Goal: Task Accomplishment & Management: Complete application form

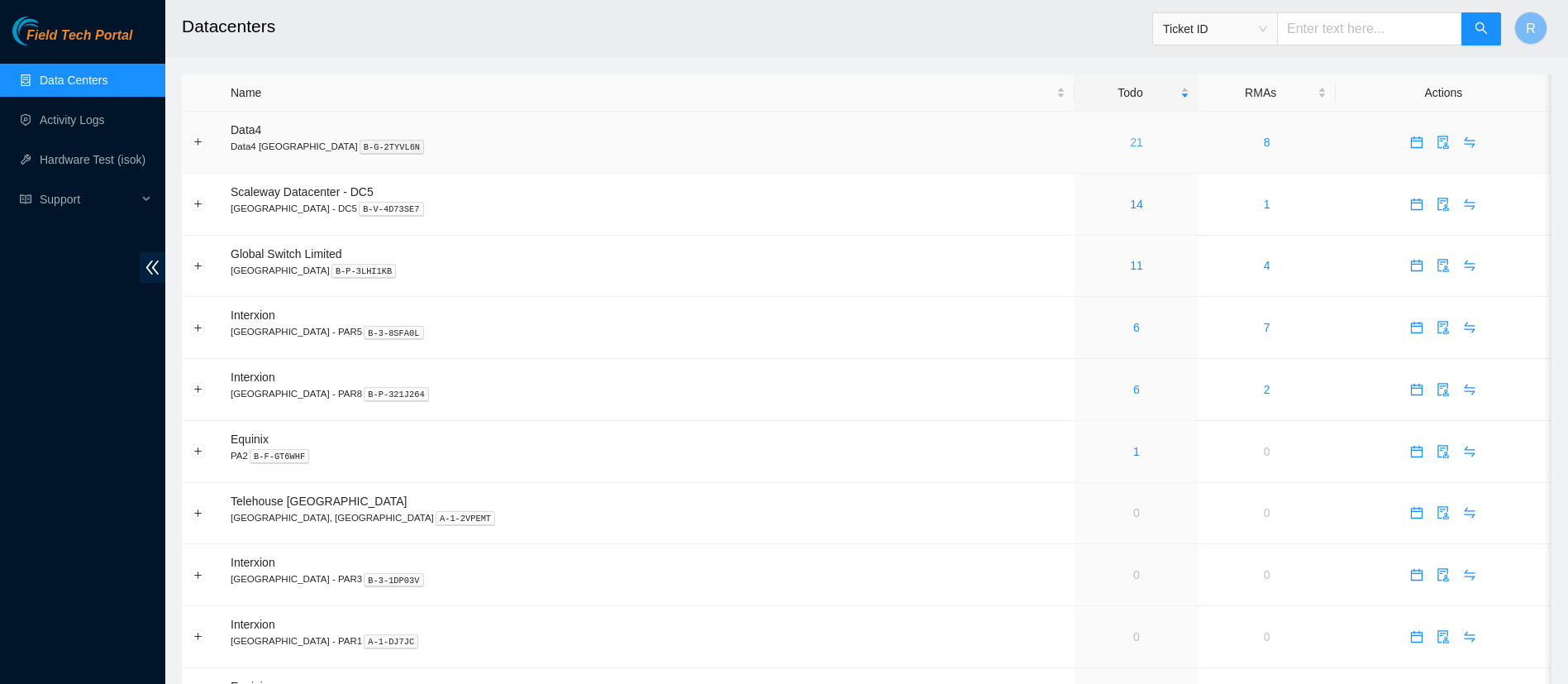
click at [1130, 137] on link "21" at bounding box center [1137, 142] width 13 height 13
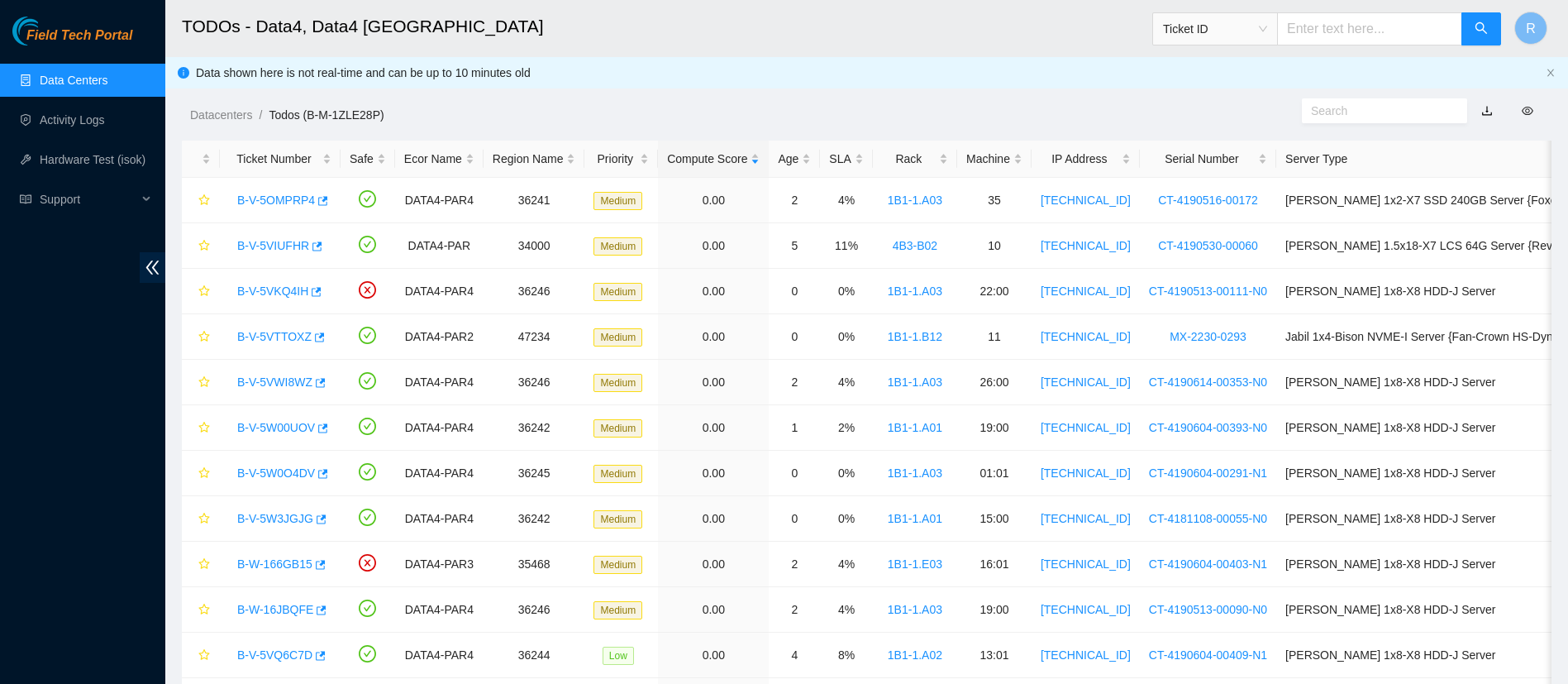
click at [47, 82] on link "Data Centers" at bounding box center [73, 79] width 68 height 13
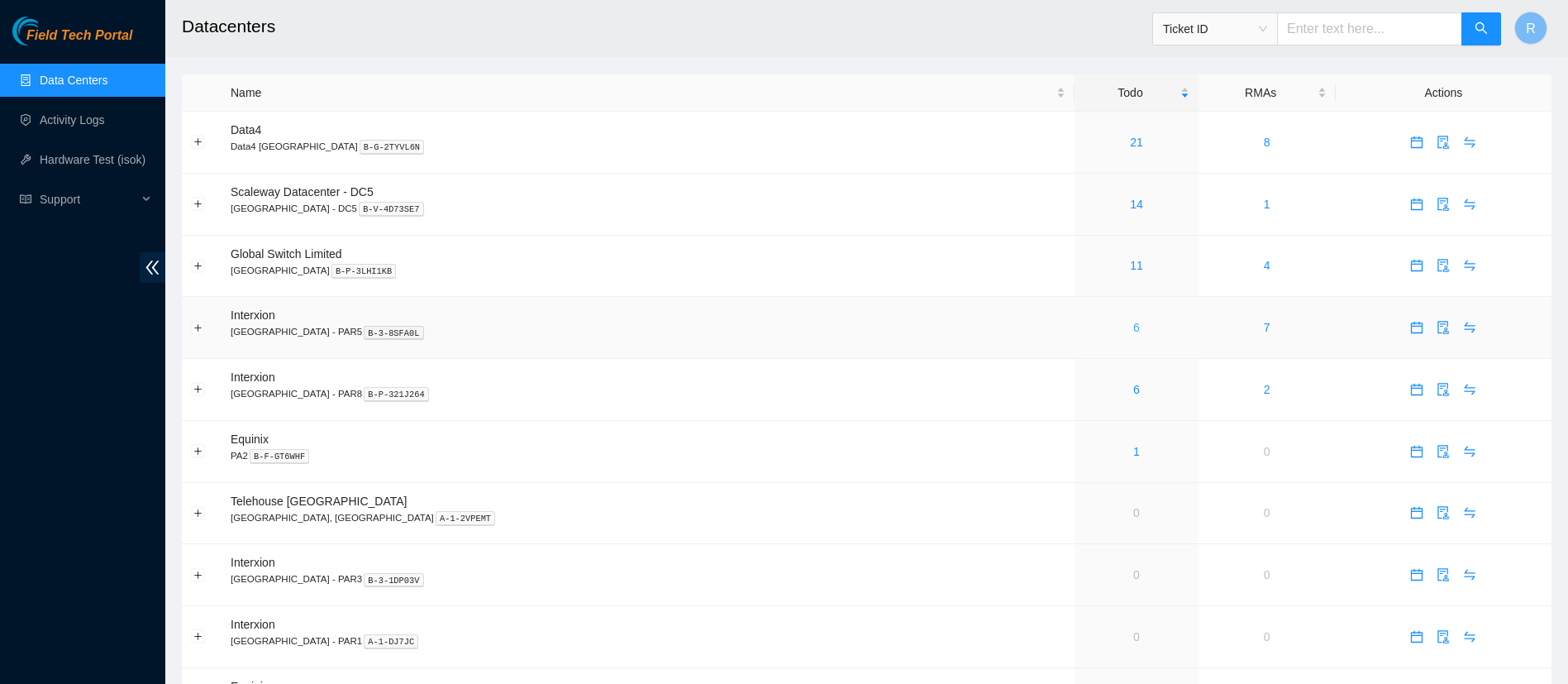
click at [1133, 331] on link "6" at bounding box center [1136, 327] width 6 height 13
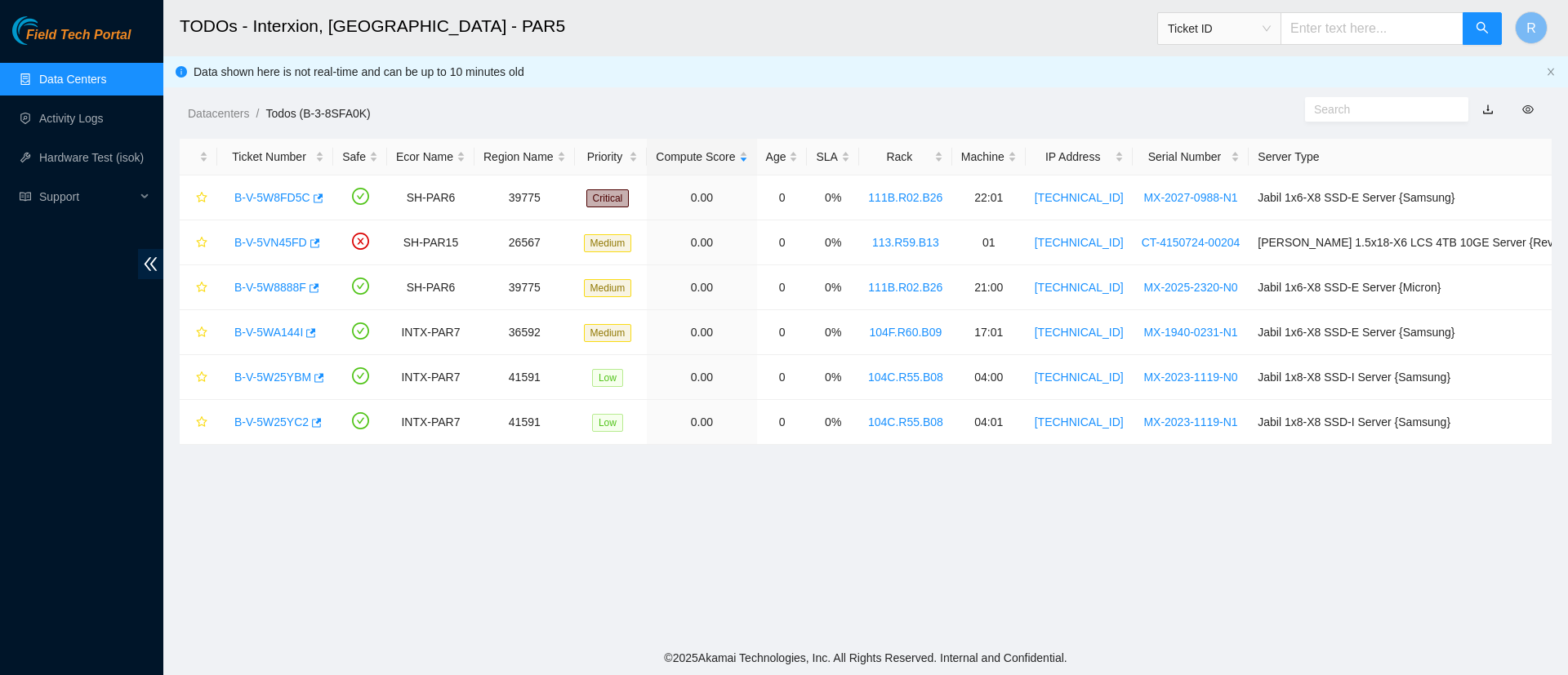
click at [71, 79] on link "Data Centers" at bounding box center [72, 78] width 67 height 13
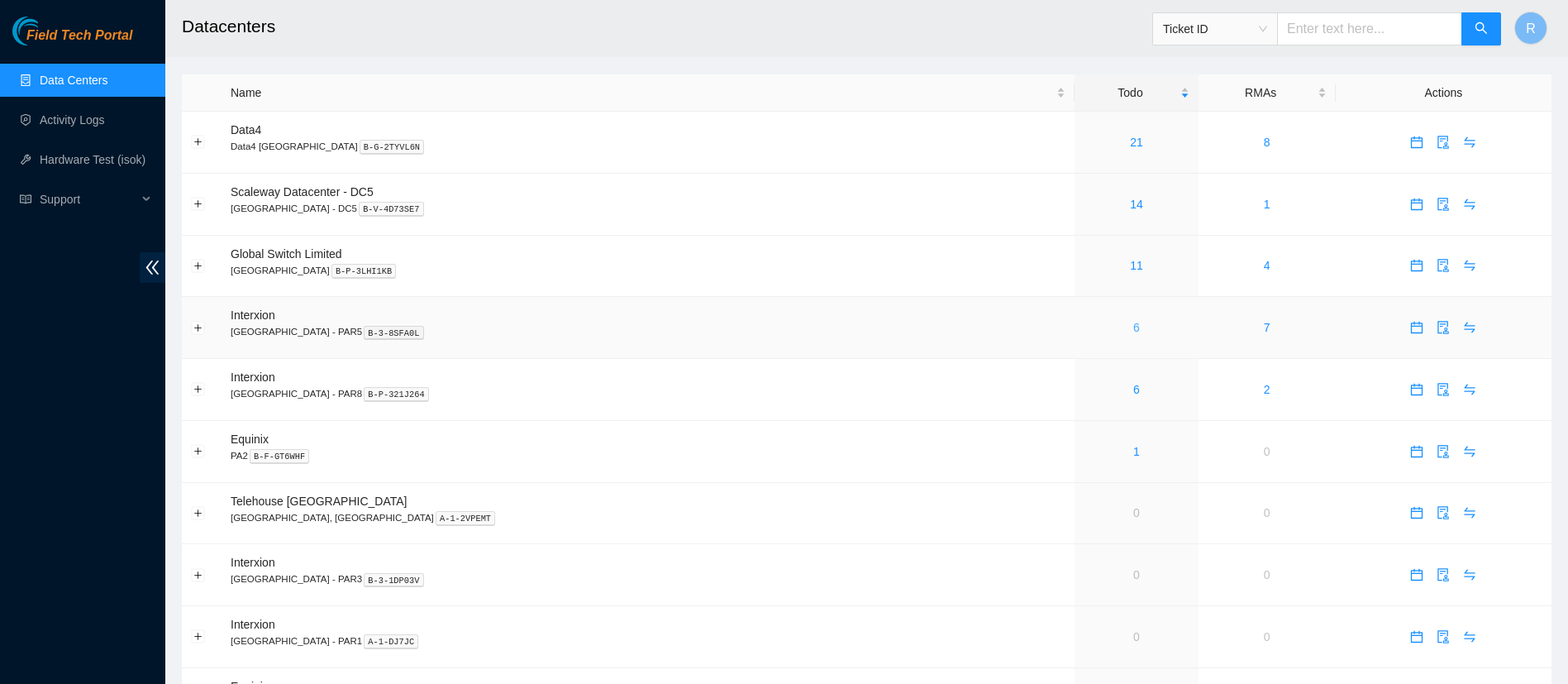
click at [1133, 326] on link "6" at bounding box center [1136, 327] width 6 height 13
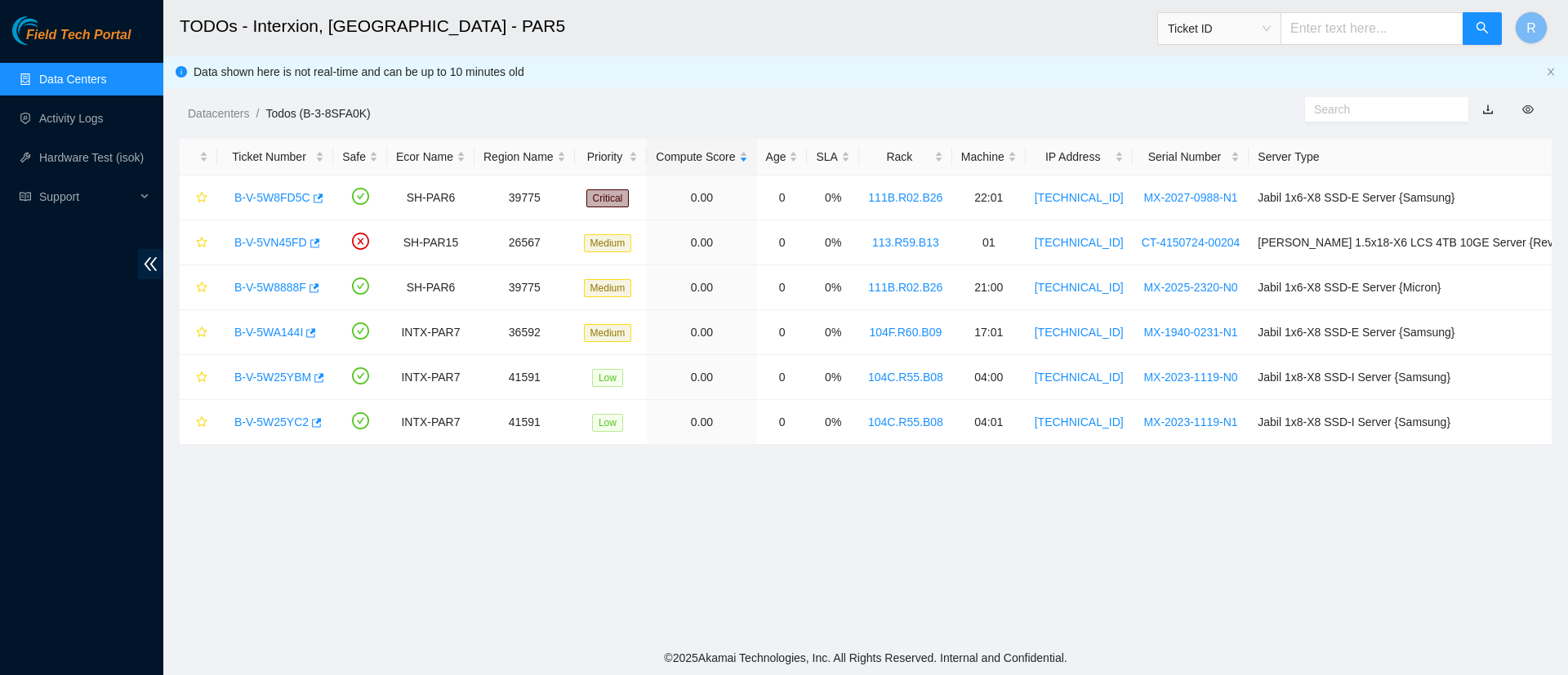
click at [74, 85] on link "Data Centers" at bounding box center [72, 78] width 67 height 13
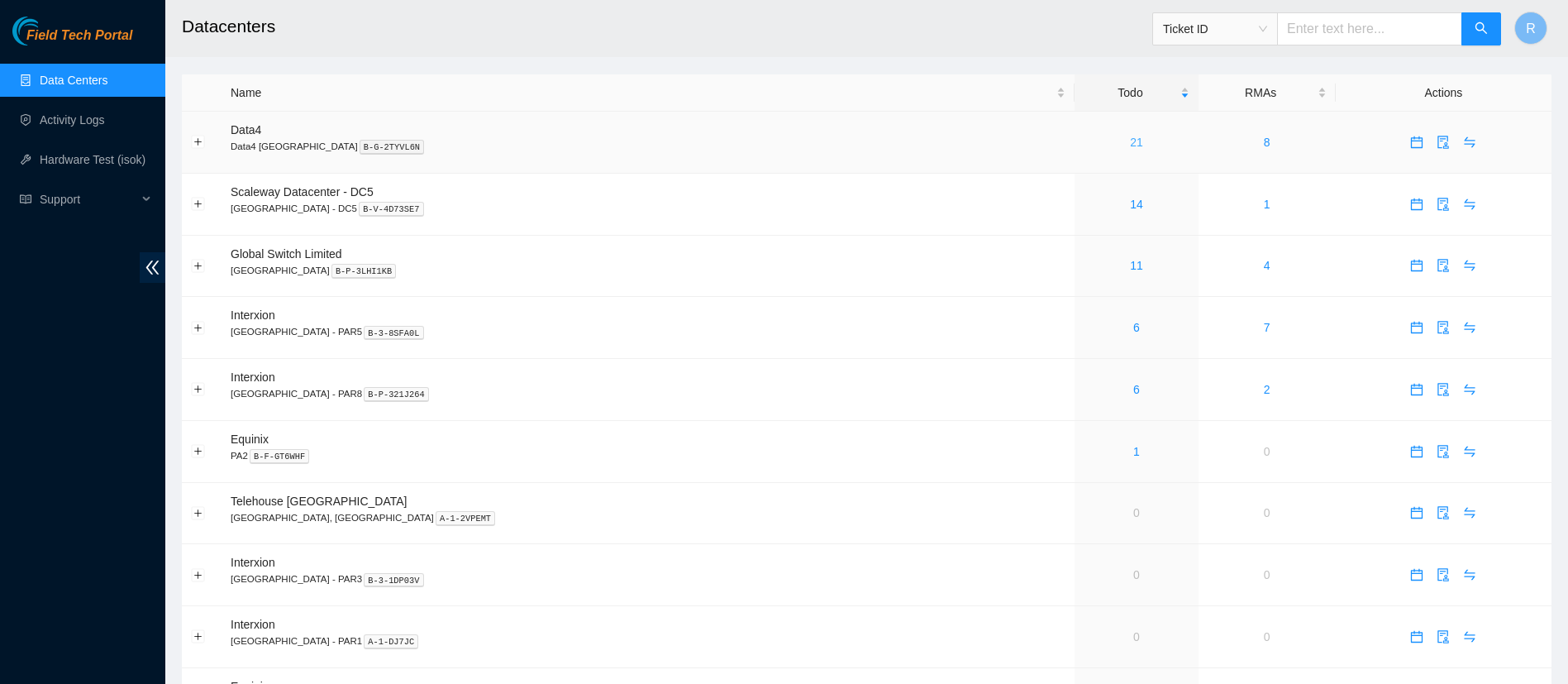
click at [1130, 141] on link "21" at bounding box center [1137, 142] width 13 height 13
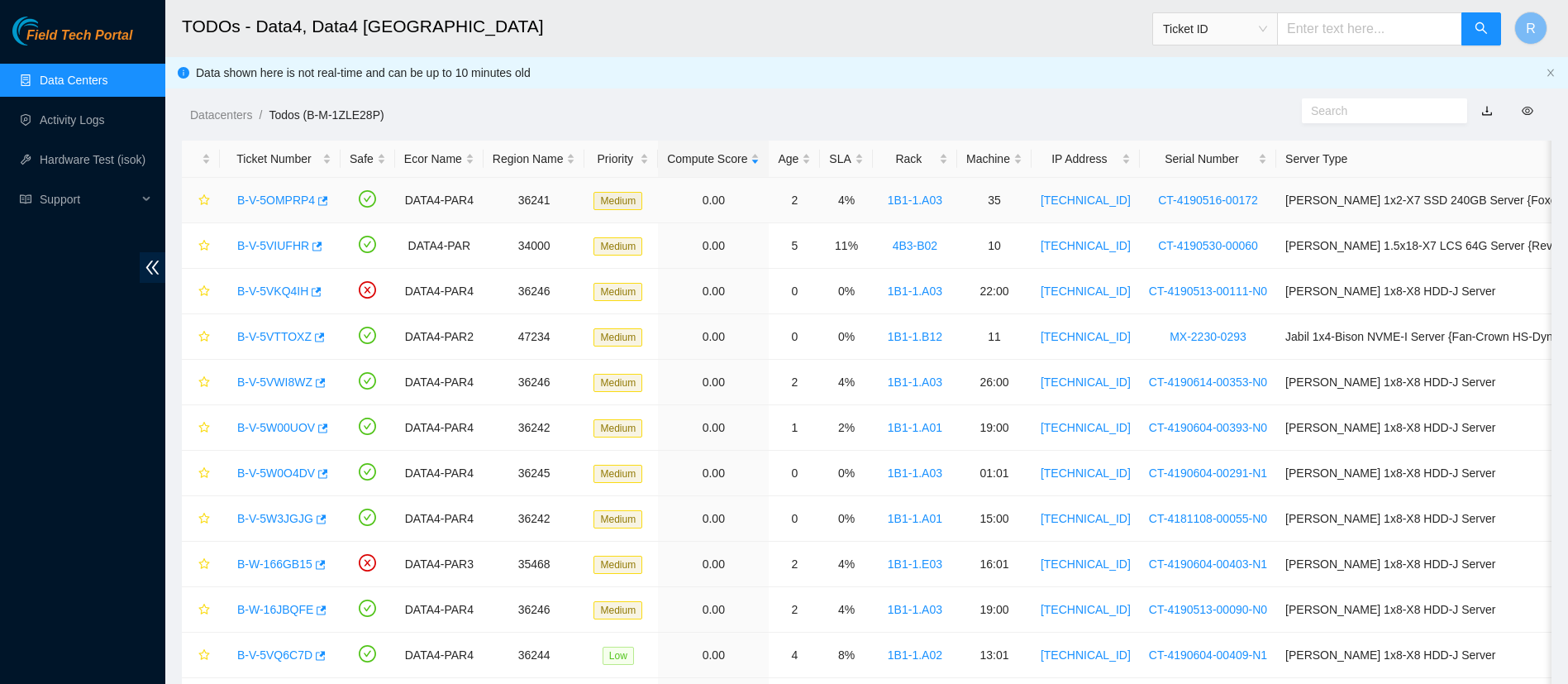
click at [273, 193] on link "B-V-5OMPRP4" at bounding box center [276, 199] width 78 height 13
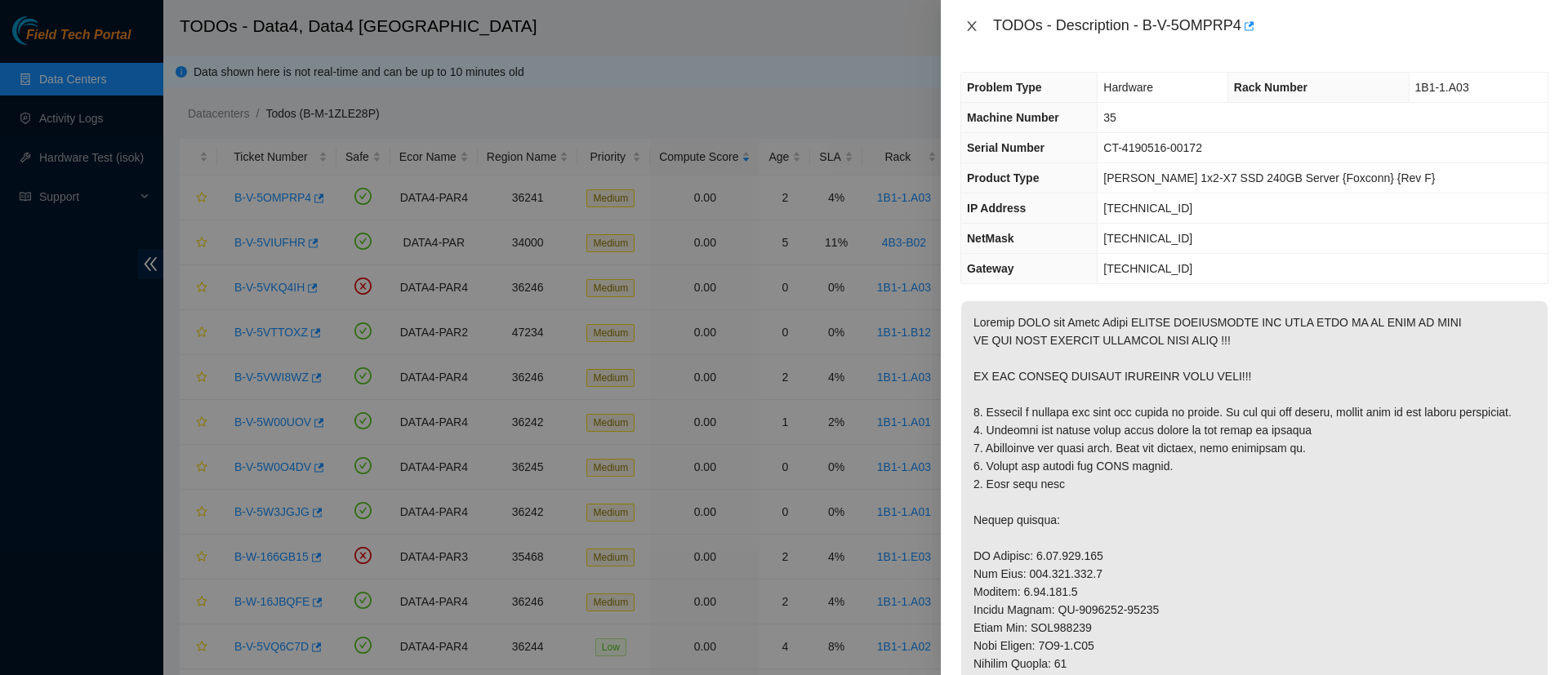
click at [978, 21] on button "Close" at bounding box center [972, 27] width 23 height 16
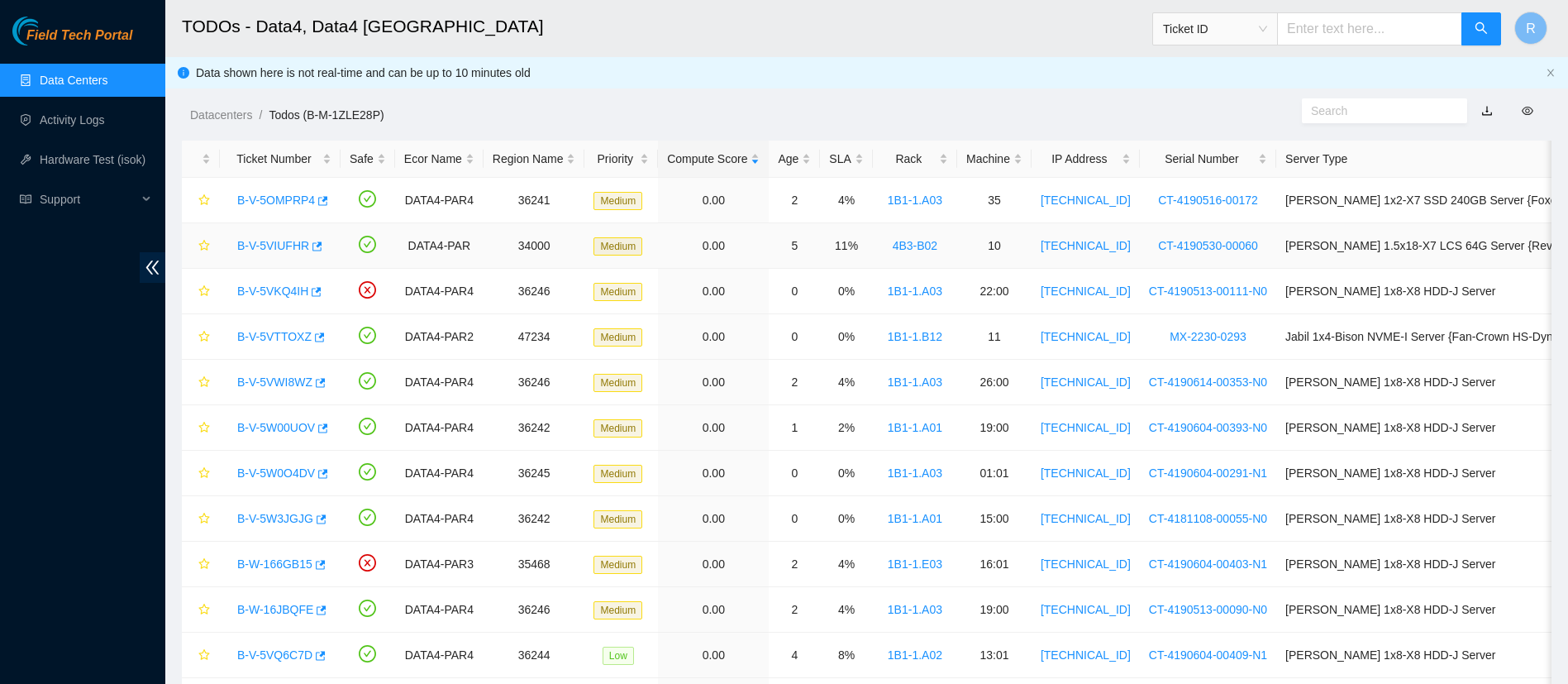
click at [285, 240] on link "B-V-5VIUFHR" at bounding box center [274, 245] width 72 height 13
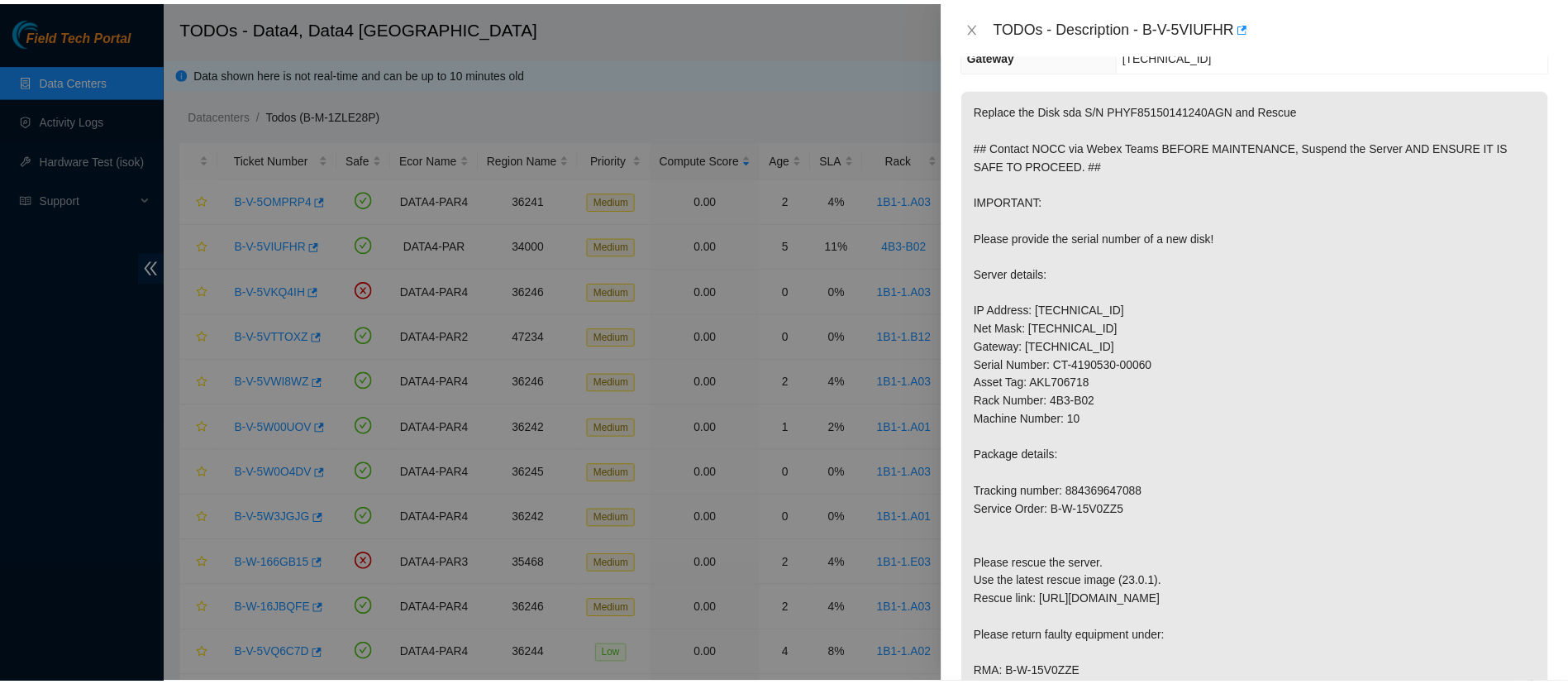
scroll to position [245, 0]
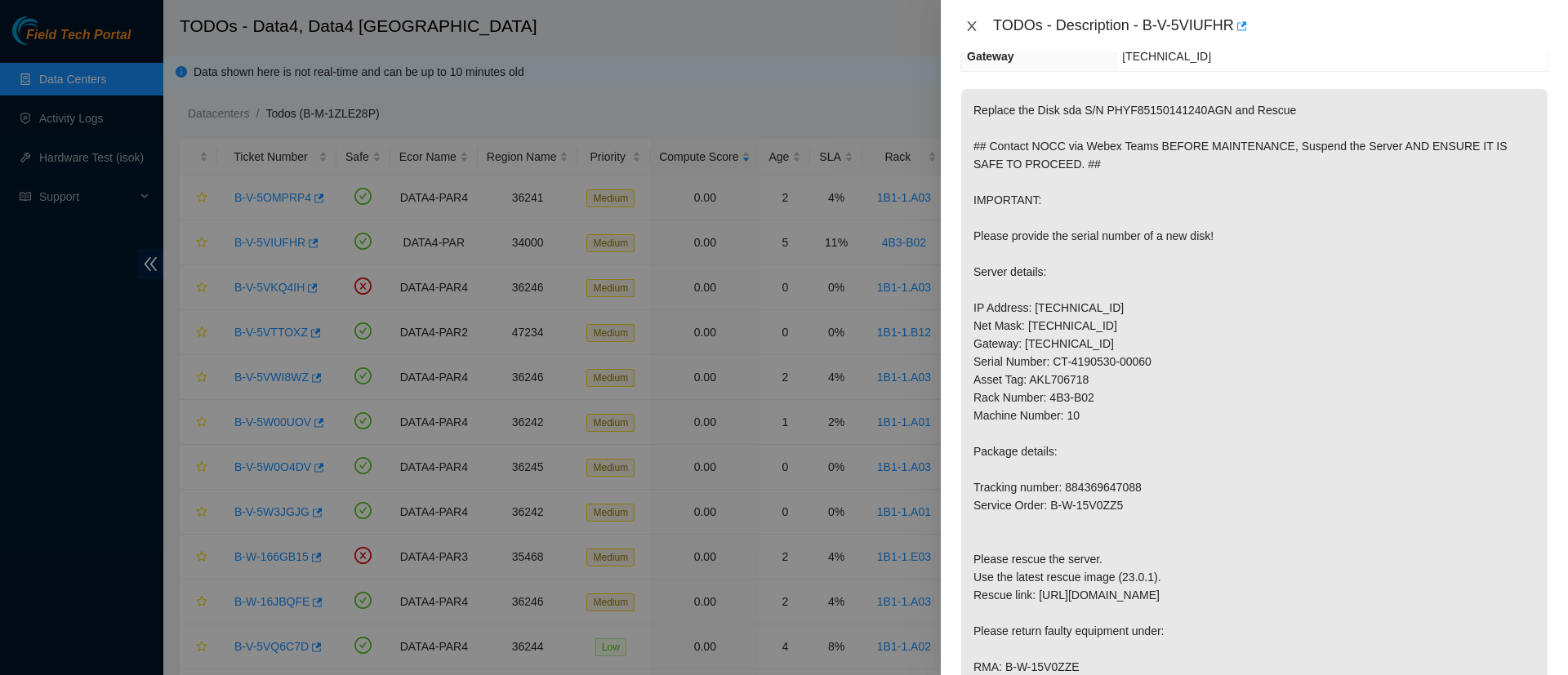
click at [965, 22] on icon "close" at bounding box center [971, 25] width 13 height 13
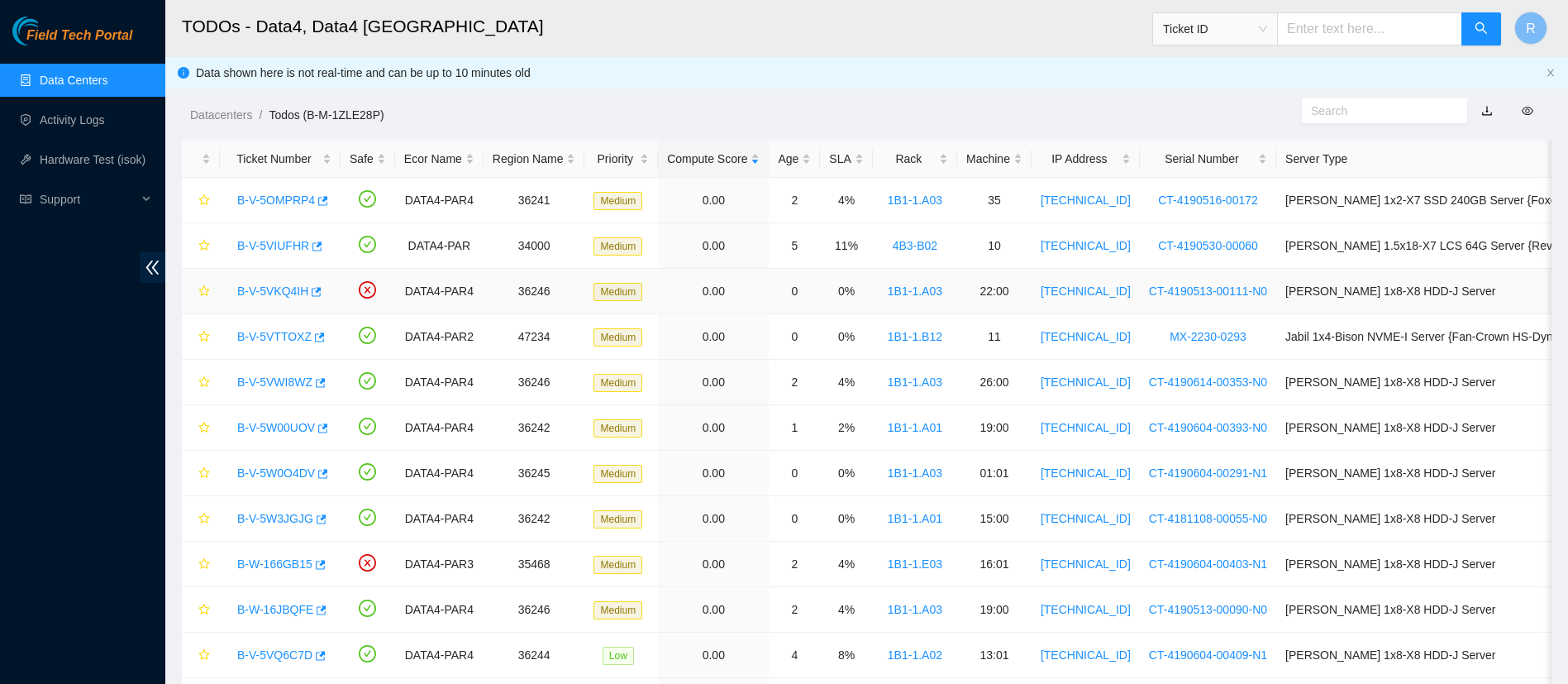
click at [289, 289] on link "B-V-5VKQ4IH" at bounding box center [273, 290] width 71 height 13
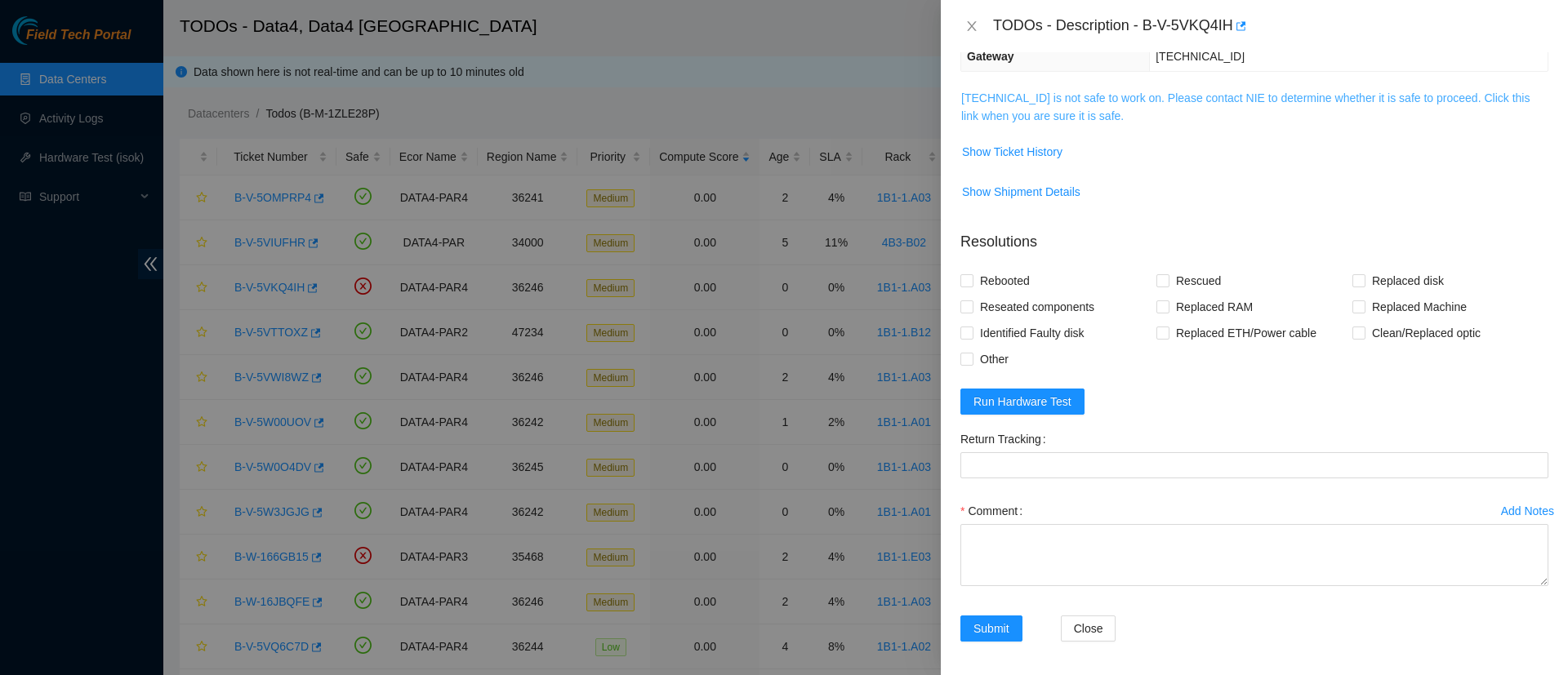
click at [995, 104] on link "95.100.202.156 is not safe to work on. Please contact NIE to determine whether …" at bounding box center [1246, 107] width 568 height 31
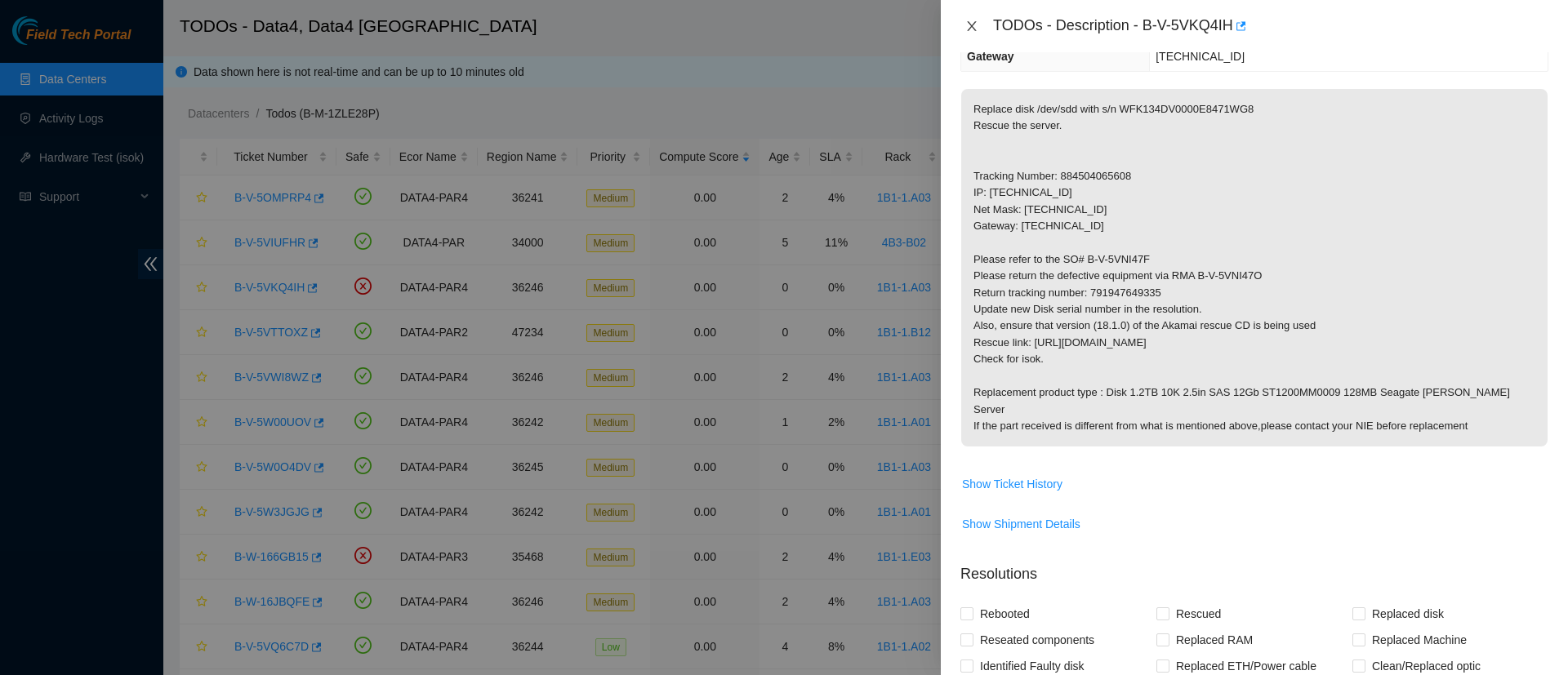
click at [965, 28] on icon "close" at bounding box center [971, 25] width 13 height 13
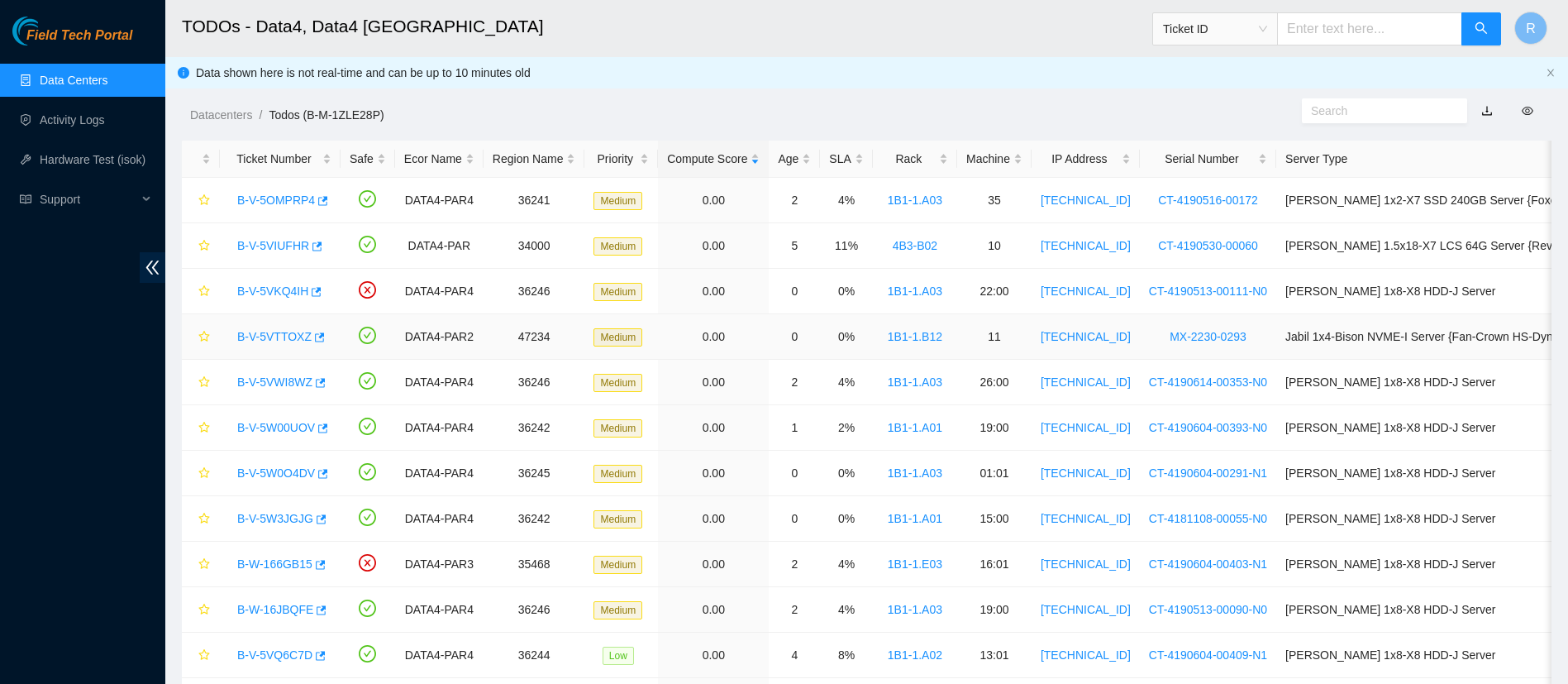
click at [274, 340] on link "B-V-5VTTOXZ" at bounding box center [274, 336] width 74 height 13
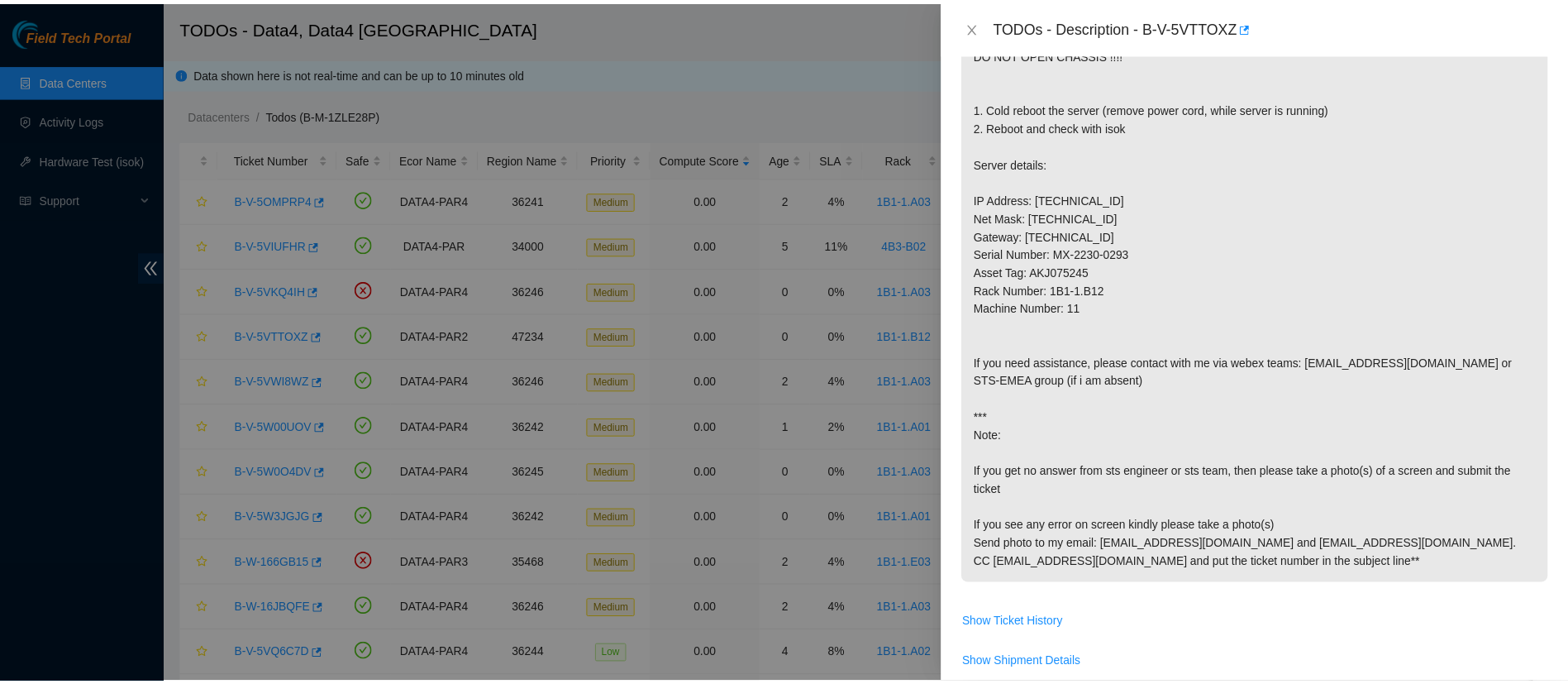
scroll to position [272, 0]
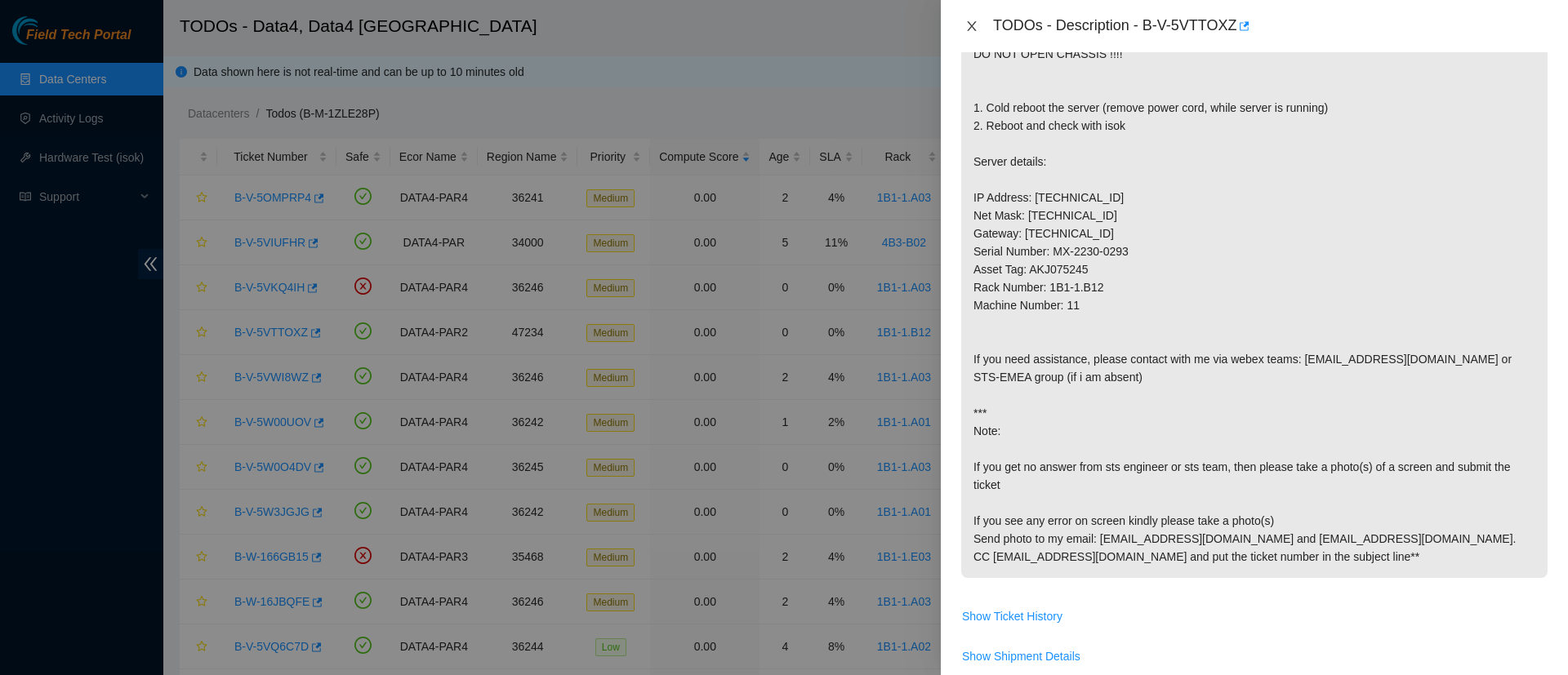
click at [972, 26] on icon "close" at bounding box center [971, 25] width 9 height 10
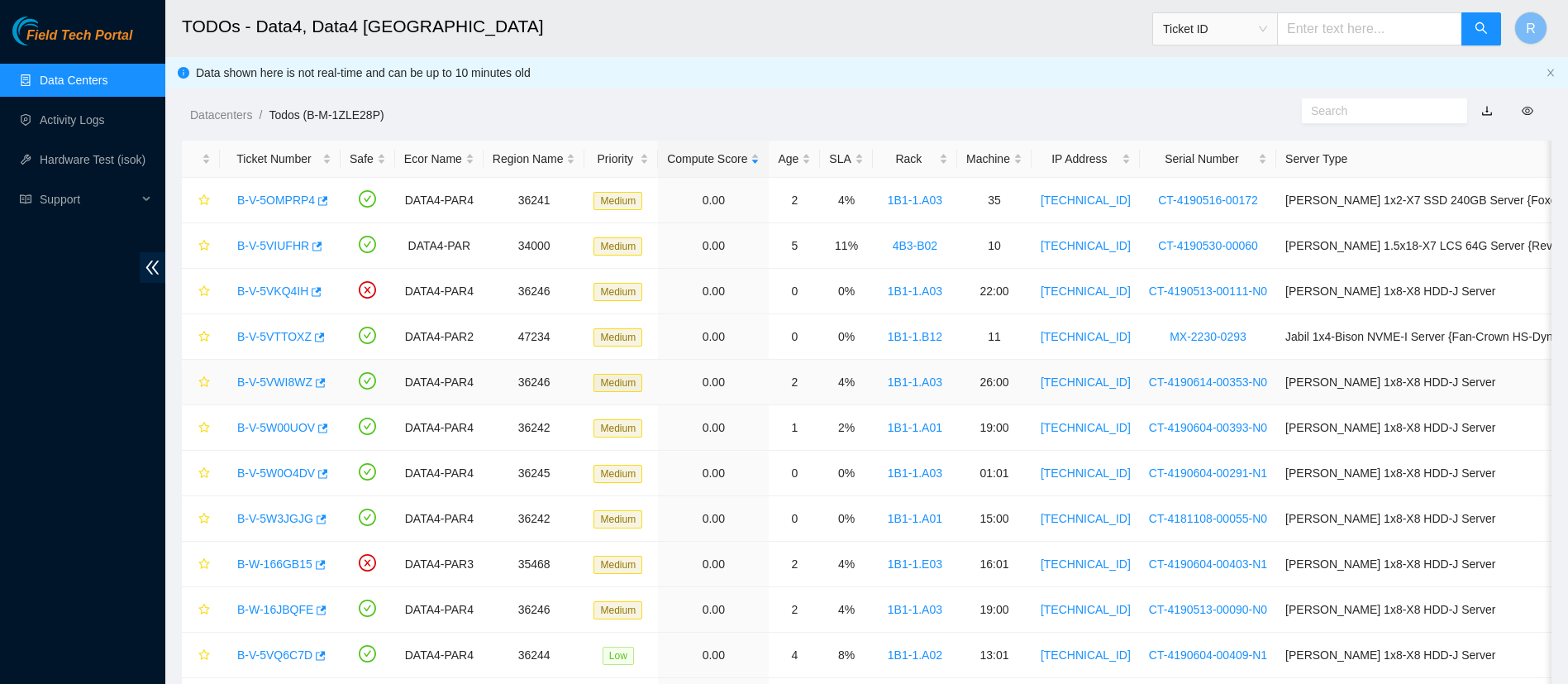
click at [263, 380] on link "B-V-5VWI8WZ" at bounding box center [274, 381] width 75 height 13
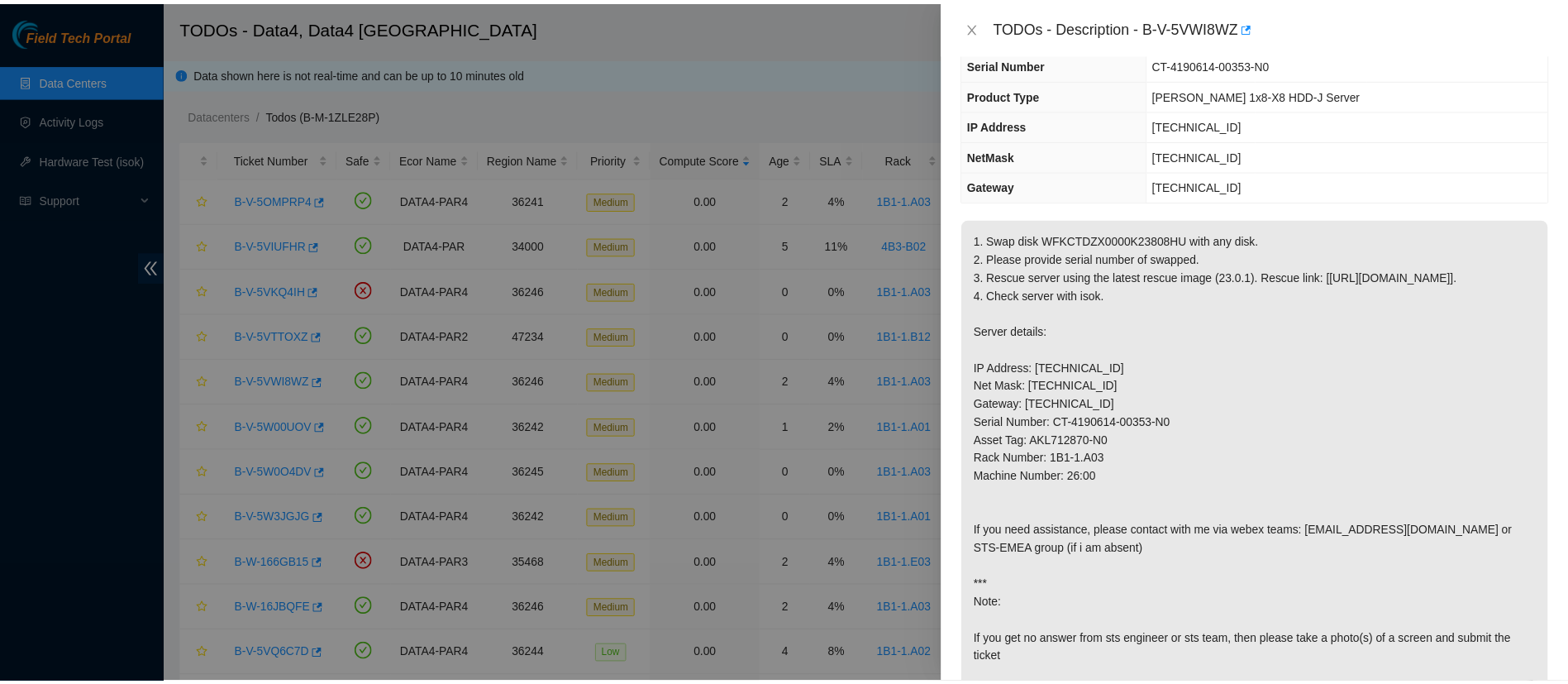
scroll to position [115, 0]
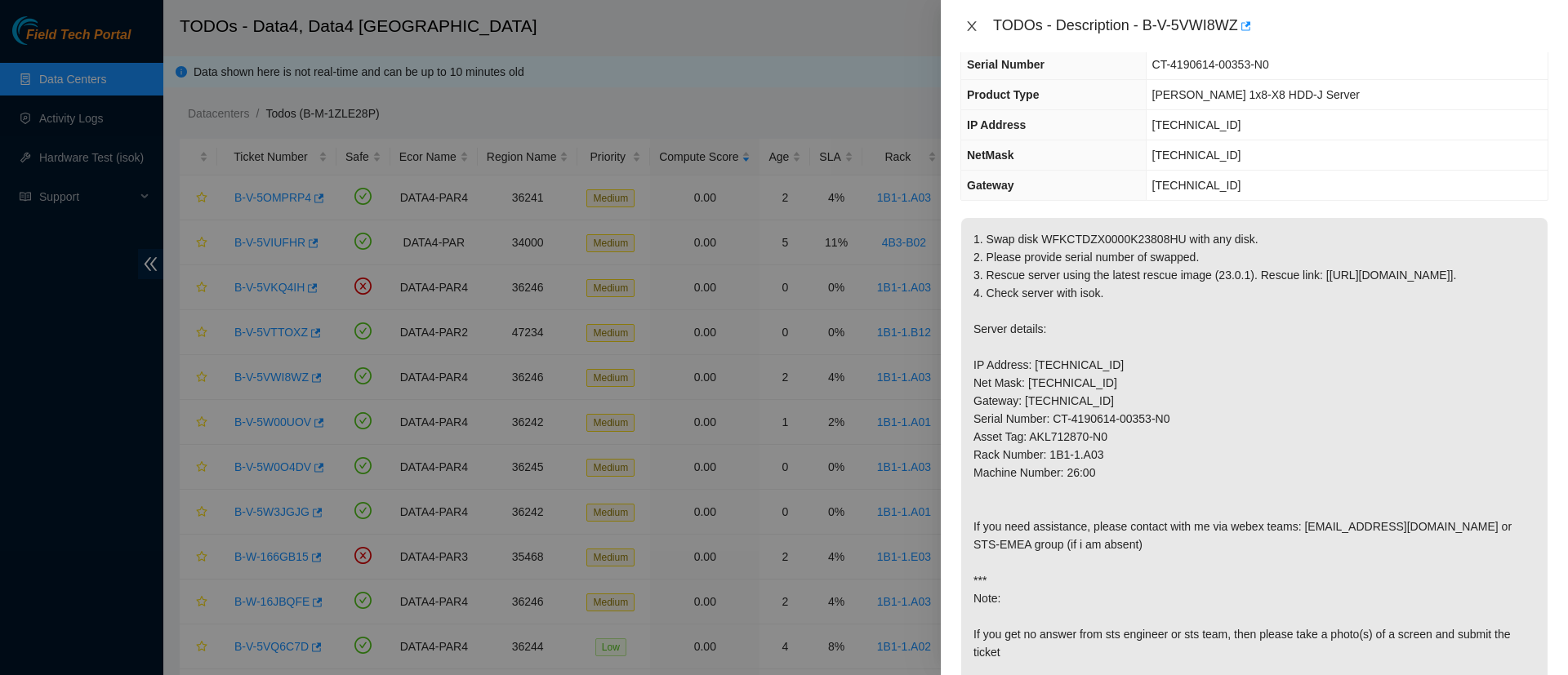
click at [968, 29] on icon "close" at bounding box center [971, 25] width 13 height 13
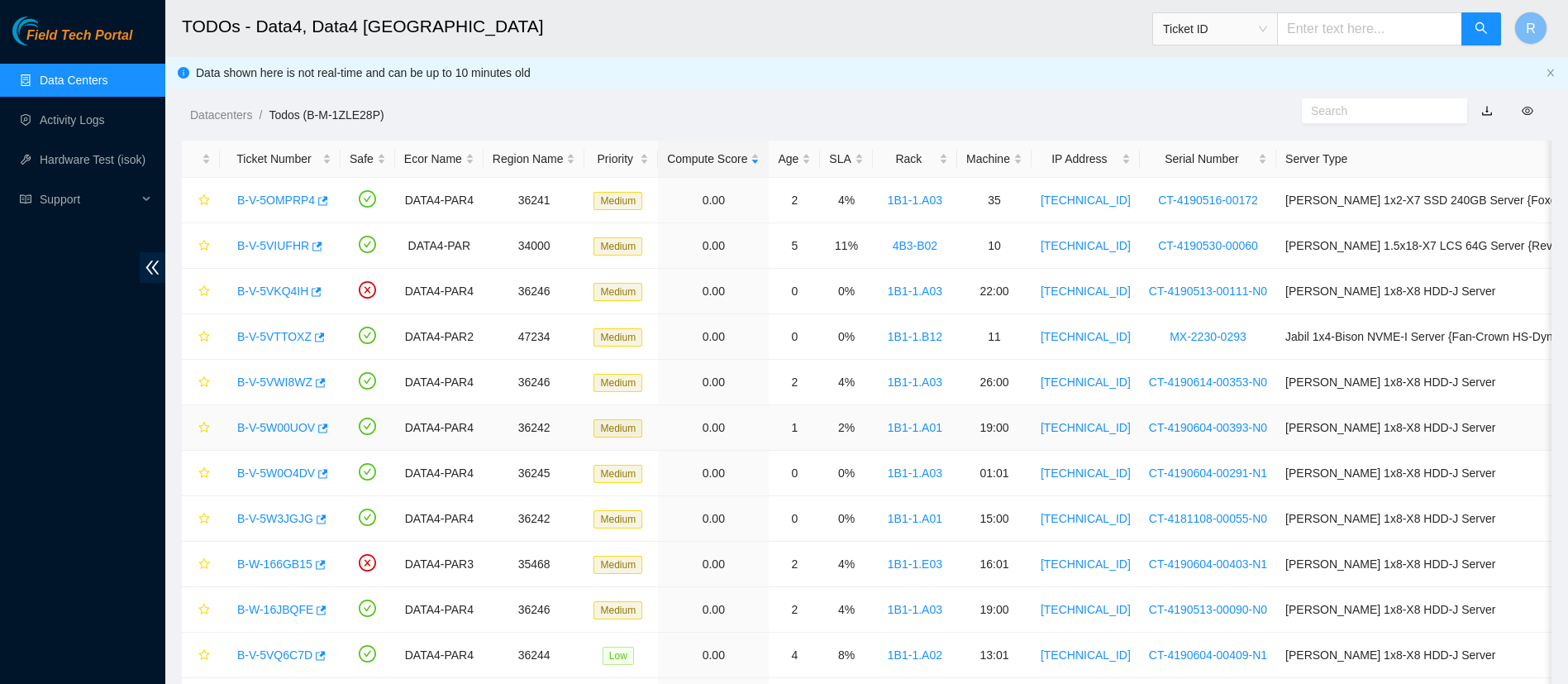
click at [269, 428] on link "B-V-5W00UOV" at bounding box center [276, 427] width 78 height 13
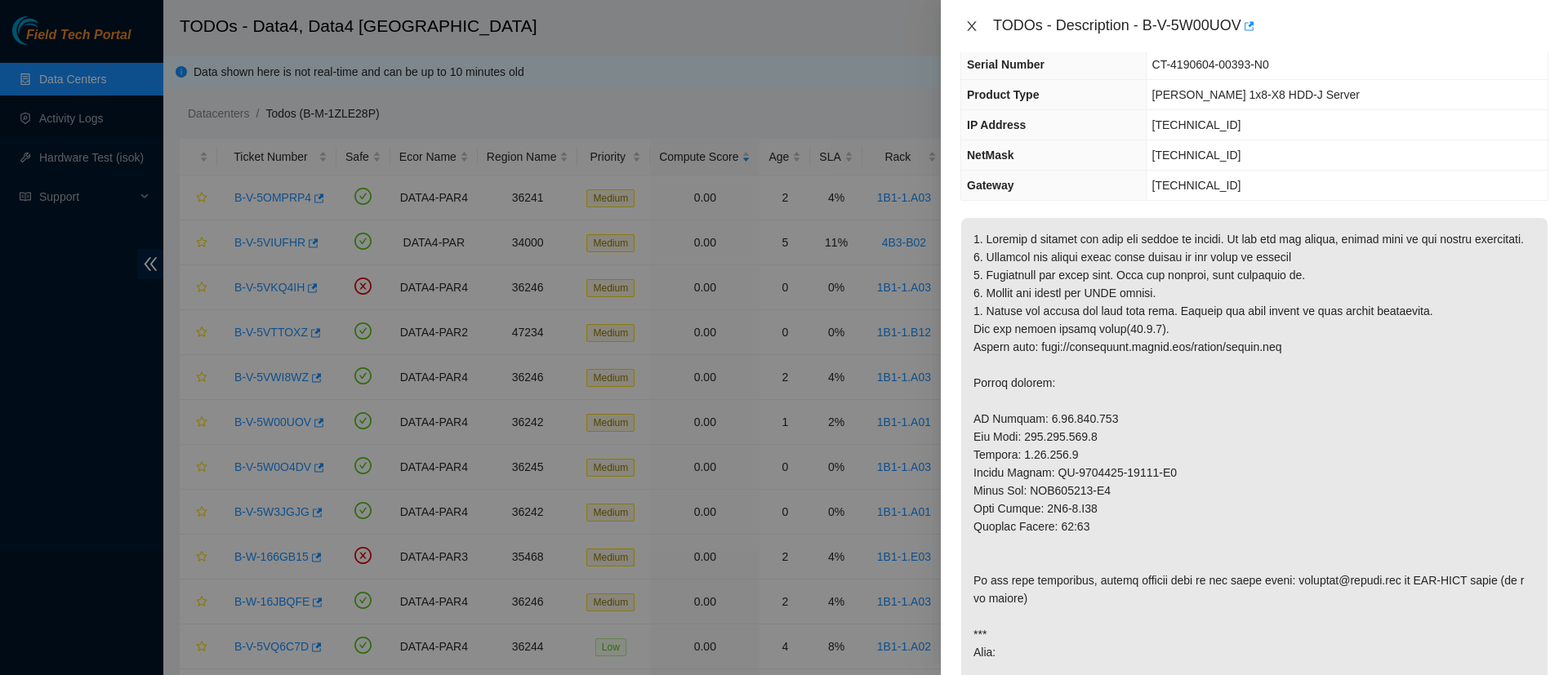
click at [974, 21] on icon "close" at bounding box center [971, 25] width 13 height 13
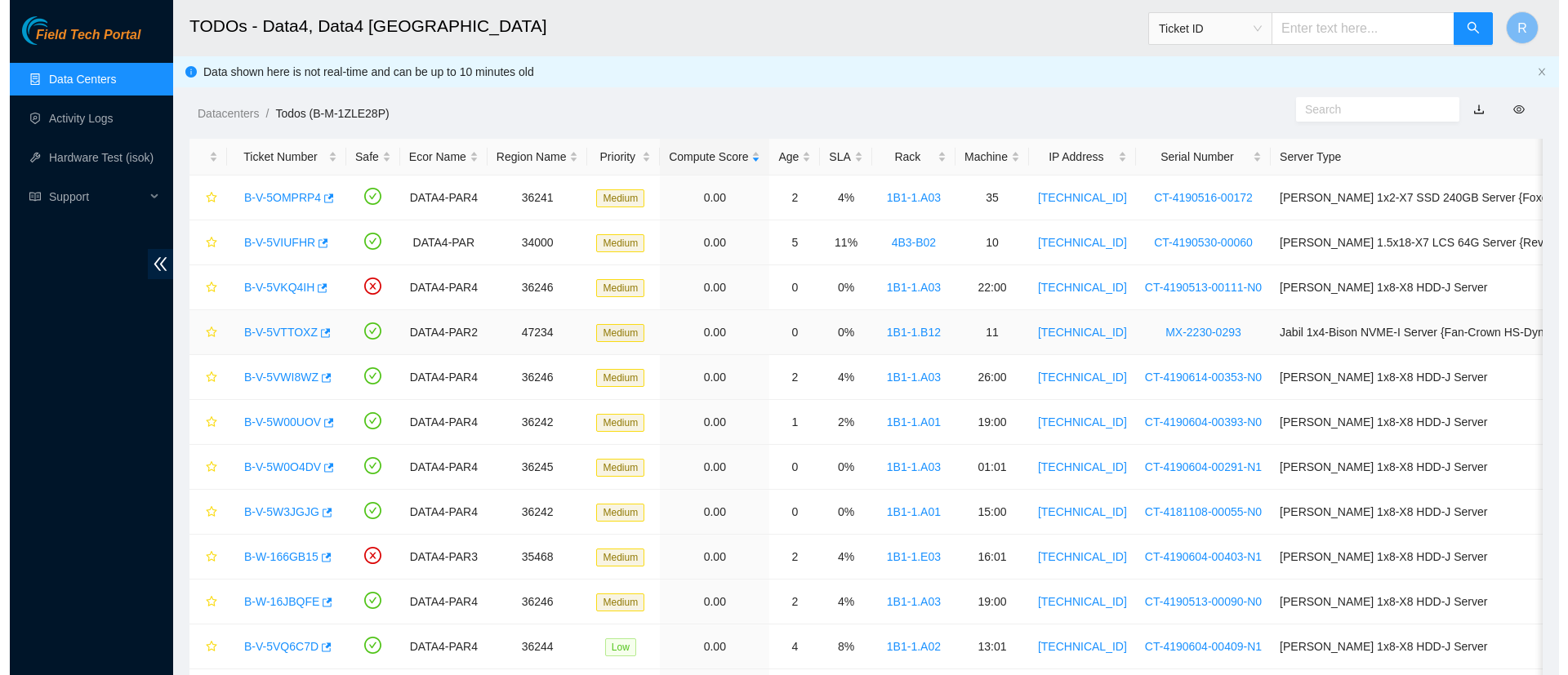
scroll to position [167, 0]
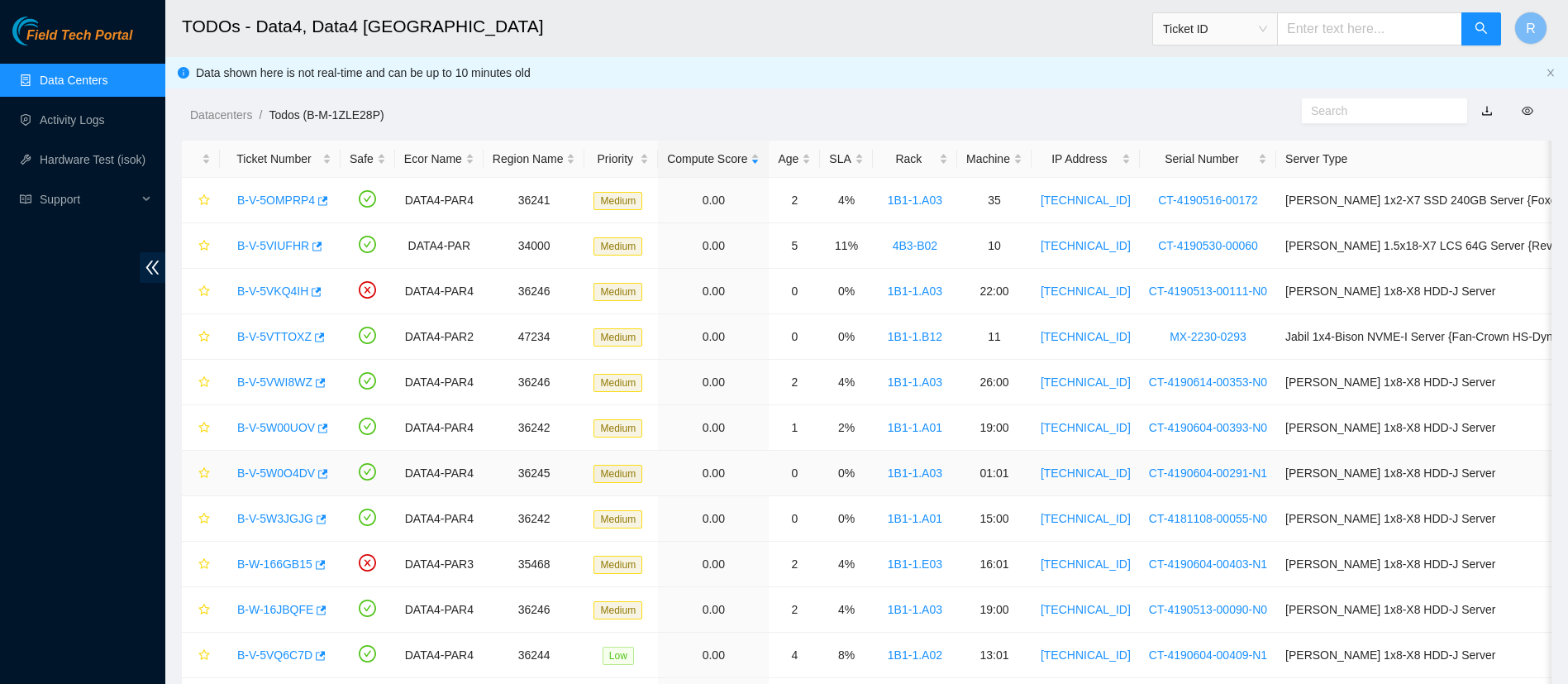
click at [286, 470] on link "B-V-5W0O4DV" at bounding box center [276, 472] width 78 height 13
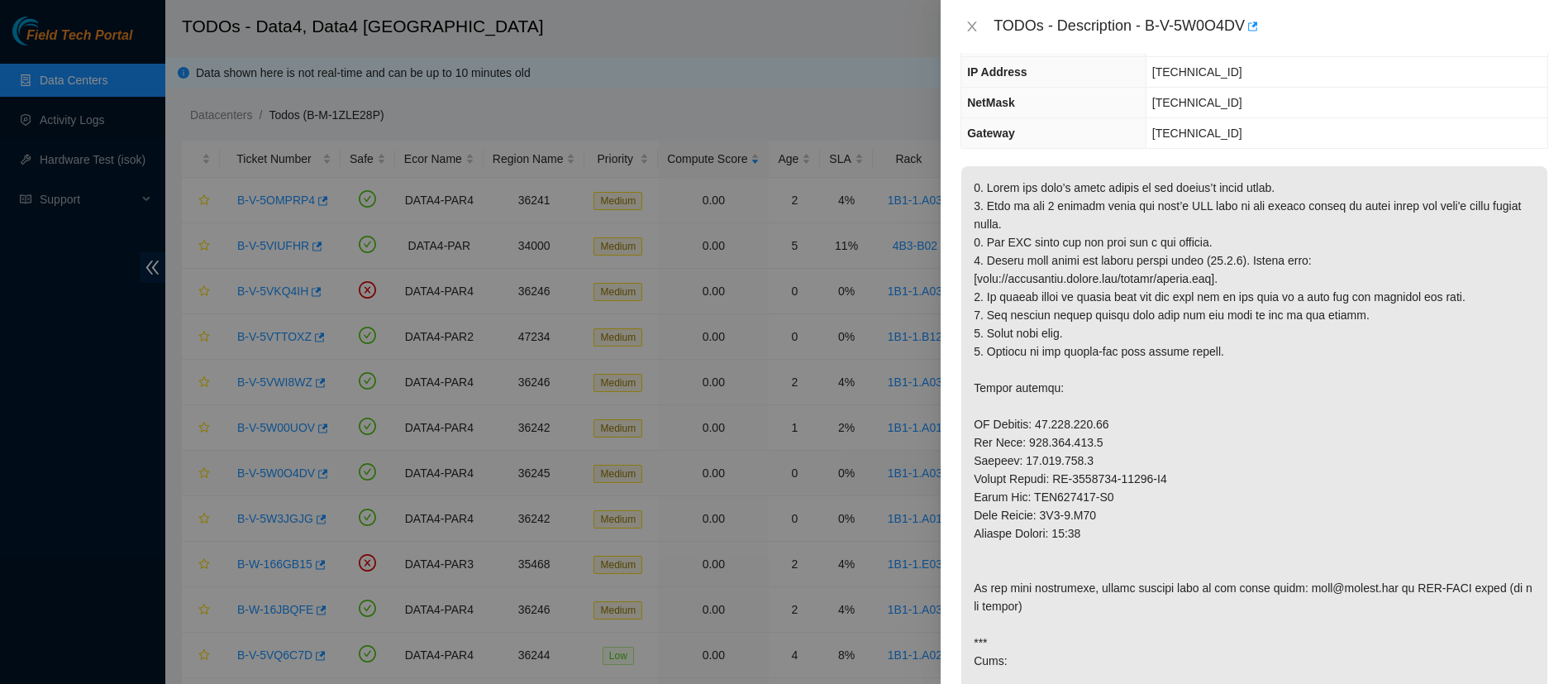
scroll to position [115, 0]
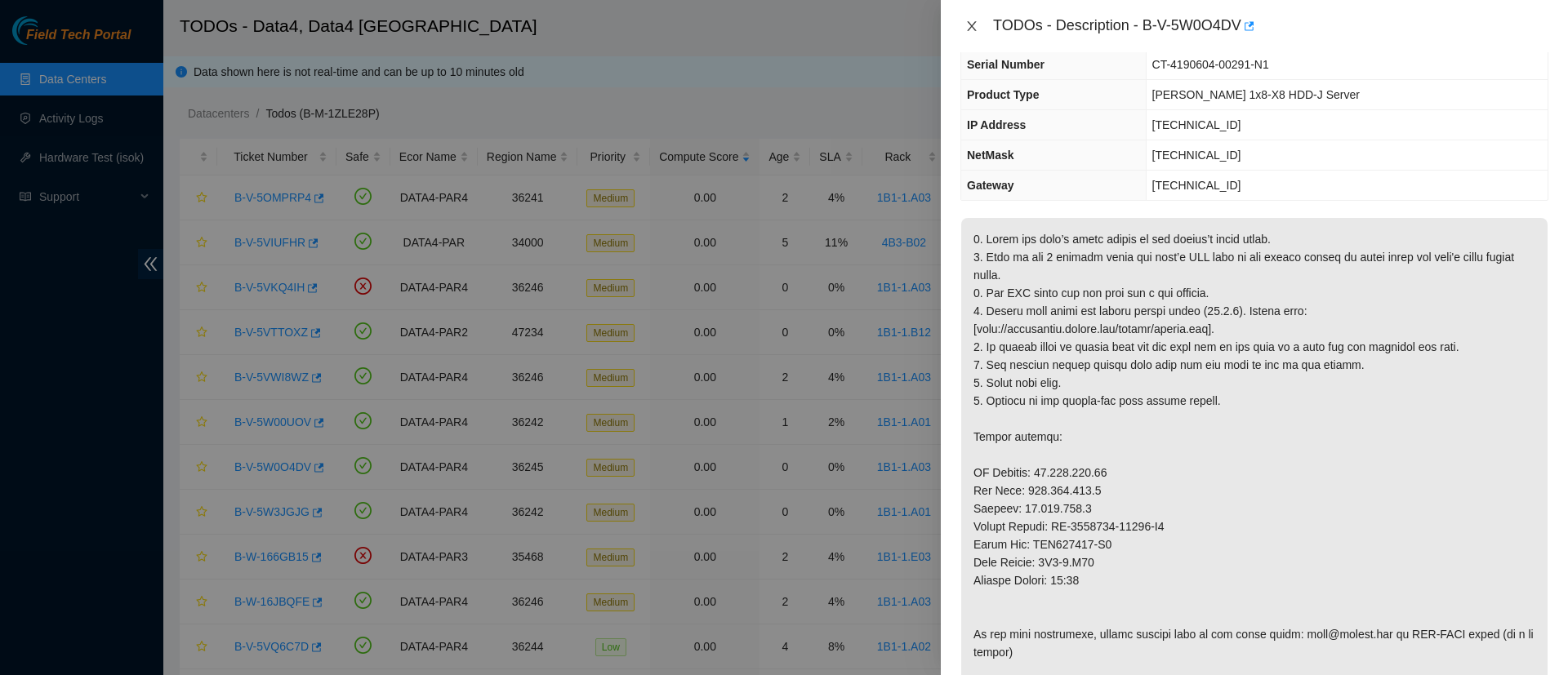
click at [974, 19] on icon "close" at bounding box center [971, 25] width 13 height 13
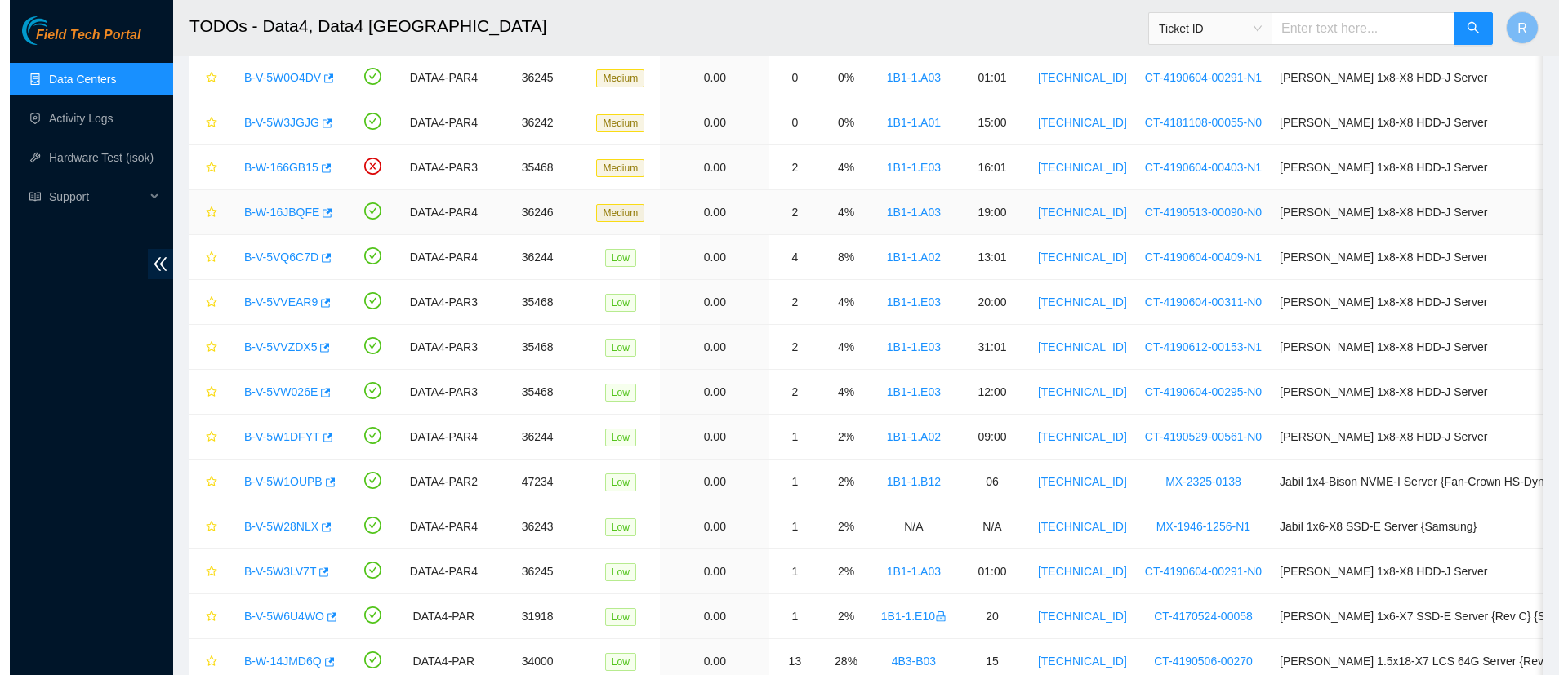
scroll to position [391, 0]
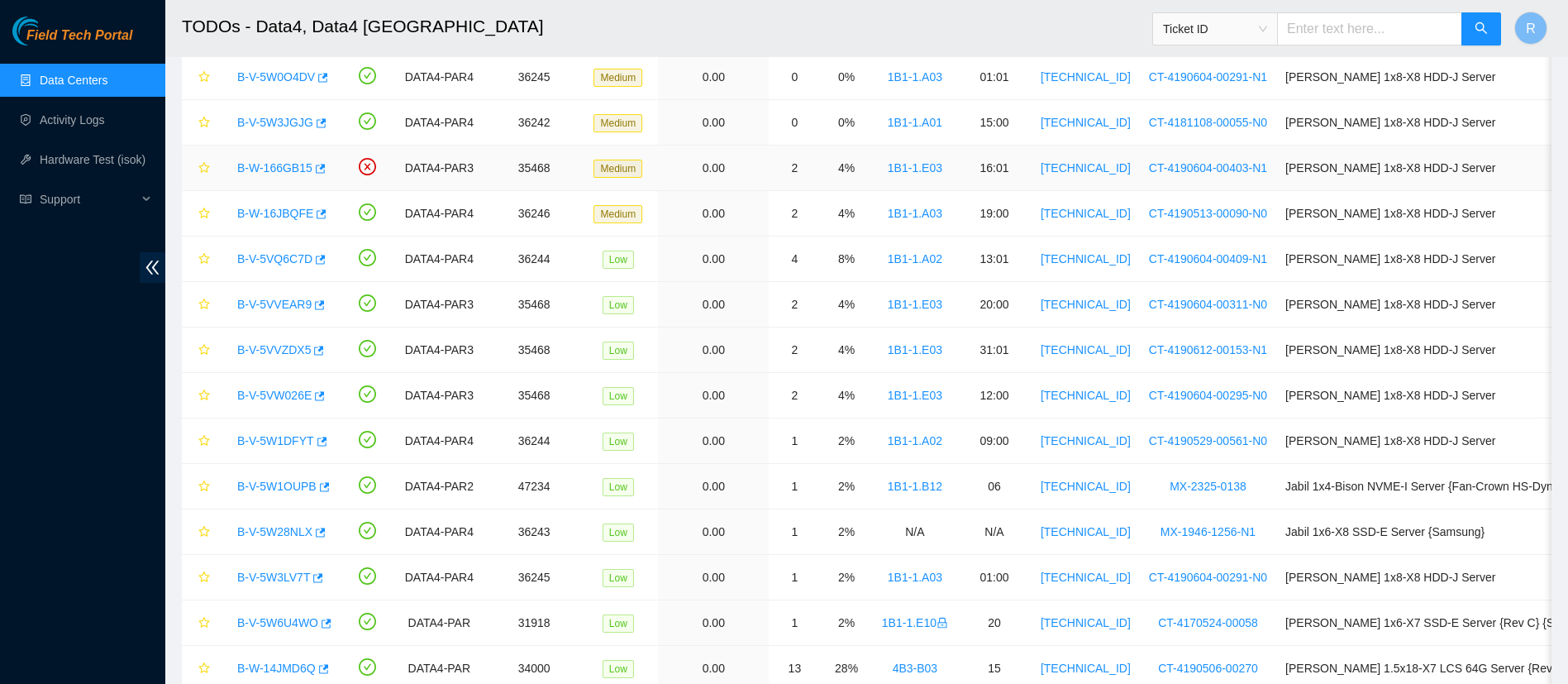
click at [281, 163] on link "B-W-166GB15" at bounding box center [274, 168] width 75 height 13
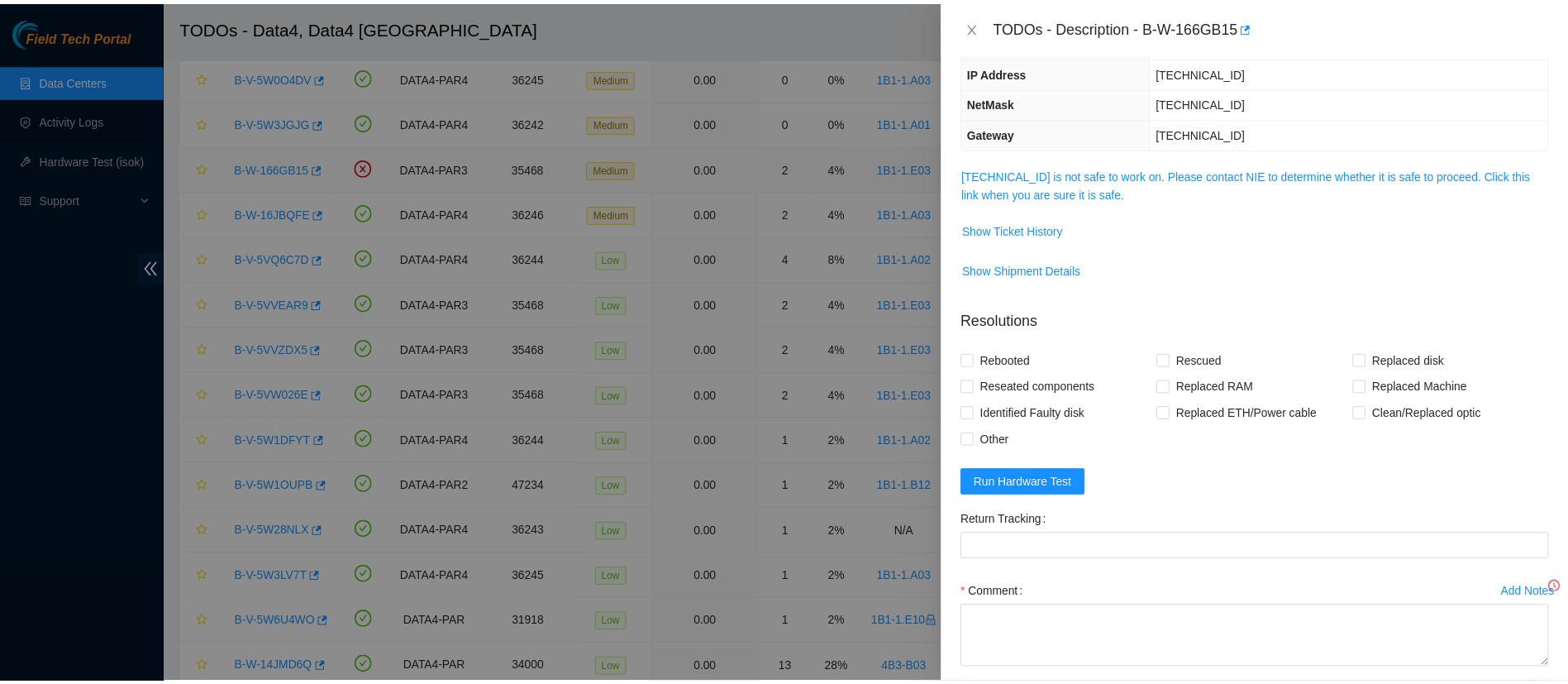
scroll to position [115, 0]
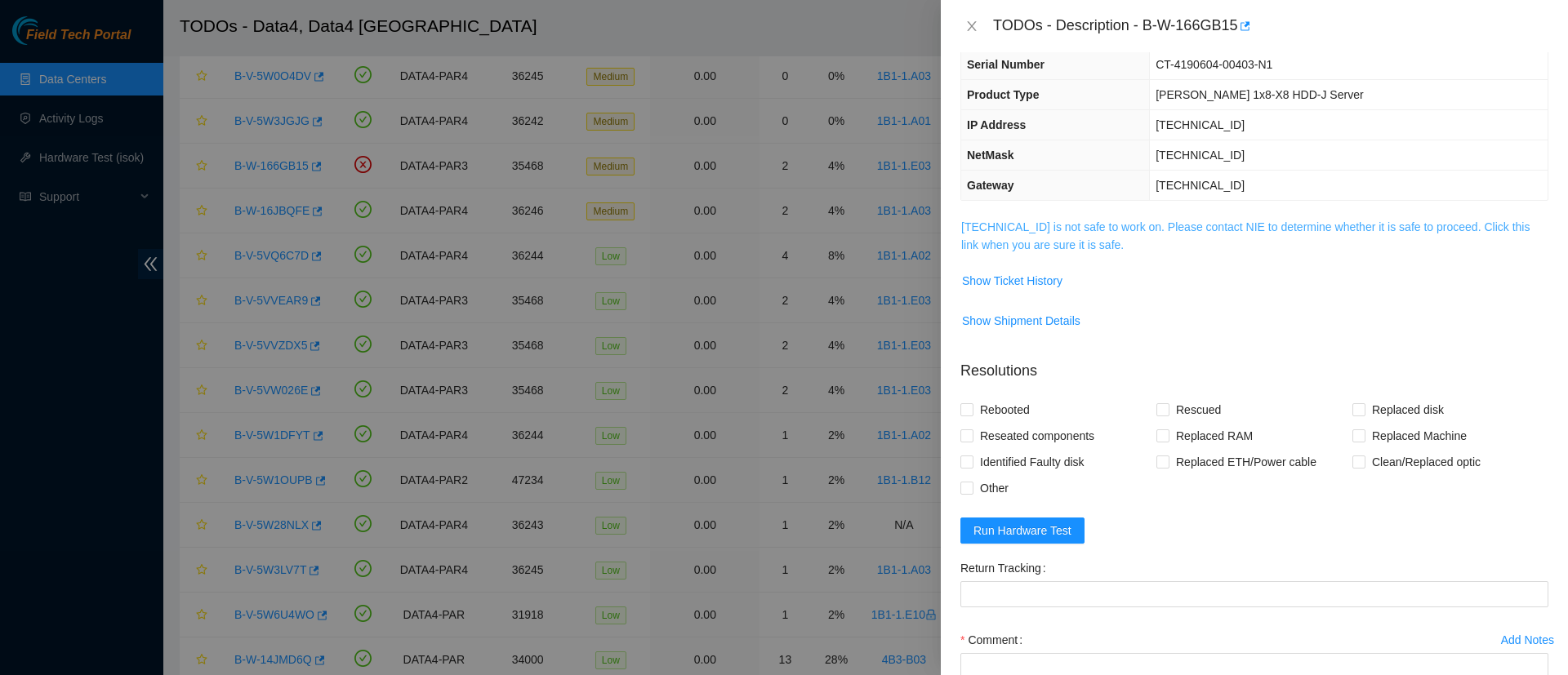
click at [1032, 226] on link "23.15.179.63 is not safe to work on. Please contact NIE to determine whether it…" at bounding box center [1246, 236] width 568 height 31
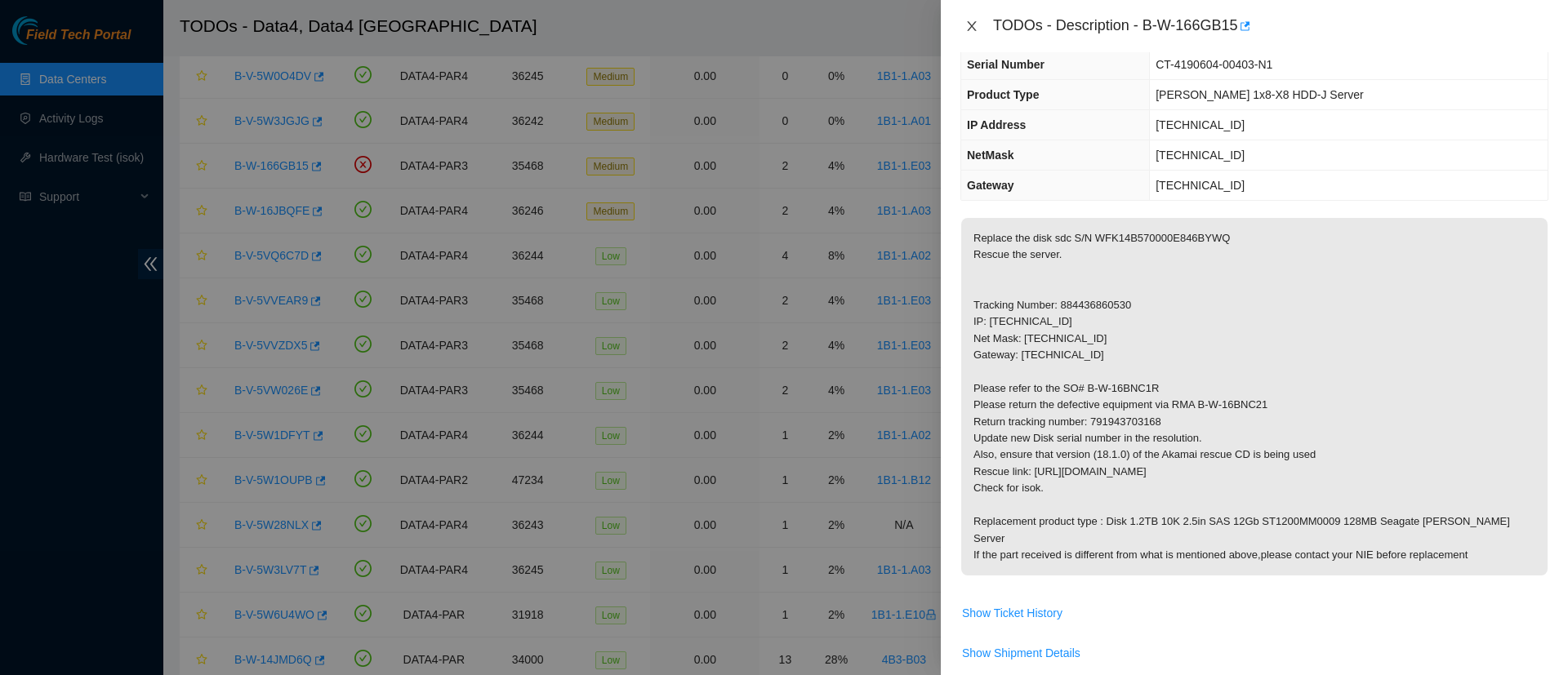
click at [974, 23] on icon "close" at bounding box center [971, 25] width 9 height 10
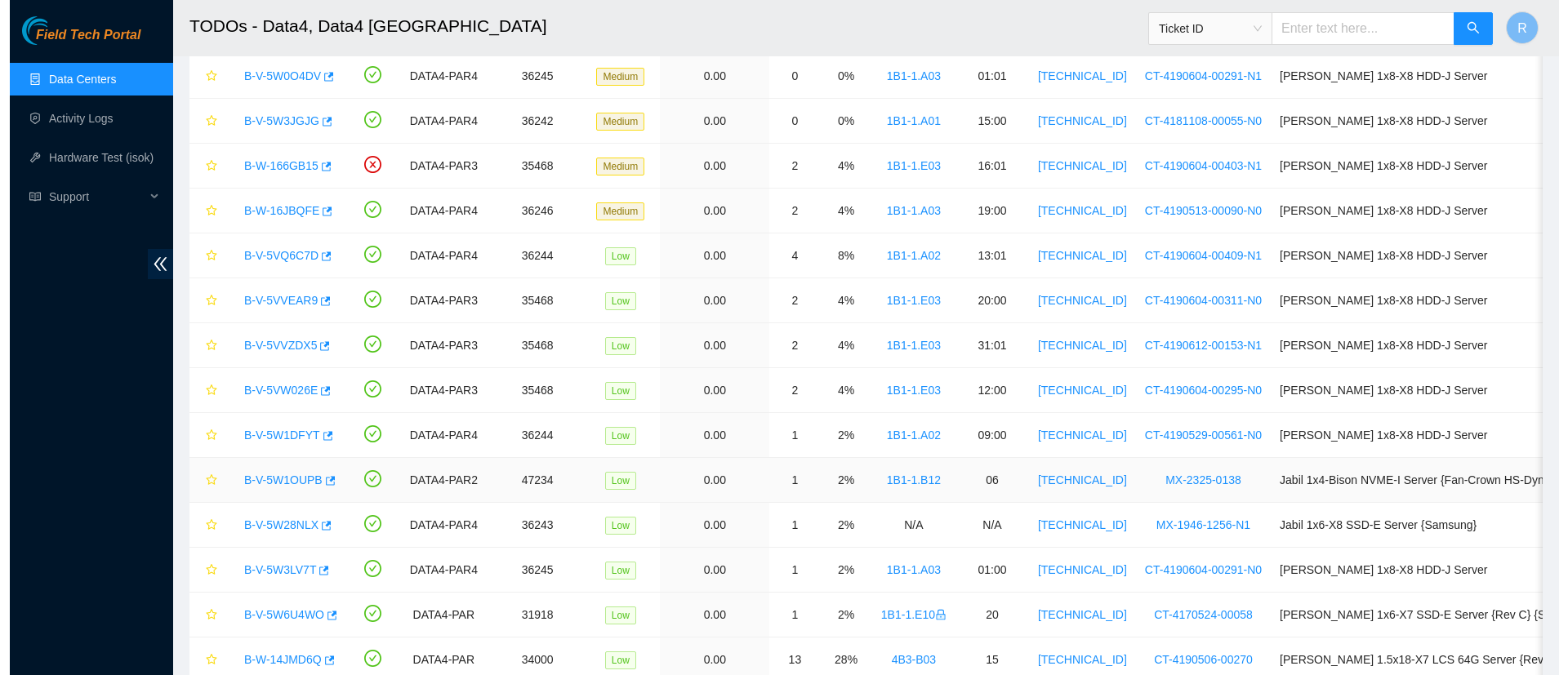
scroll to position [494, 0]
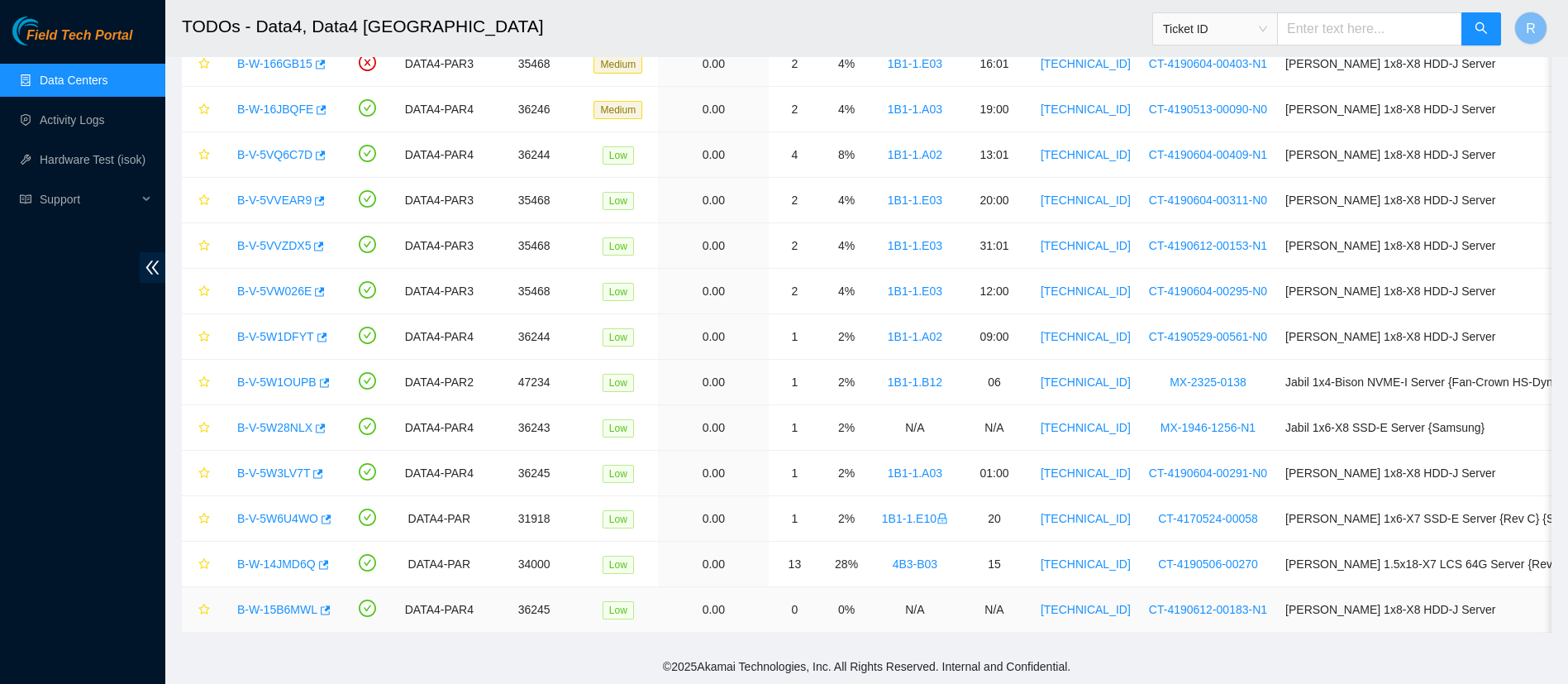
click at [285, 605] on link "B-W-15B6MWL" at bounding box center [277, 609] width 80 height 13
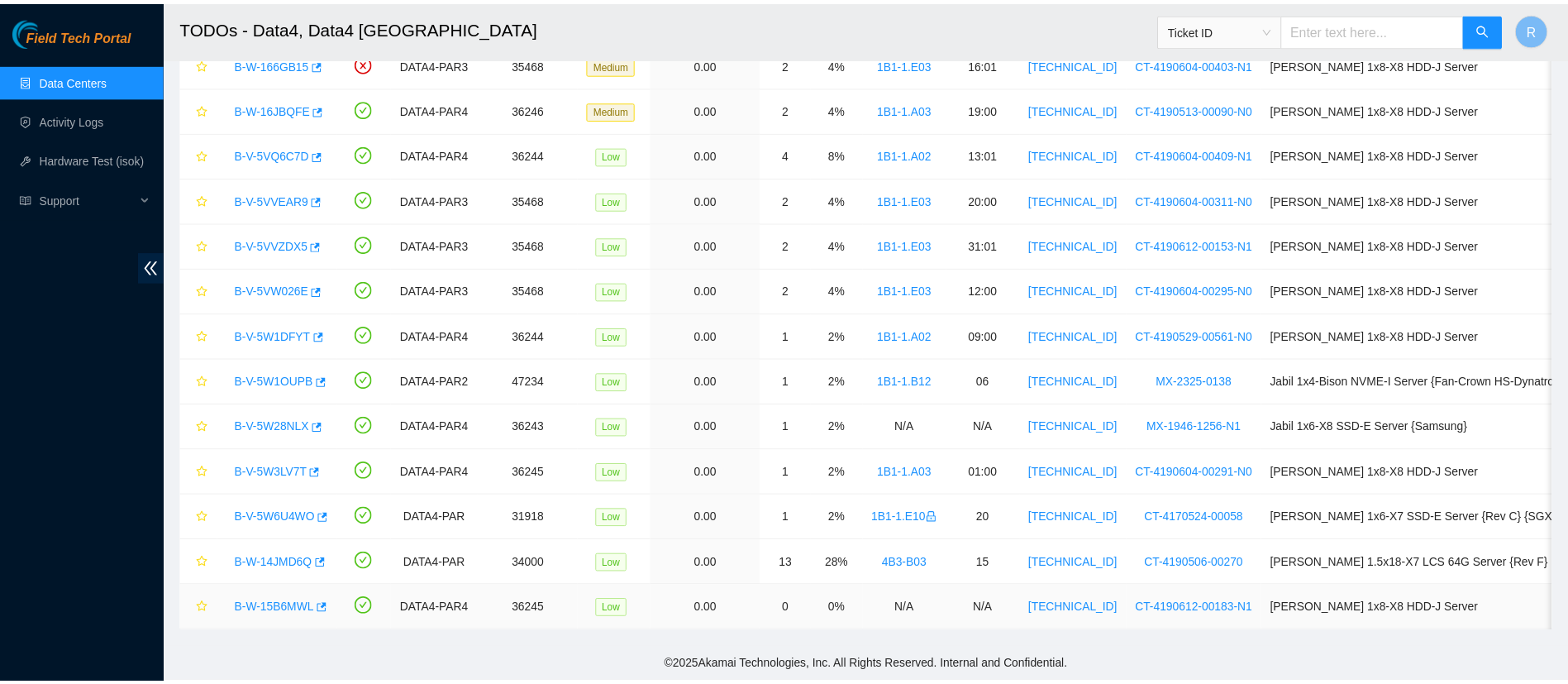
scroll to position [115, 0]
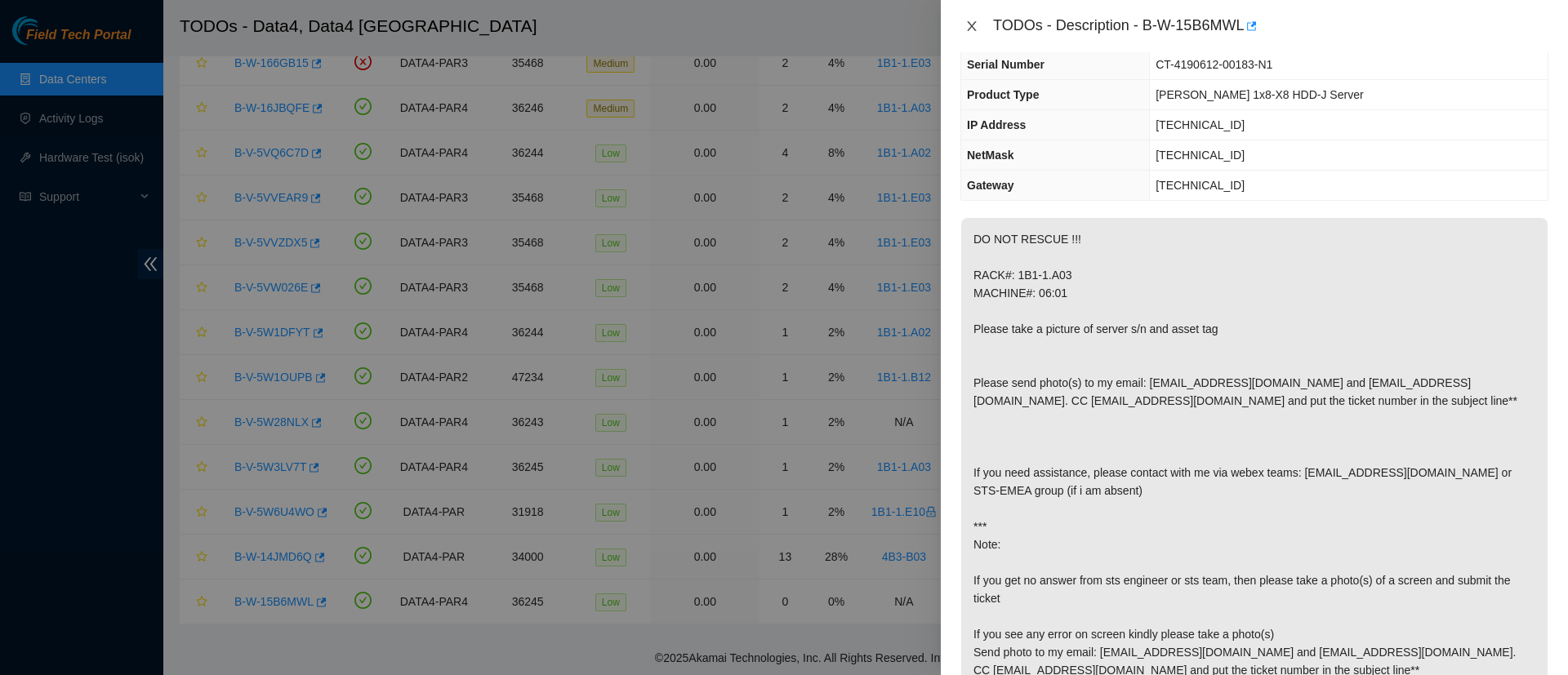
click at [964, 25] on button "Close" at bounding box center [972, 27] width 23 height 16
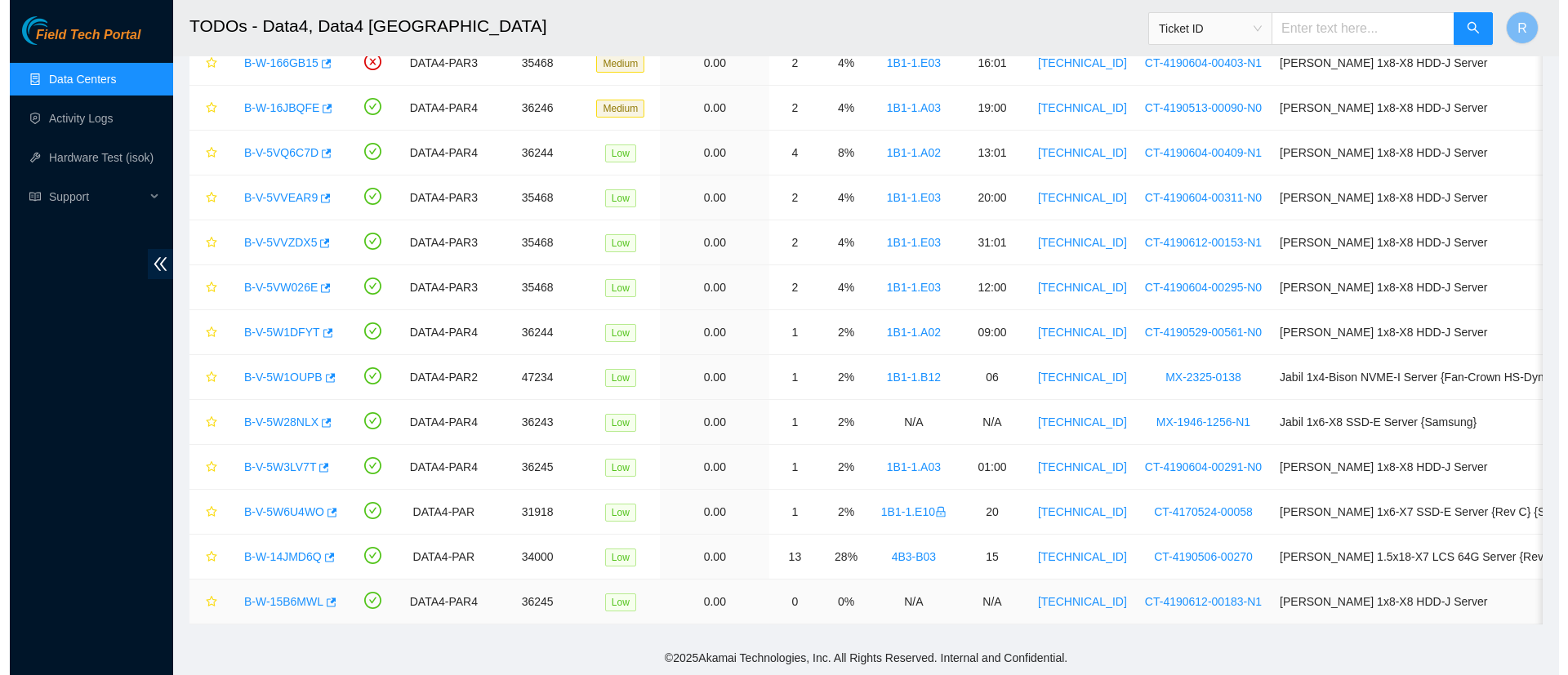
scroll to position [167, 0]
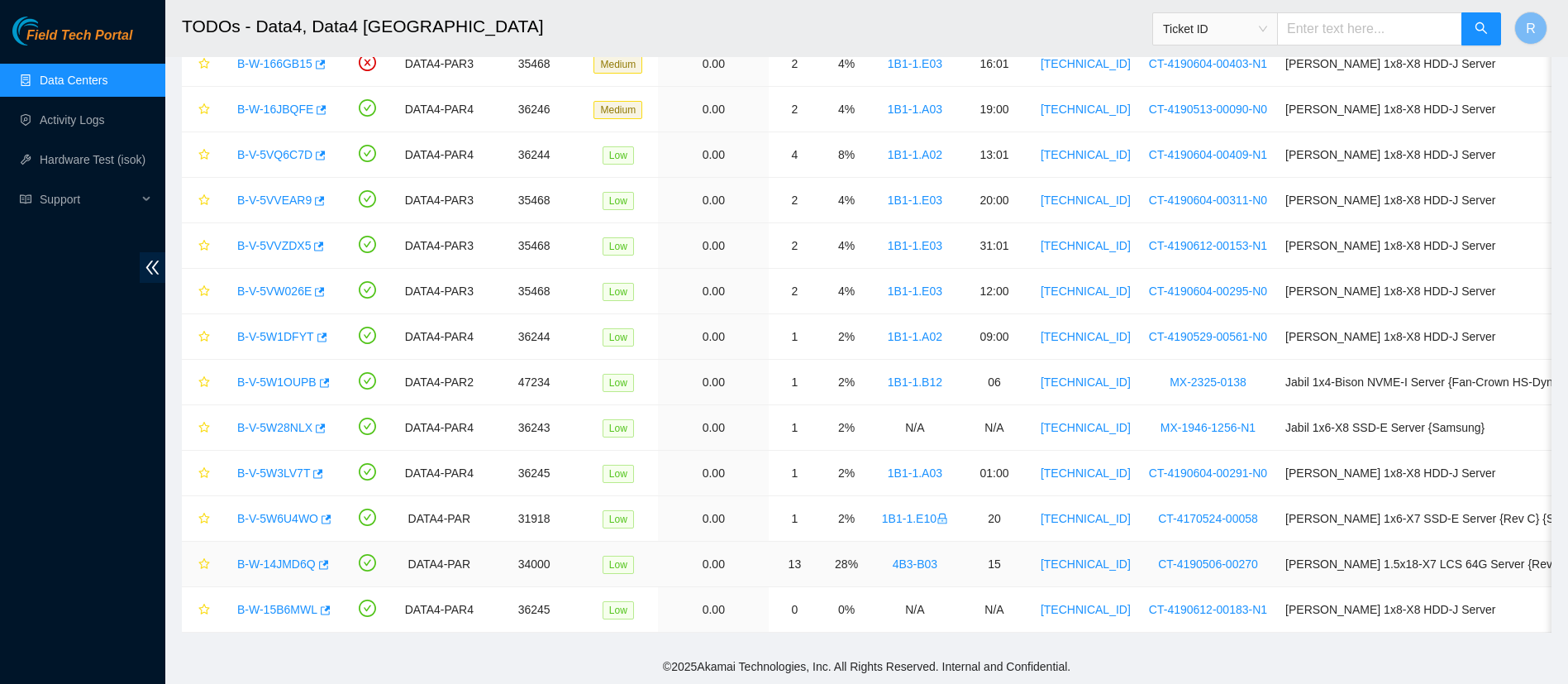
click at [281, 561] on link "B-W-14JMD6Q" at bounding box center [276, 563] width 79 height 13
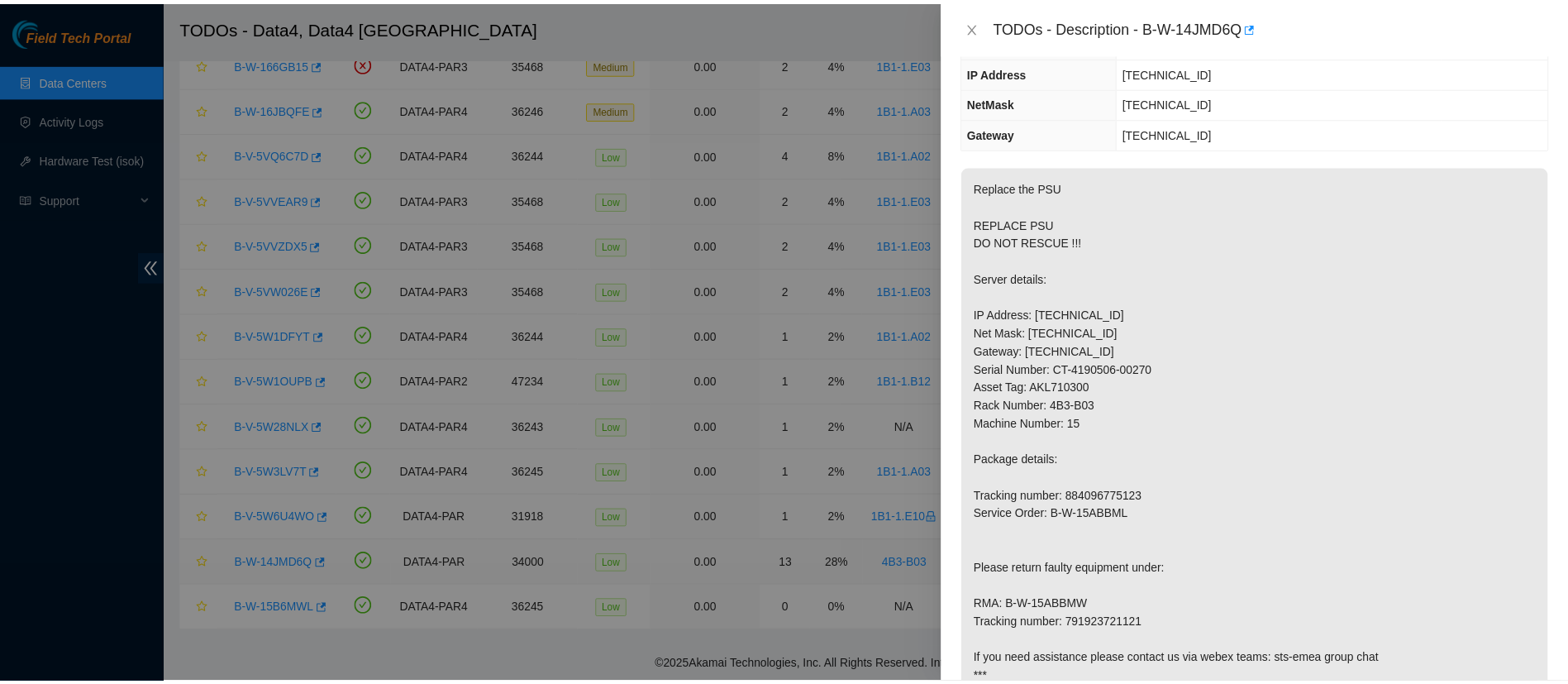
scroll to position [115, 0]
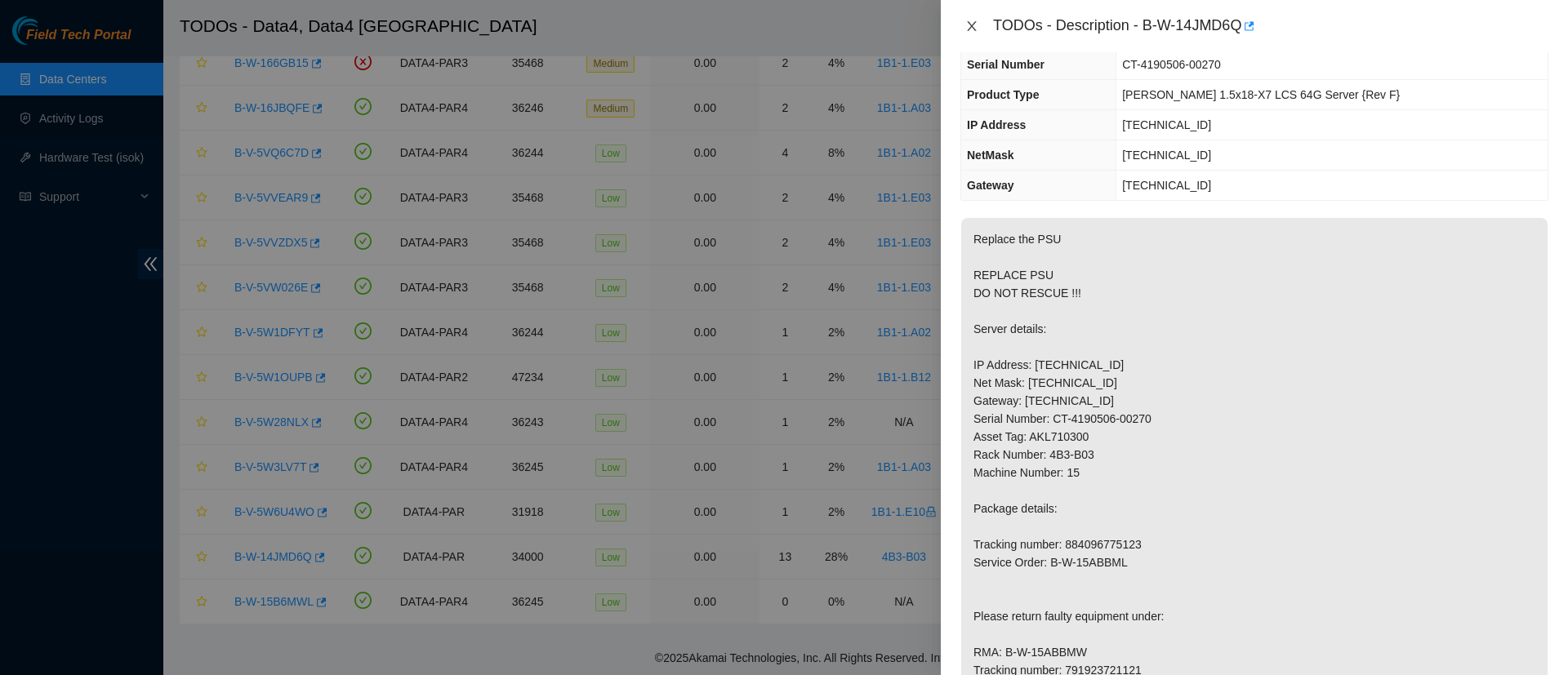
click at [973, 28] on icon "close" at bounding box center [971, 25] width 13 height 13
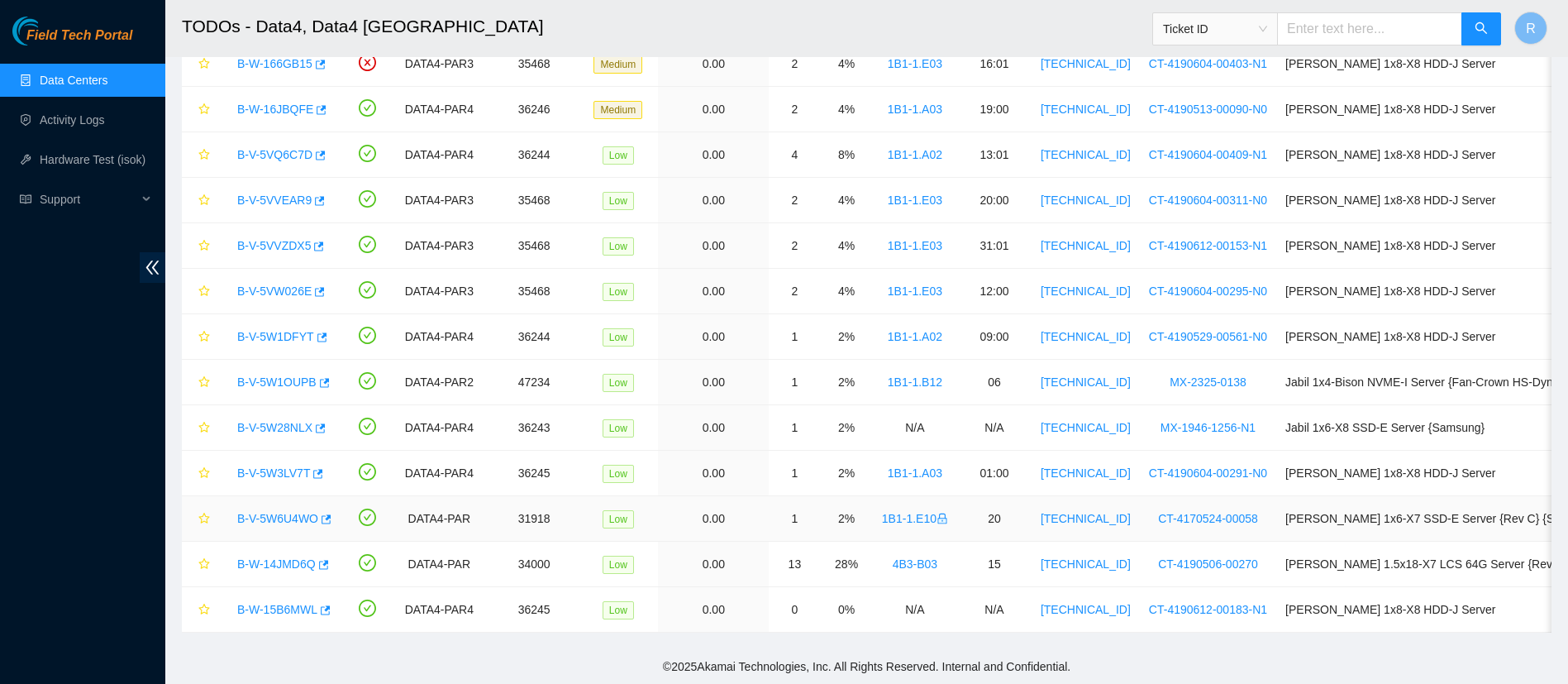
click at [302, 516] on link "B-V-5W6U4WO" at bounding box center [278, 518] width 81 height 13
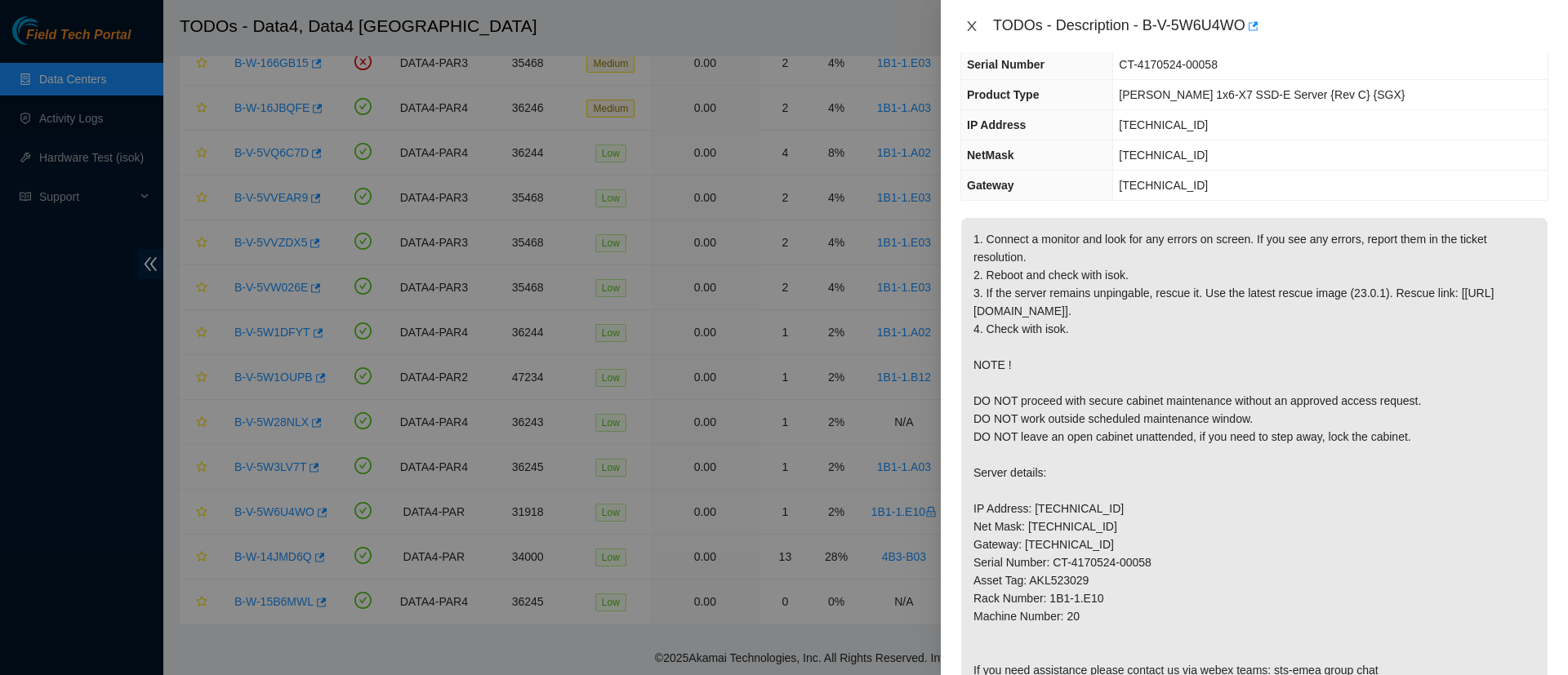
click at [970, 26] on icon "close" at bounding box center [971, 25] width 13 height 13
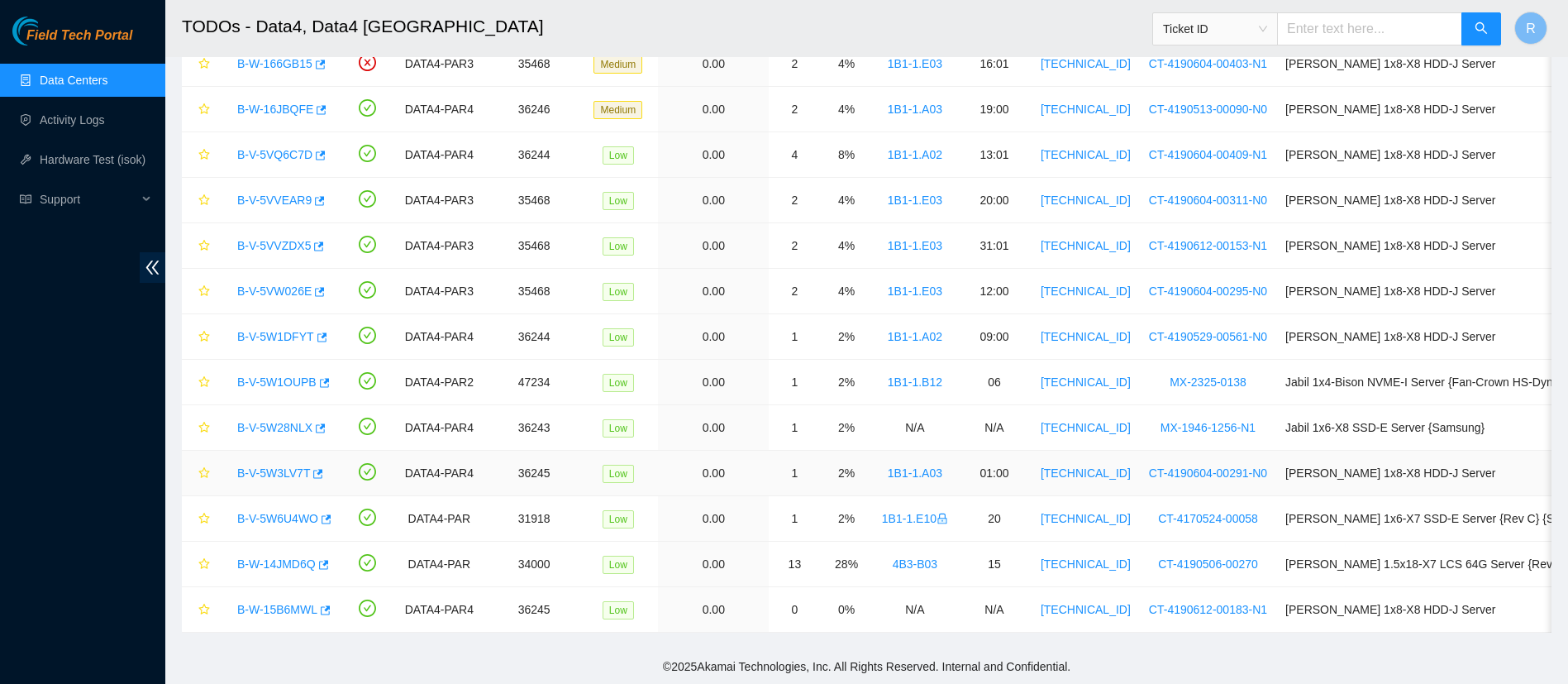
click at [266, 468] on link "B-V-5W3LV7T" at bounding box center [274, 472] width 72 height 13
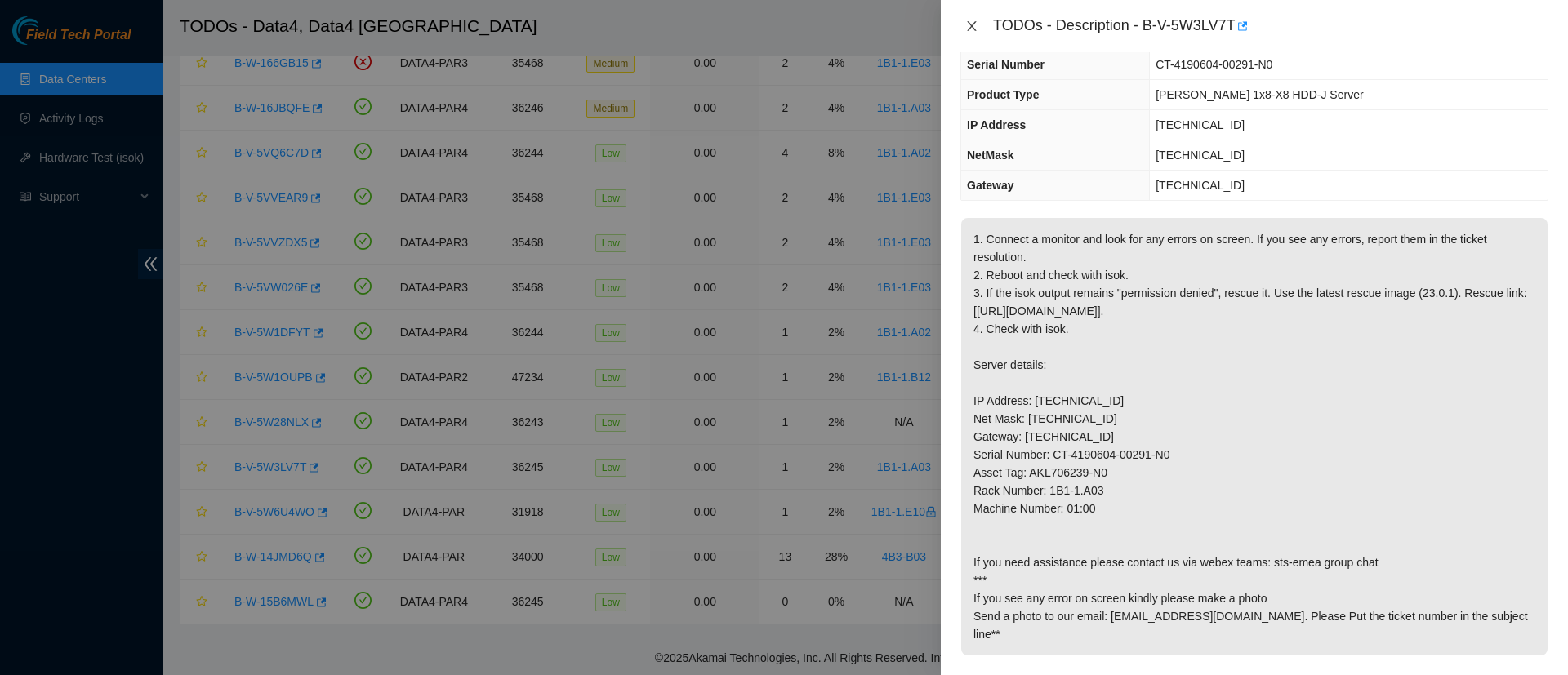
click at [969, 25] on icon "close" at bounding box center [971, 25] width 13 height 13
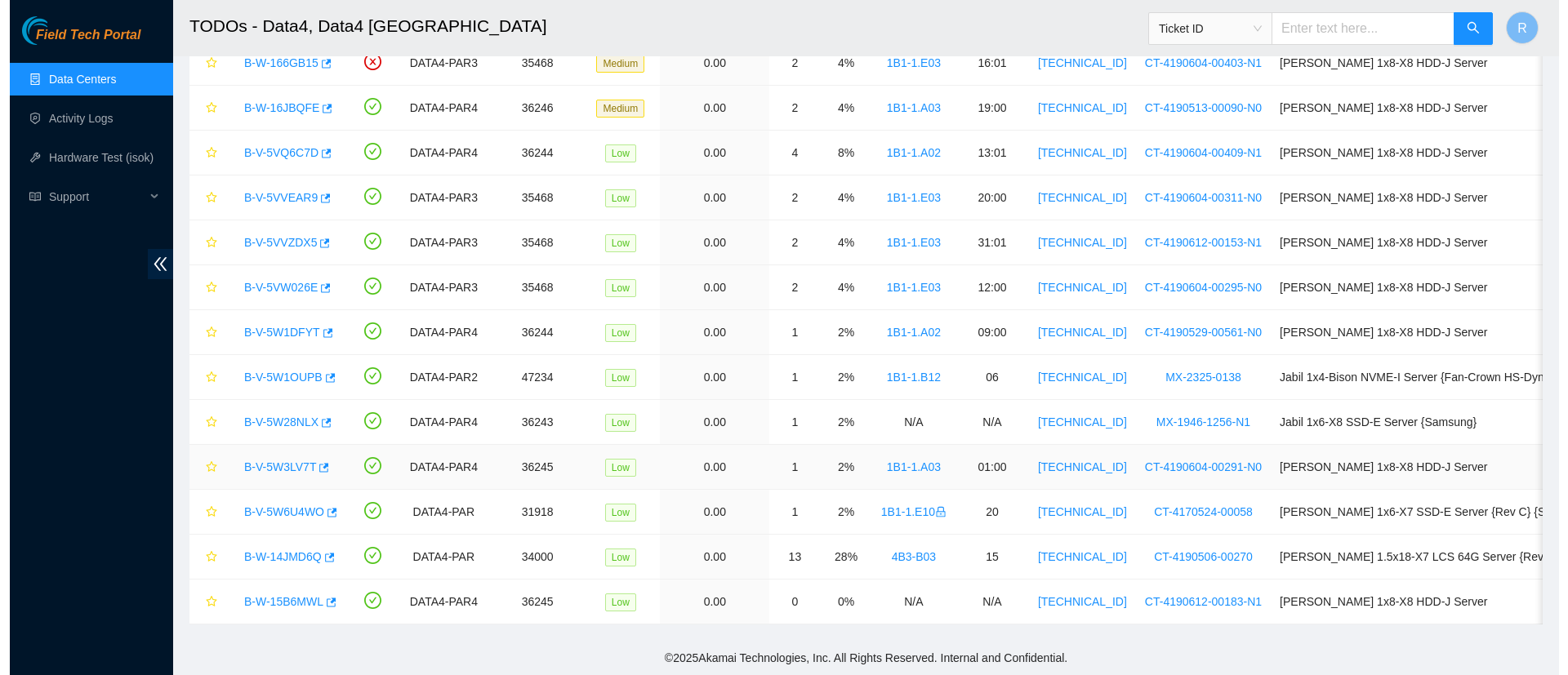
scroll to position [167, 0]
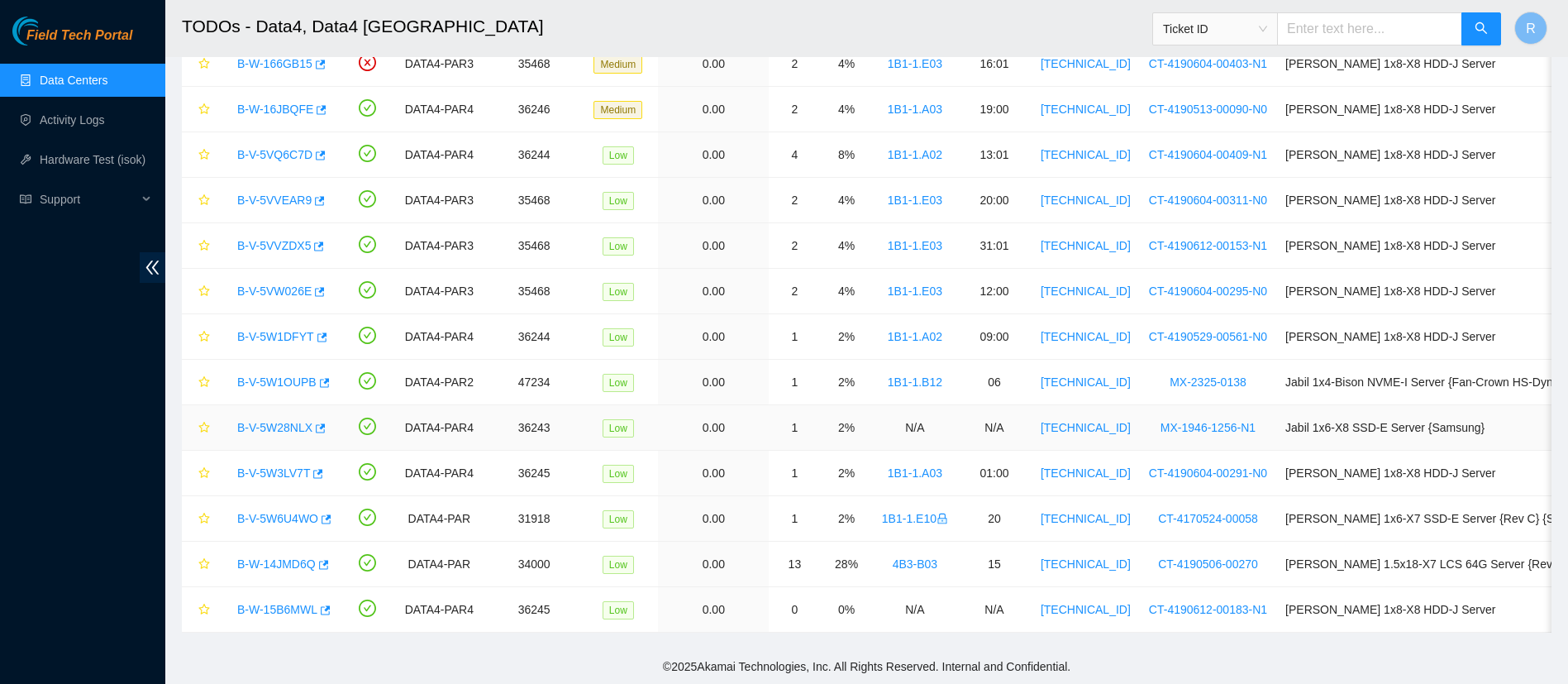
click at [281, 432] on link "B-V-5W28NLX" at bounding box center [274, 427] width 75 height 13
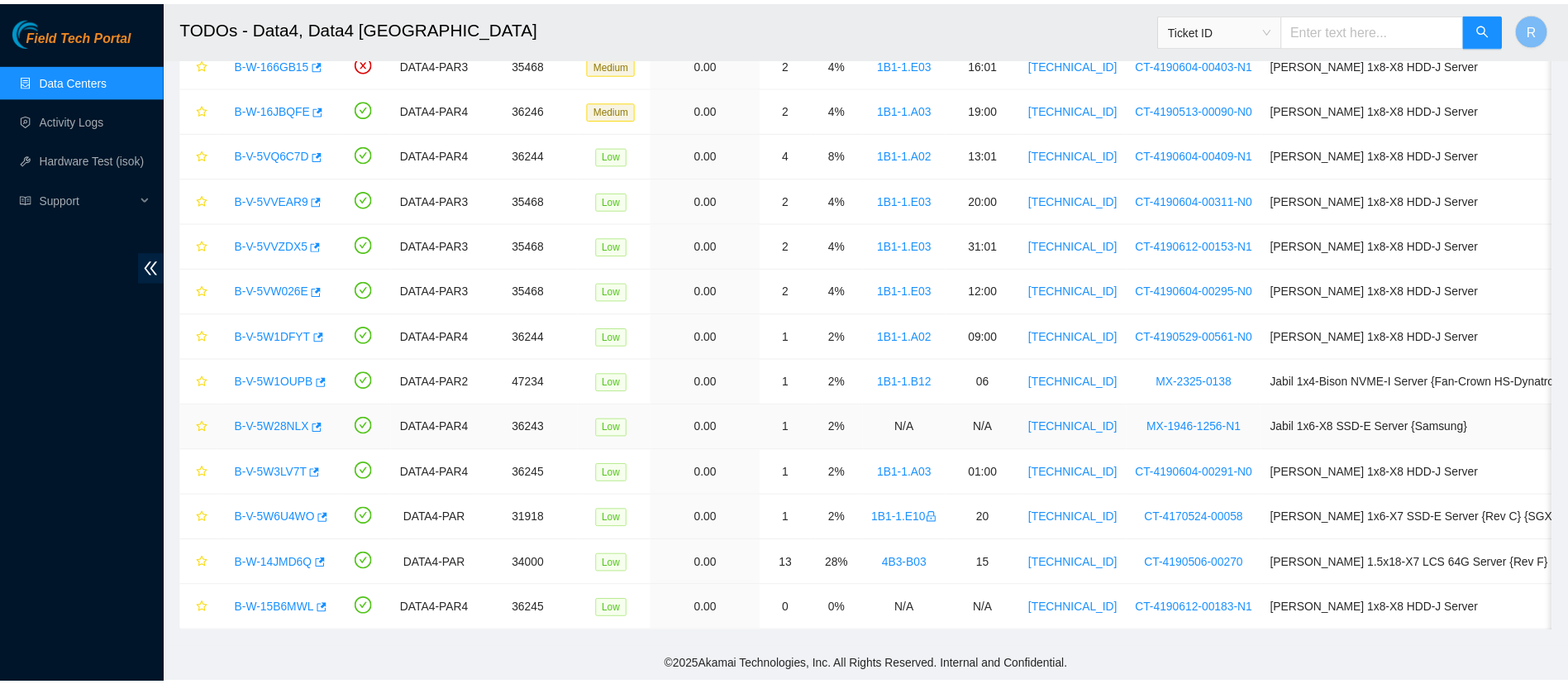
scroll to position [115, 0]
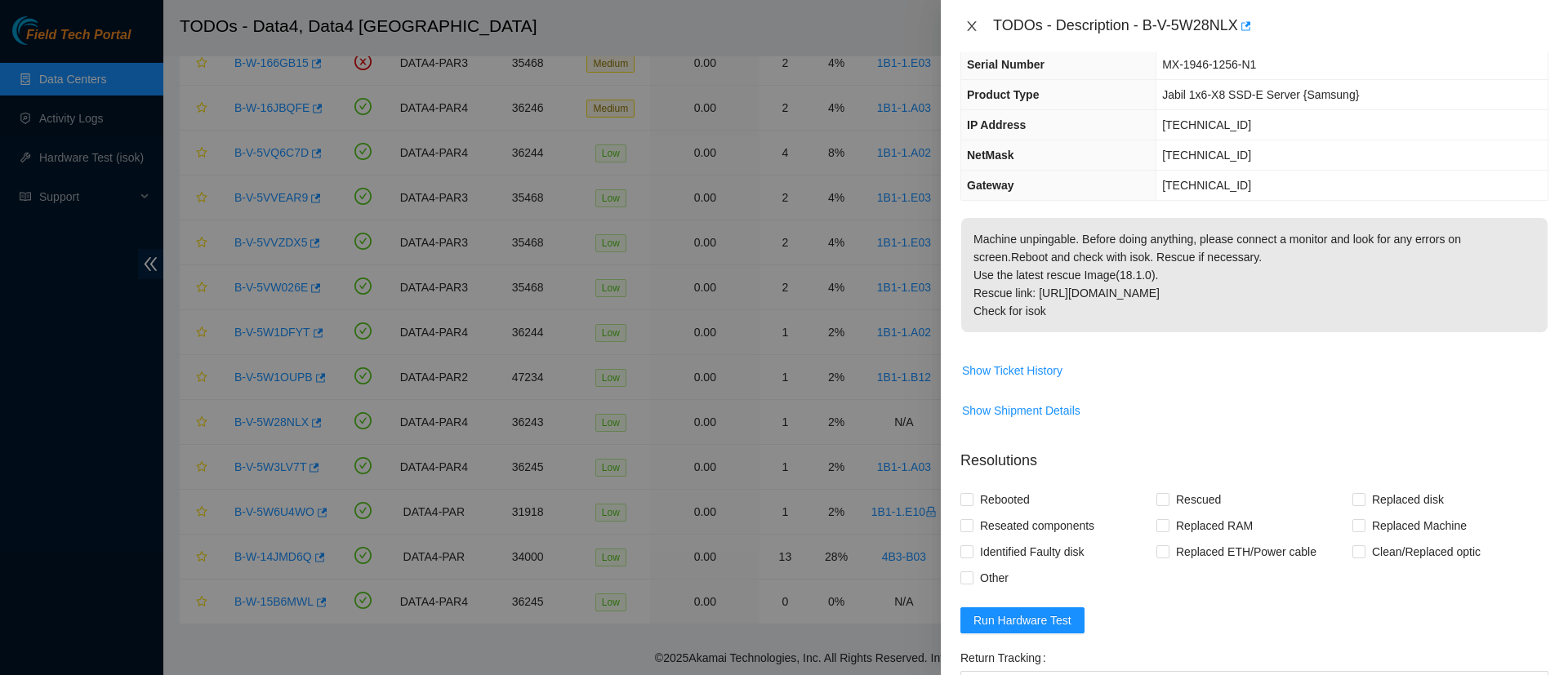
click at [971, 24] on icon "close" at bounding box center [971, 25] width 13 height 13
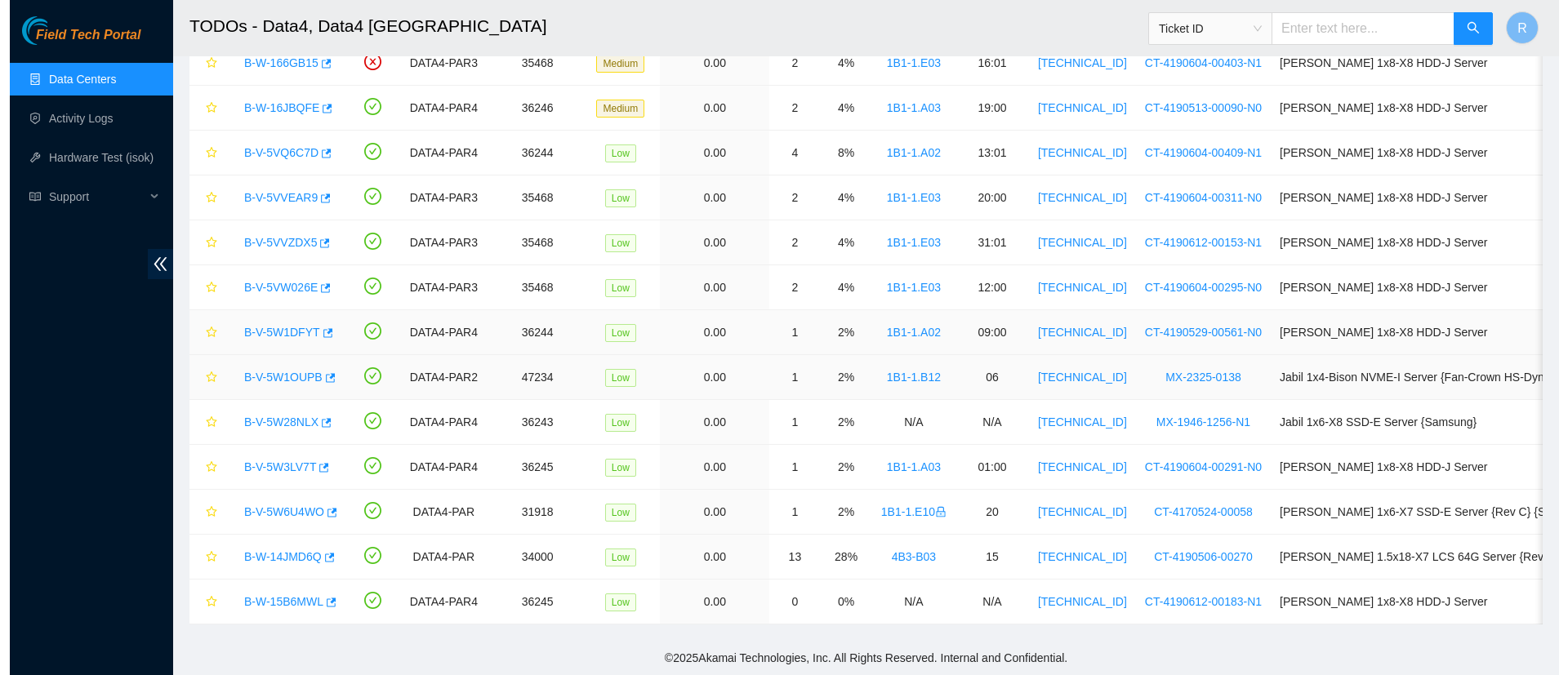
scroll to position [167, 0]
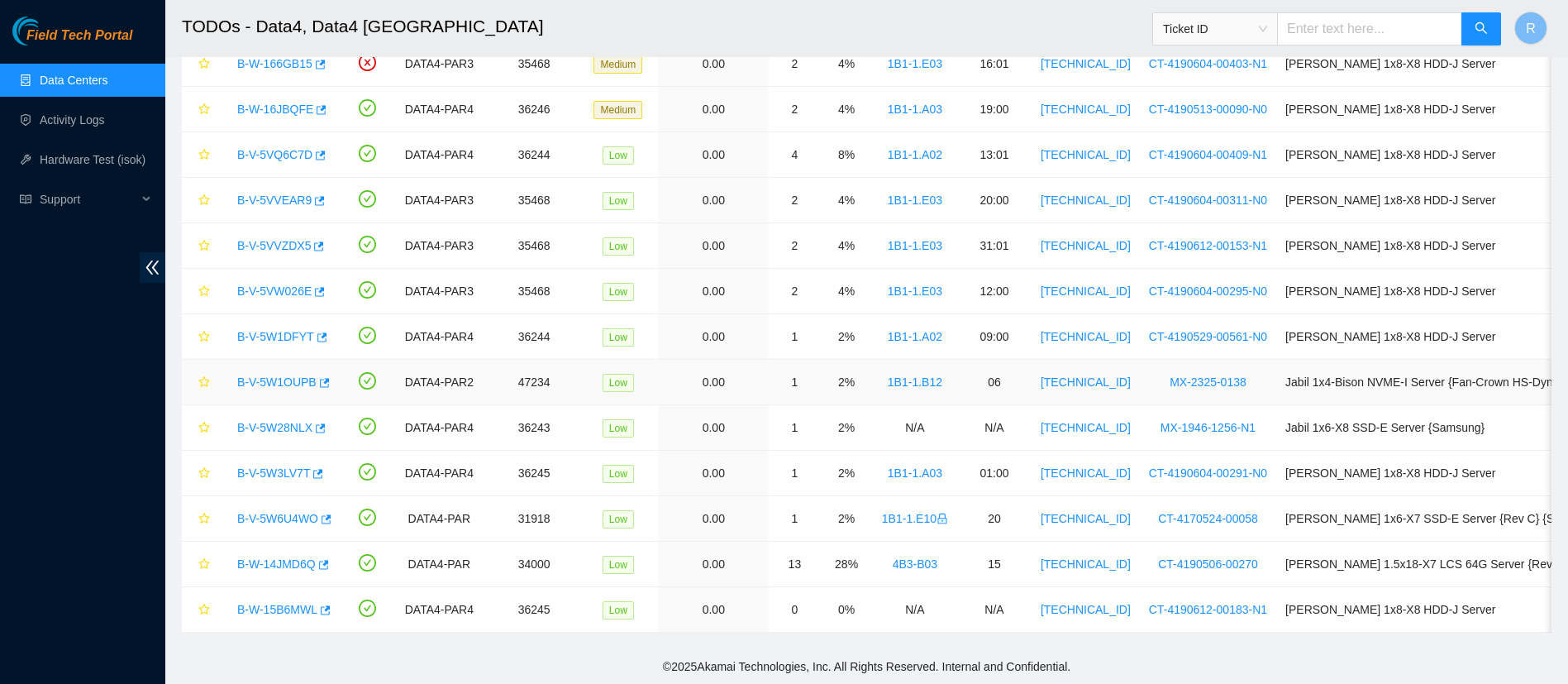
click at [284, 387] on link "B-V-5W1OUPB" at bounding box center [277, 381] width 79 height 13
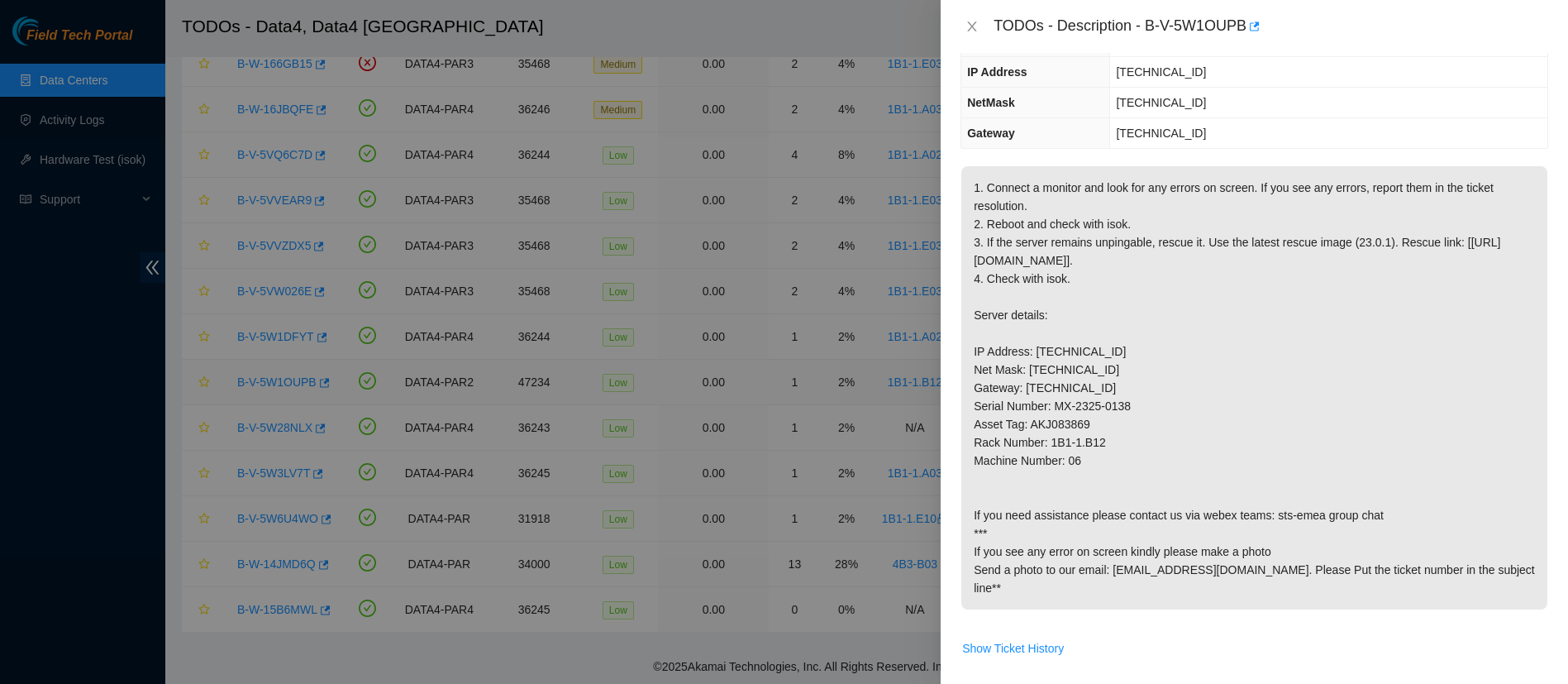
scroll to position [115, 0]
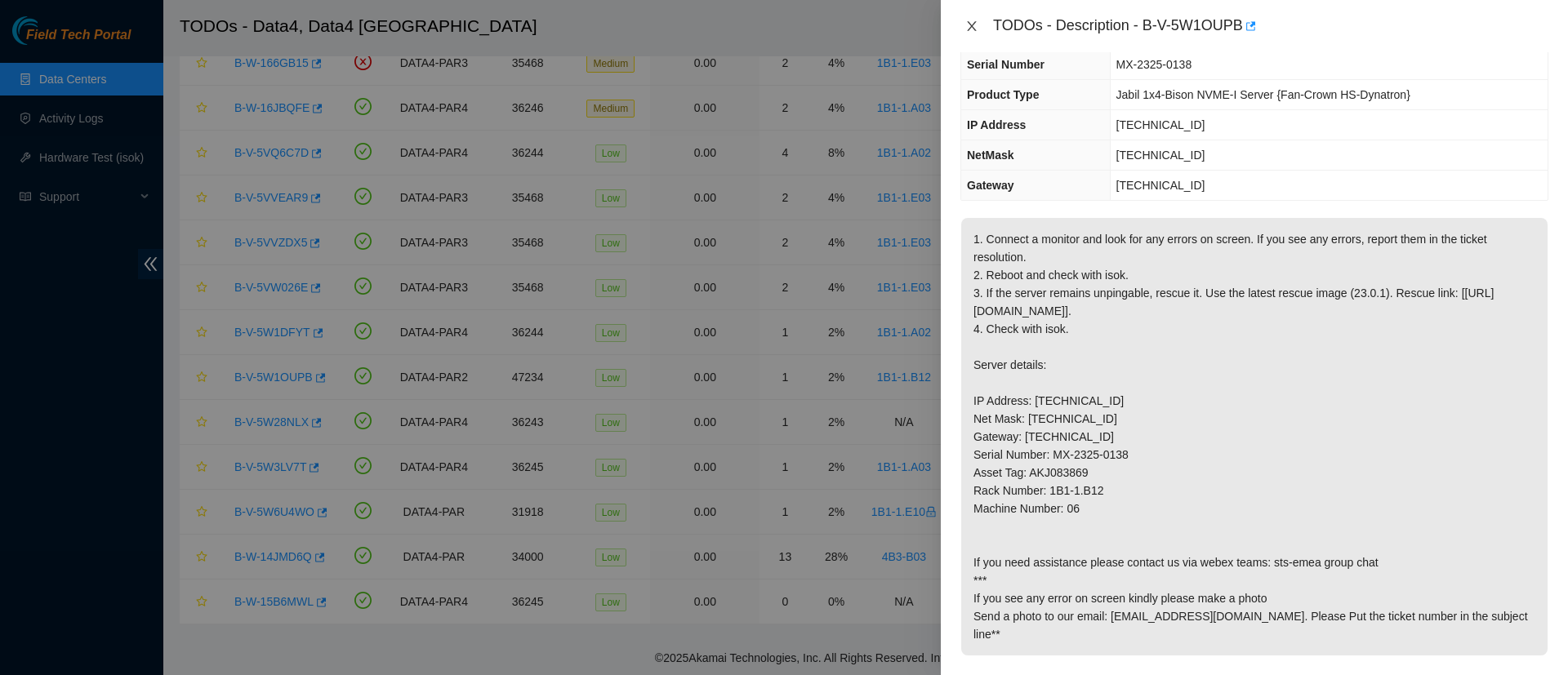
click at [970, 22] on icon "close" at bounding box center [971, 25] width 13 height 13
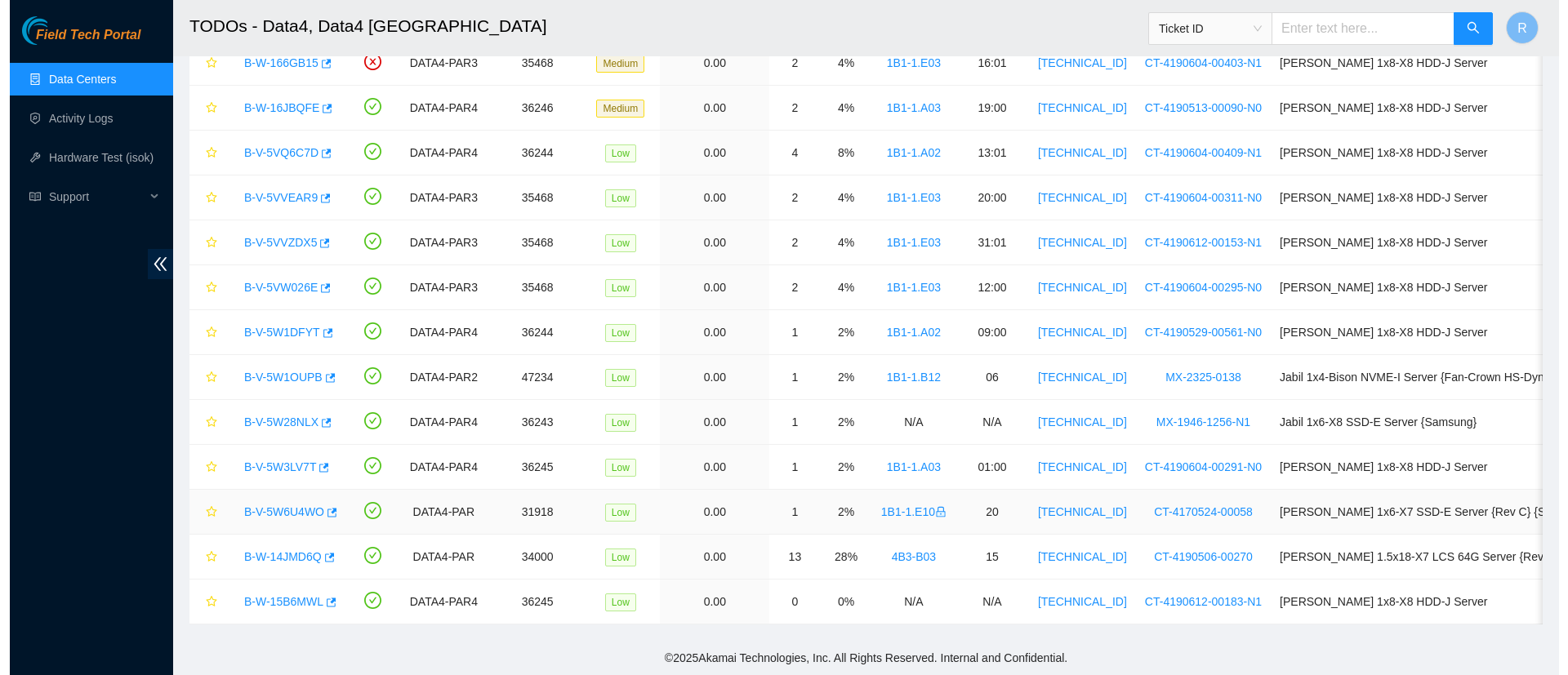
scroll to position [167, 0]
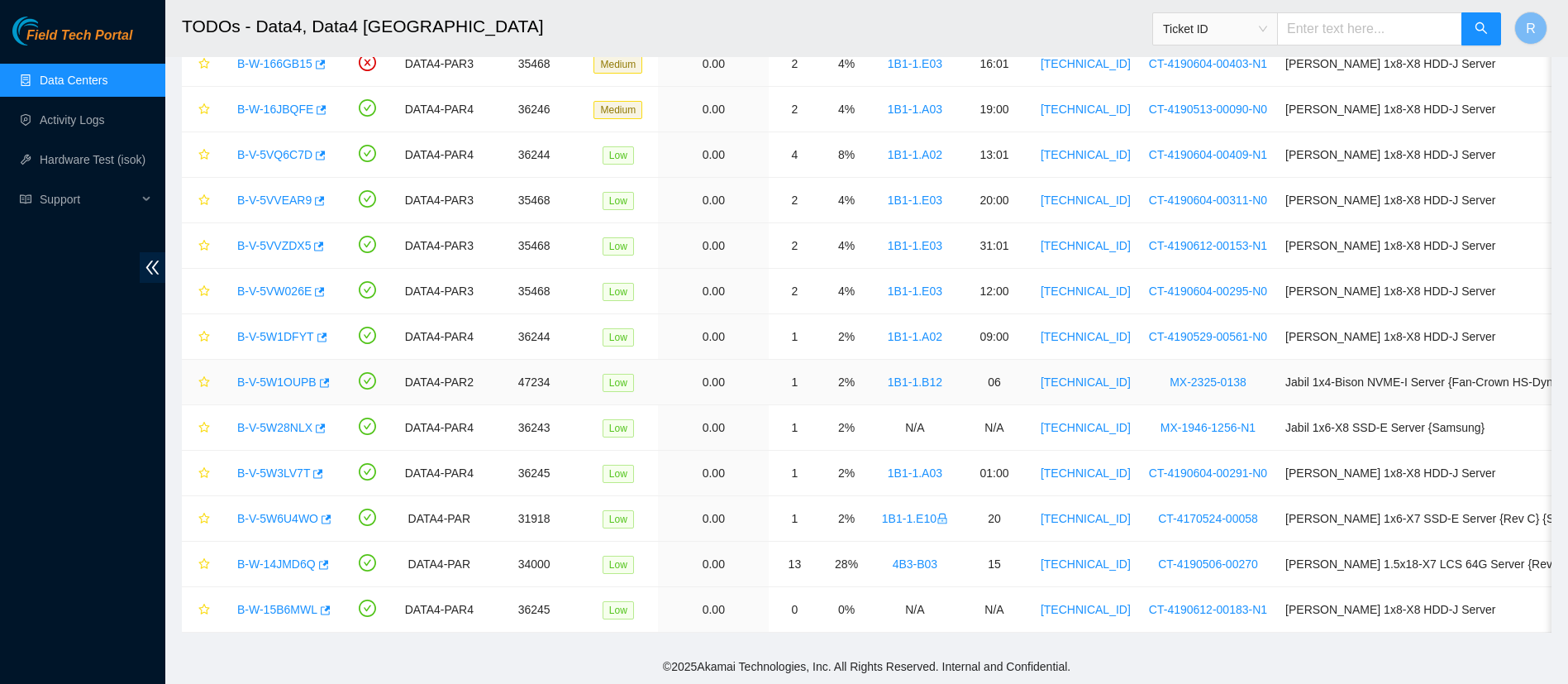
click at [281, 371] on div "B-V-5W1OUPB" at bounding box center [281, 382] width 102 height 26
click at [281, 382] on link "B-V-5W1OUPB" at bounding box center [277, 381] width 79 height 13
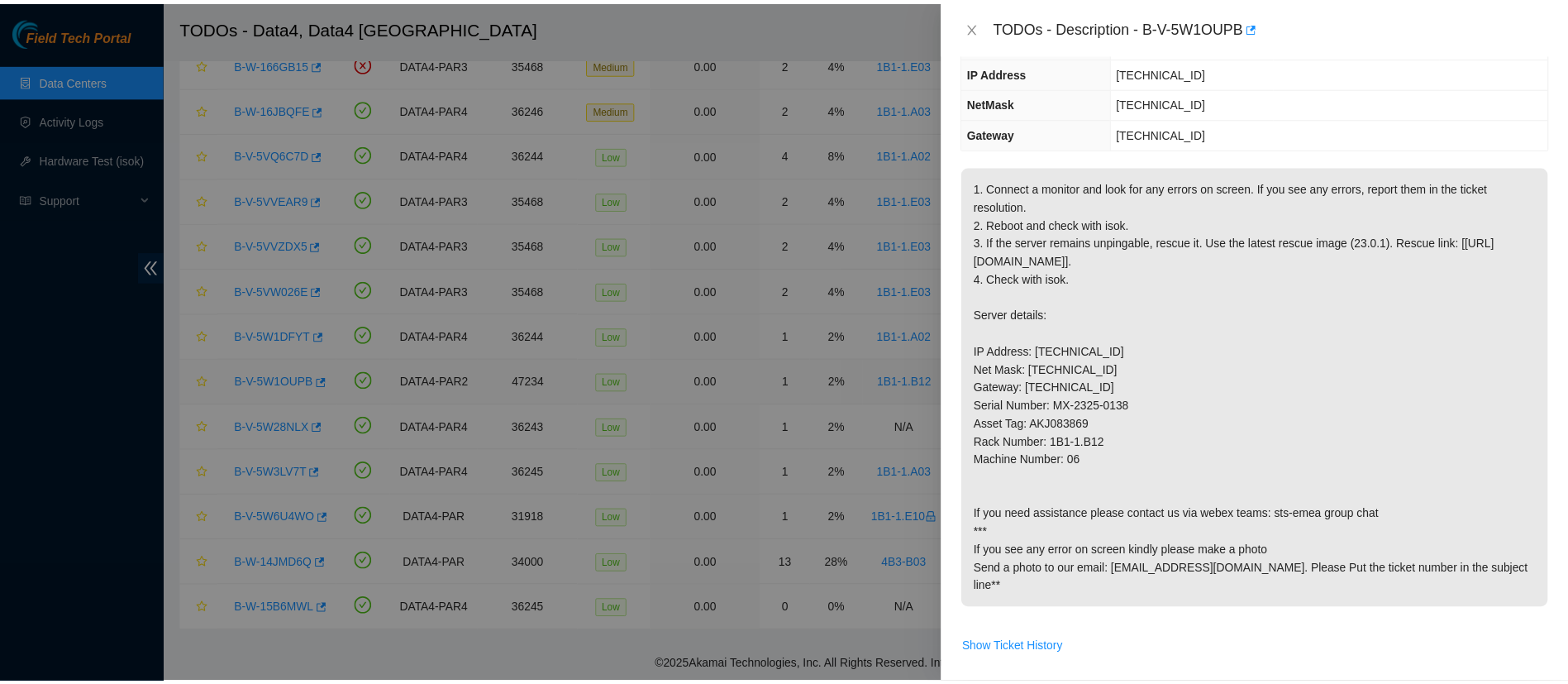
scroll to position [115, 0]
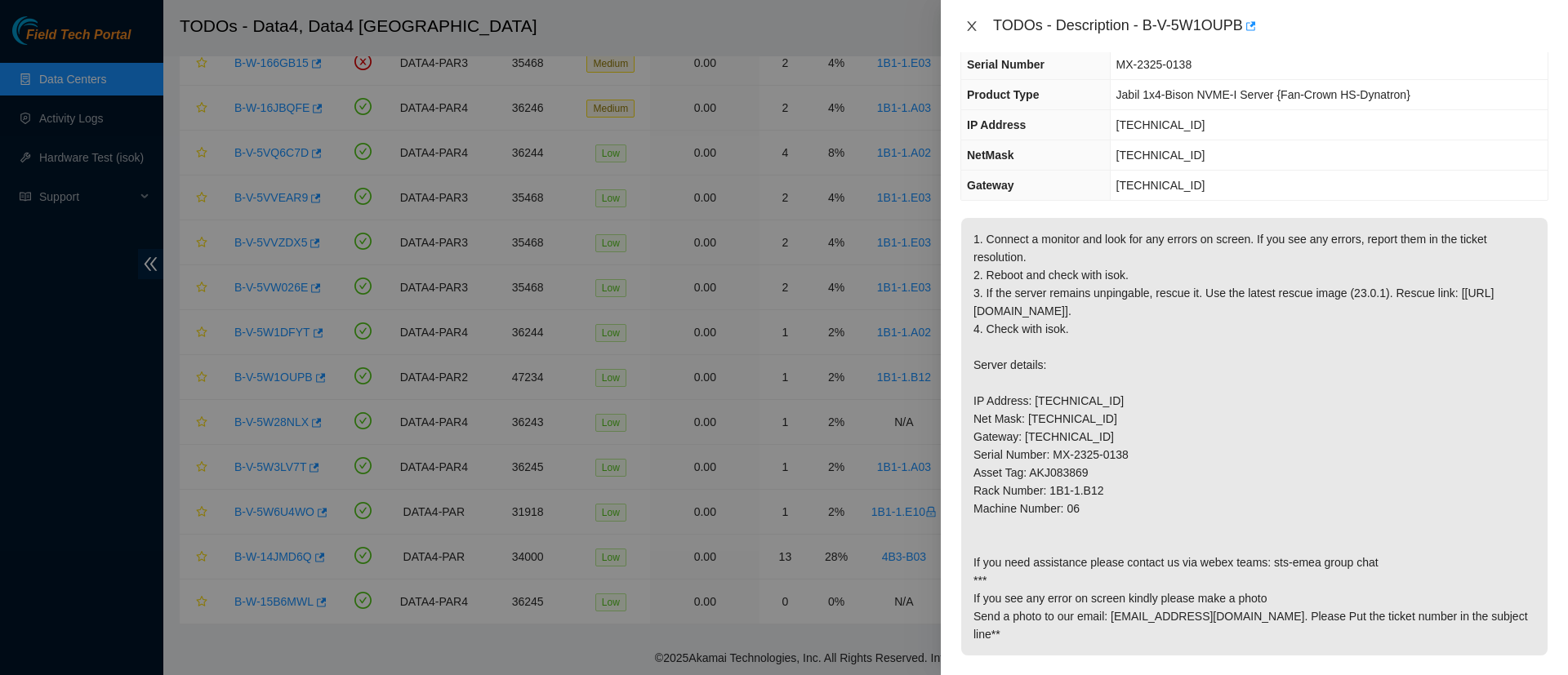
click at [977, 23] on icon "close" at bounding box center [971, 25] width 13 height 13
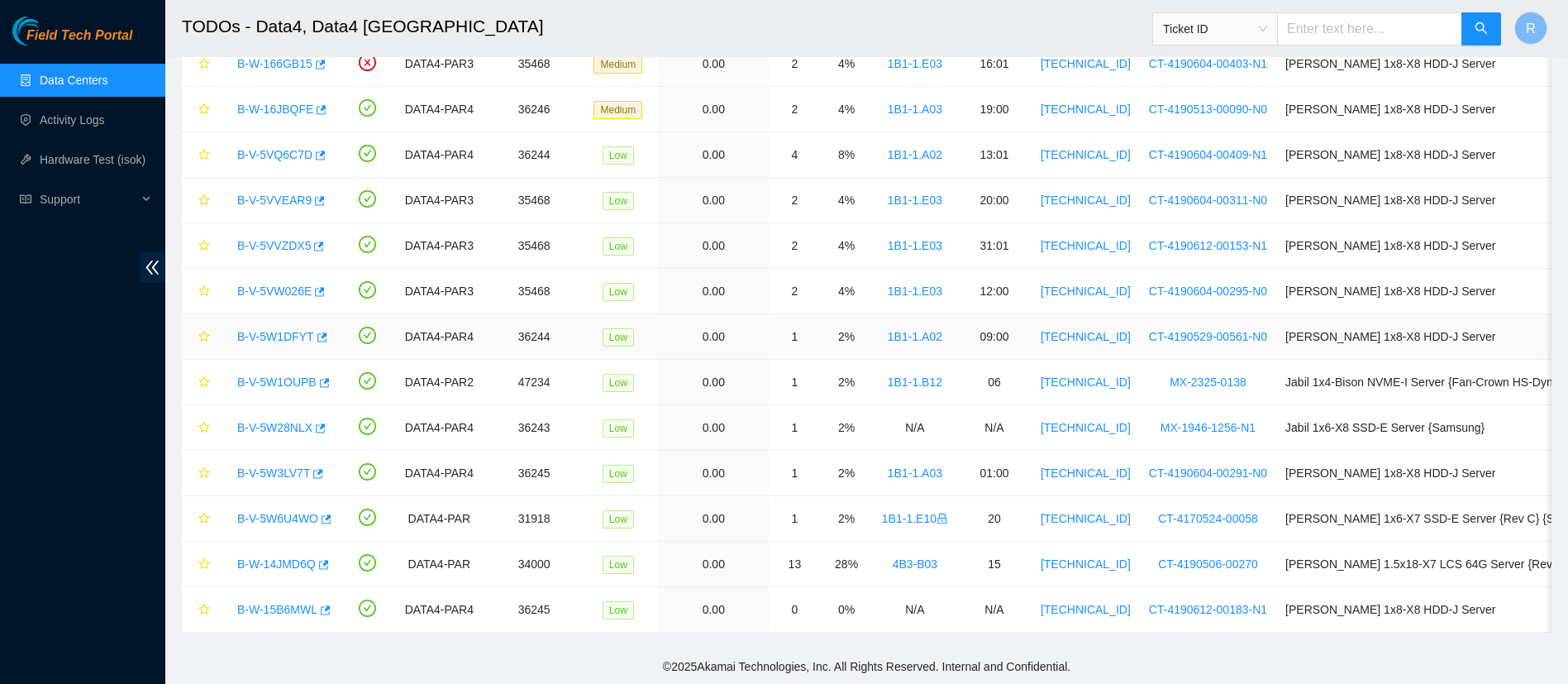
click at [291, 330] on link "B-V-5W1DFYT" at bounding box center [275, 336] width 77 height 13
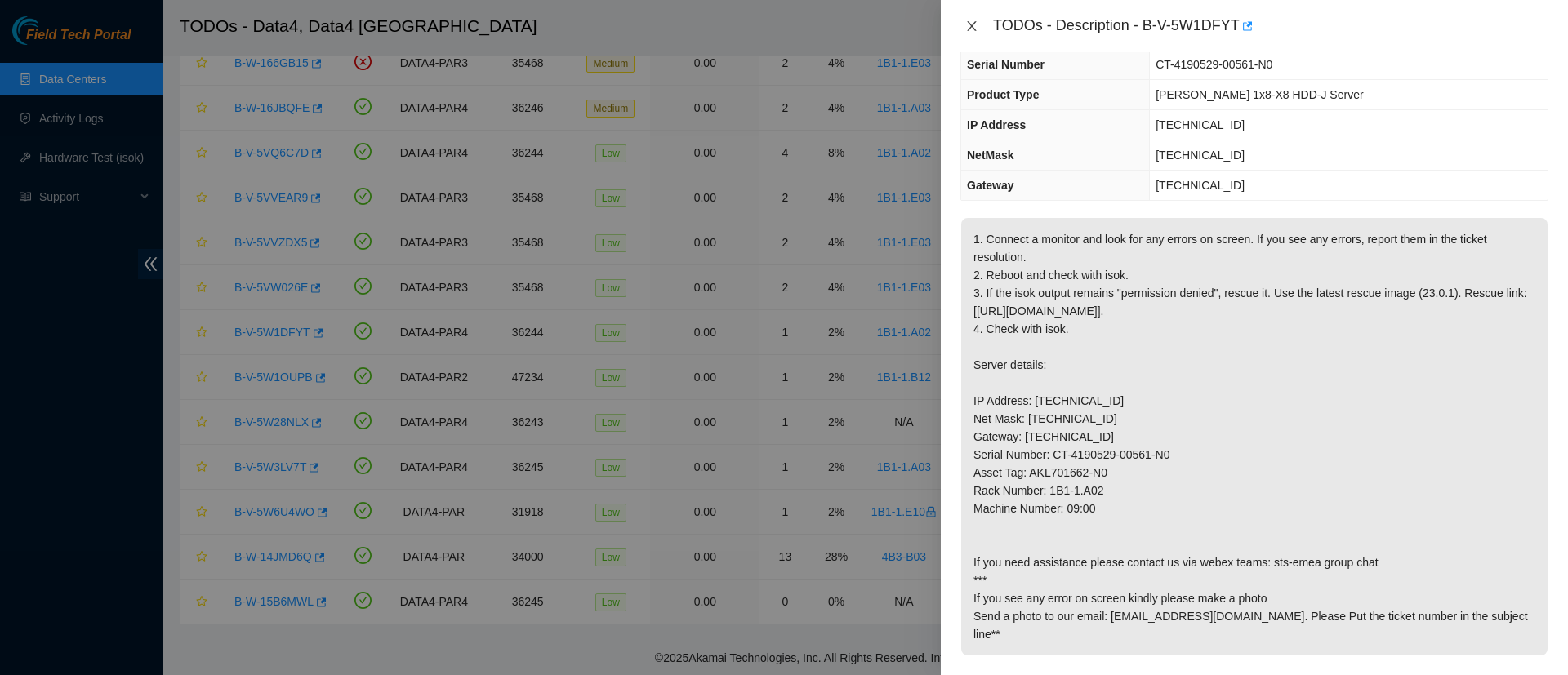
click at [978, 19] on button "Close" at bounding box center [972, 27] width 23 height 16
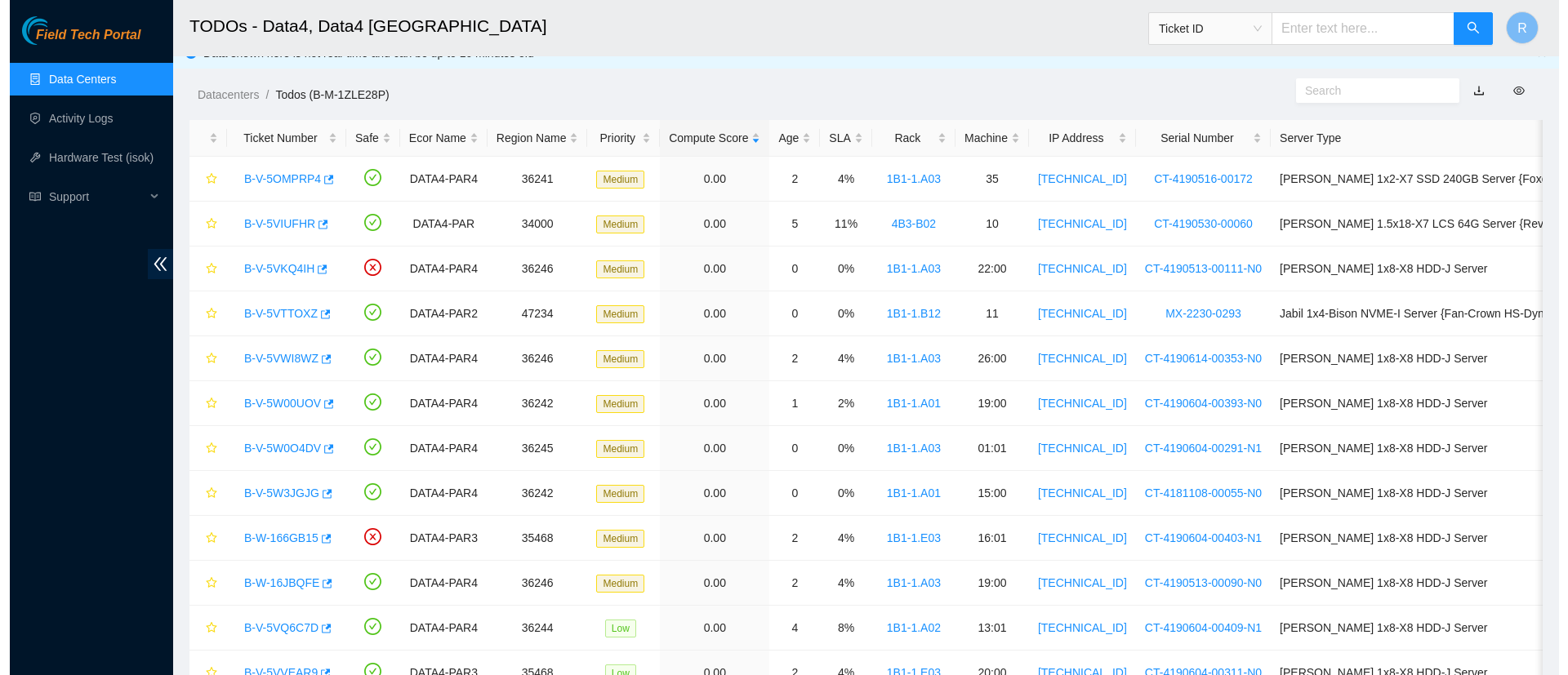
scroll to position [0, 0]
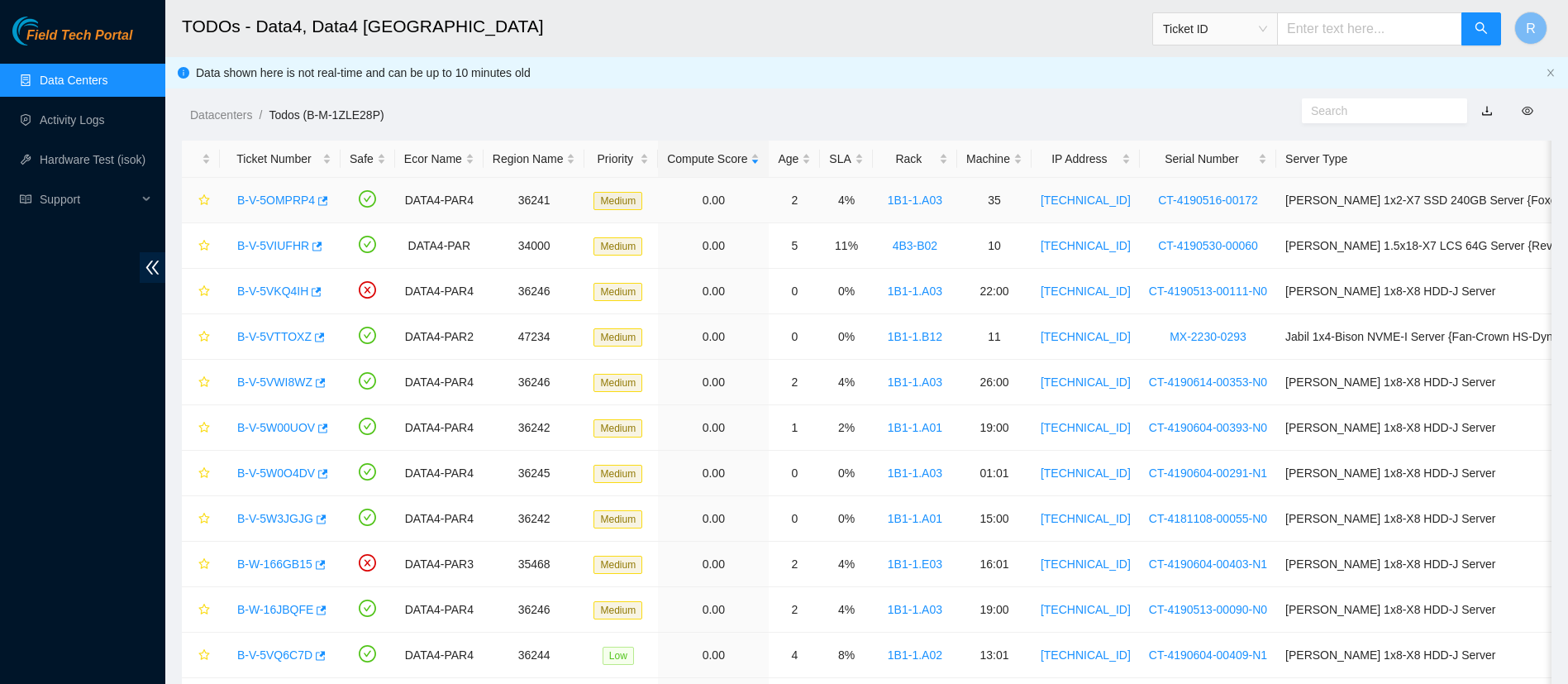
click at [268, 197] on link "B-V-5OMPRP4" at bounding box center [276, 199] width 78 height 13
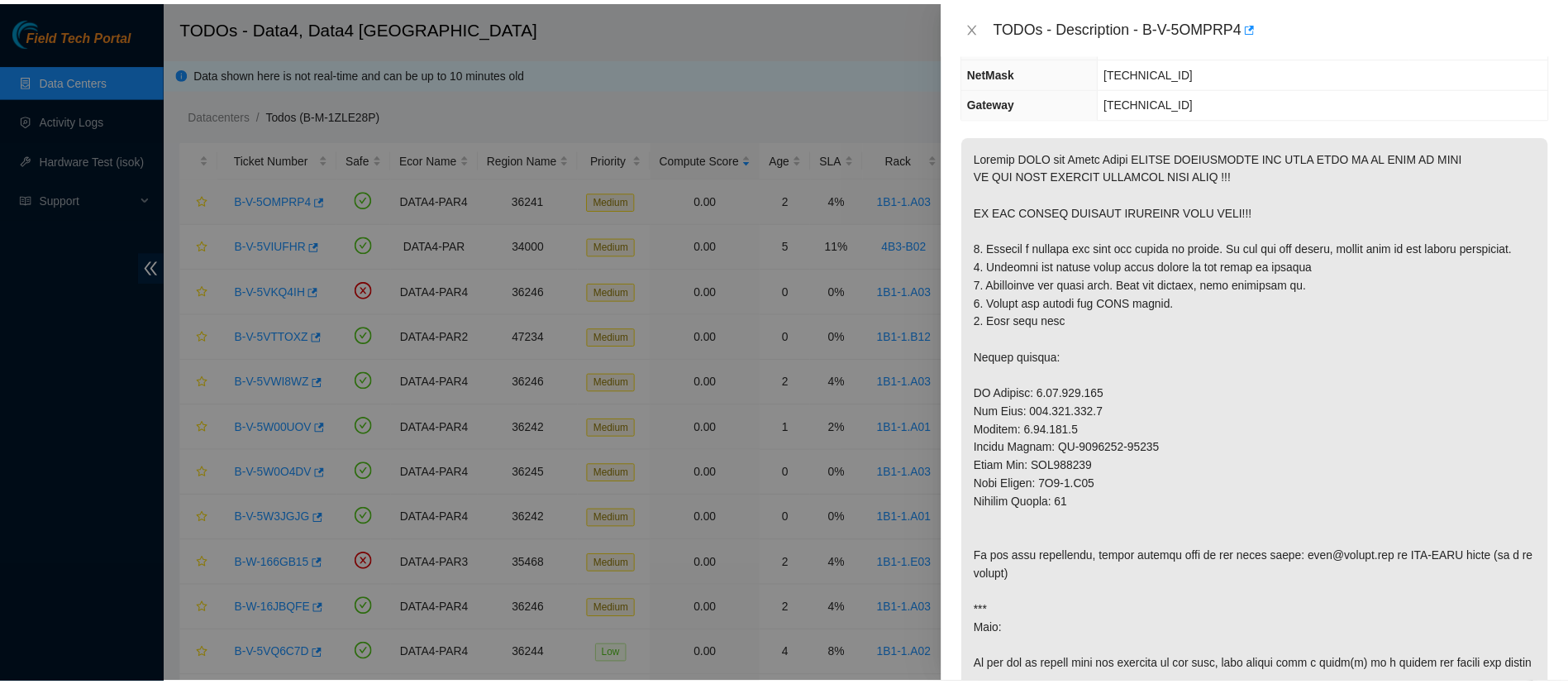
scroll to position [115, 0]
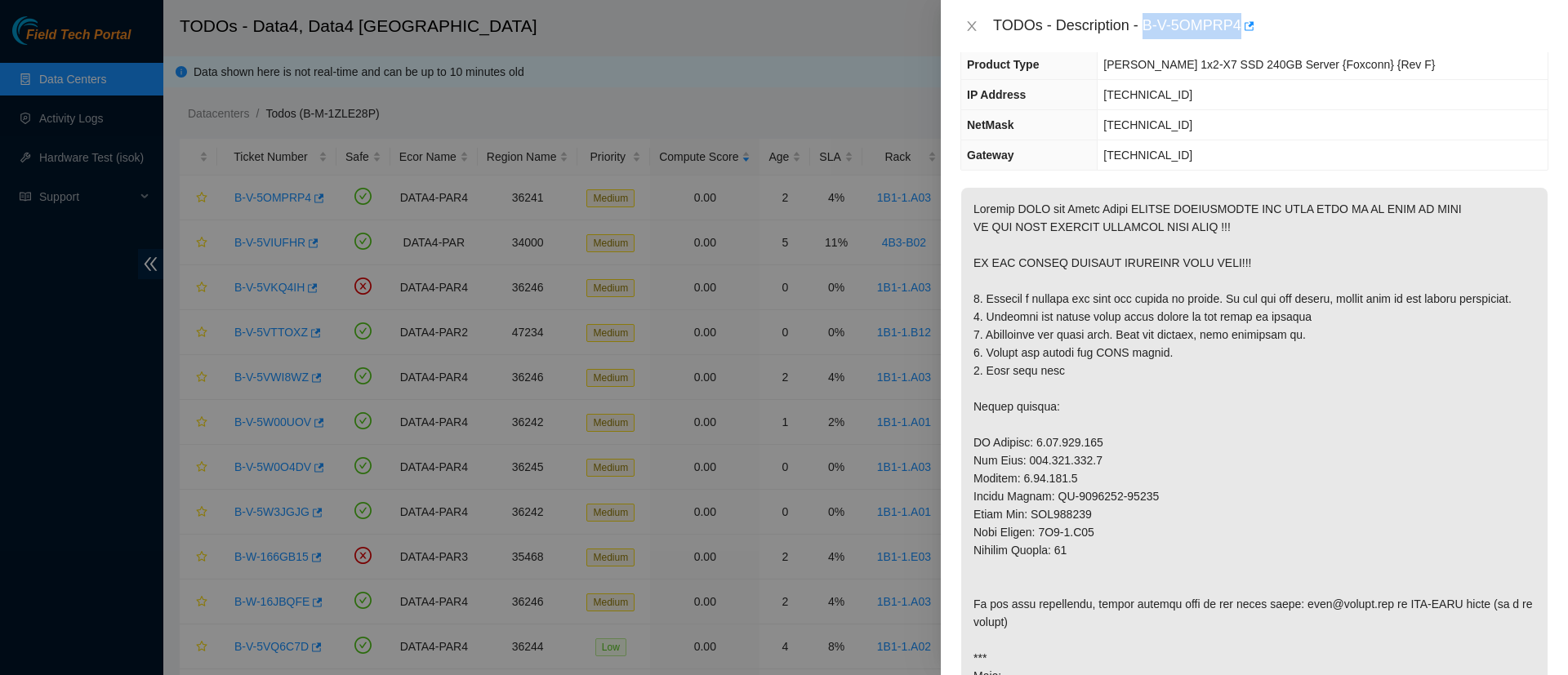
drag, startPoint x: 1144, startPoint y: 24, endPoint x: 1238, endPoint y: 24, distance: 94.0
click at [1238, 24] on div "TODOs - Description - B-V-5OMPRP4" at bounding box center [1270, 26] width 555 height 26
copy div "B-V-5OMPRP4"
click at [963, 20] on button "Close" at bounding box center [972, 27] width 23 height 16
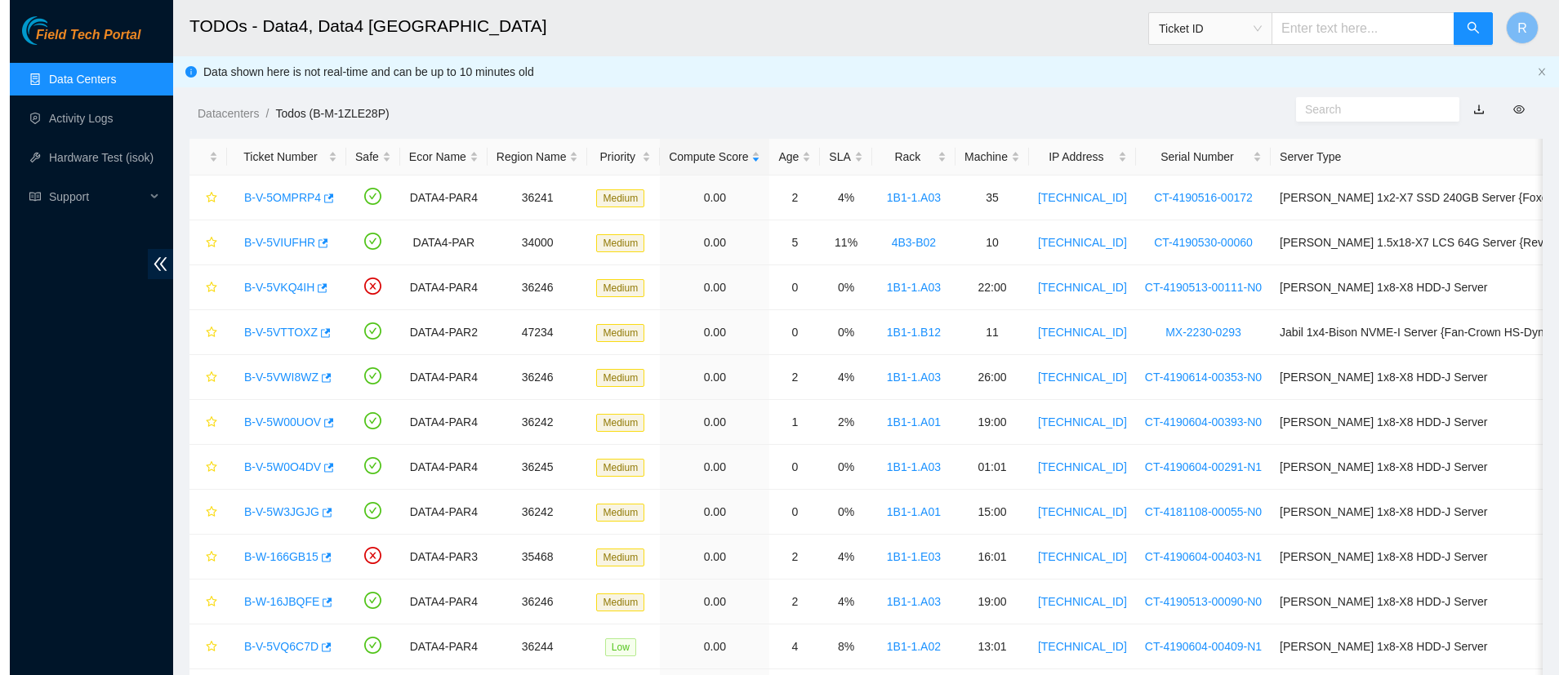
scroll to position [167, 0]
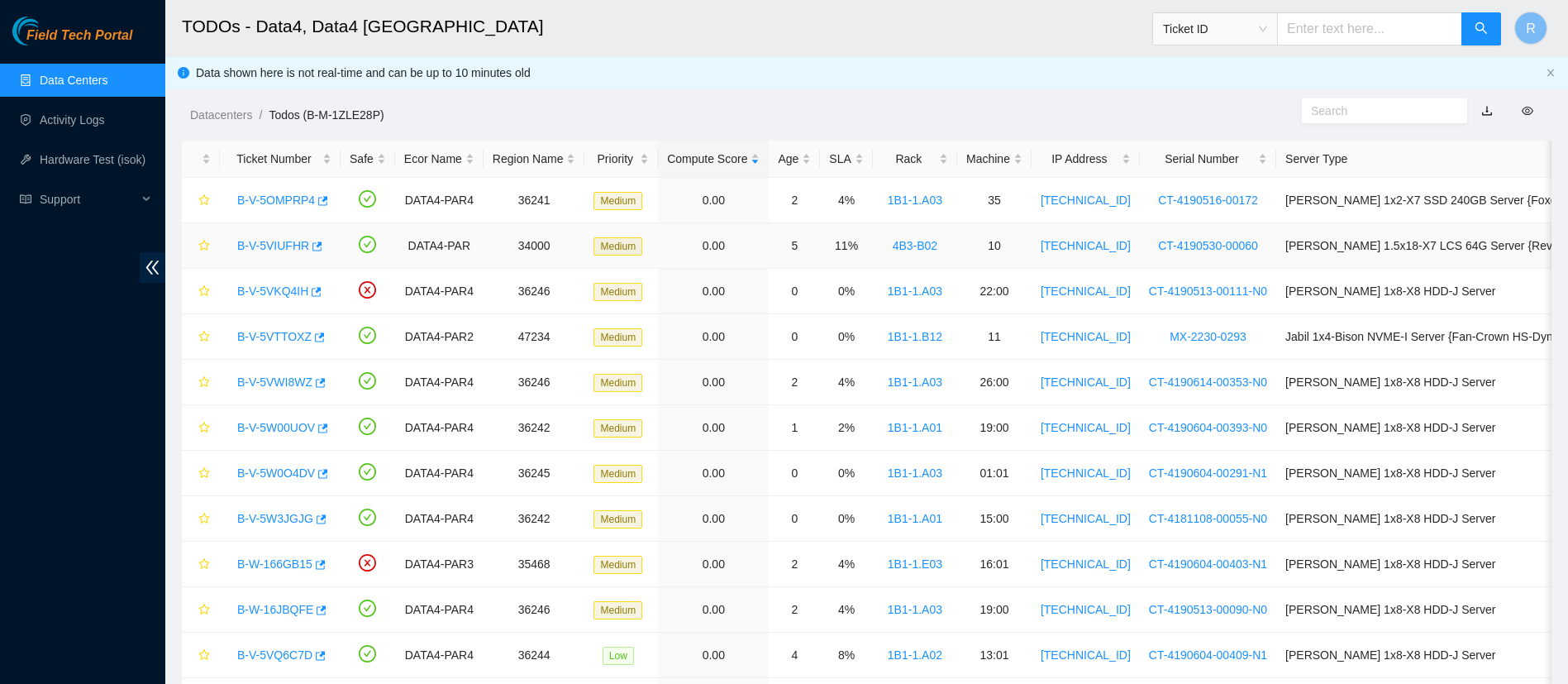
click at [283, 243] on link "B-V-5VIUFHR" at bounding box center [274, 245] width 72 height 13
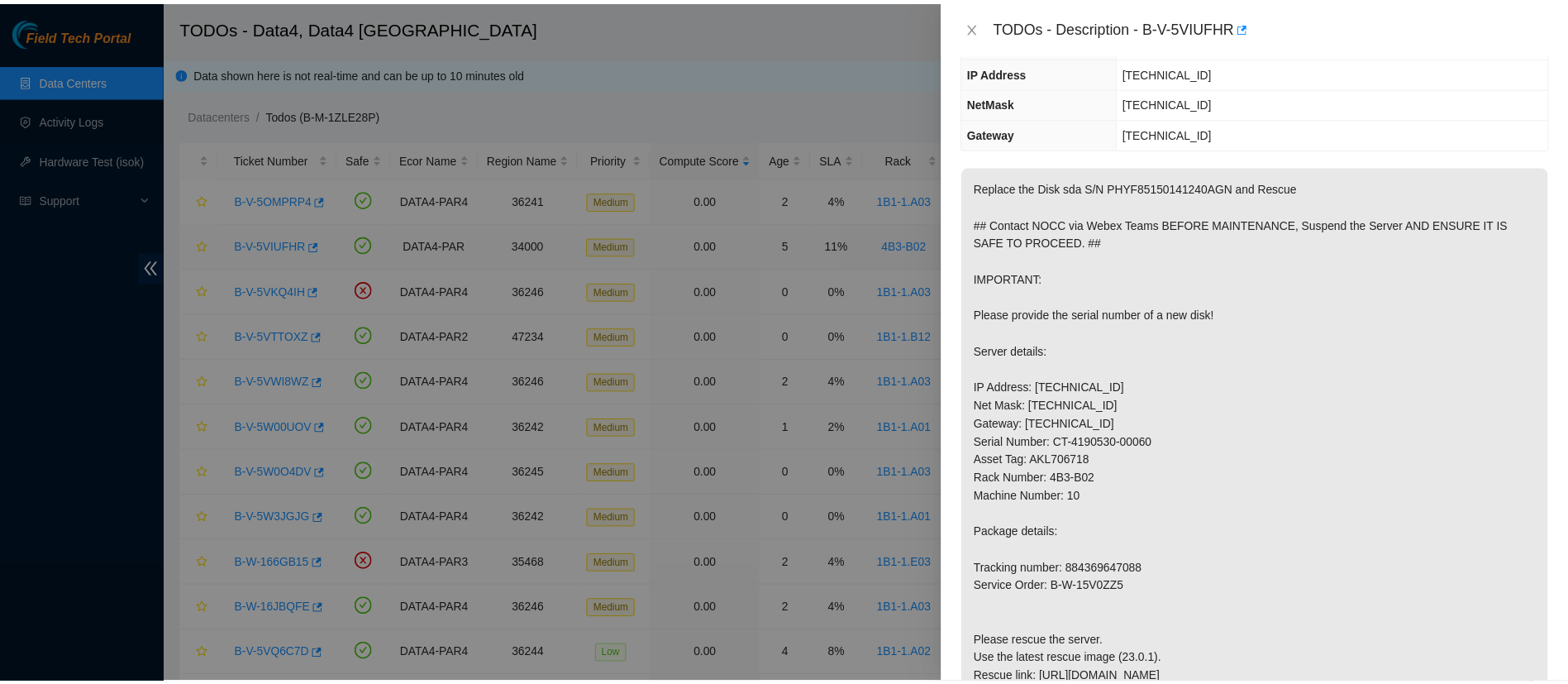
scroll to position [115, 0]
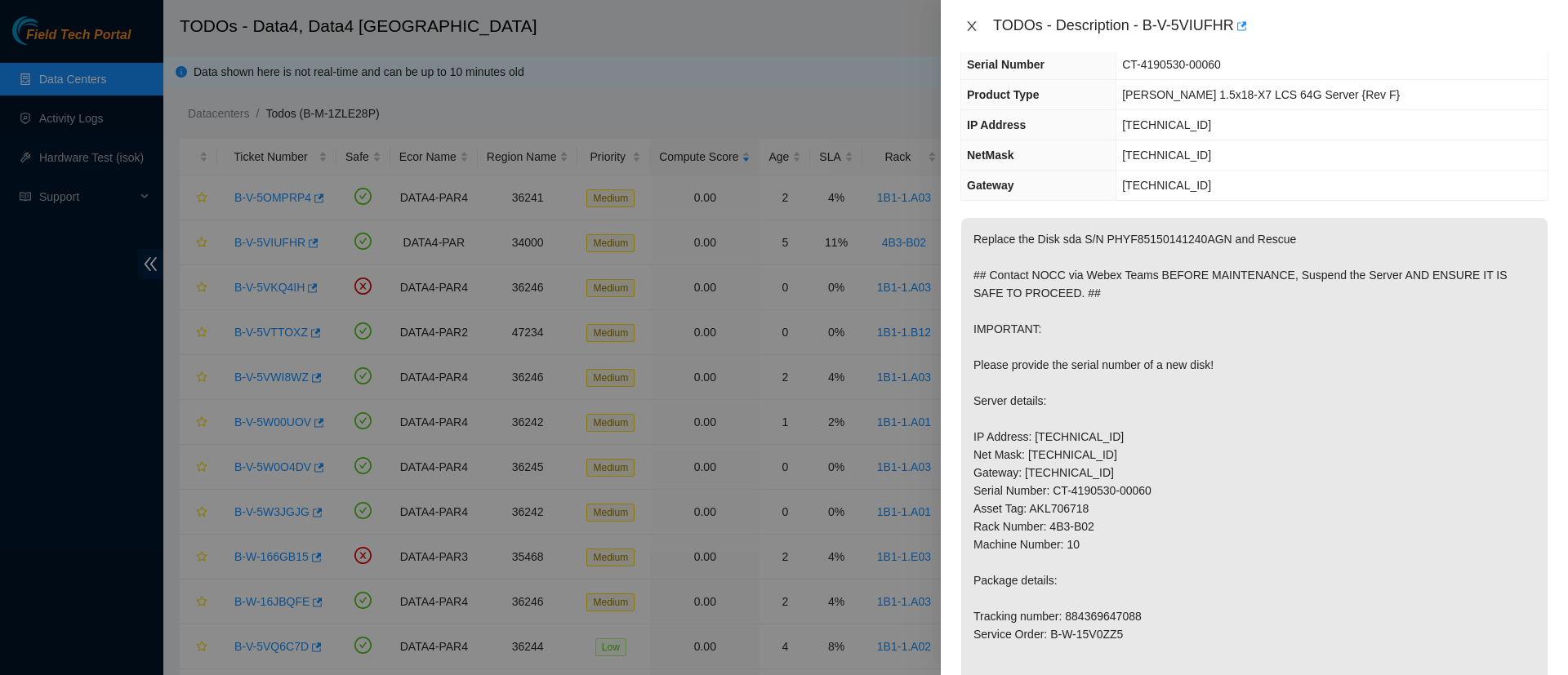
click at [975, 26] on icon "close" at bounding box center [971, 25] width 13 height 13
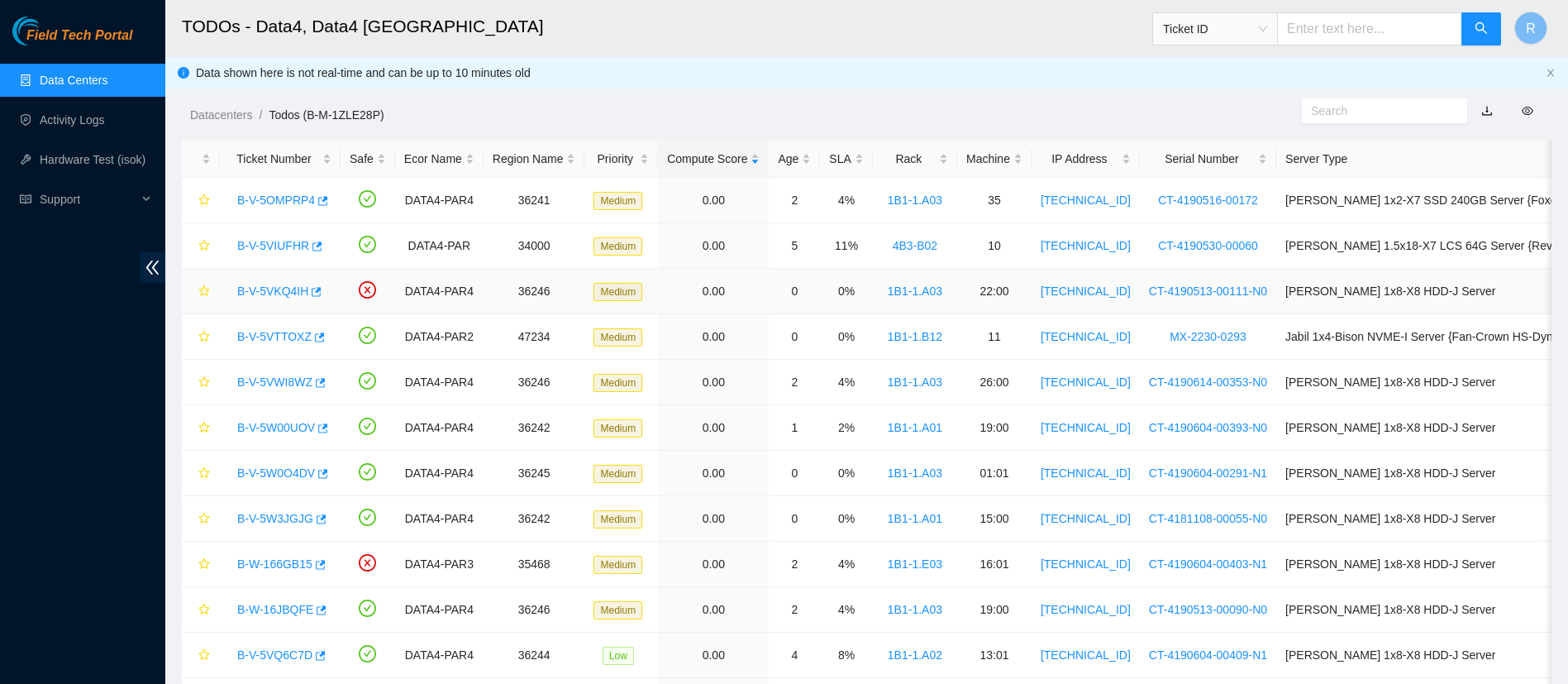
click at [281, 284] on link "B-V-5VKQ4IH" at bounding box center [273, 290] width 71 height 13
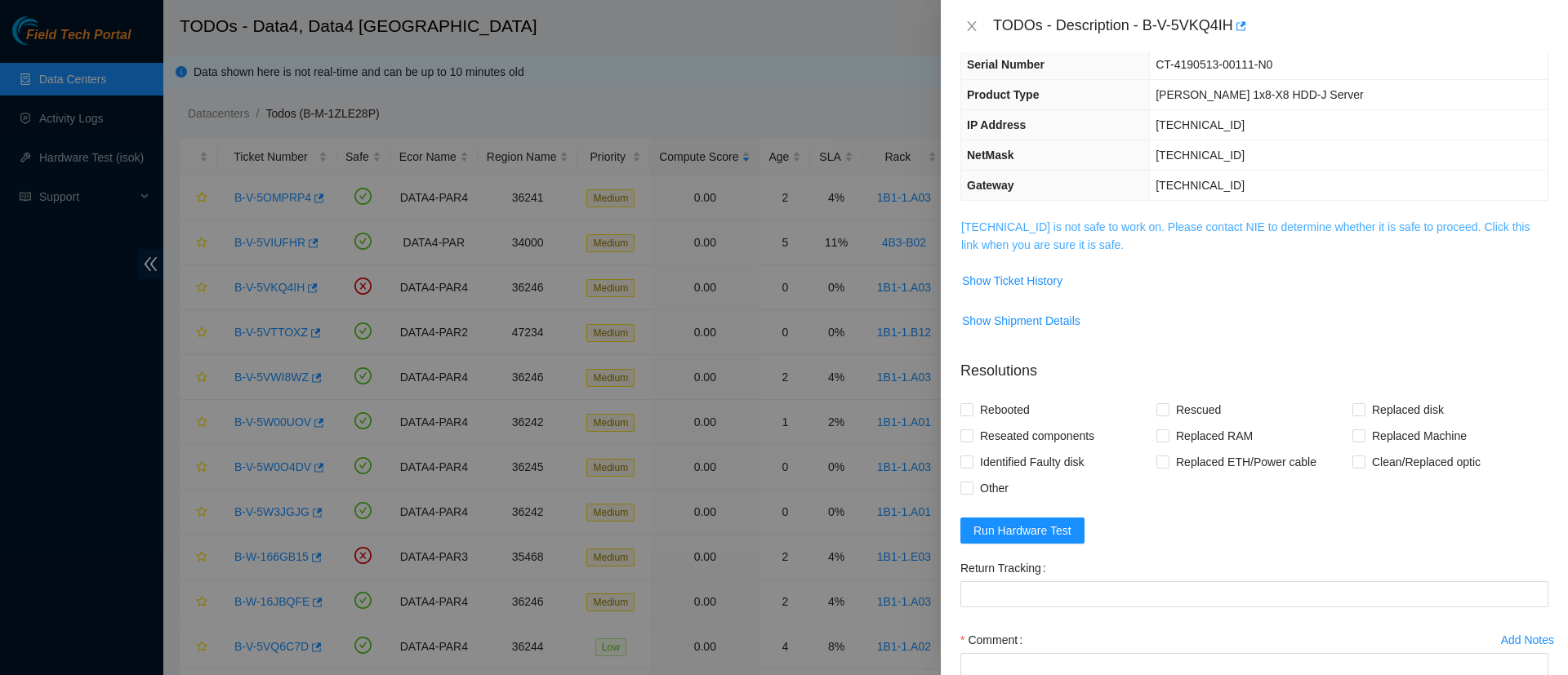
click at [1018, 247] on link "95.100.202.156 is not safe to work on. Please contact NIE to determine whether …" at bounding box center [1246, 236] width 568 height 31
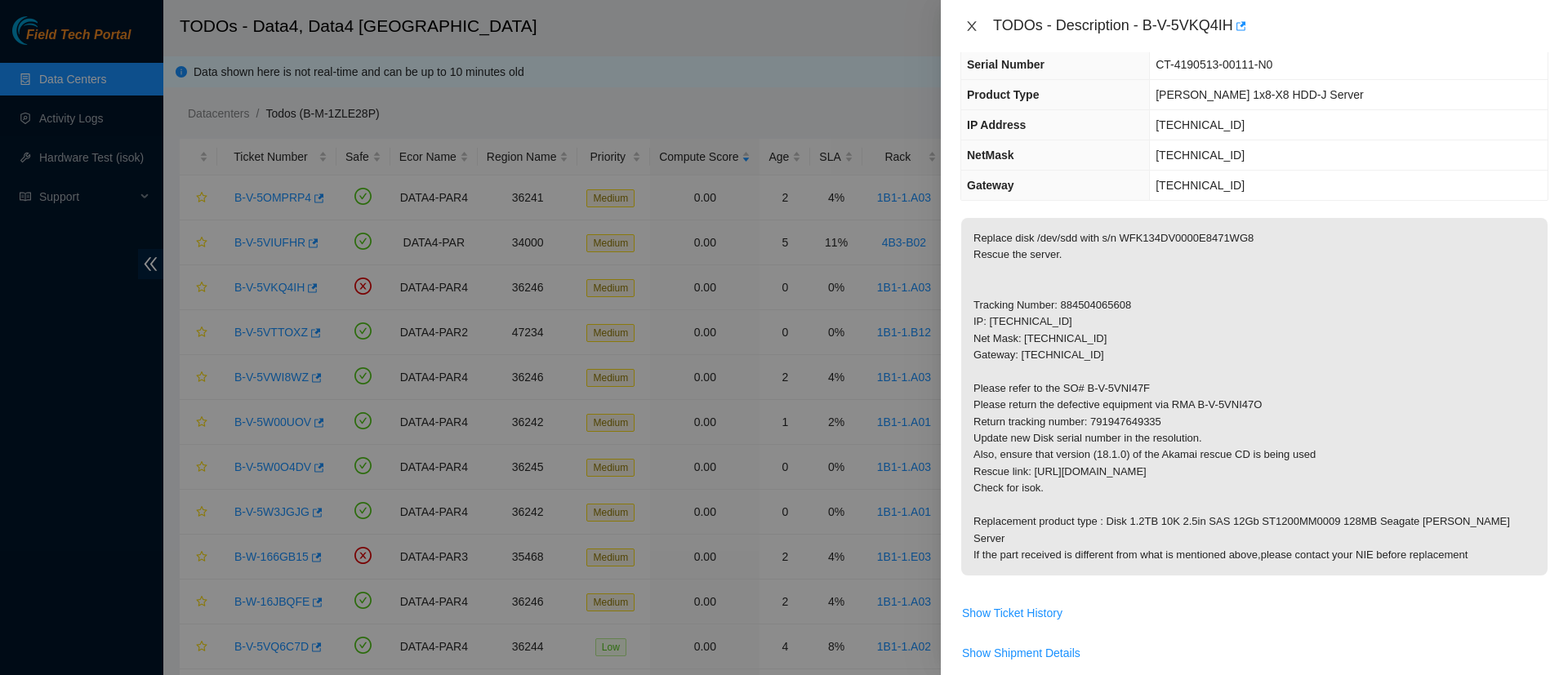
click at [963, 19] on button "Close" at bounding box center [972, 27] width 23 height 16
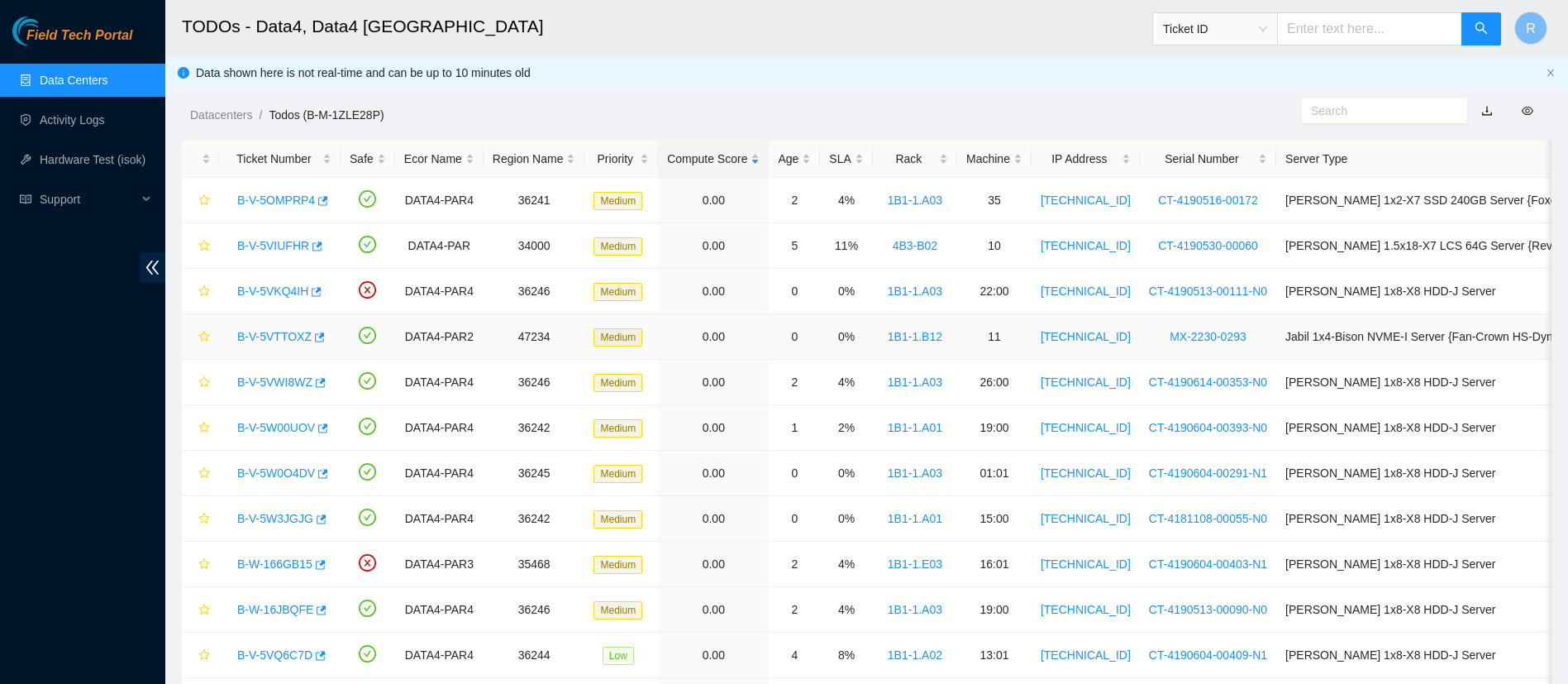
click at [281, 340] on link "B-V-5VTTOXZ" at bounding box center [274, 336] width 74 height 13
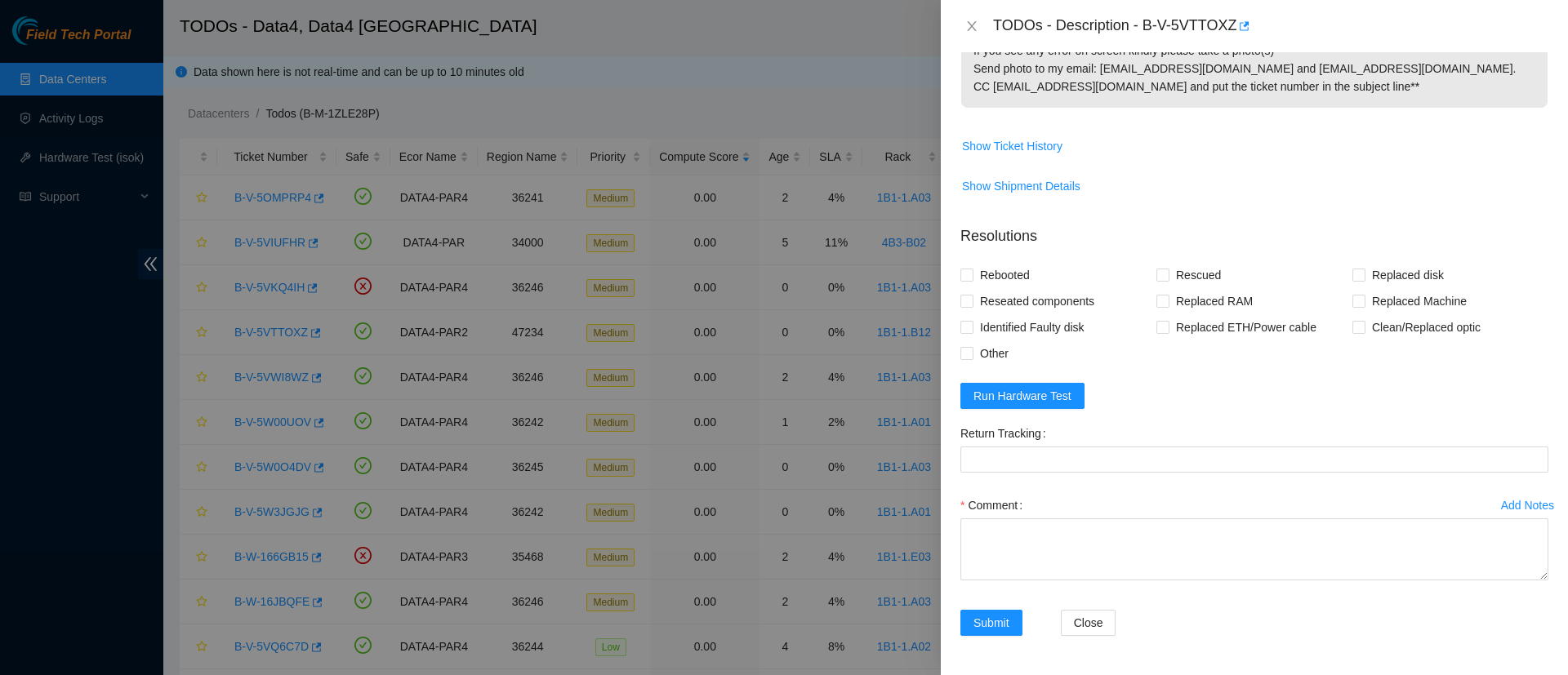
scroll to position [813, 0]
click at [1035, 405] on span "Run Hardware Test" at bounding box center [1022, 395] width 98 height 18
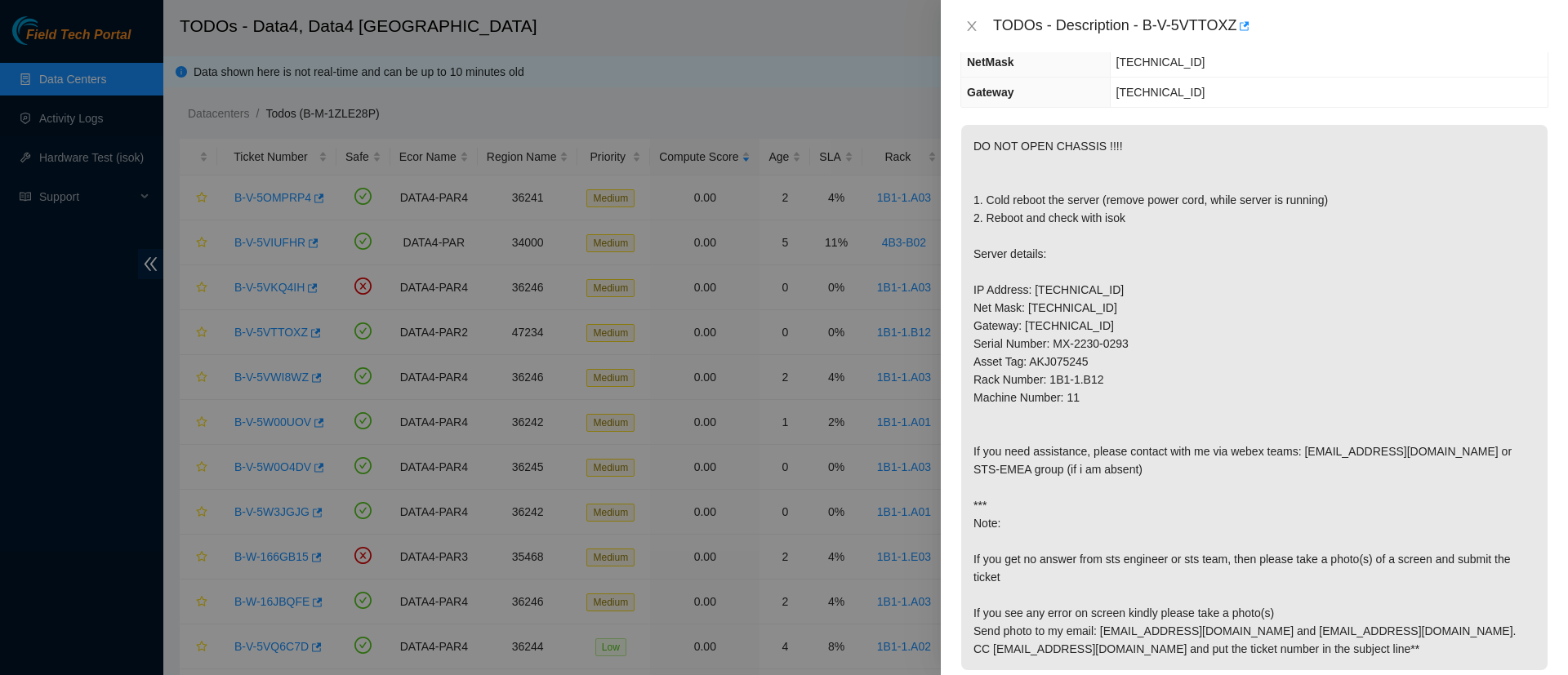
scroll to position [0, 0]
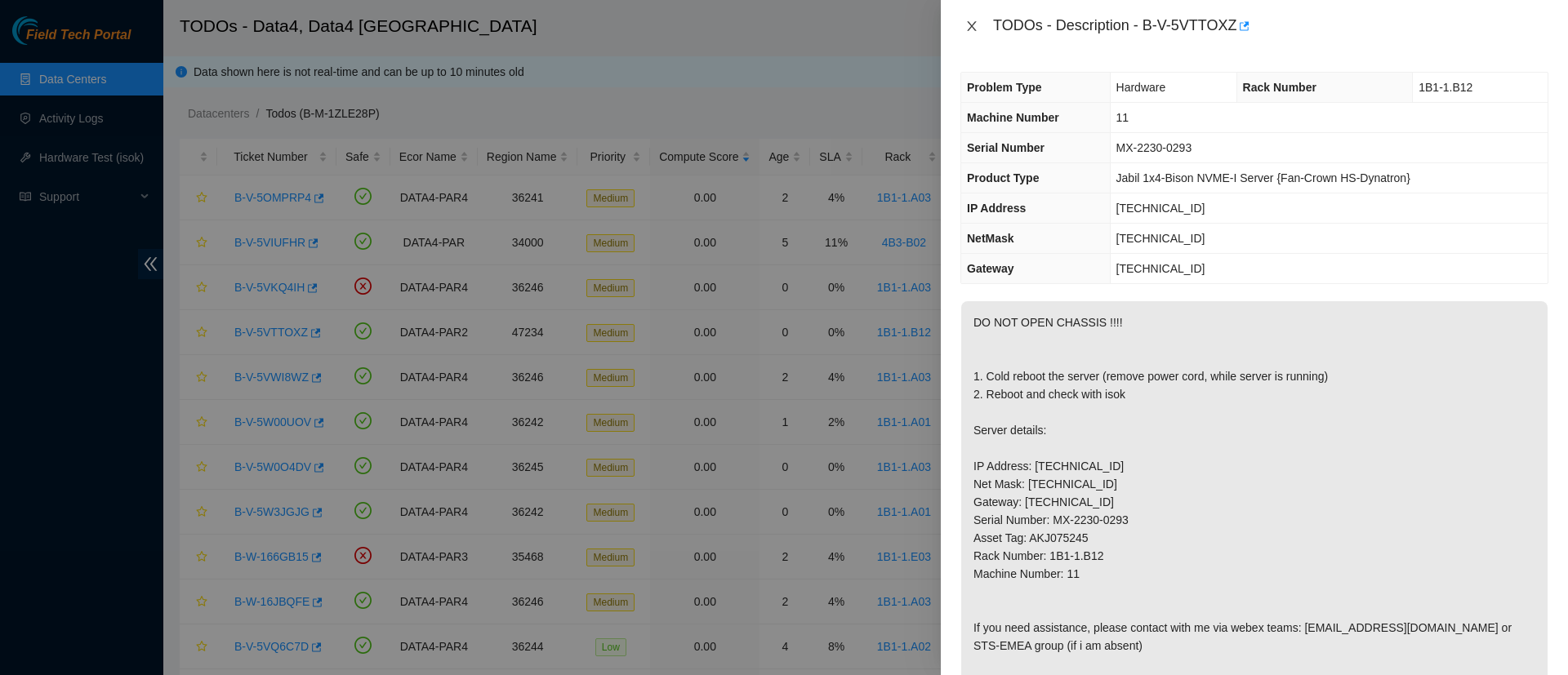
click at [972, 24] on icon "close" at bounding box center [971, 25] width 13 height 13
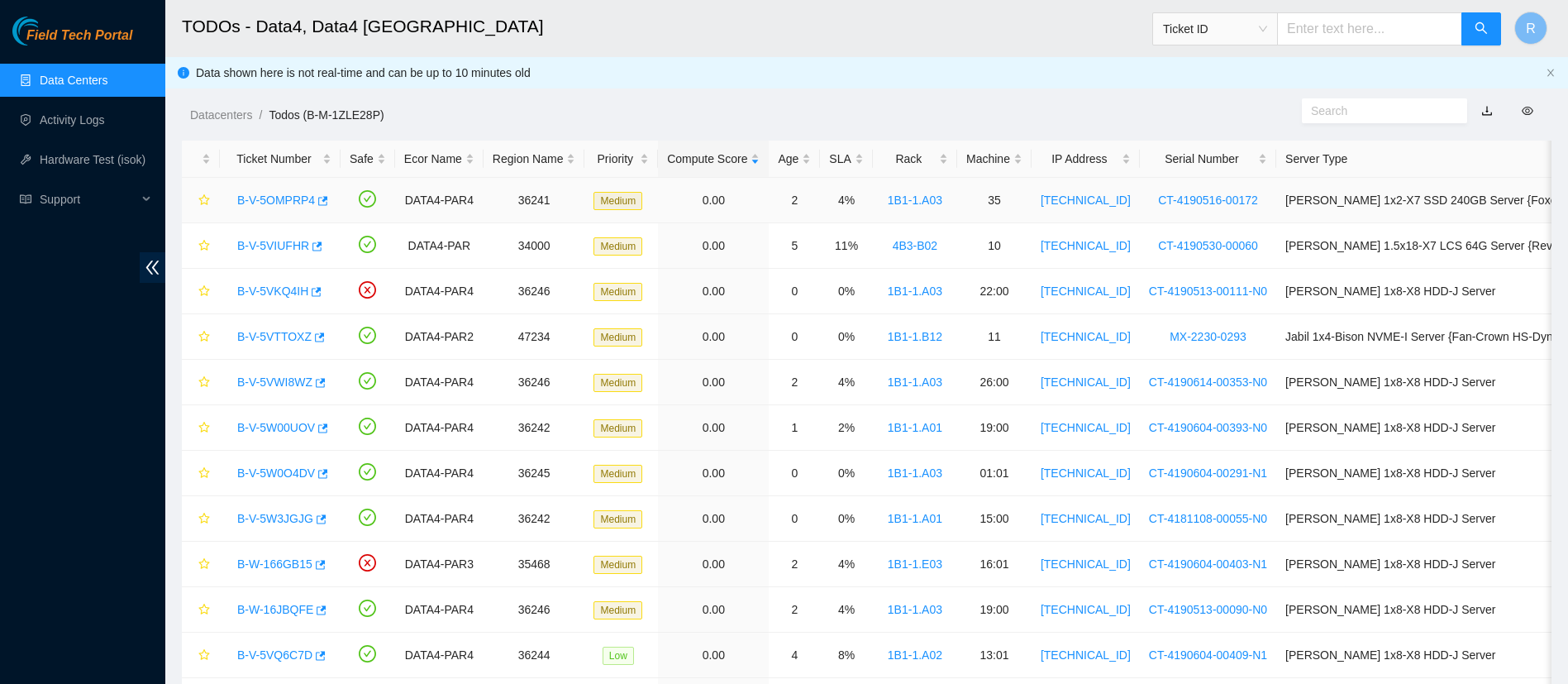
click at [289, 193] on link "B-V-5OMPRP4" at bounding box center [276, 199] width 78 height 13
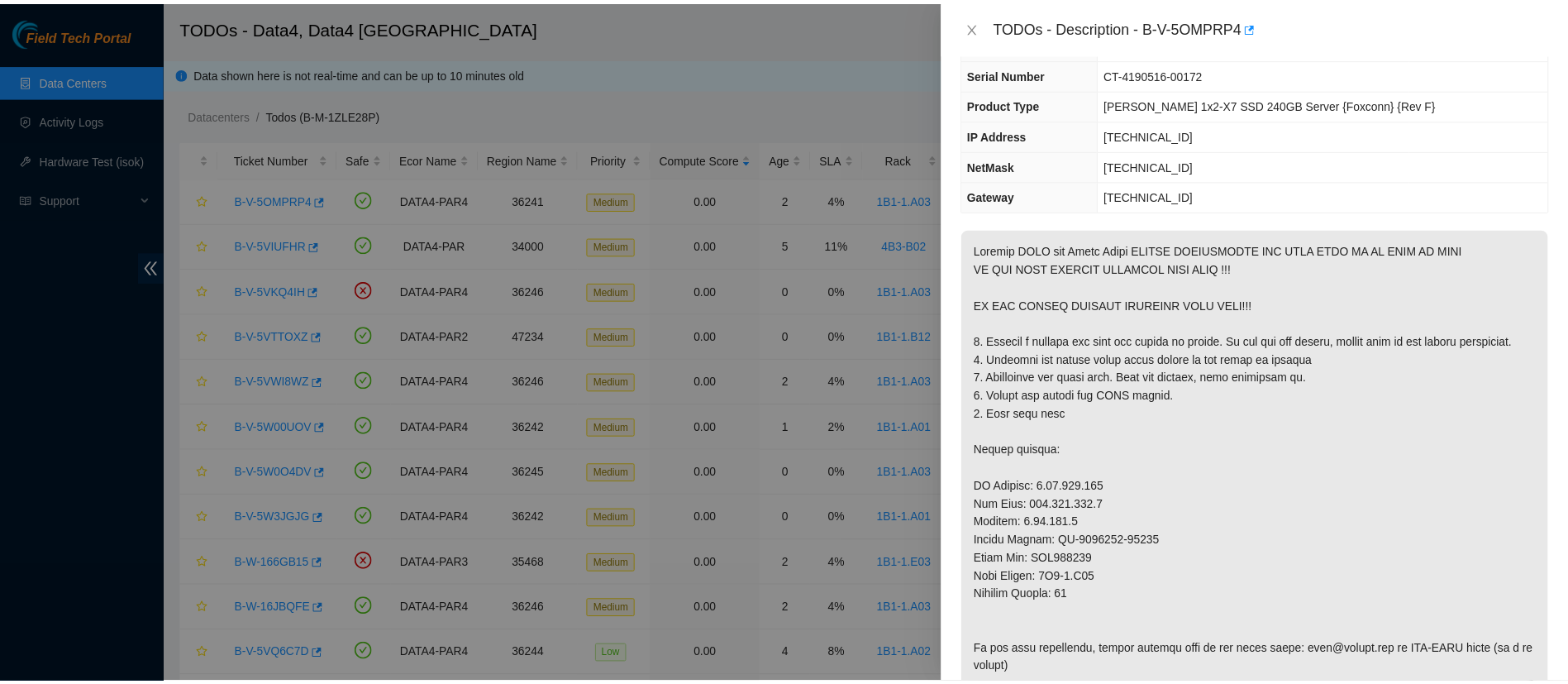
scroll to position [77, 0]
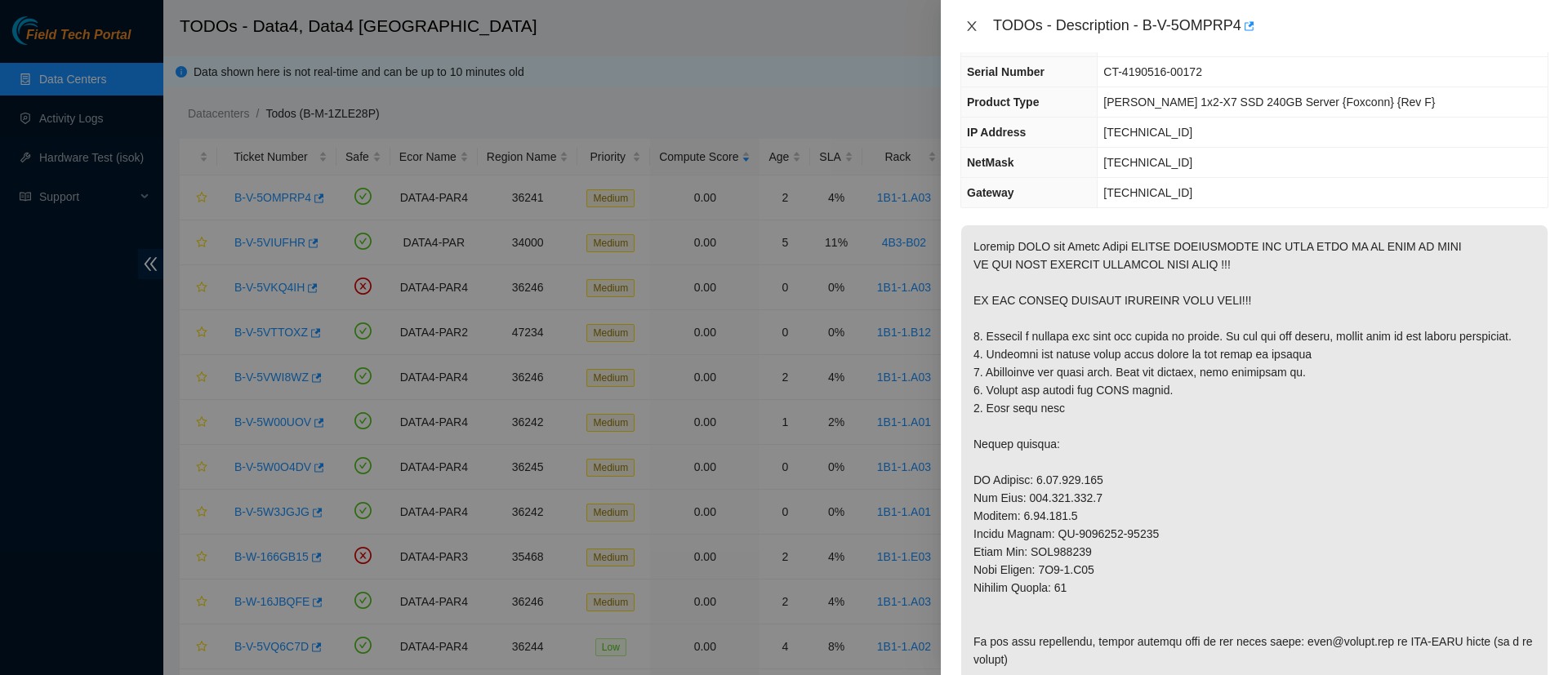
click at [973, 27] on icon "close" at bounding box center [971, 25] width 9 height 10
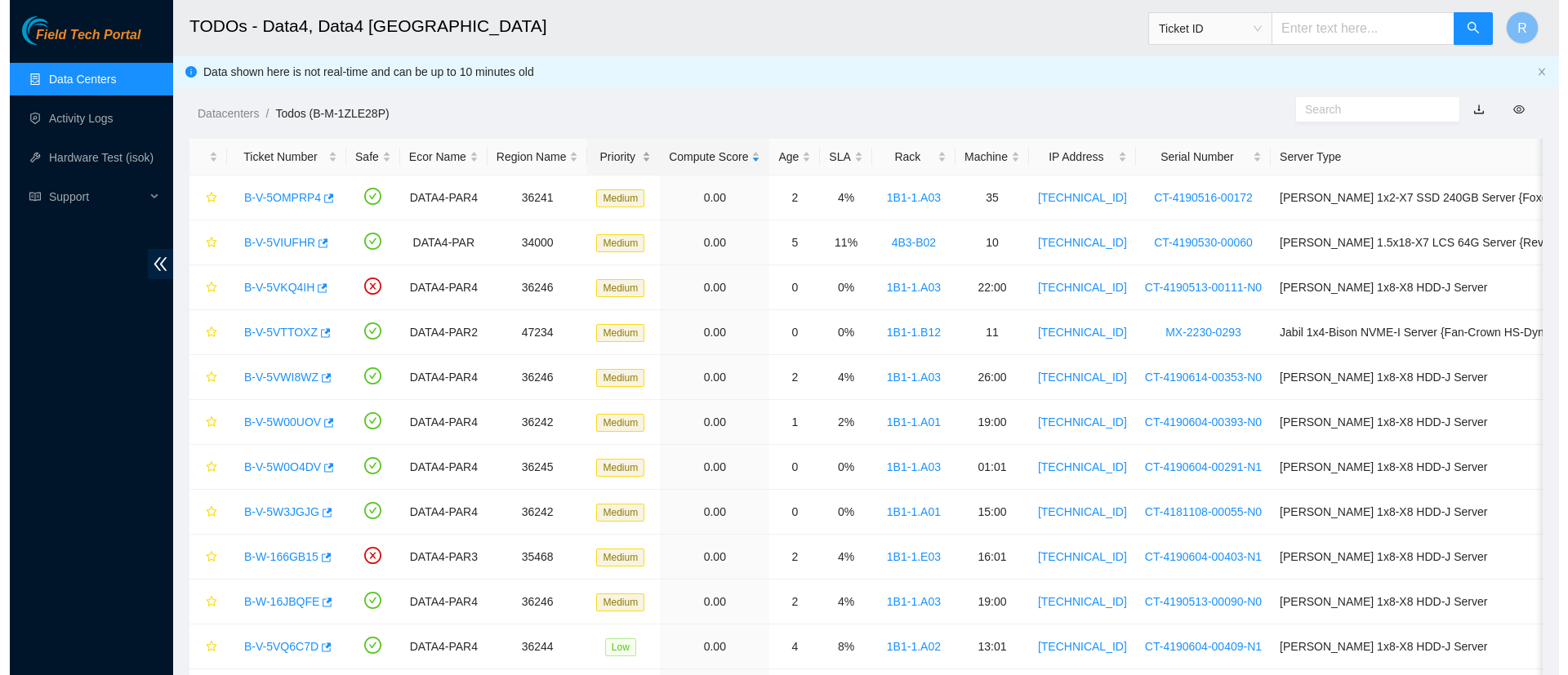
scroll to position [0, 49]
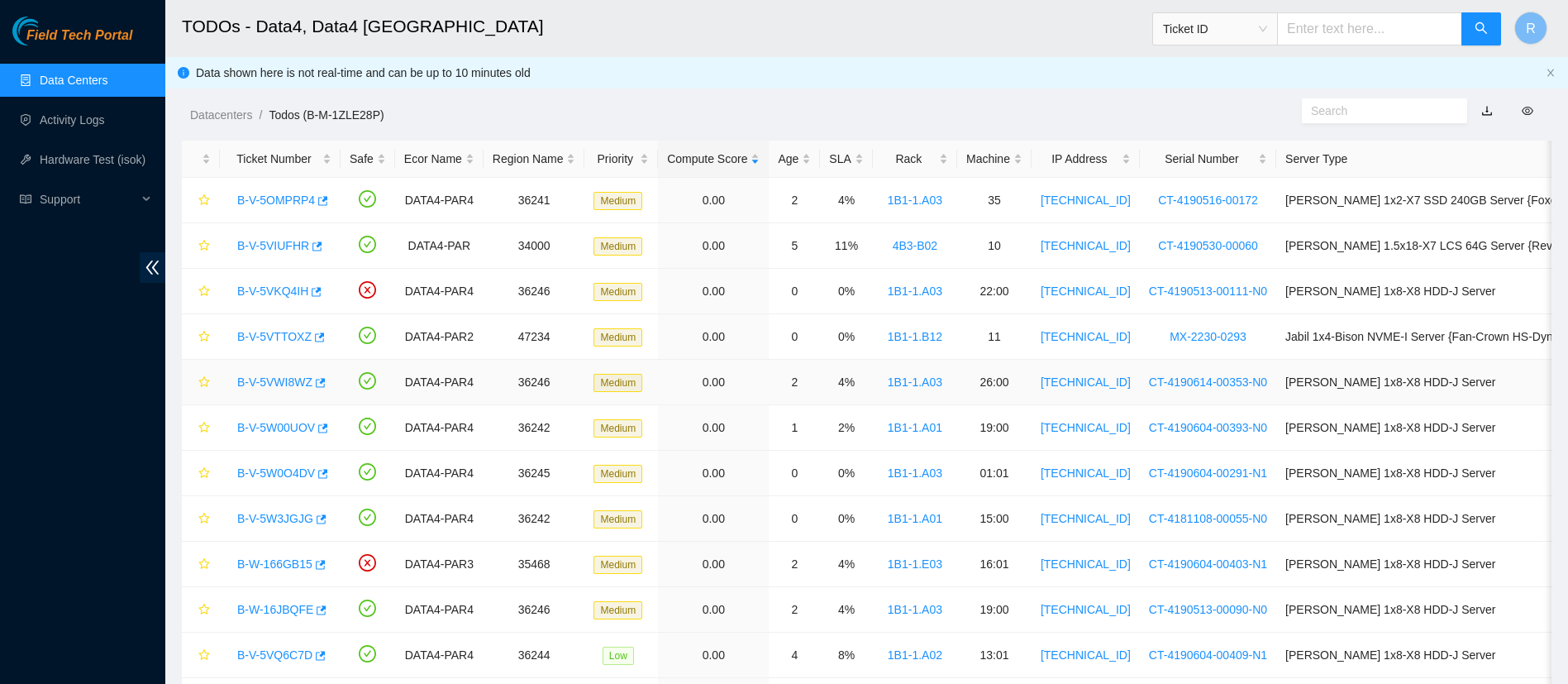
click at [270, 384] on link "B-V-5VWI8WZ" at bounding box center [274, 381] width 75 height 13
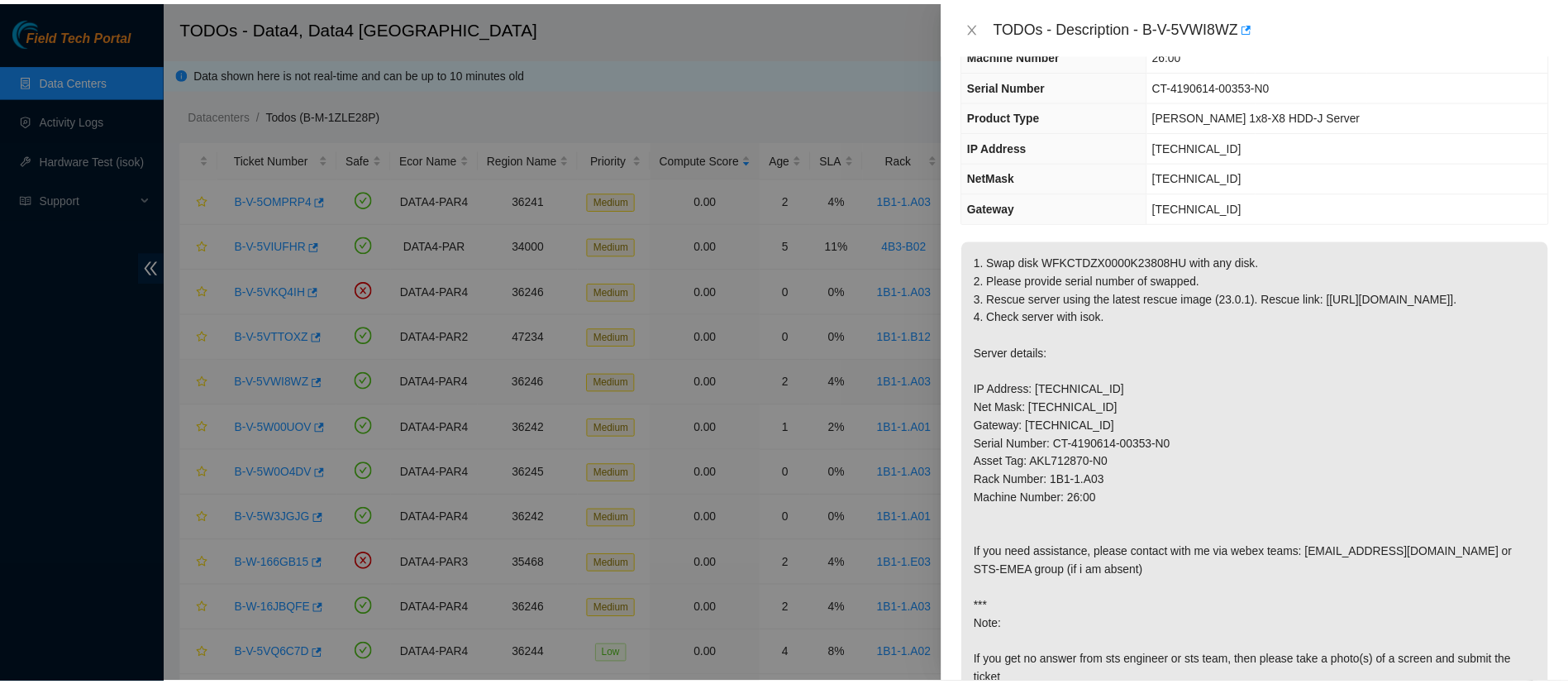
scroll to position [77, 0]
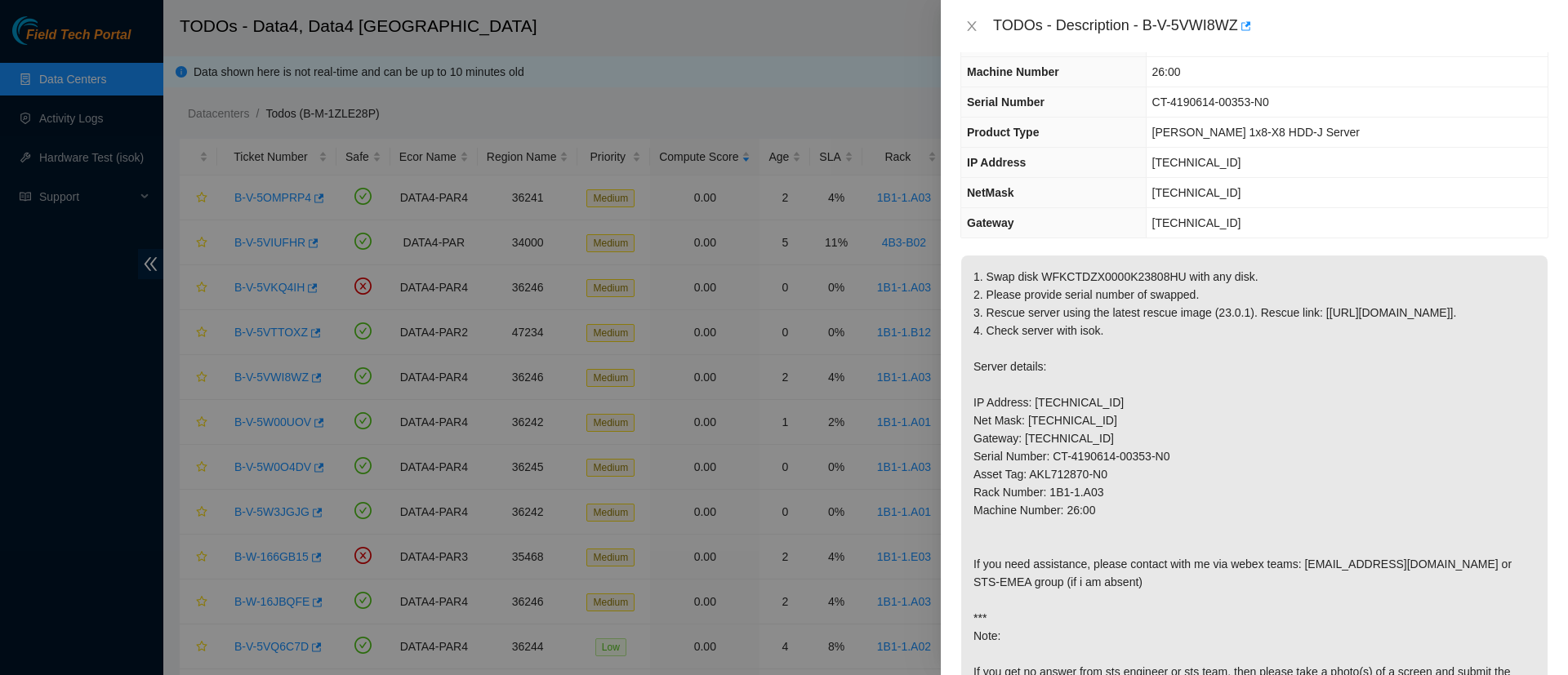
click at [549, 295] on div at bounding box center [784, 337] width 1568 height 675
click at [262, 295] on div at bounding box center [784, 337] width 1568 height 675
click at [968, 23] on icon "close" at bounding box center [971, 25] width 13 height 13
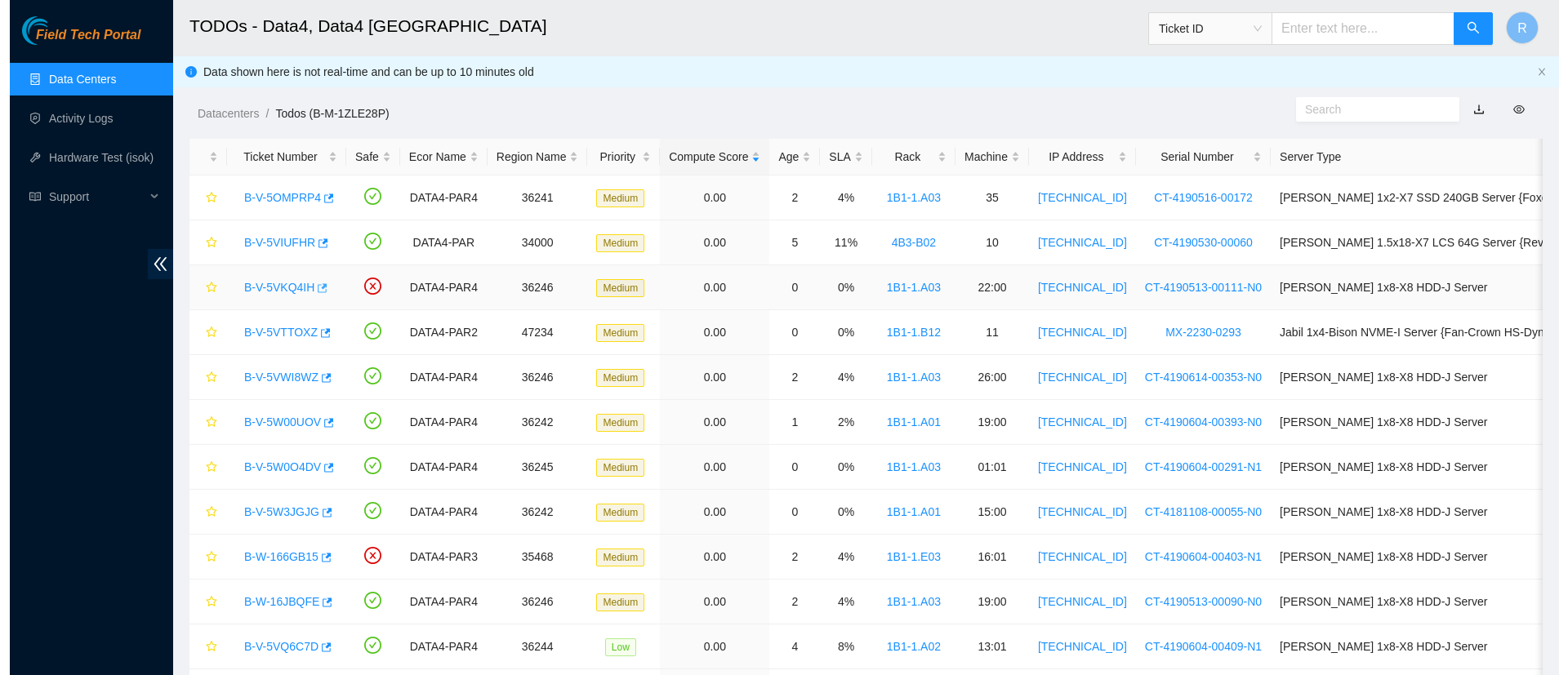
scroll to position [94, 0]
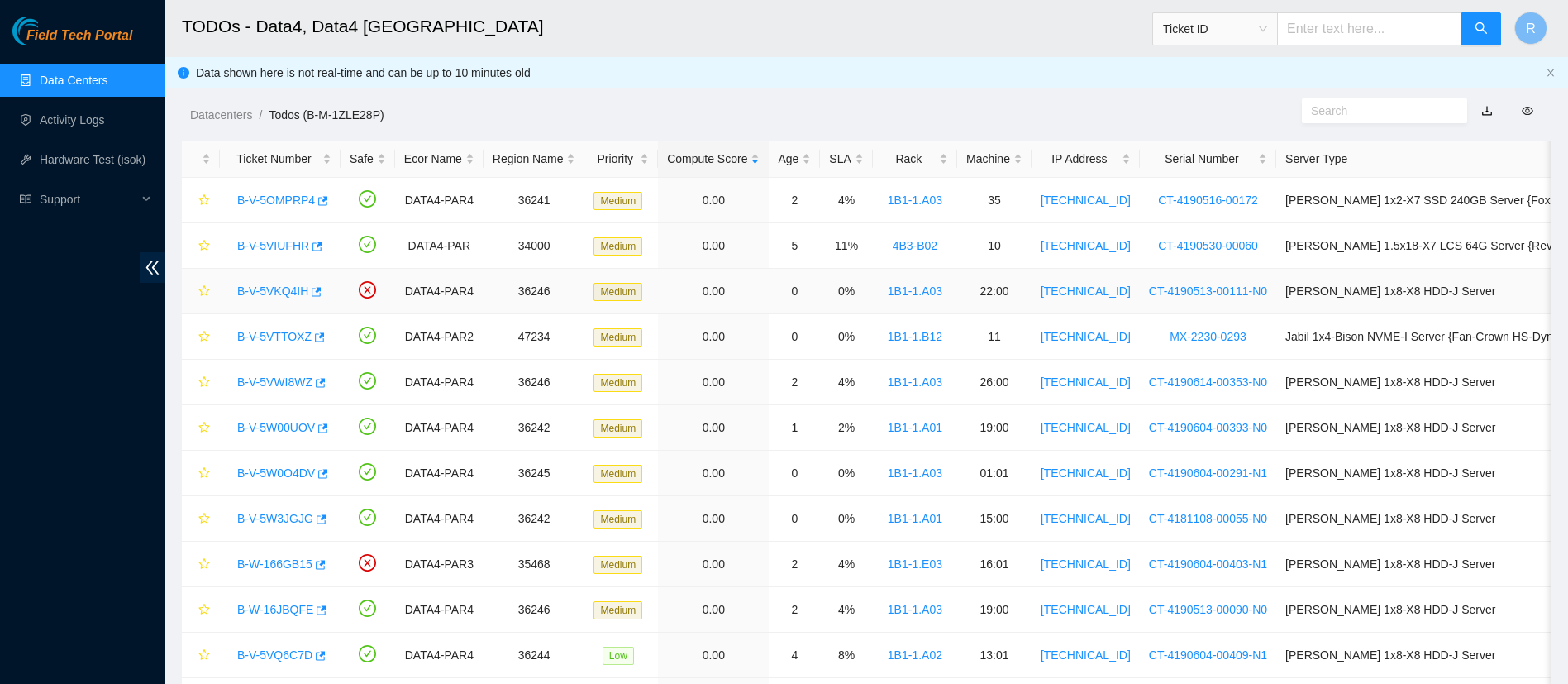
click at [282, 289] on link "B-V-5VKQ4IH" at bounding box center [273, 290] width 71 height 13
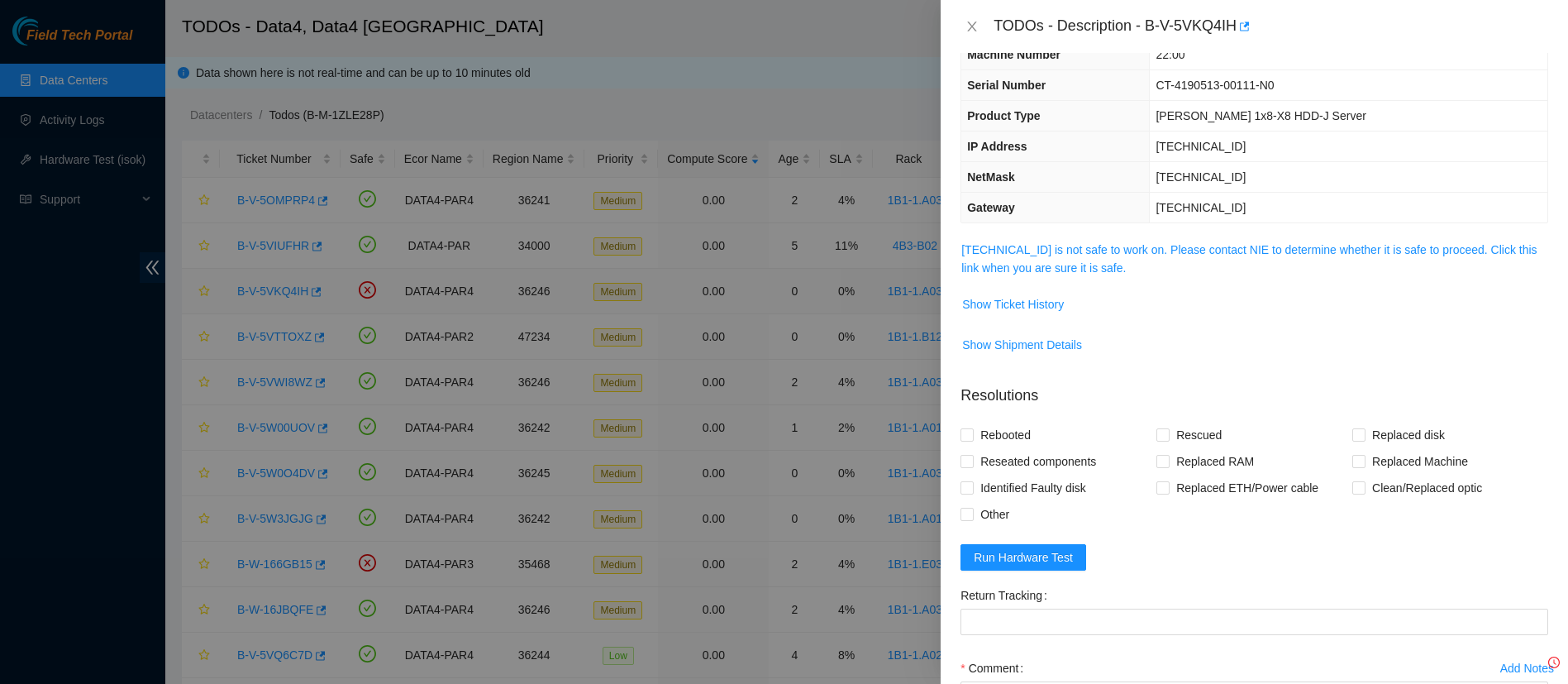
scroll to position [77, 0]
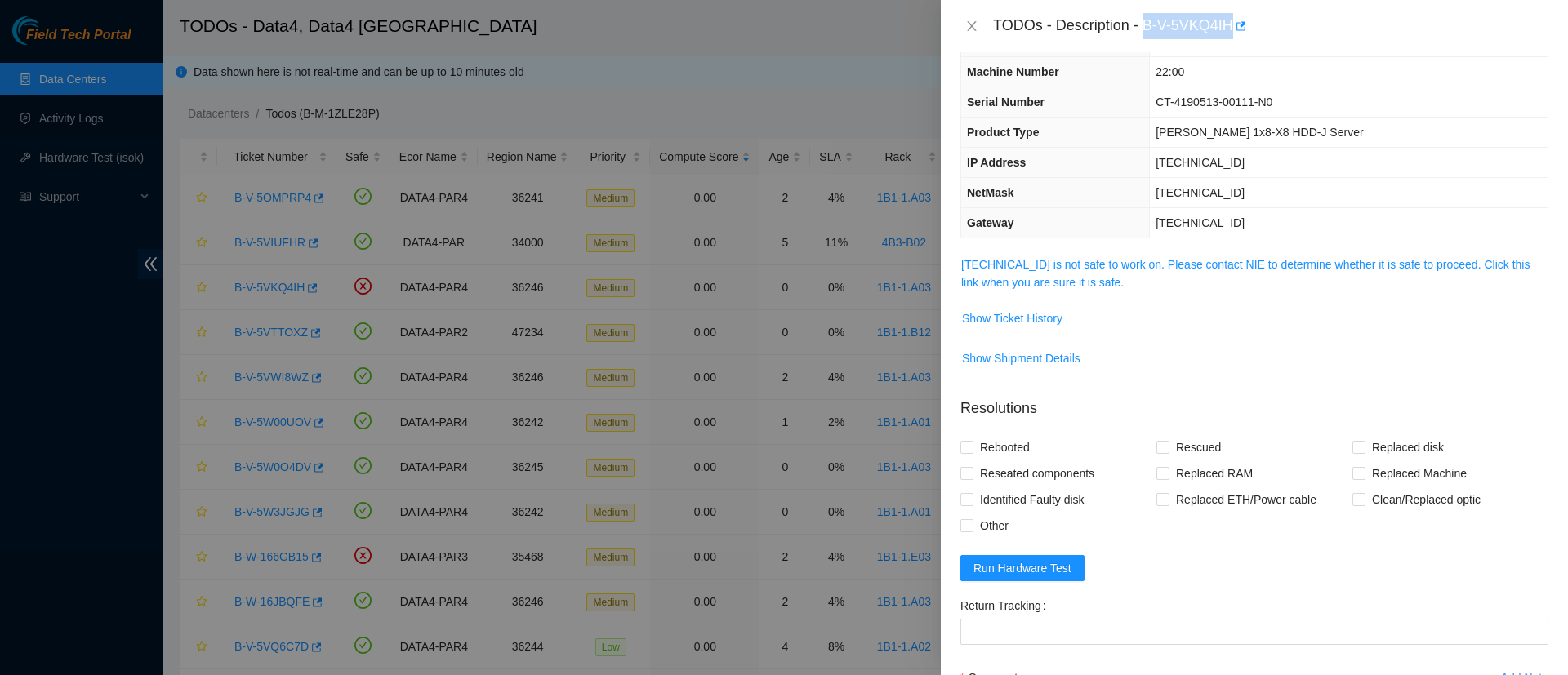
drag, startPoint x: 1145, startPoint y: 23, endPoint x: 1232, endPoint y: 23, distance: 87.0
click at [1232, 23] on div "TODOs - Description - B-V-5VKQ4IH" at bounding box center [1270, 26] width 555 height 26
copy div "B-V-5VKQ4IH"
click at [1036, 268] on link "95.100.202.156 is not safe to work on. Please contact NIE to determine whether …" at bounding box center [1246, 273] width 568 height 31
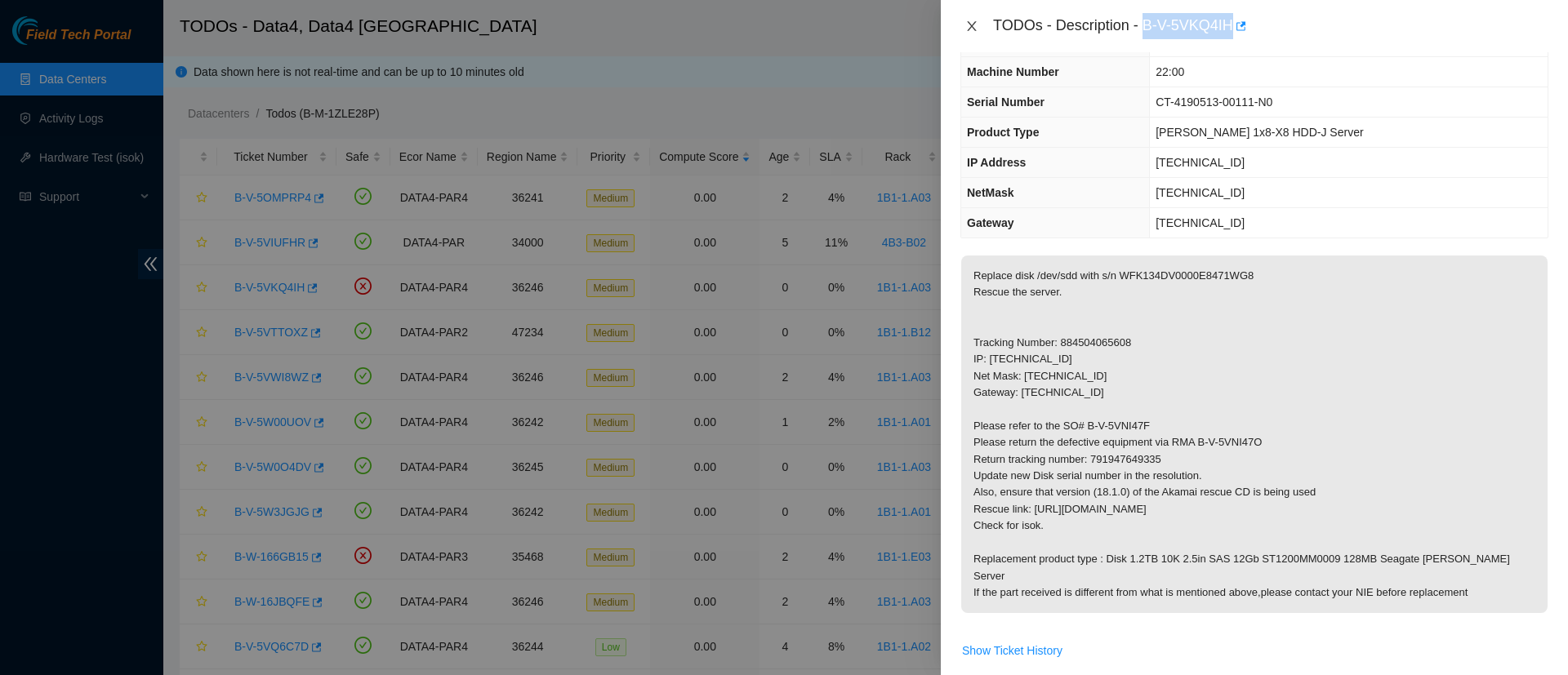
click at [967, 24] on icon "close" at bounding box center [971, 25] width 13 height 13
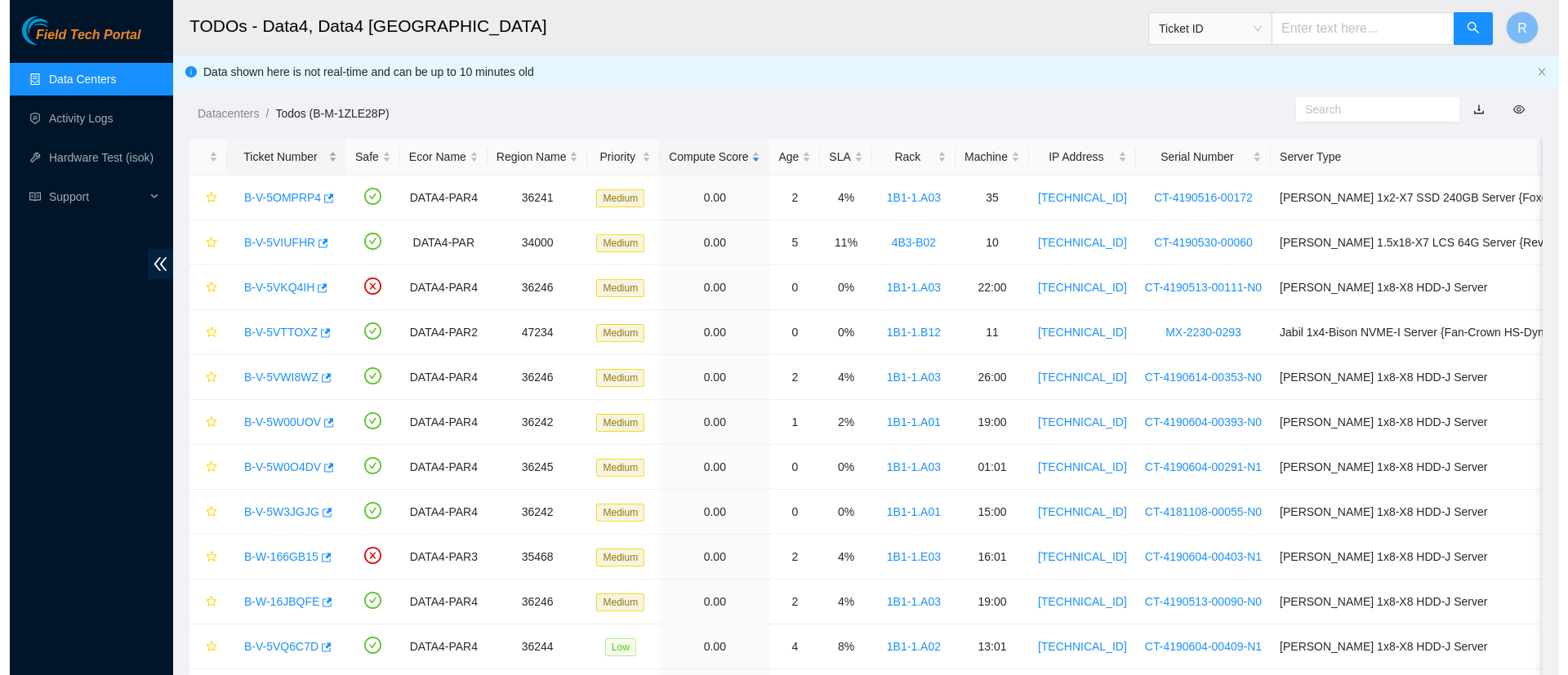
scroll to position [94, 0]
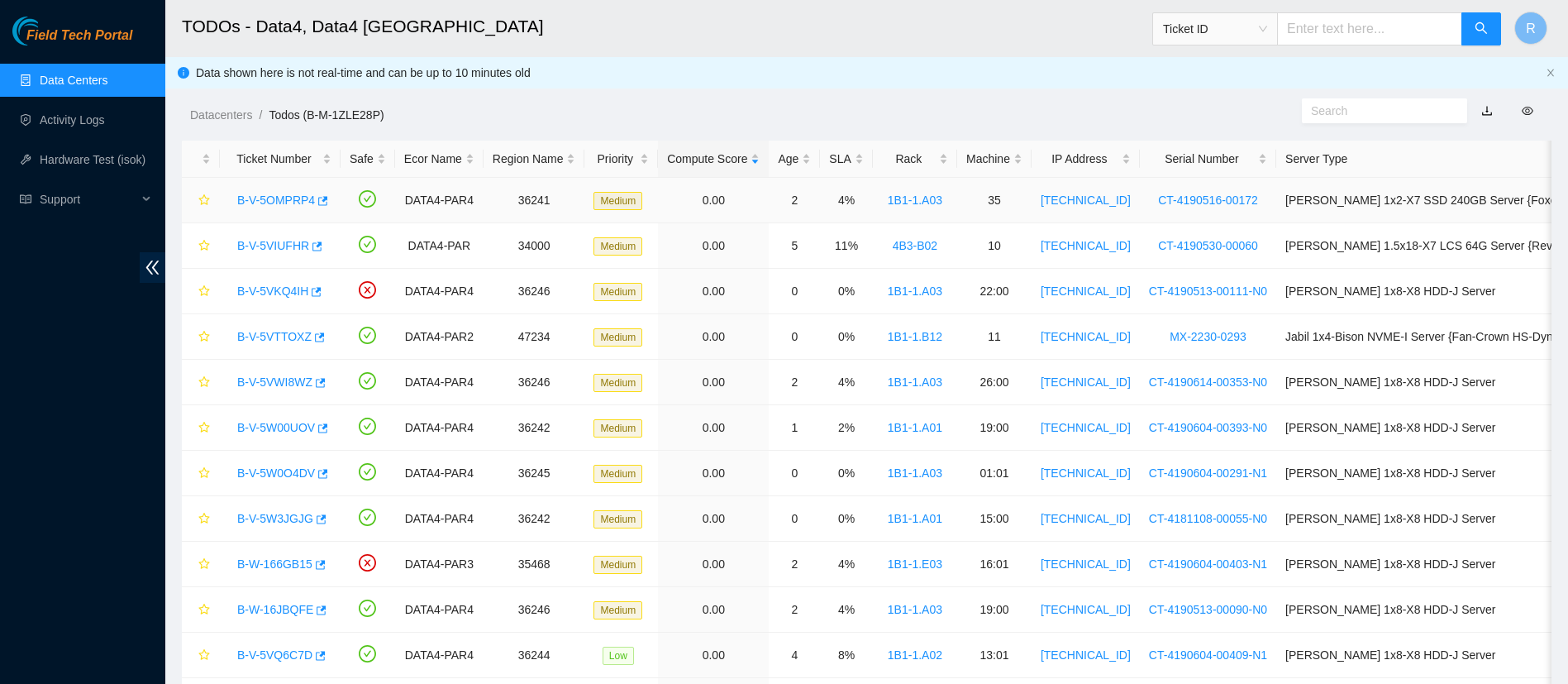
click at [282, 196] on link "B-V-5OMPRP4" at bounding box center [276, 199] width 78 height 13
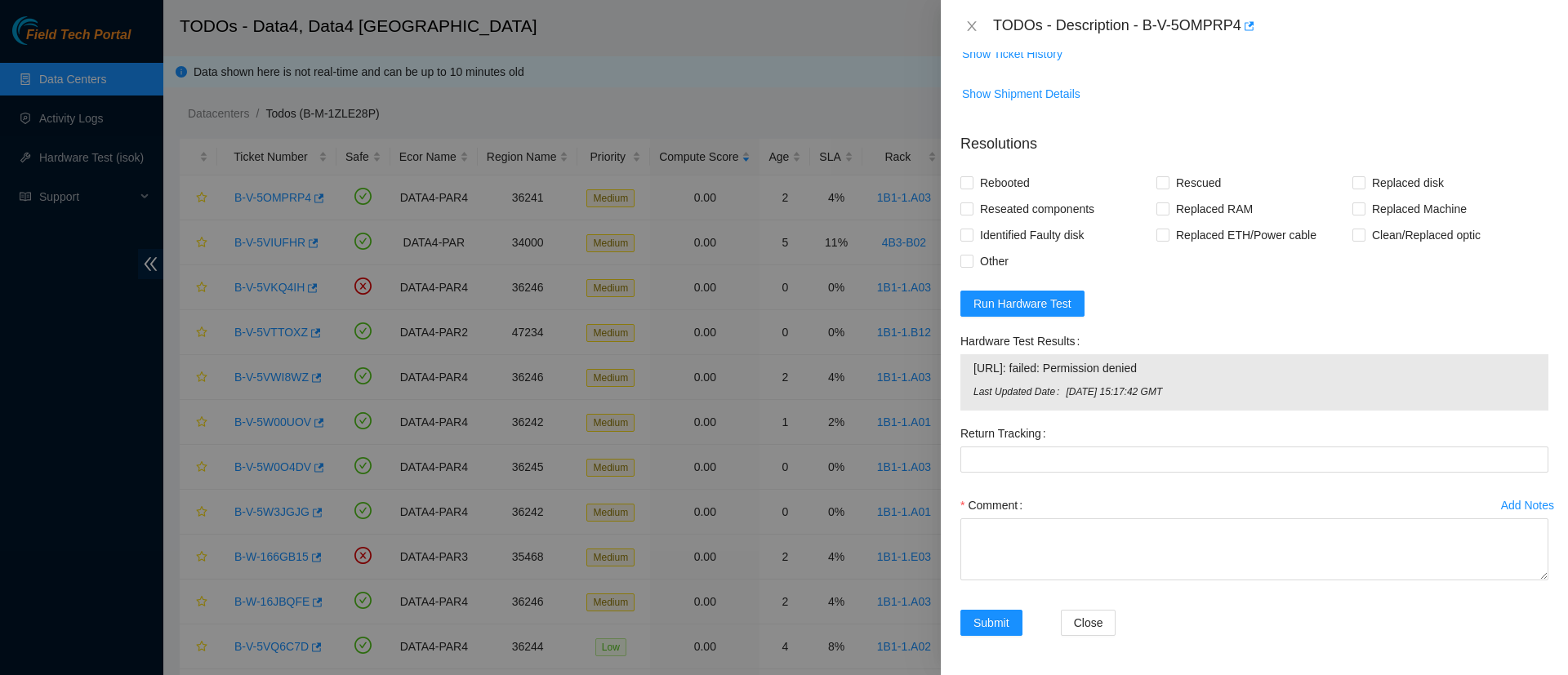
scroll to position [984, 0]
click at [1027, 311] on span "Run Hardware Test" at bounding box center [1022, 303] width 98 height 18
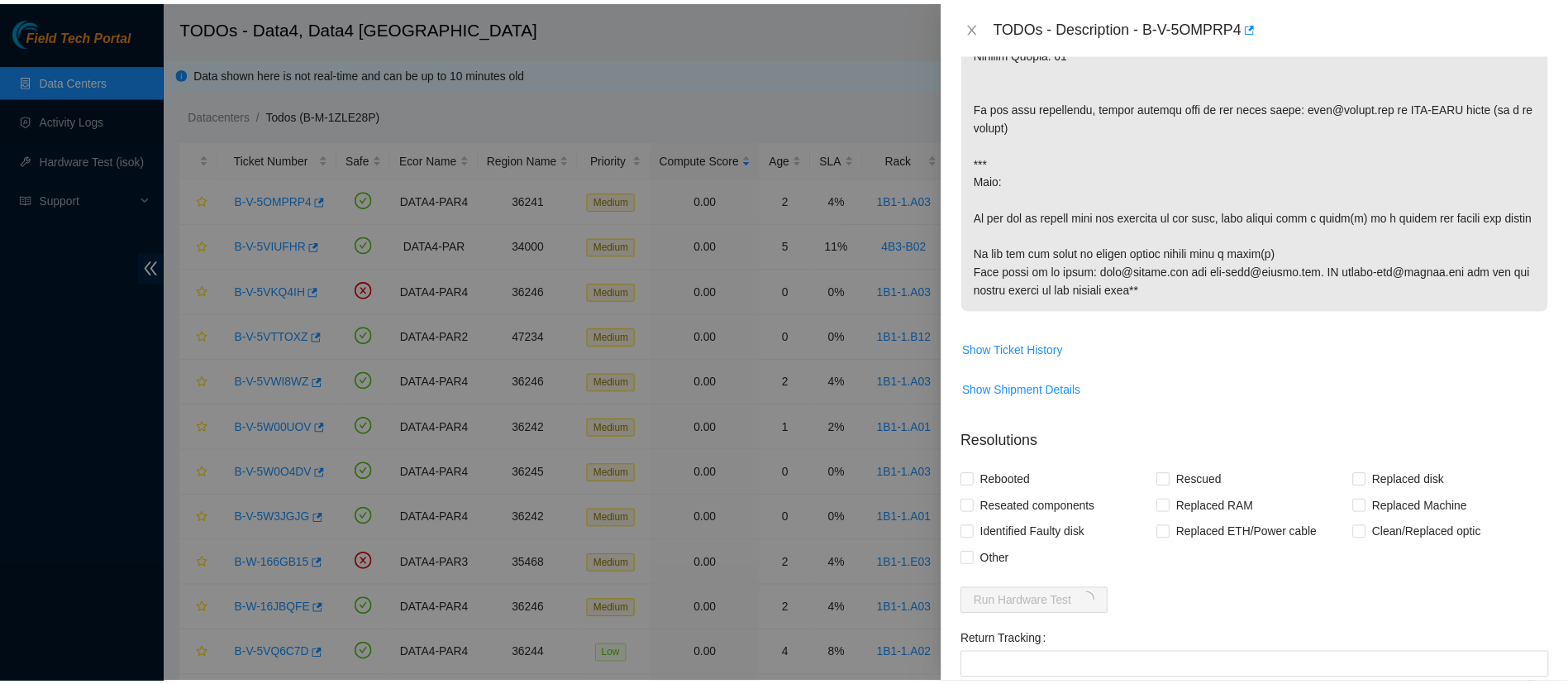
scroll to position [912, 0]
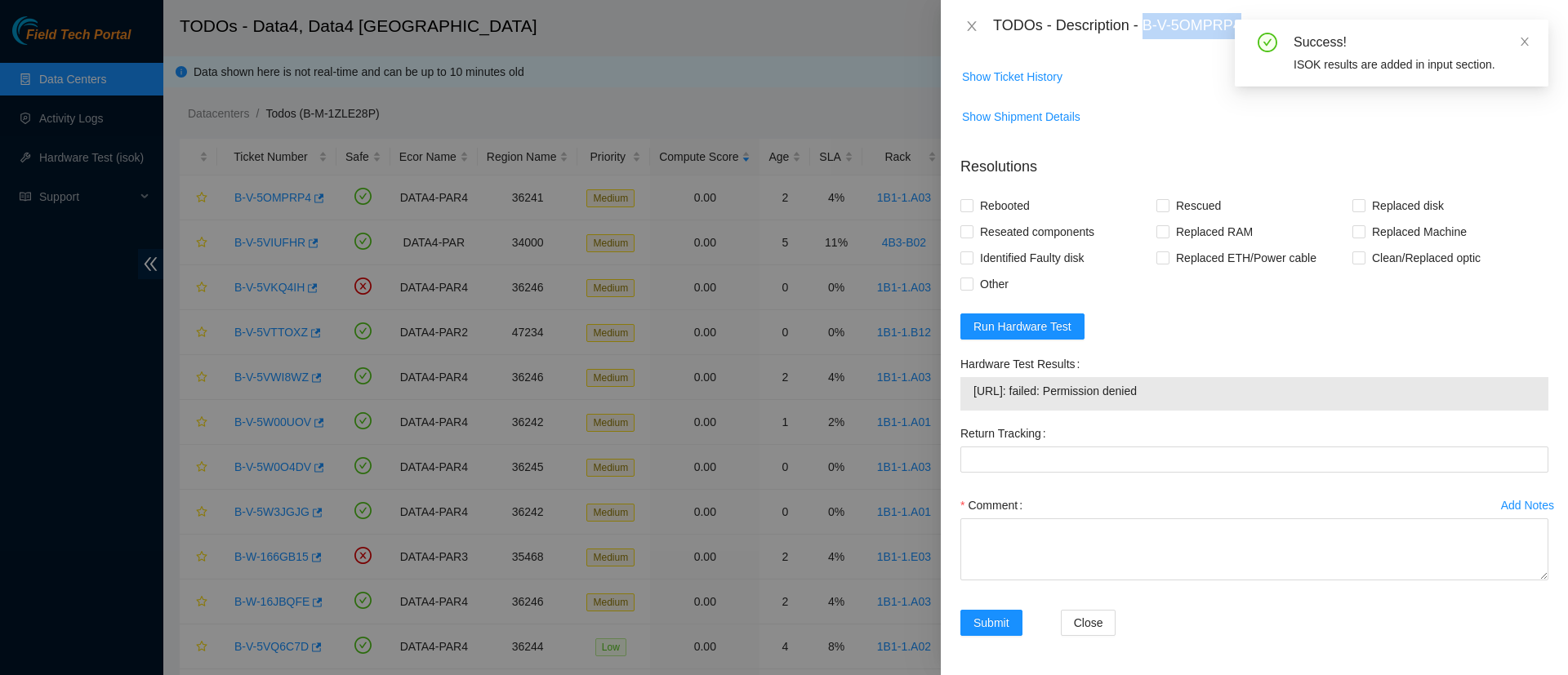
drag, startPoint x: 1145, startPoint y: 26, endPoint x: 1248, endPoint y: 16, distance: 103.5
click at [1248, 16] on div "TODOs - Description - B-V-5OMPRP4" at bounding box center [1270, 26] width 555 height 26
copy div "B-V-5OMPRP4"
click at [972, 31] on icon "close" at bounding box center [971, 25] width 13 height 13
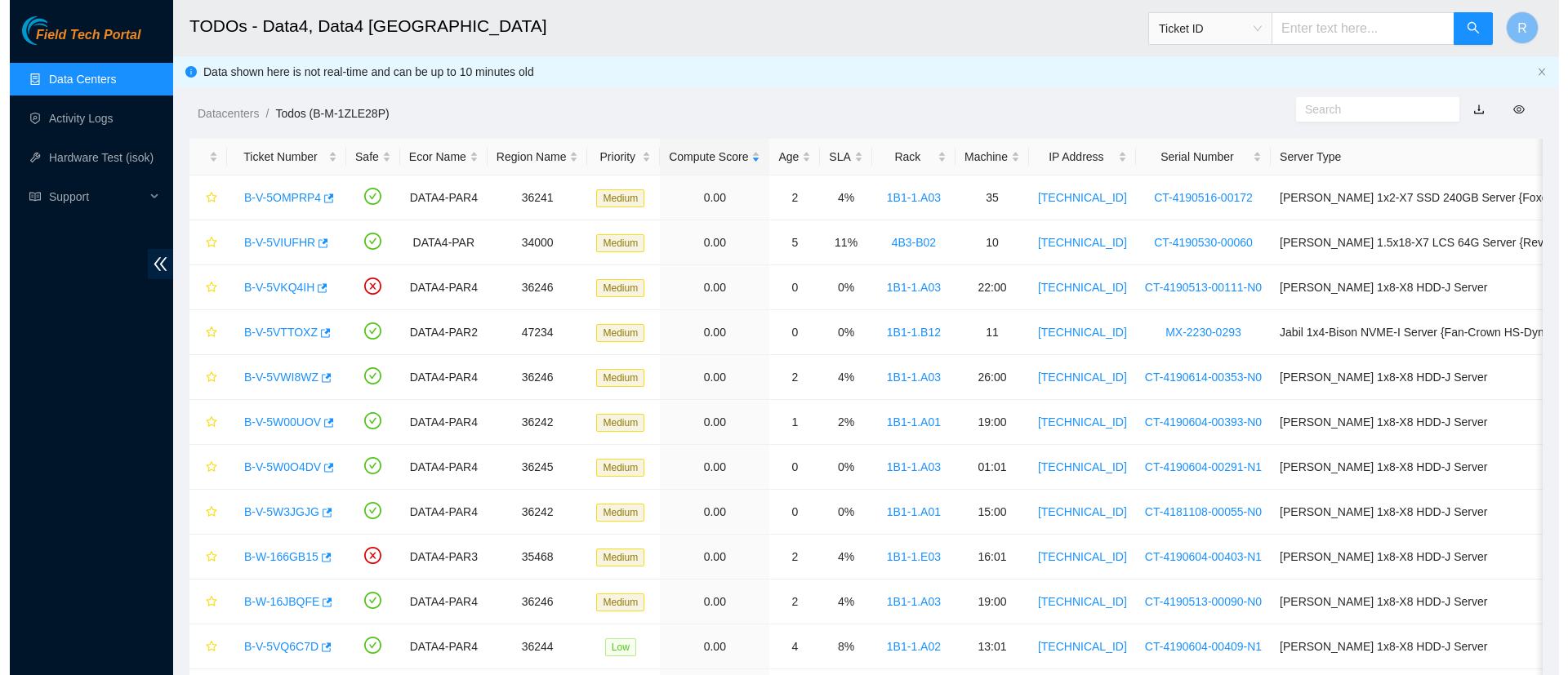
scroll to position [433, 0]
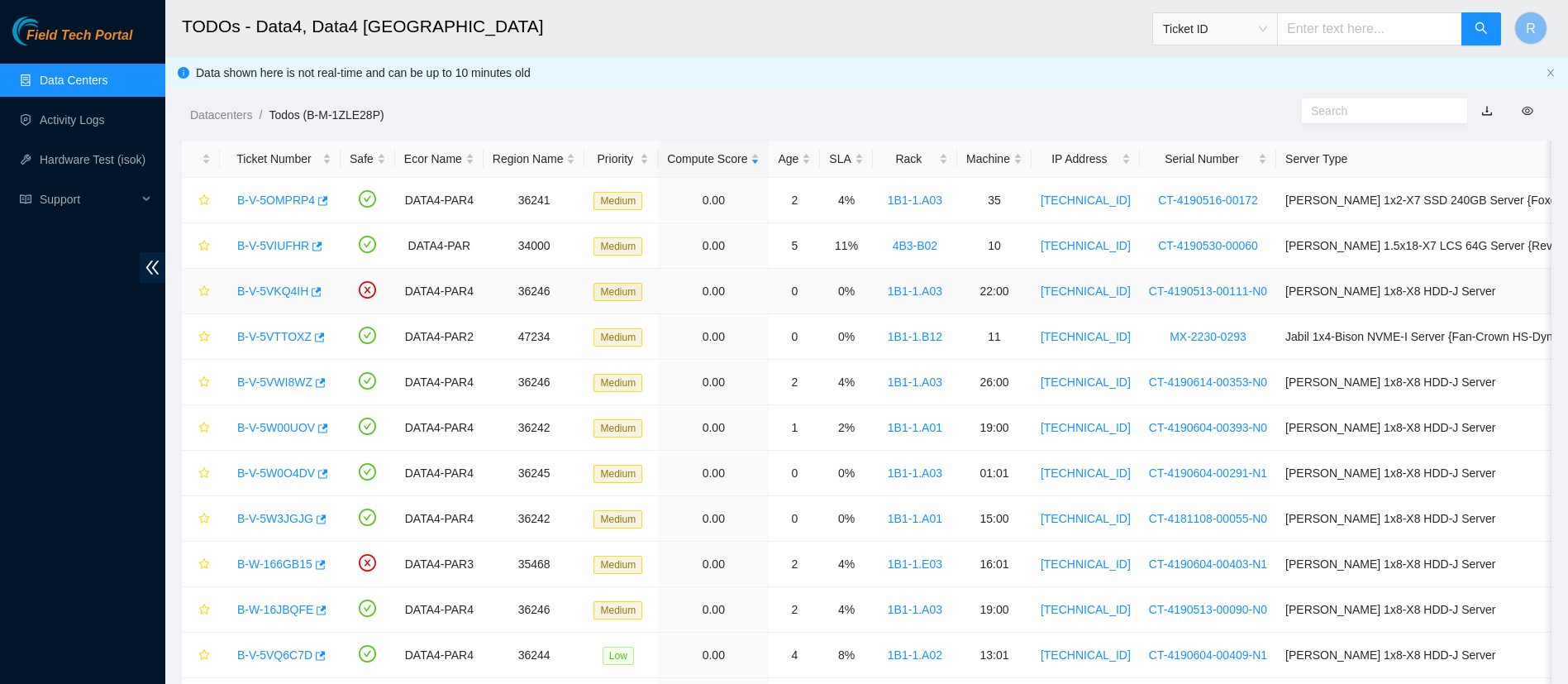
click at [266, 284] on link "B-V-5VKQ4IH" at bounding box center [273, 290] width 71 height 13
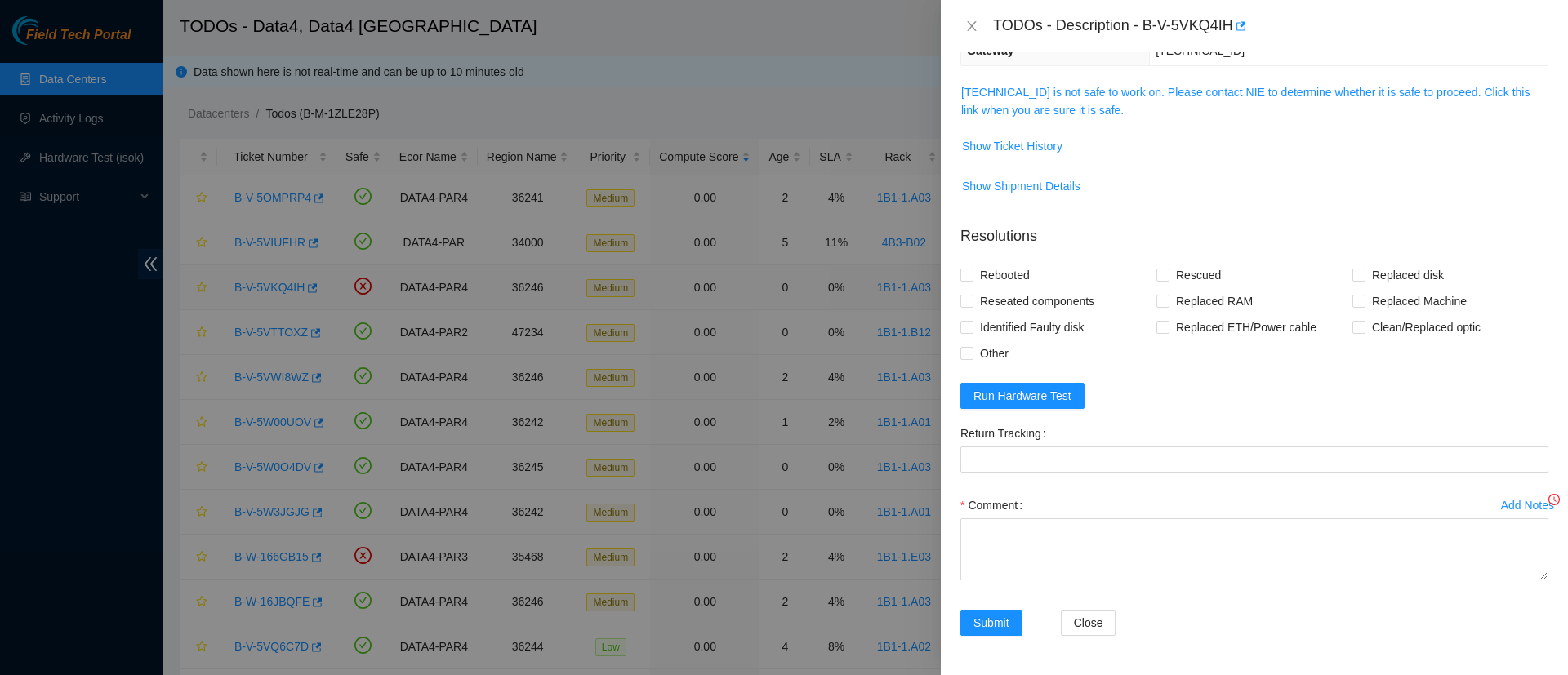
scroll to position [248, 0]
click at [1009, 93] on link "95.100.202.156 is not safe to work on. Please contact NIE to determine whether …" at bounding box center [1246, 101] width 568 height 31
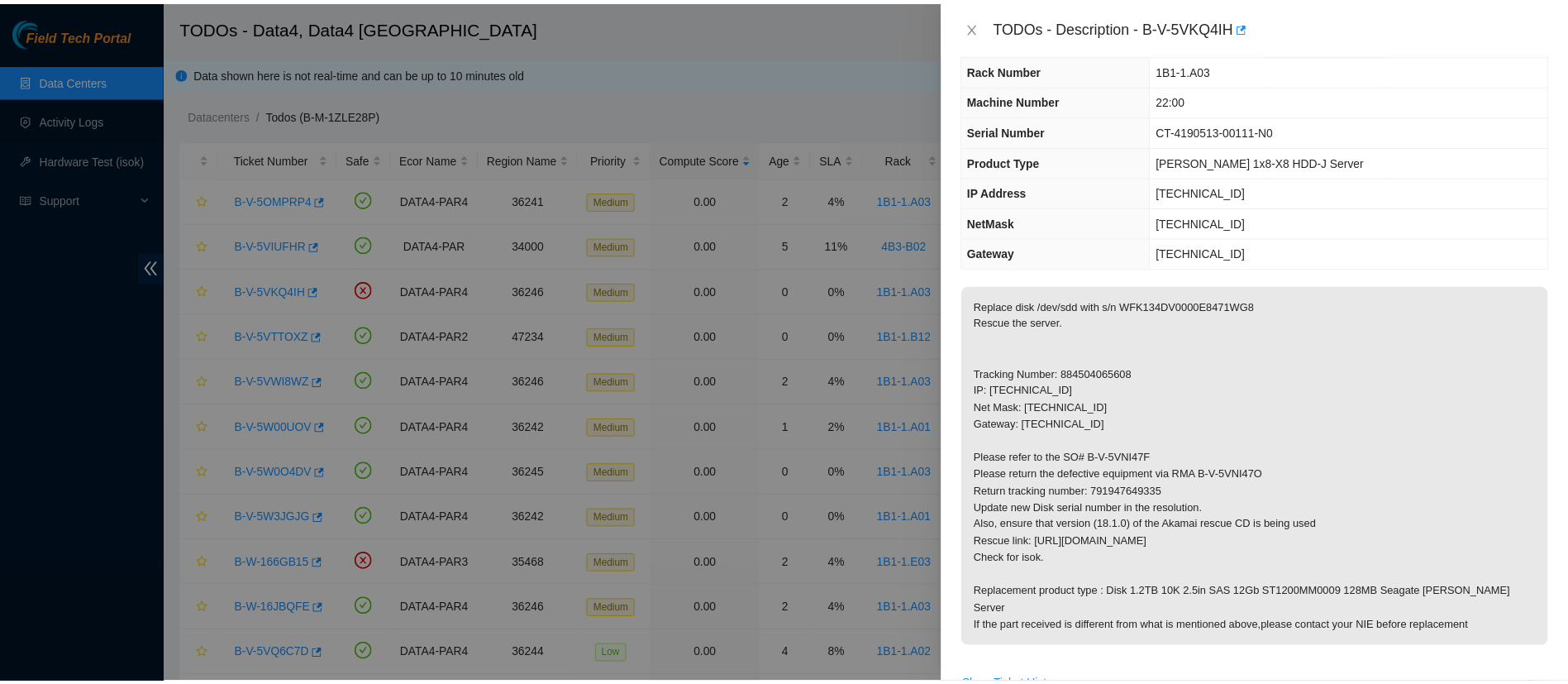
scroll to position [43, 0]
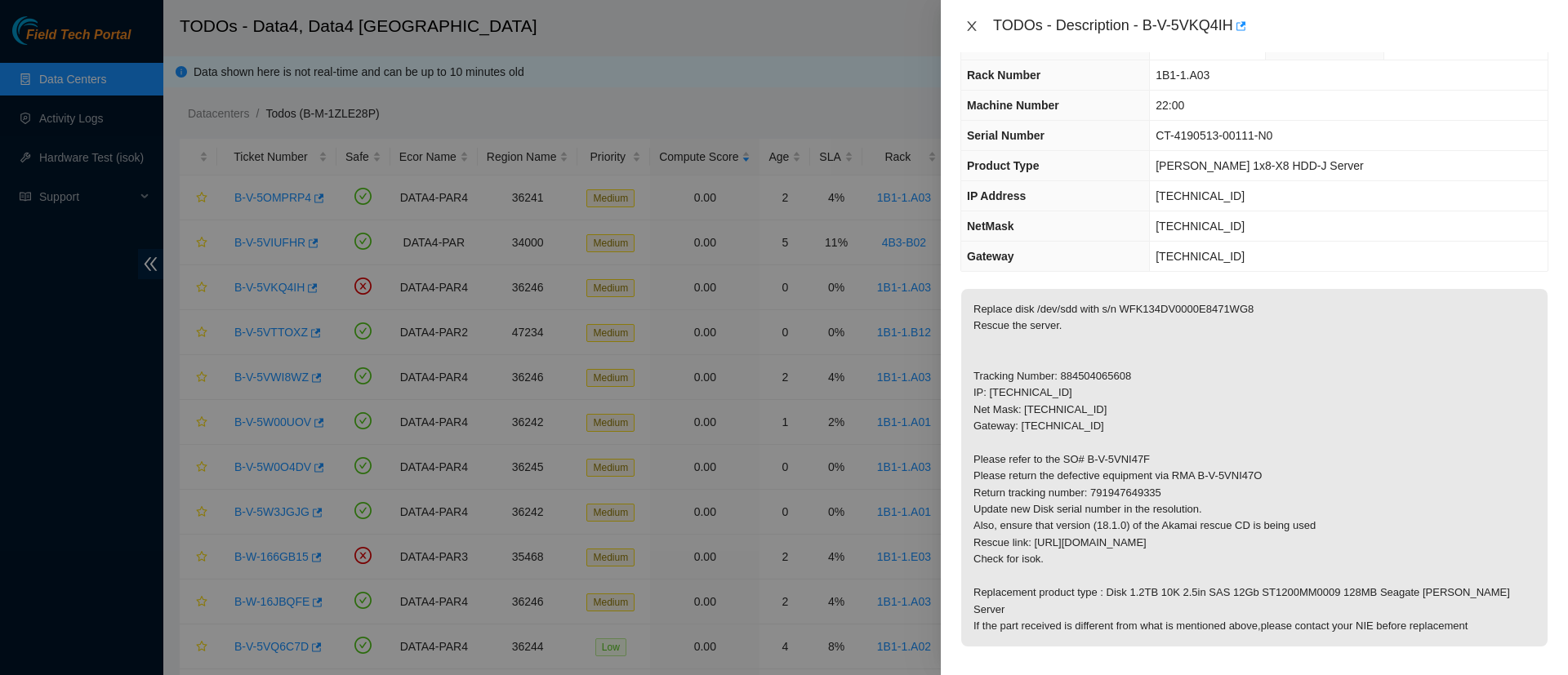
click at [967, 27] on icon "close" at bounding box center [971, 25] width 13 height 13
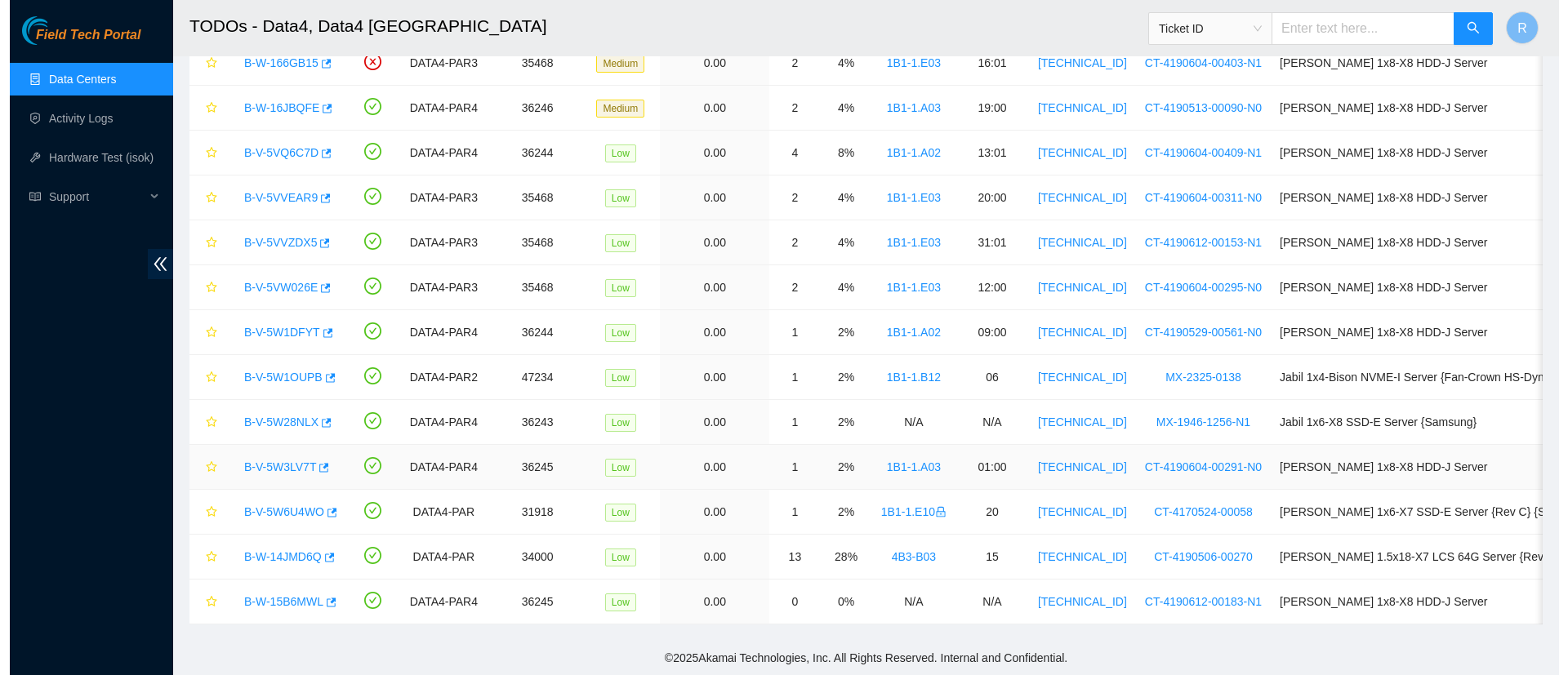
scroll to position [0, 0]
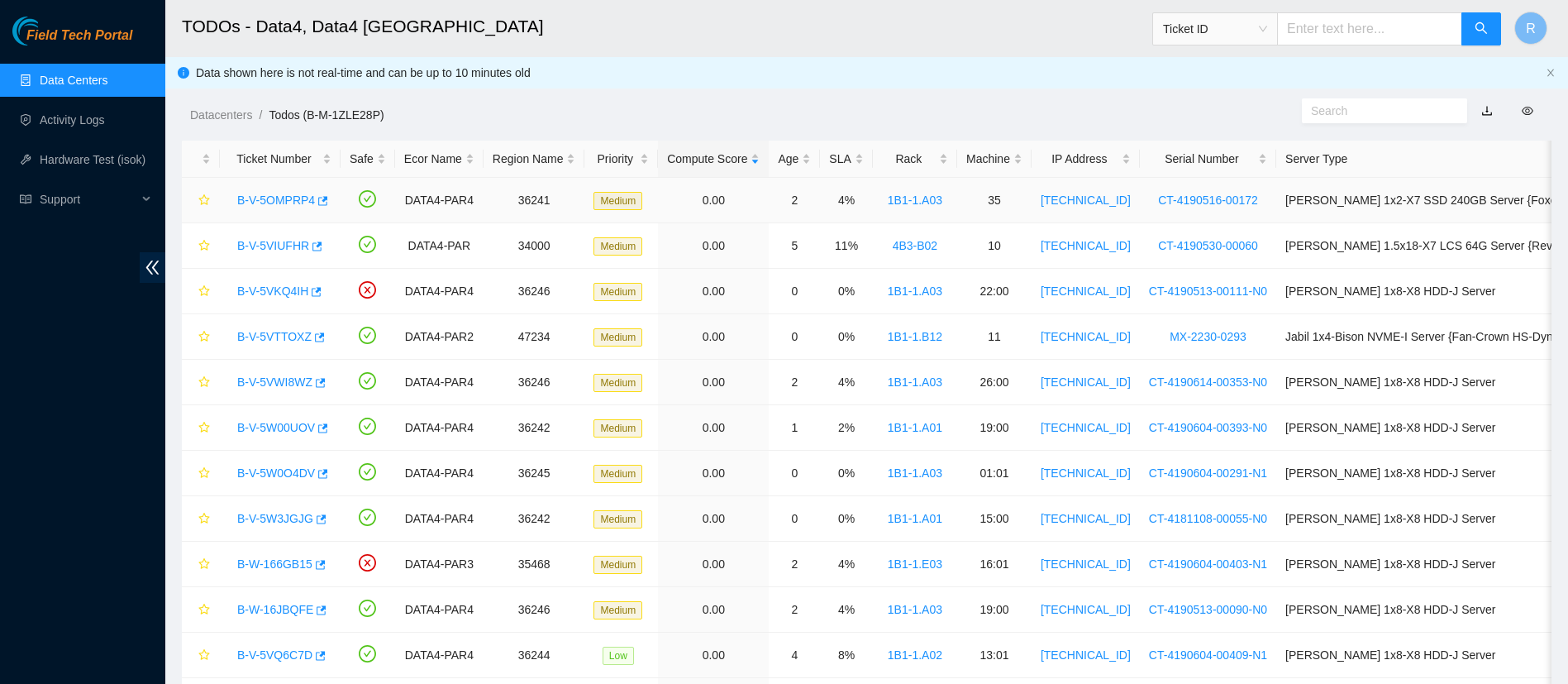
click at [289, 195] on link "B-V-5OMPRP4" at bounding box center [276, 199] width 78 height 13
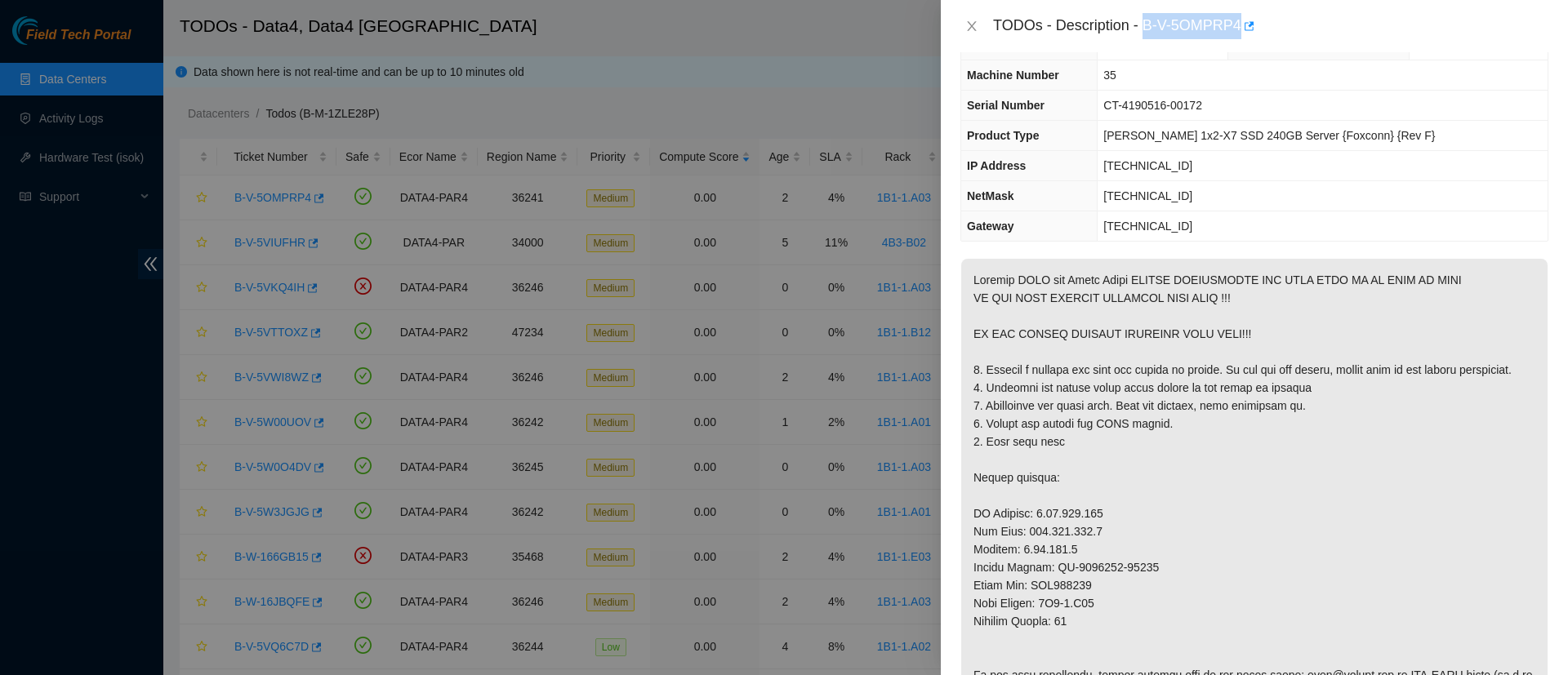
drag, startPoint x: 1144, startPoint y: 22, endPoint x: 1239, endPoint y: 19, distance: 95.0
click at [1239, 19] on div "TODOs - Description - B-V-5OMPRP4" at bounding box center [1270, 26] width 555 height 26
copy div "B-V-5OMPRP4"
click at [969, 21] on icon "close" at bounding box center [971, 25] width 13 height 13
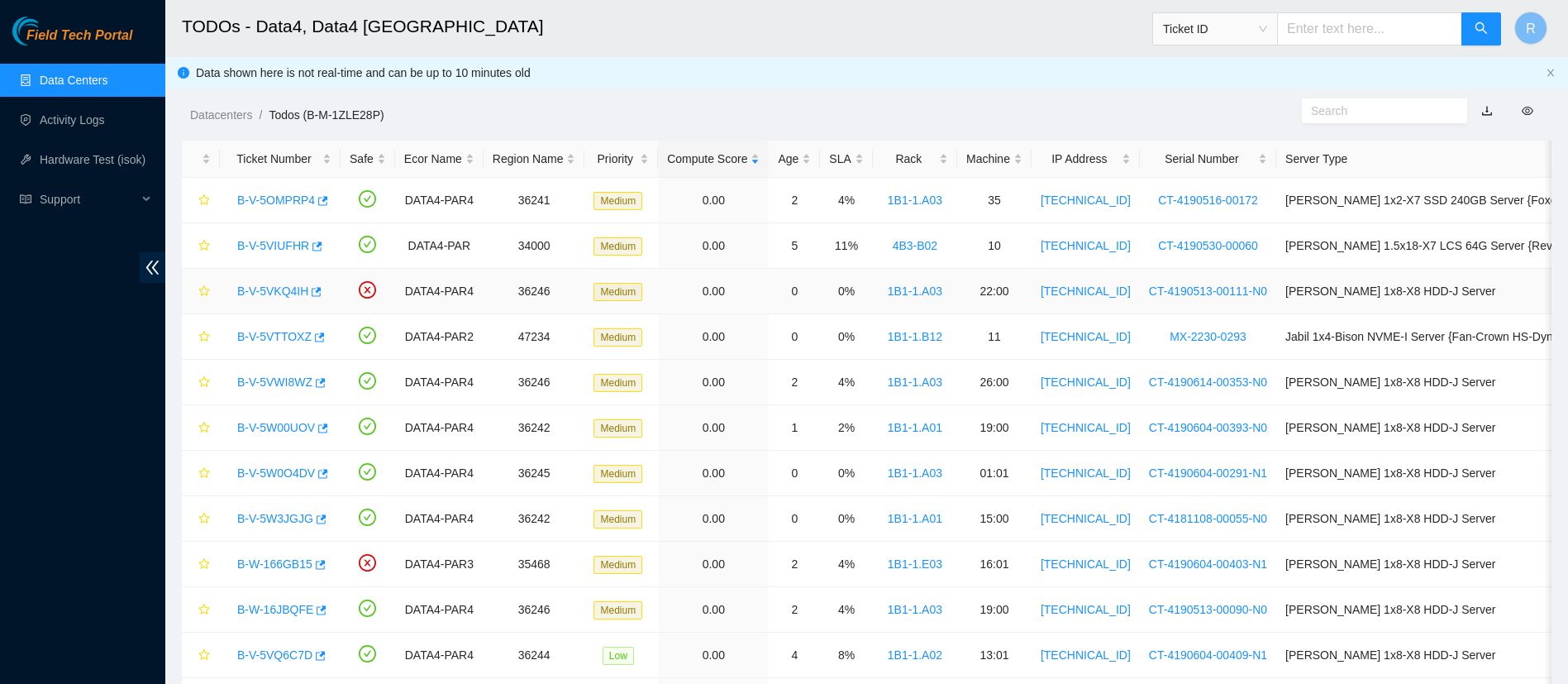
click at [273, 293] on link "B-V-5VKQ4IH" at bounding box center [273, 290] width 71 height 13
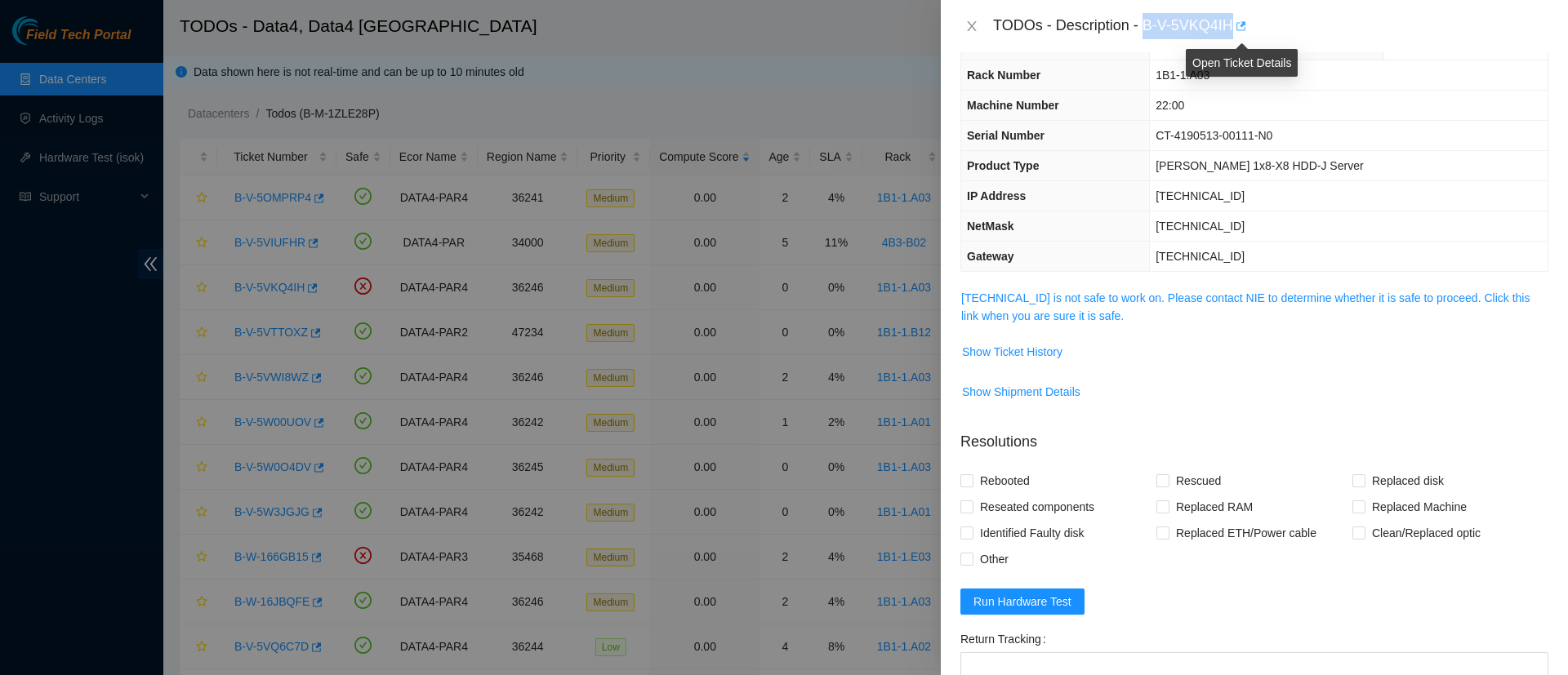
drag, startPoint x: 1144, startPoint y: 24, endPoint x: 1236, endPoint y: 27, distance: 92.0
click at [1236, 27] on div "TODOs - Description - B-V-5VKQ4IH" at bounding box center [1270, 26] width 555 height 26
copy div "B-V-5VKQ4IH"
click at [967, 23] on icon "close" at bounding box center [971, 25] width 13 height 13
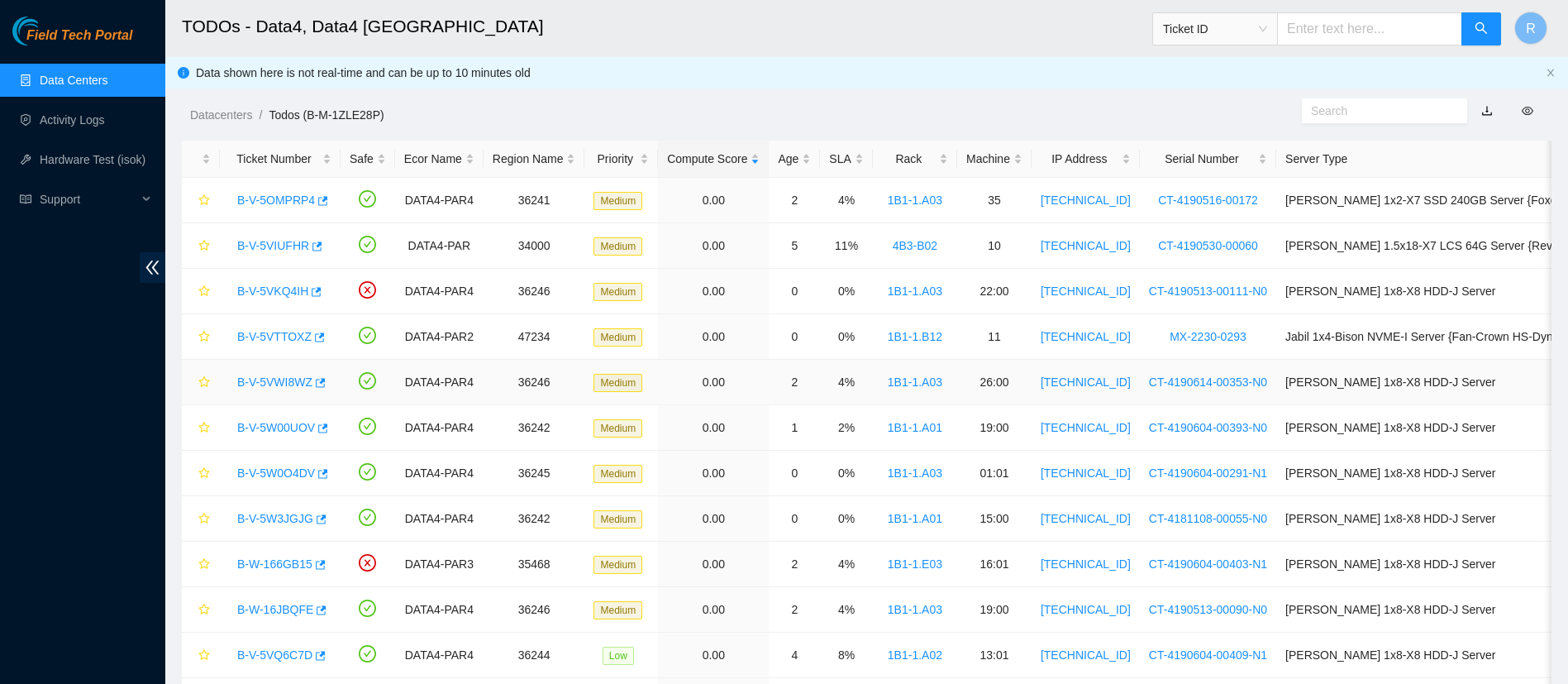
click at [266, 375] on link "B-V-5VWI8WZ" at bounding box center [274, 381] width 75 height 13
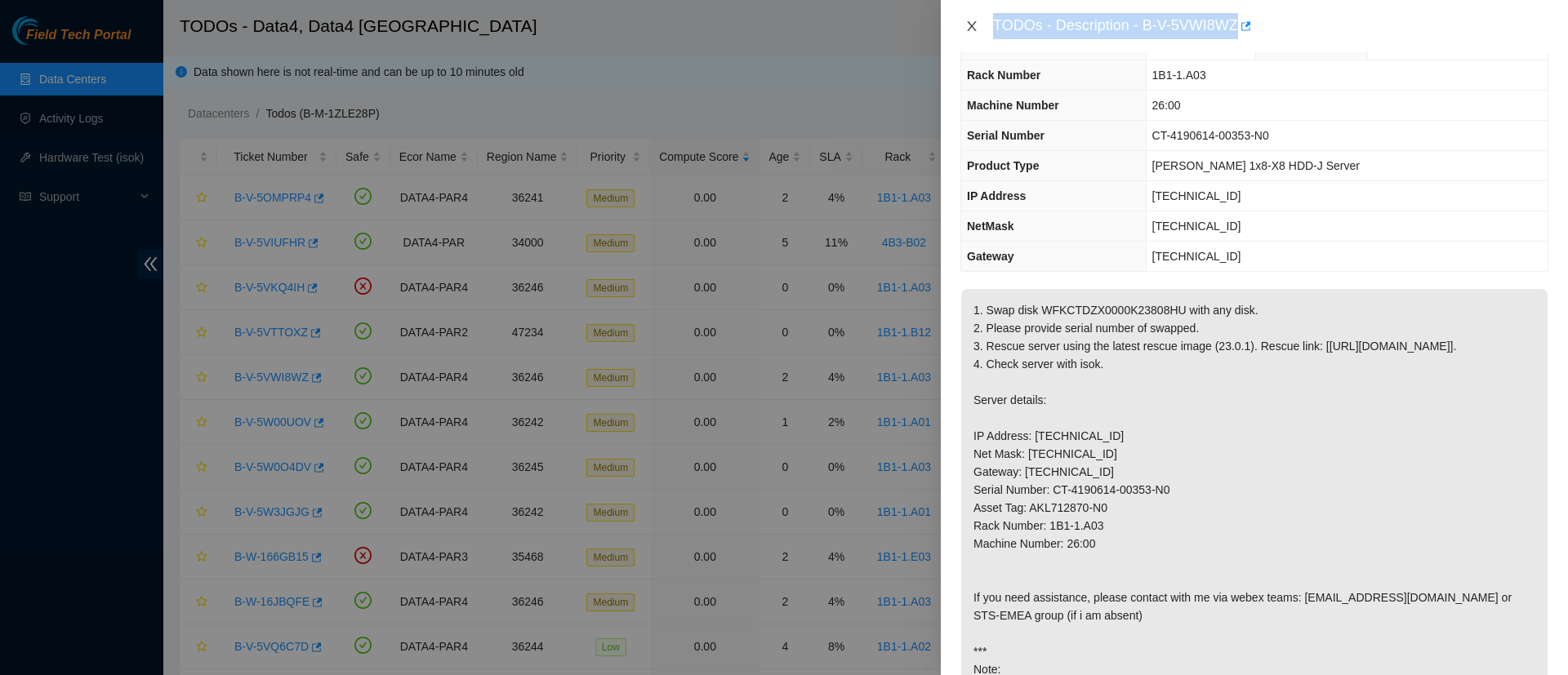
click at [972, 28] on icon "close" at bounding box center [971, 25] width 13 height 13
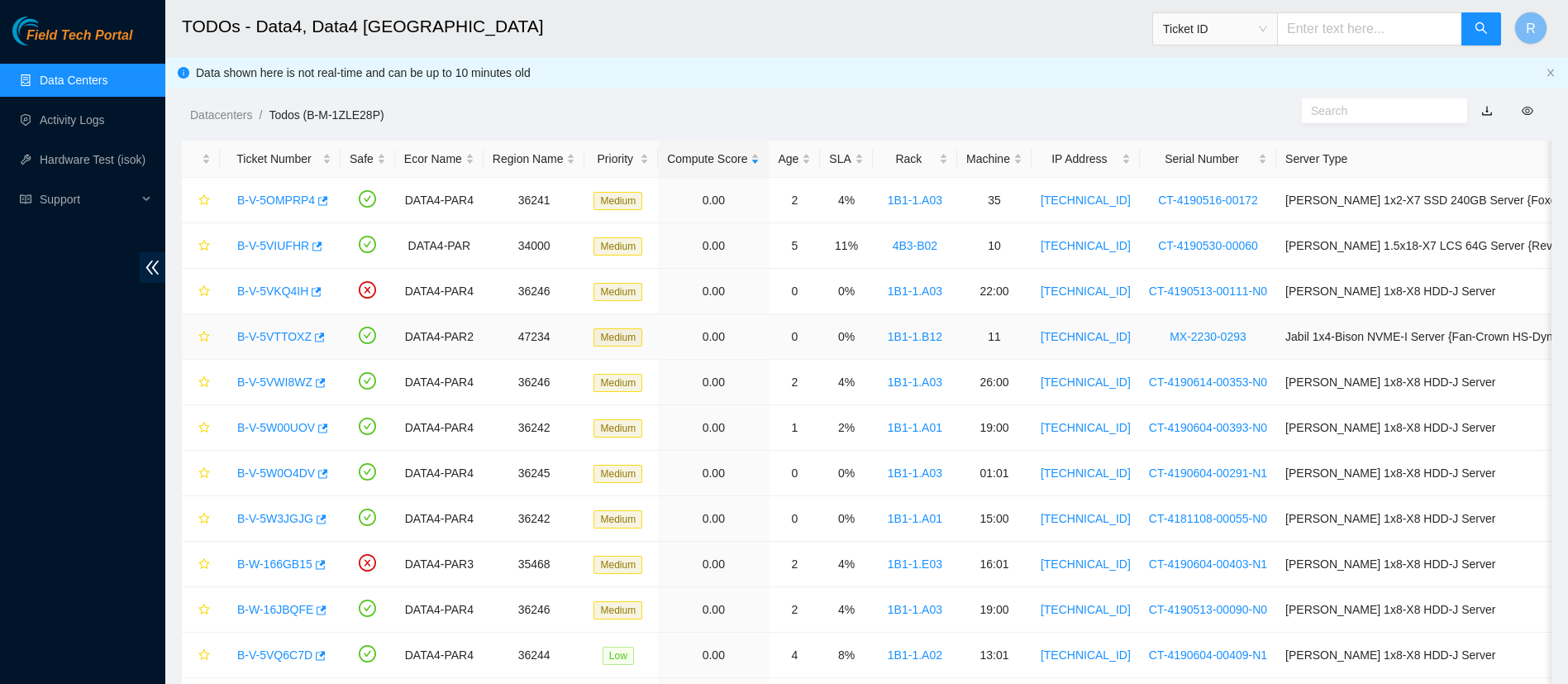
click at [258, 334] on link "B-V-5VTTOXZ" at bounding box center [274, 336] width 74 height 13
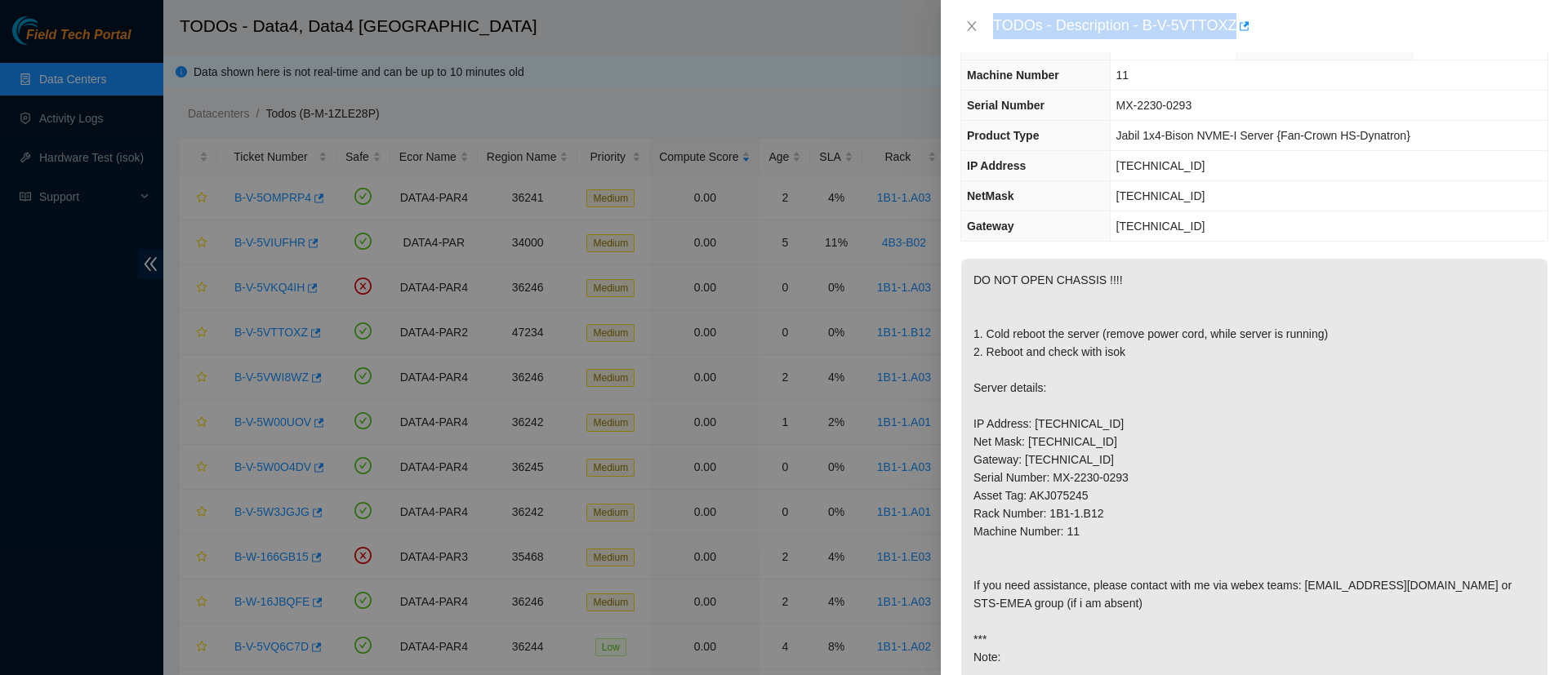
click at [1142, 19] on div "TODOs - Description - B-V-5VTTOXZ" at bounding box center [1270, 26] width 555 height 26
drag, startPoint x: 1144, startPoint y: 25, endPoint x: 1233, endPoint y: 25, distance: 89.0
click at [1233, 25] on div "TODOs - Description - B-V-5VTTOXZ" at bounding box center [1270, 26] width 555 height 26
copy div "B-V-5VTTOXZ"
click at [969, 22] on icon "close" at bounding box center [971, 25] width 9 height 10
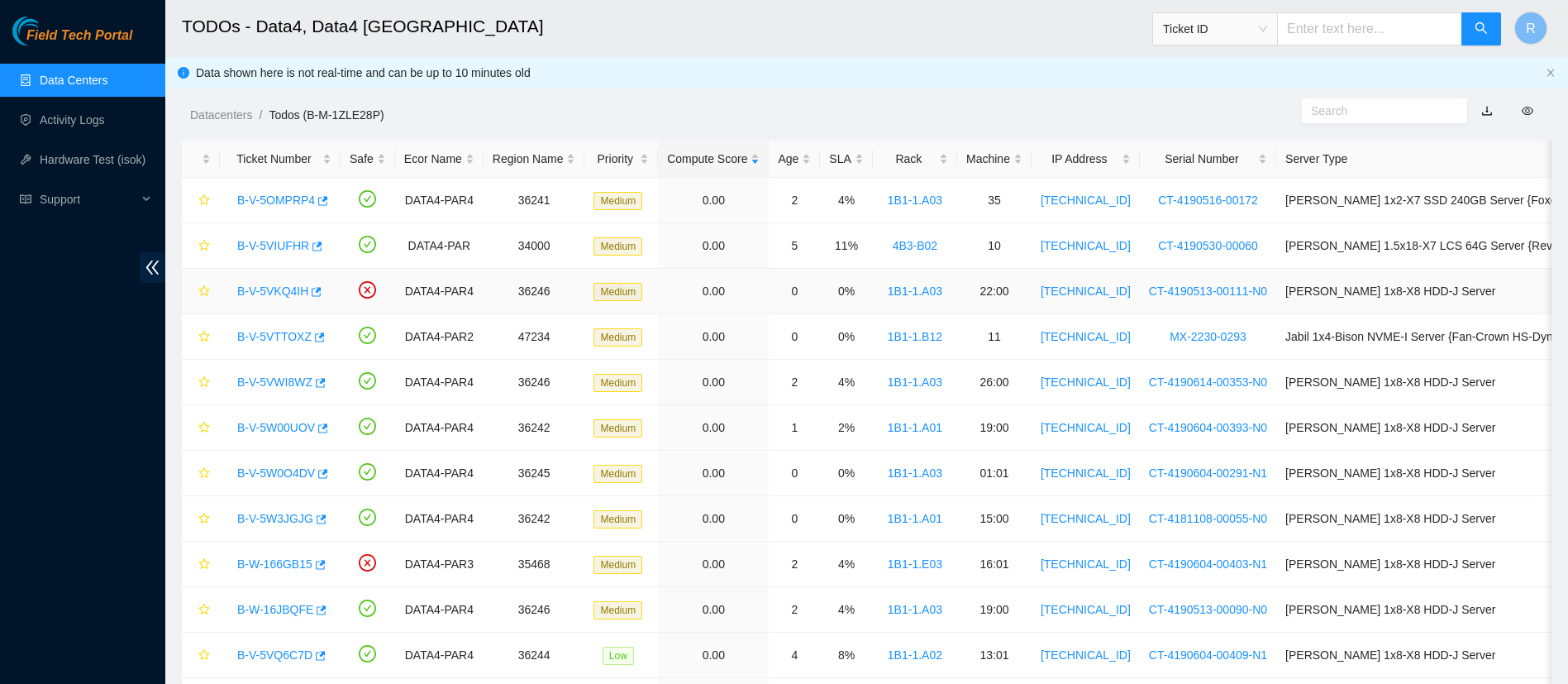
click at [280, 290] on link "B-V-5VKQ4IH" at bounding box center [273, 290] width 71 height 13
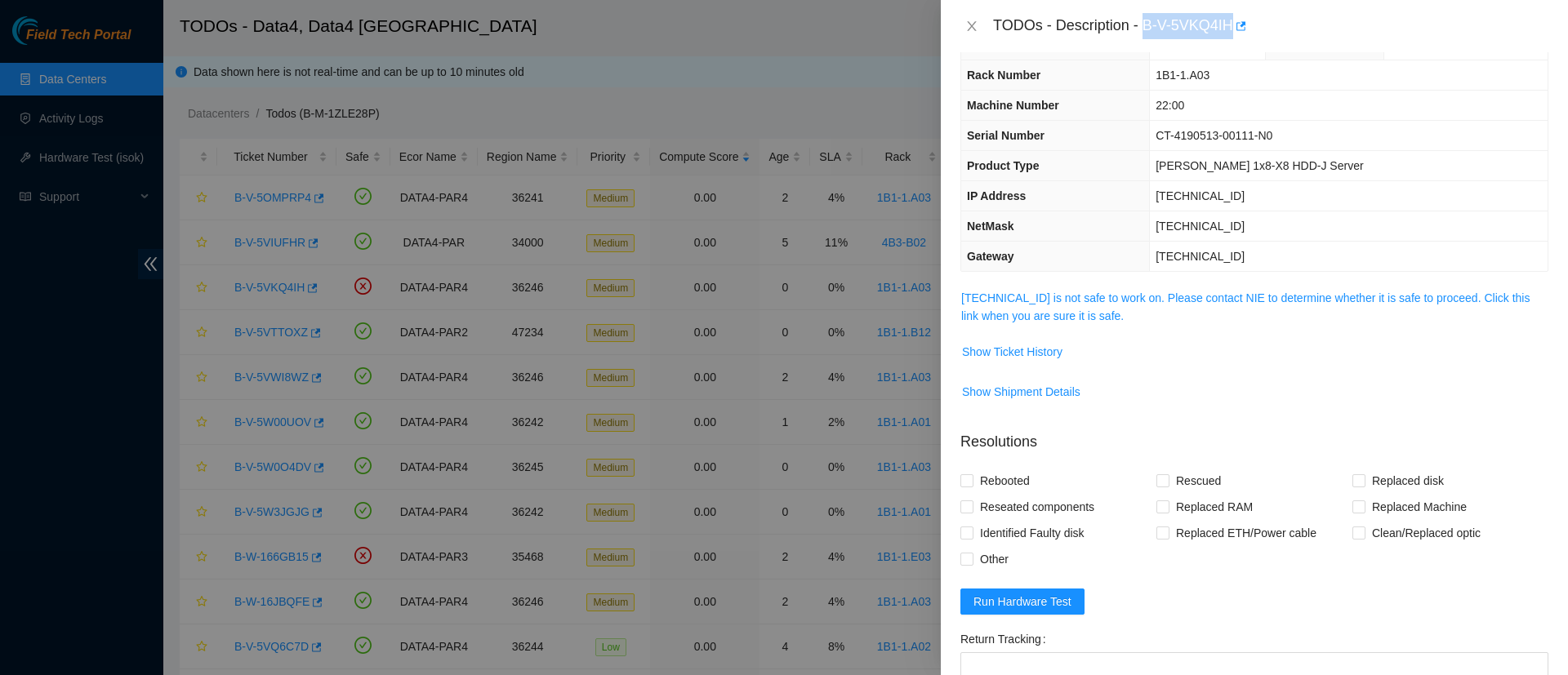
drag, startPoint x: 1144, startPoint y: 26, endPoint x: 1232, endPoint y: 25, distance: 88.0
click at [1232, 25] on div "TODOs - Description - B-V-5VKQ4IH" at bounding box center [1270, 26] width 555 height 26
copy div "B-V-5VKQ4IH"
click at [1080, 304] on link "95.100.202.156 is not safe to work on. Please contact NIE to determine whether …" at bounding box center [1246, 307] width 568 height 31
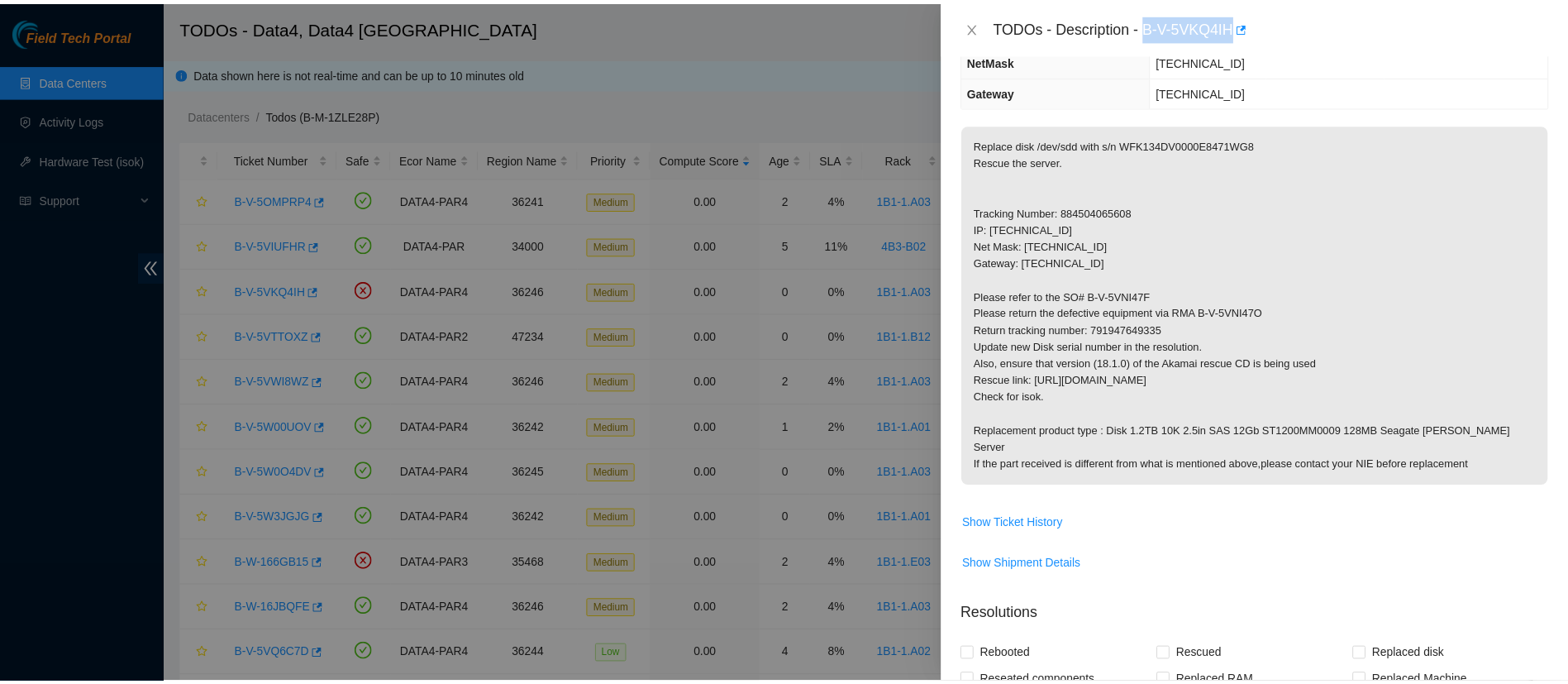
scroll to position [187, 0]
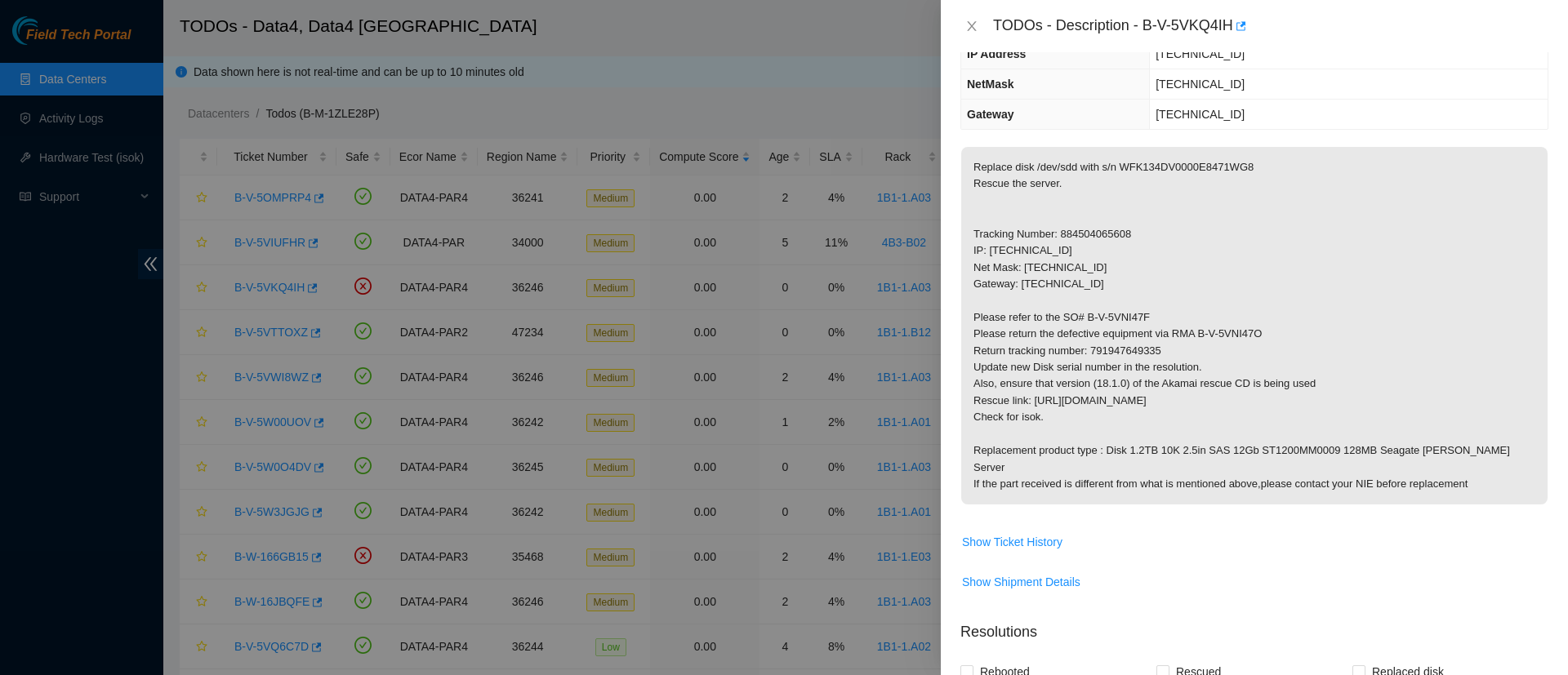
click at [1206, 165] on p "Replace disk /dev/sdd with s/n WFK134DV0000E8471WG8 Rescue the server. Tracking…" at bounding box center [1254, 326] width 587 height 357
copy p "WFK134DV0000E8471WG8"
click at [1138, 316] on p "Replace disk /dev/sdd with s/n WFK134DV0000E8471WG8 Rescue the server. Tracking…" at bounding box center [1254, 326] width 587 height 357
click at [1139, 316] on p "Replace disk /dev/sdd with s/n WFK134DV0000E8471WG8 Rescue the server. Tracking…" at bounding box center [1254, 326] width 587 height 357
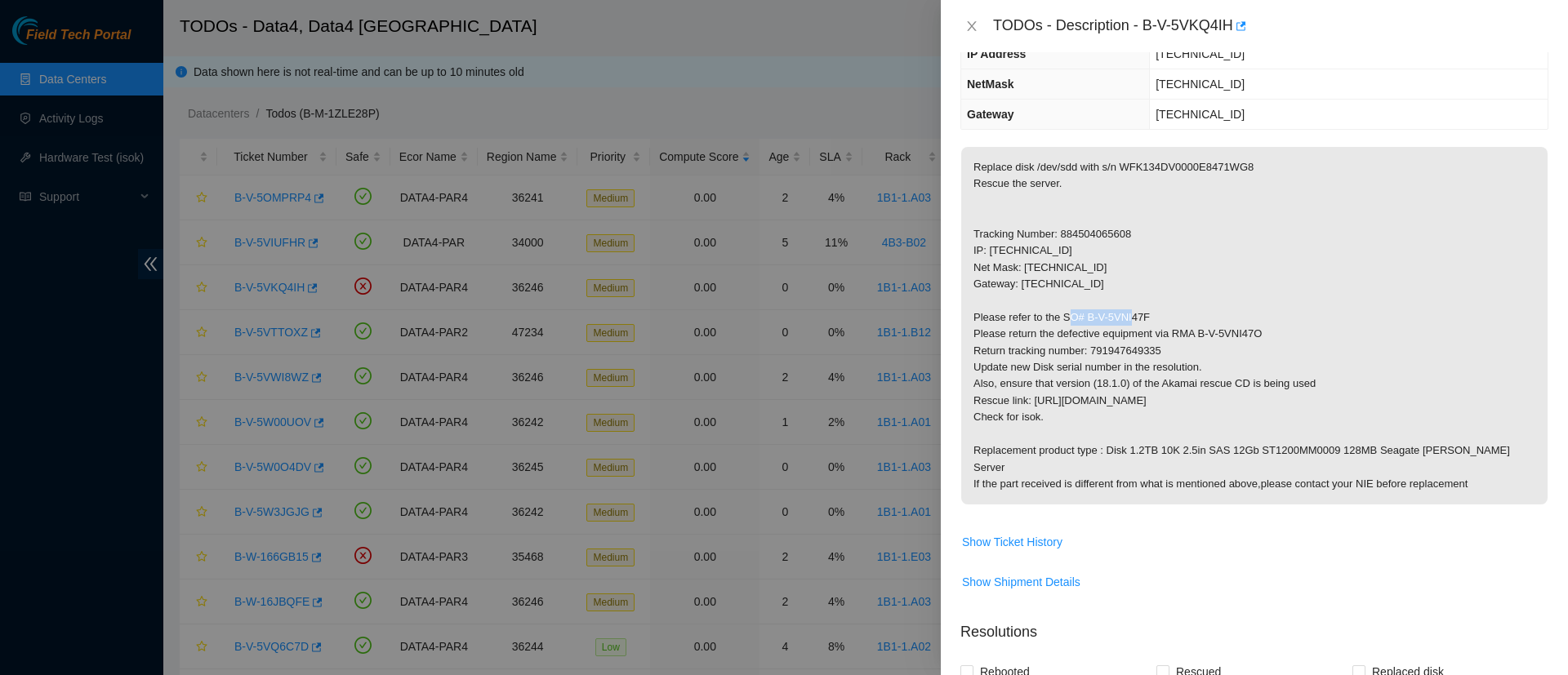
drag, startPoint x: 1148, startPoint y: 316, endPoint x: 1085, endPoint y: 317, distance: 63.0
click at [1085, 317] on p "Replace disk /dev/sdd with s/n WFK134DV0000E8471WG8 Rescue the server. Tracking…" at bounding box center [1254, 326] width 587 height 357
copy p "B-V-5VNI47F"
drag, startPoint x: 1265, startPoint y: 331, endPoint x: 1198, endPoint y: 333, distance: 67.0
click at [1198, 333] on p "Replace disk /dev/sdd with s/n WFK134DV0000E8471WG8 Rescue the server. Tracking…" at bounding box center [1254, 326] width 587 height 357
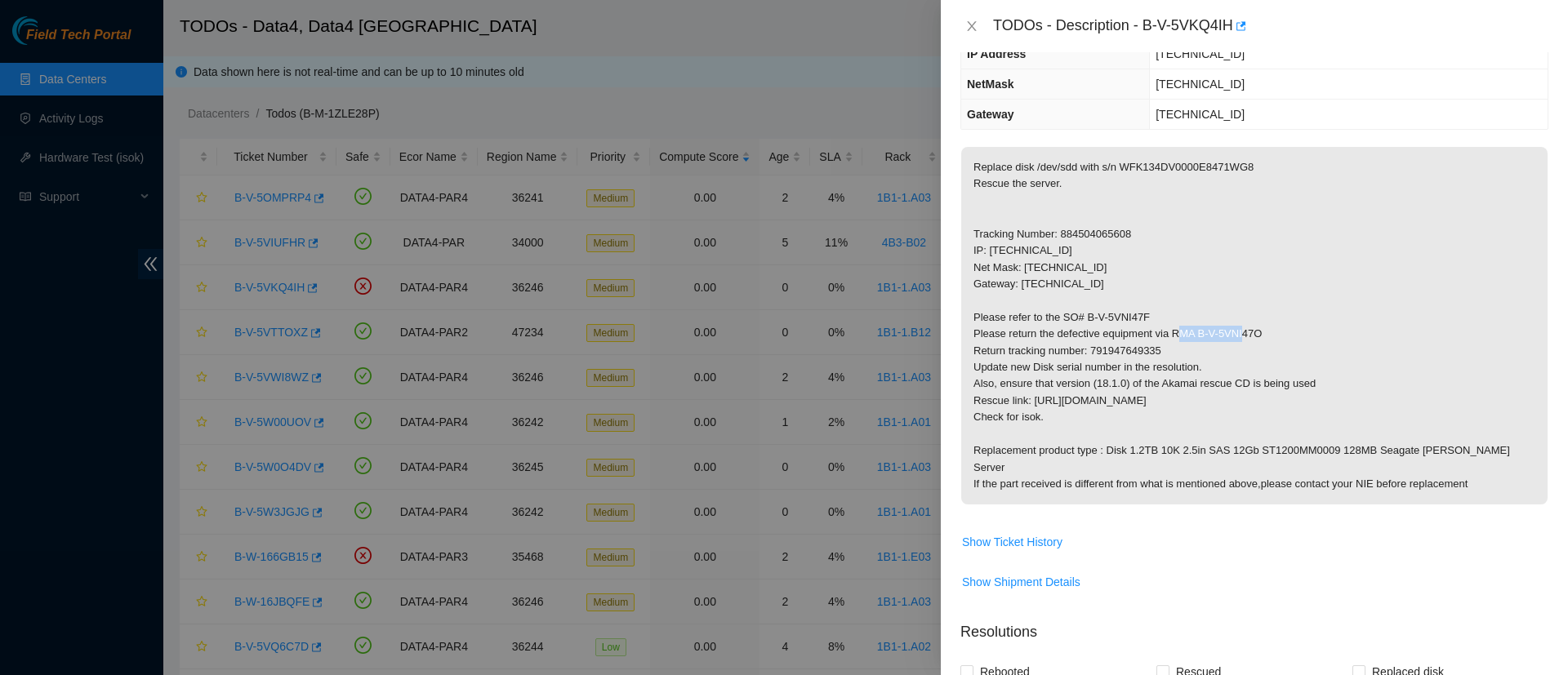
copy p "B-V-5VNI47O"
click at [1131, 344] on p "Replace disk /dev/sdd with s/n WFK134DV0000E8471WG8 Rescue the server. Tracking…" at bounding box center [1254, 326] width 587 height 357
click at [976, 24] on icon "close" at bounding box center [971, 25] width 13 height 13
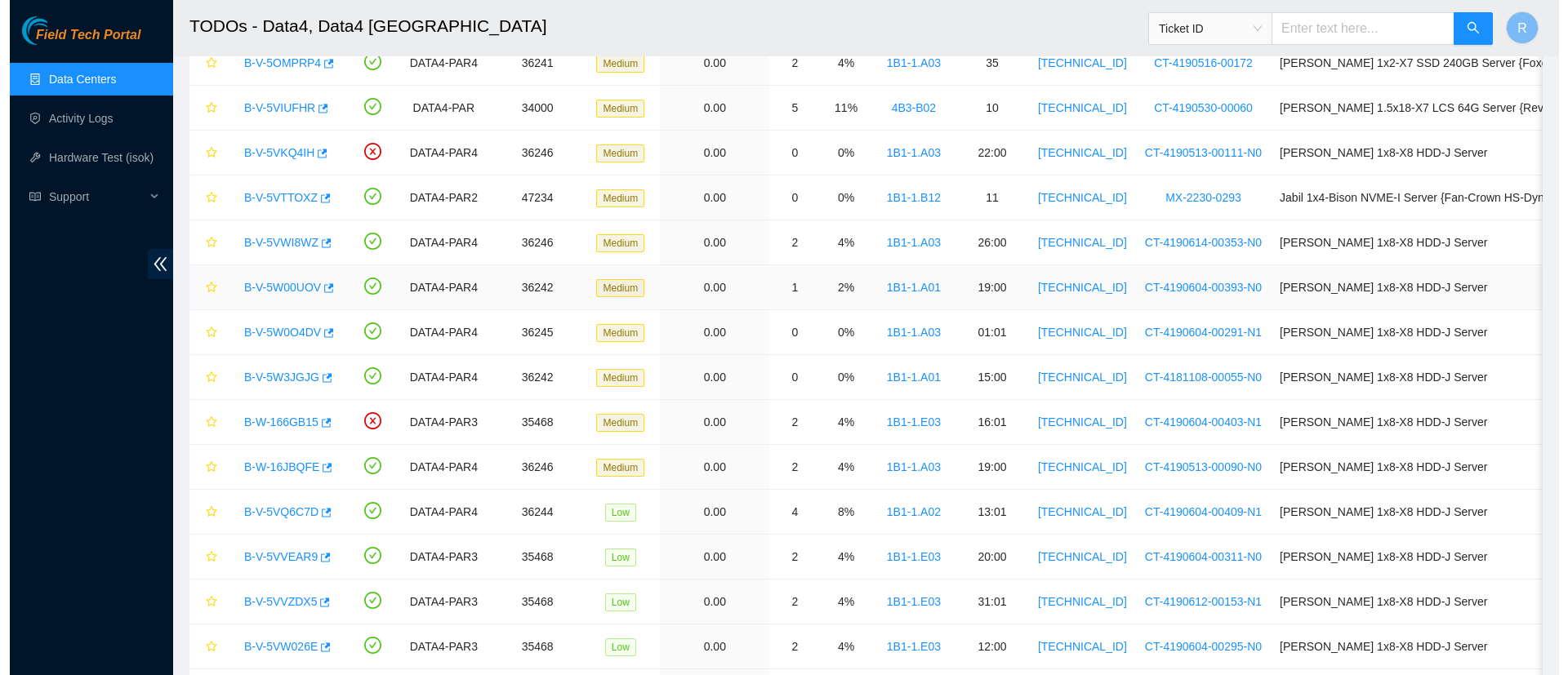
scroll to position [137, 0]
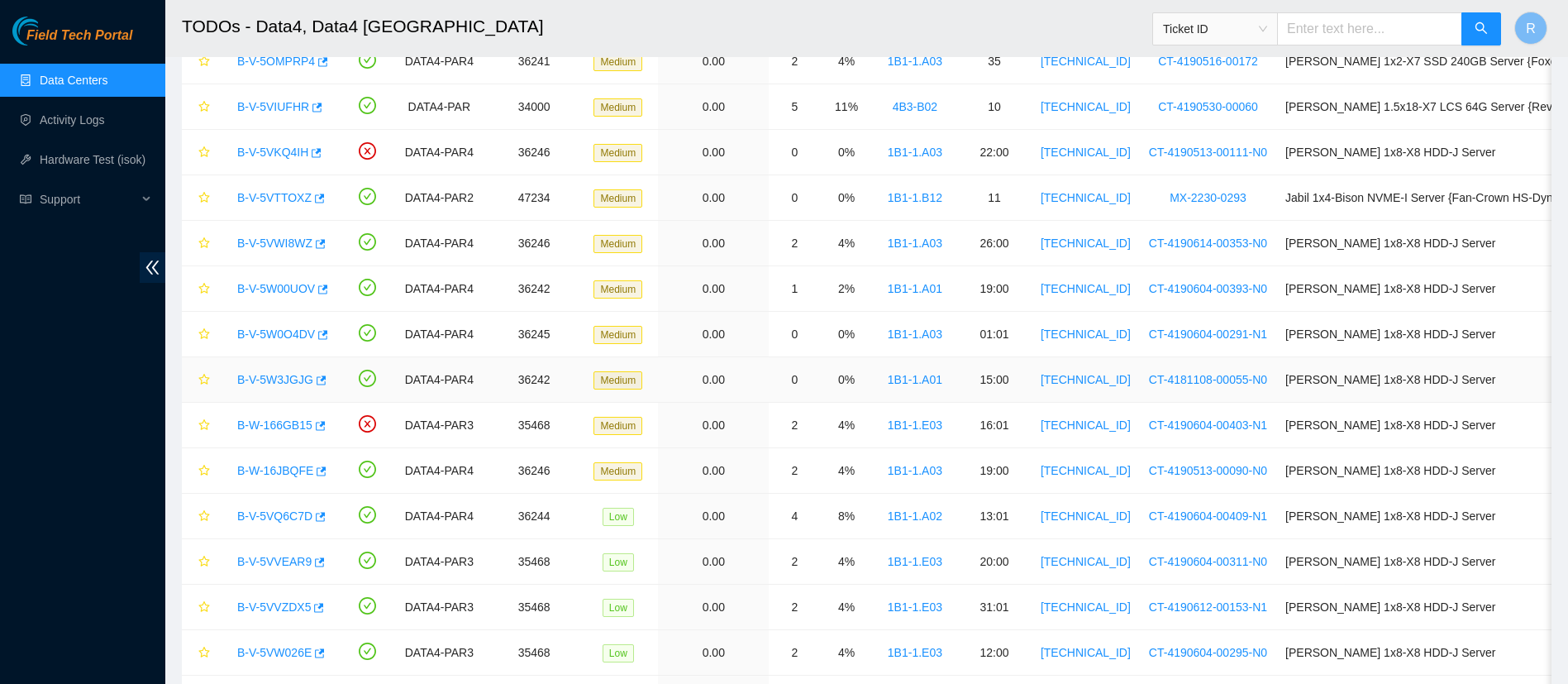
click at [274, 380] on link "B-V-5W3JGJG" at bounding box center [275, 380] width 76 height 13
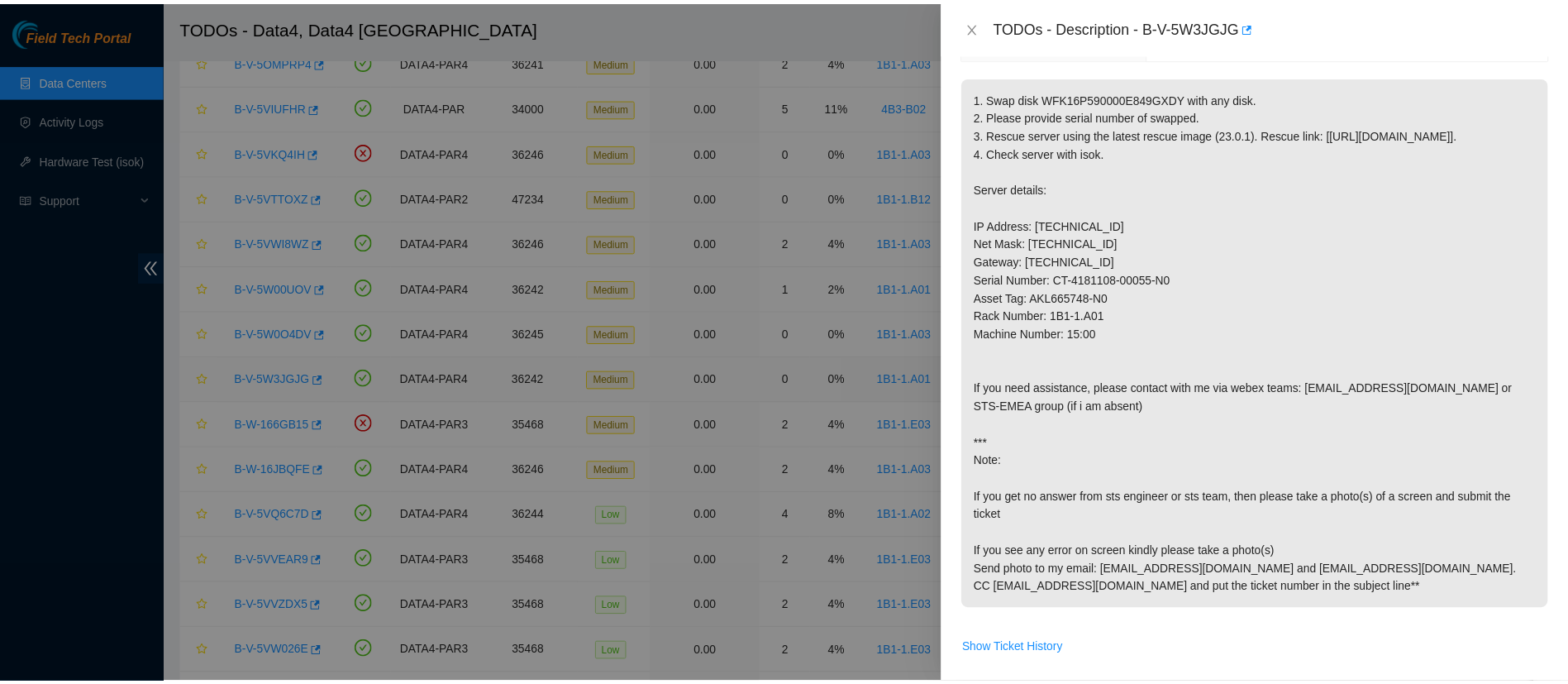
scroll to position [187, 0]
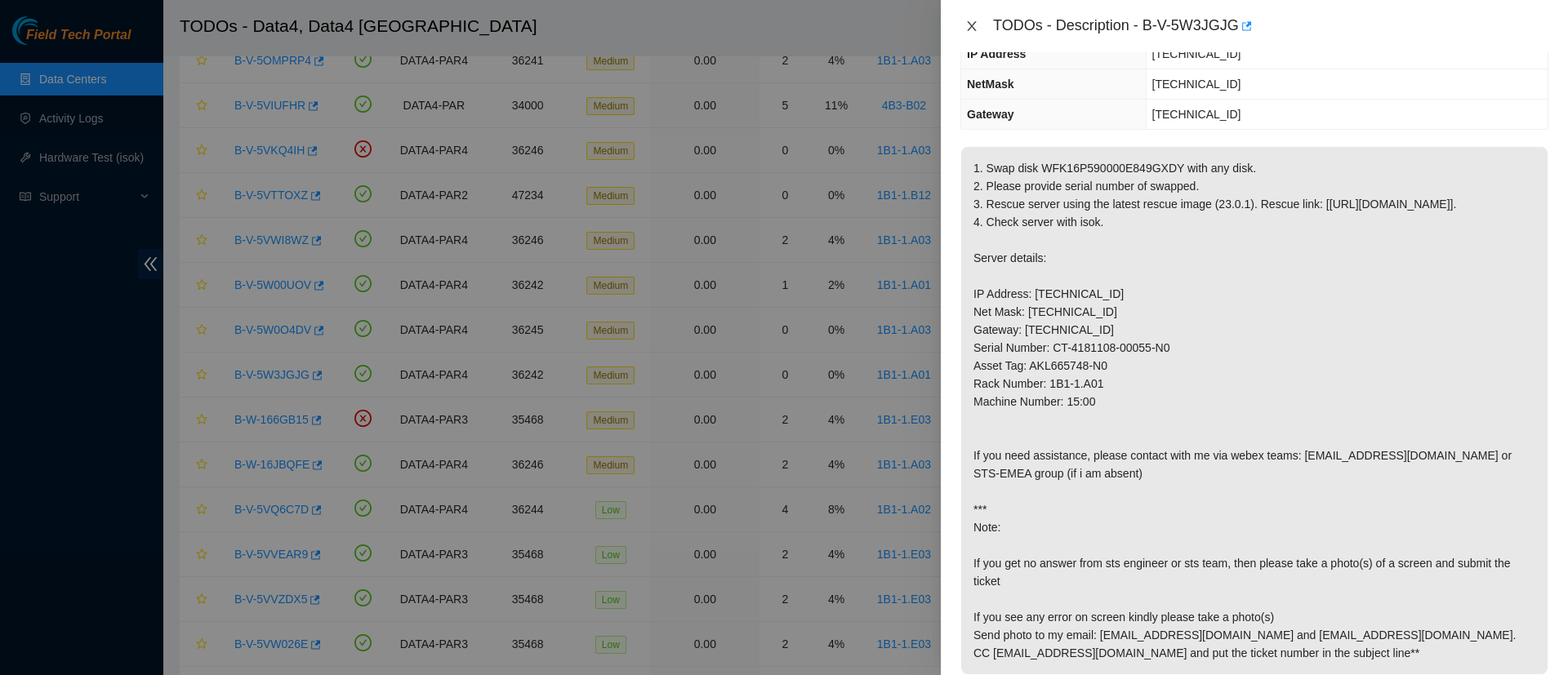
click at [974, 29] on icon "close" at bounding box center [971, 25] width 9 height 10
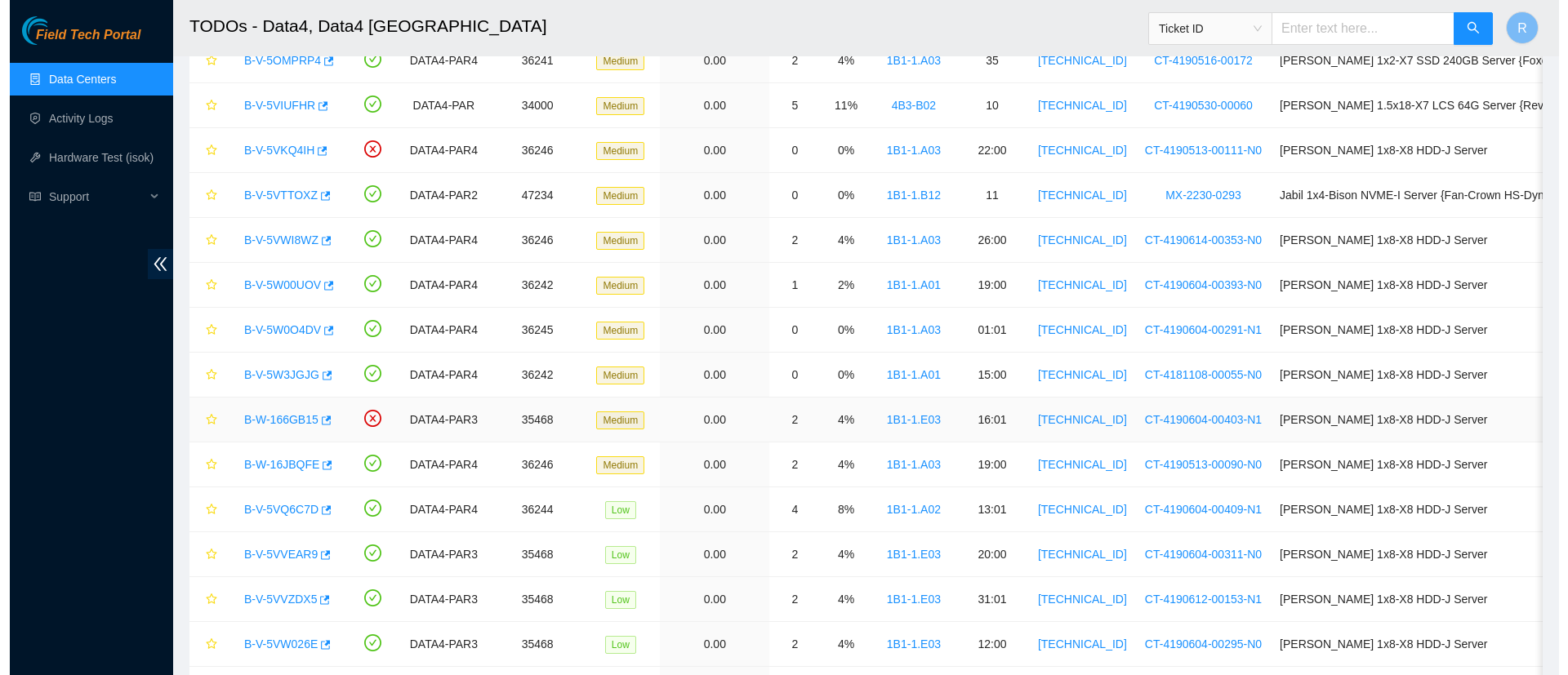
scroll to position [256, 0]
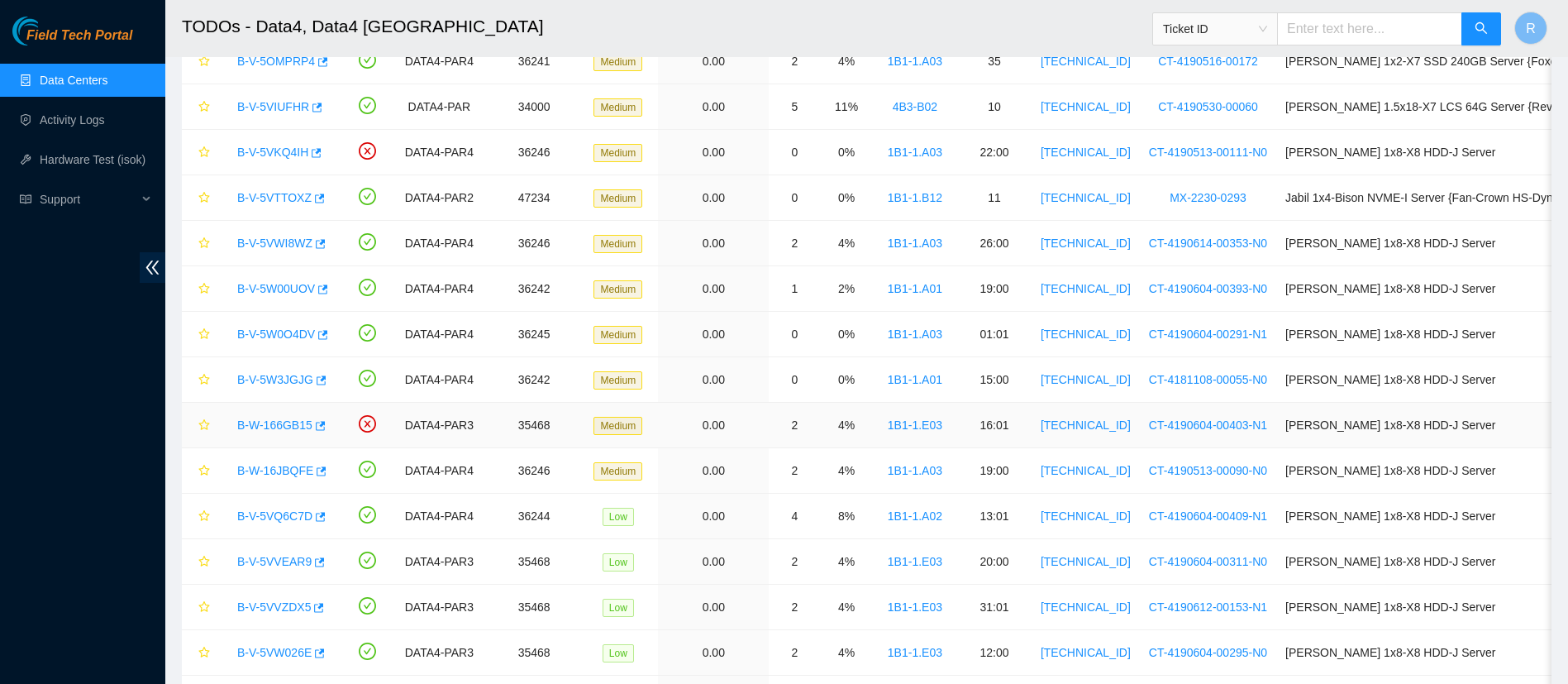
click at [282, 430] on link "B-W-166GB15" at bounding box center [274, 425] width 75 height 13
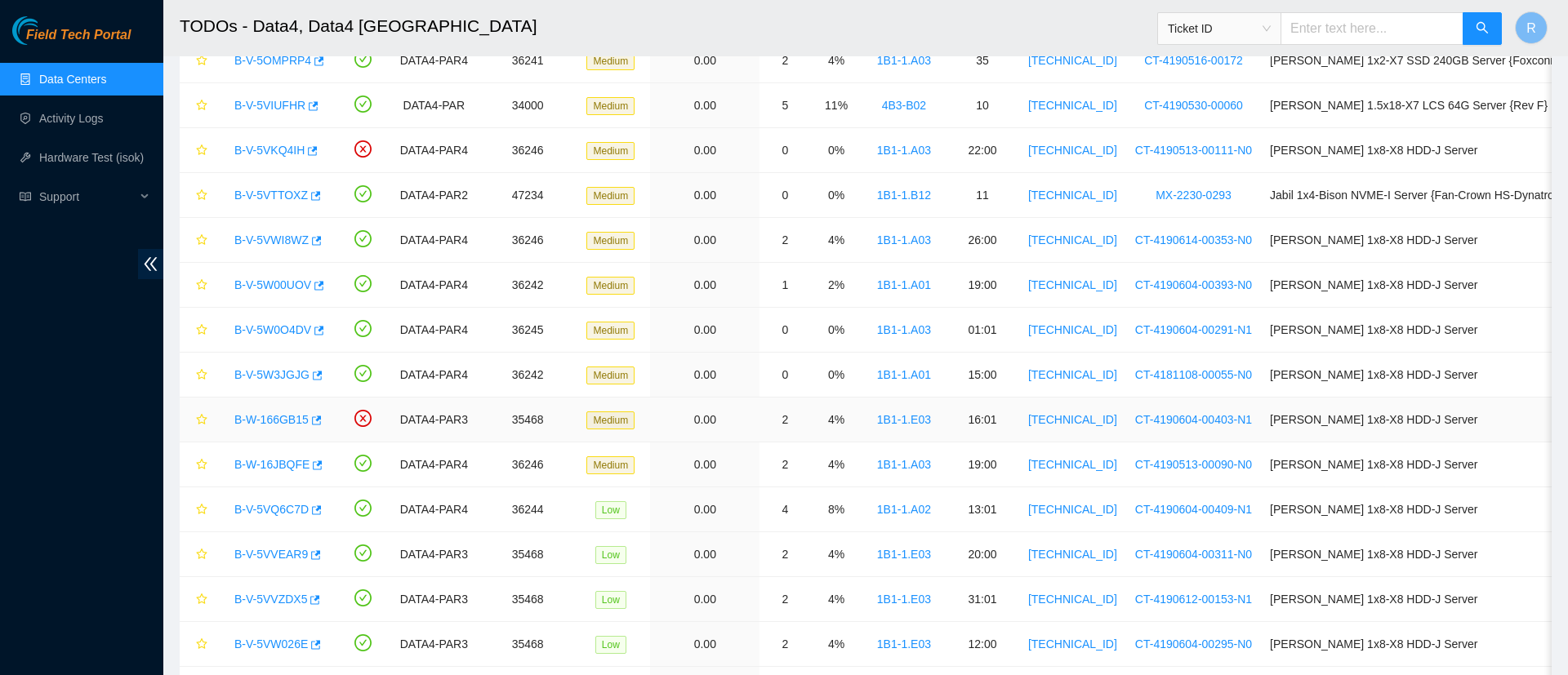
scroll to position [185, 0]
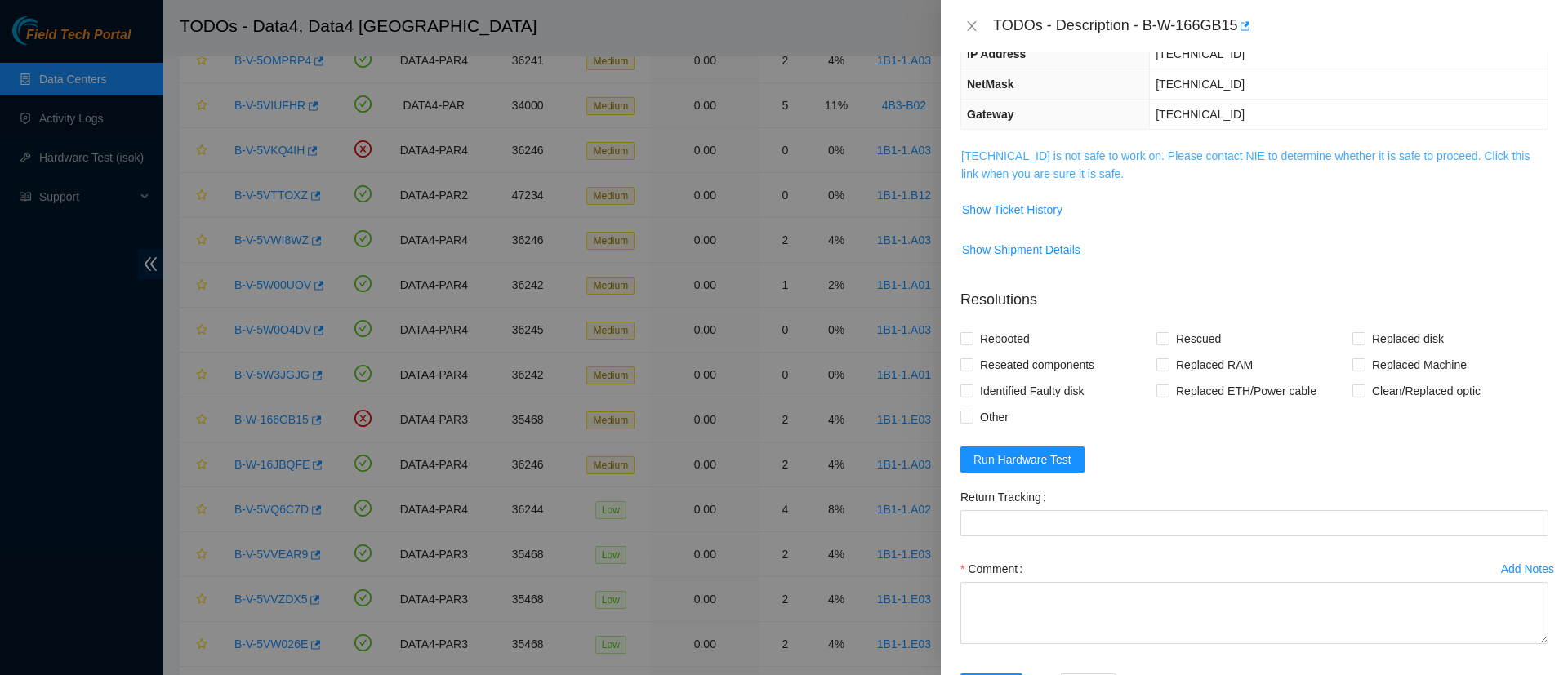
click at [988, 170] on link "23.15.179.63 is not safe to work on. Please contact NIE to determine whether it…" at bounding box center [1246, 165] width 568 height 31
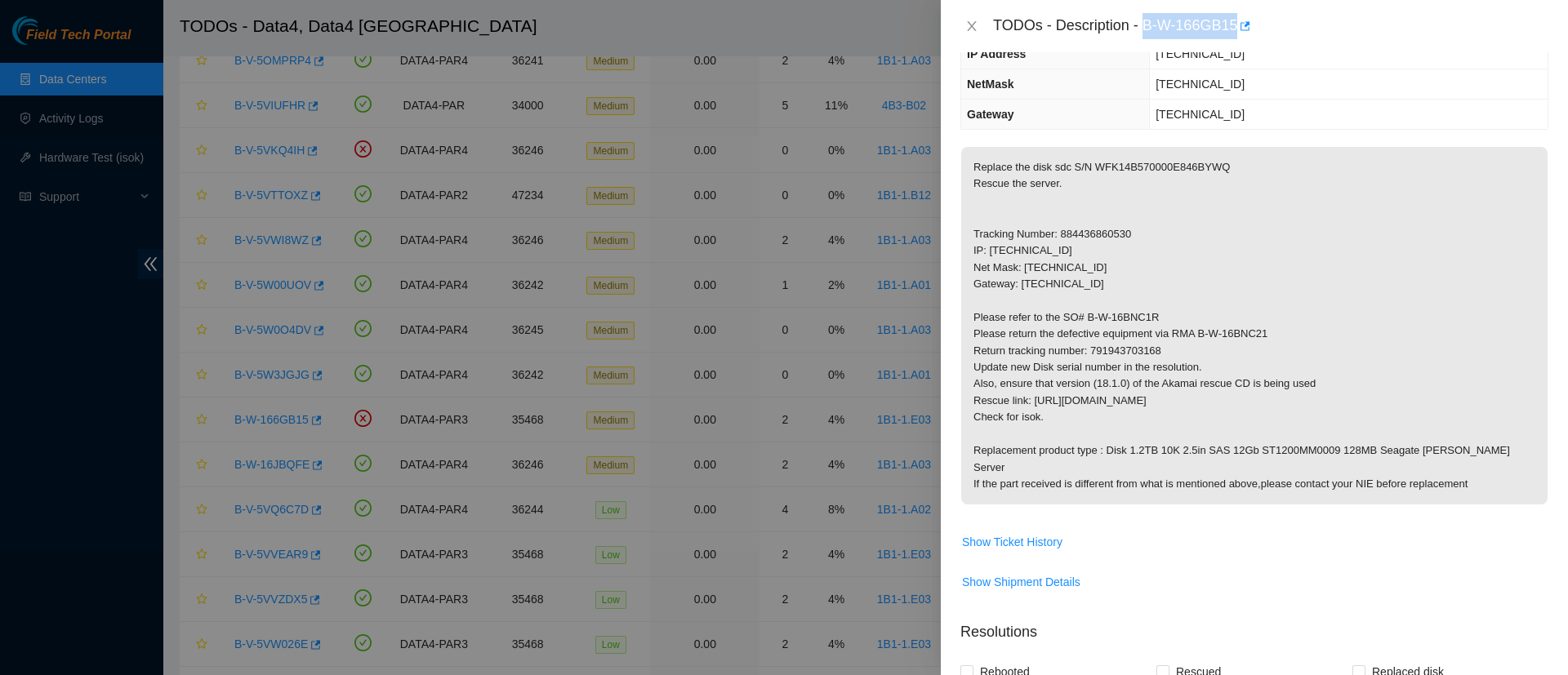
drag, startPoint x: 1144, startPoint y: 21, endPoint x: 1236, endPoint y: 25, distance: 92.1
click at [1236, 25] on div "TODOs - Description - B-W-166GB15" at bounding box center [1270, 26] width 555 height 26
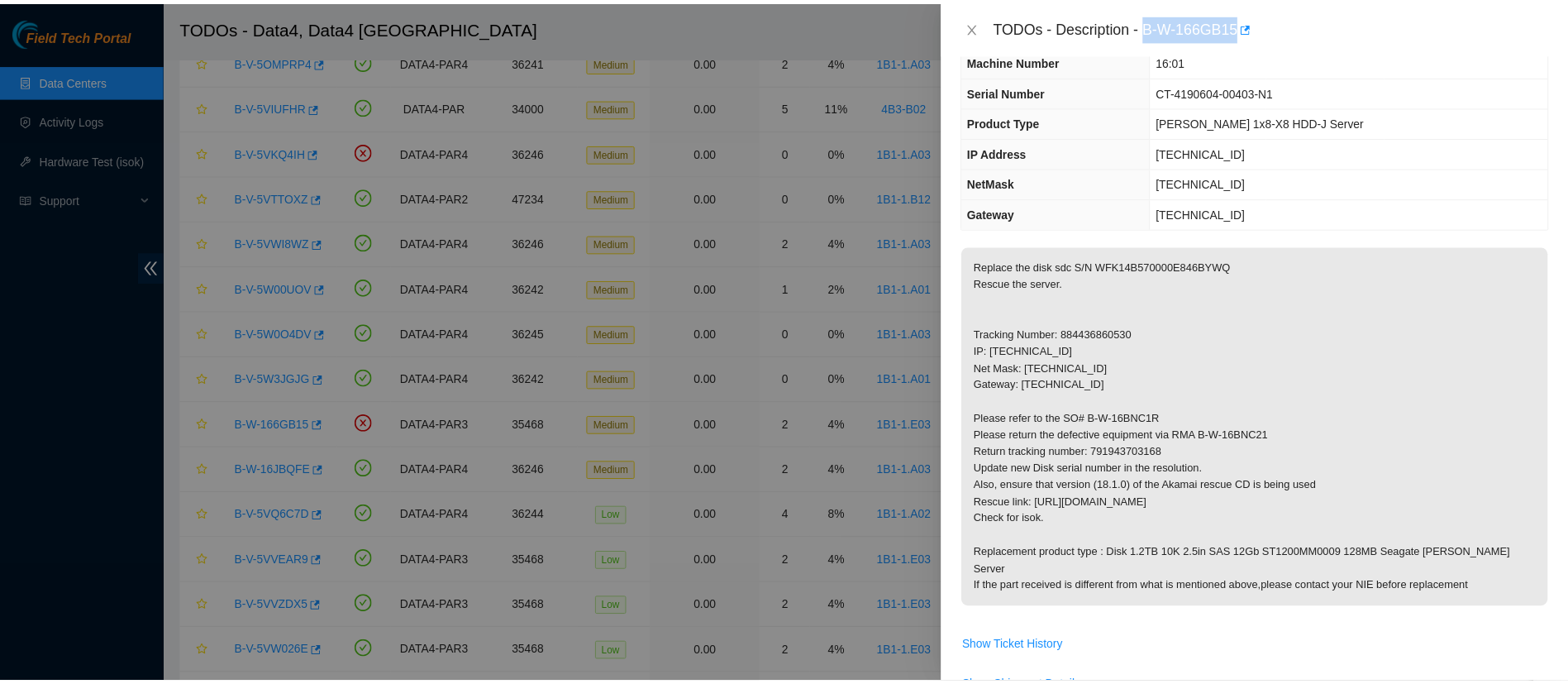
scroll to position [74, 0]
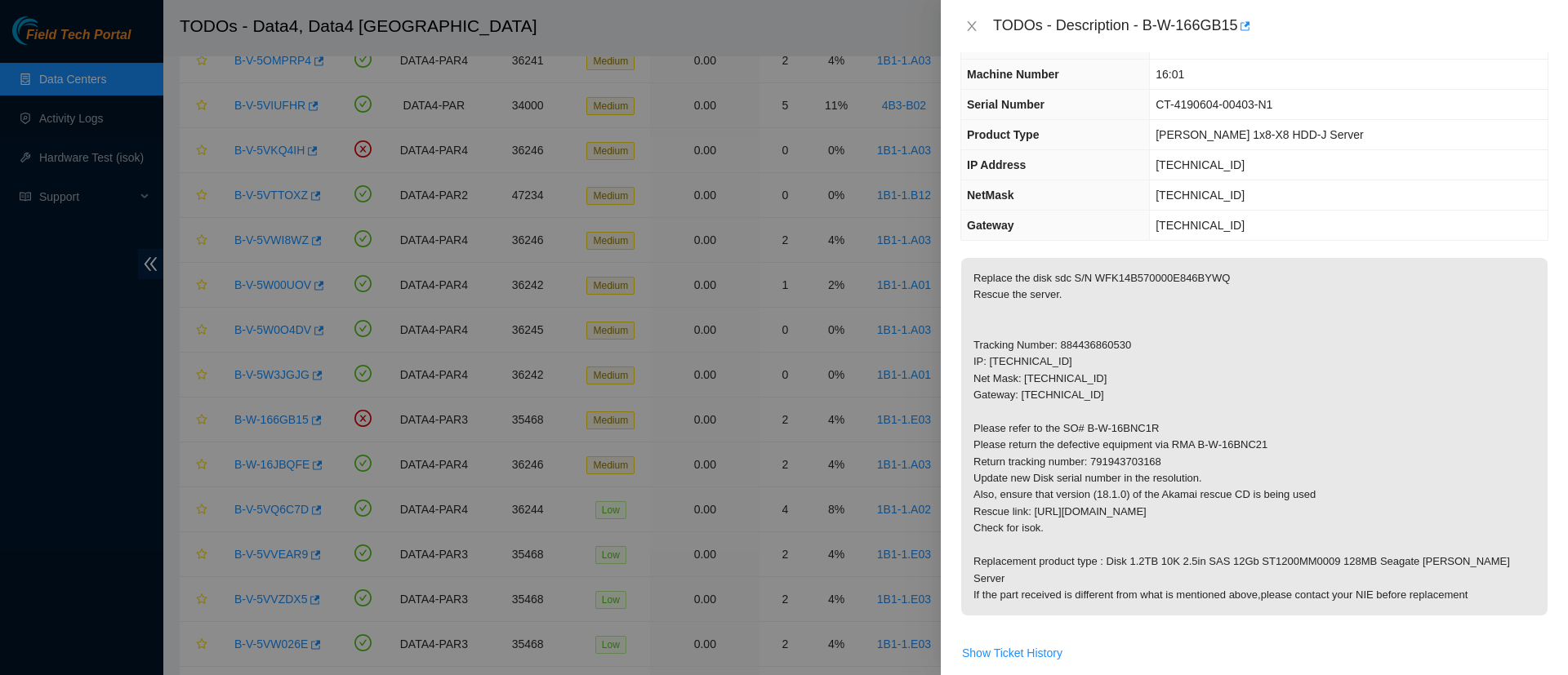
click at [1178, 278] on p "Replace the disk sdc S/N WFK14B570000E846BYWQ Rescue the server. Tracking Numbe…" at bounding box center [1254, 436] width 587 height 357
drag, startPoint x: 1157, startPoint y: 424, endPoint x: 1085, endPoint y: 427, distance: 72.1
click at [1085, 427] on p "Replace the disk sdc S/N WFK14B570000E846BYWQ Rescue the server. Tracking Numbe…" at bounding box center [1254, 436] width 587 height 357
drag, startPoint x: 1264, startPoint y: 444, endPoint x: 1196, endPoint y: 442, distance: 68.0
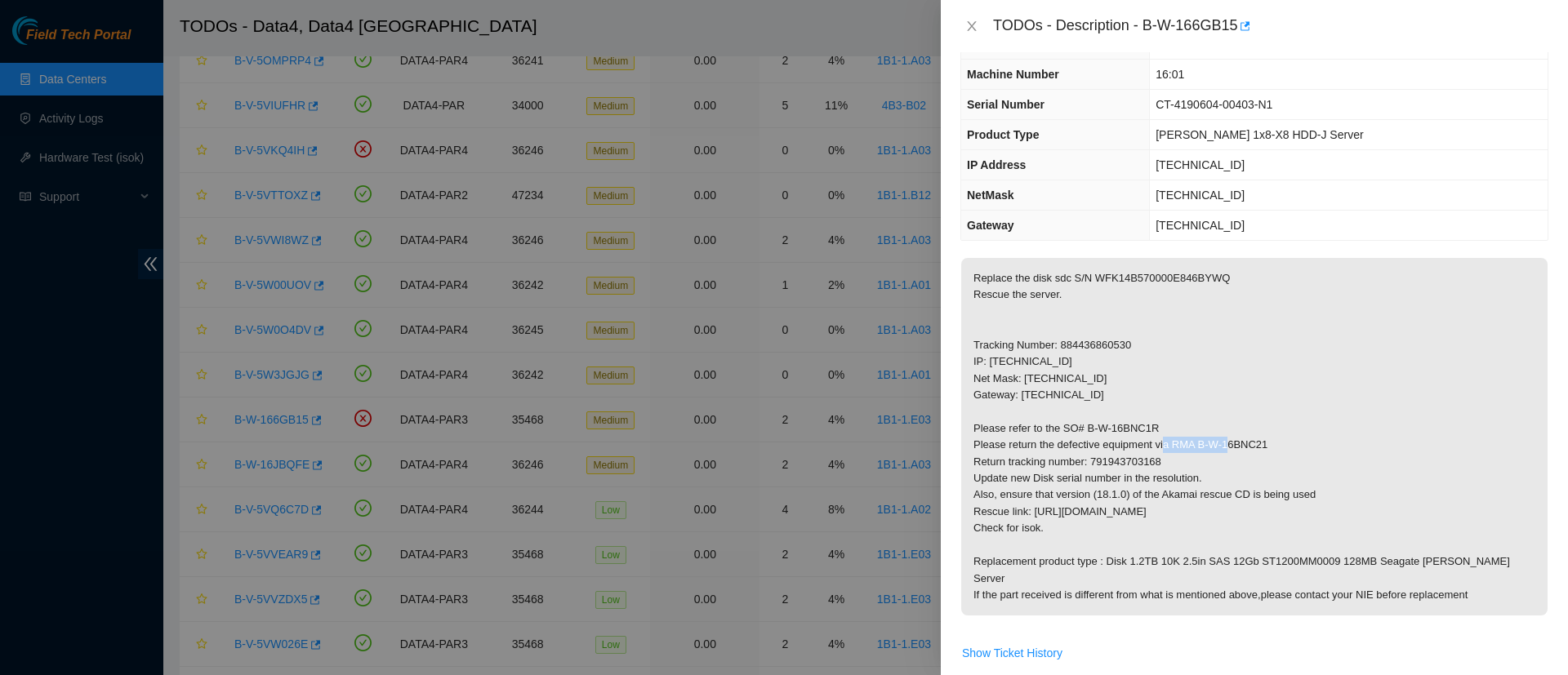
click at [1196, 442] on p "Replace the disk sdc S/N WFK14B570000E846BYWQ Rescue the server. Tracking Numbe…" at bounding box center [1254, 436] width 587 height 357
click at [1137, 462] on p "Replace the disk sdc S/N WFK14B570000E846BYWQ Rescue the server. Tracking Numbe…" at bounding box center [1254, 436] width 587 height 357
click at [1105, 290] on p "Replace the disk sdc S/N WFK14B570000E846BYWQ Rescue the server. Tracking Numbe…" at bounding box center [1254, 436] width 587 height 357
click at [977, 22] on icon "close" at bounding box center [971, 25] width 13 height 13
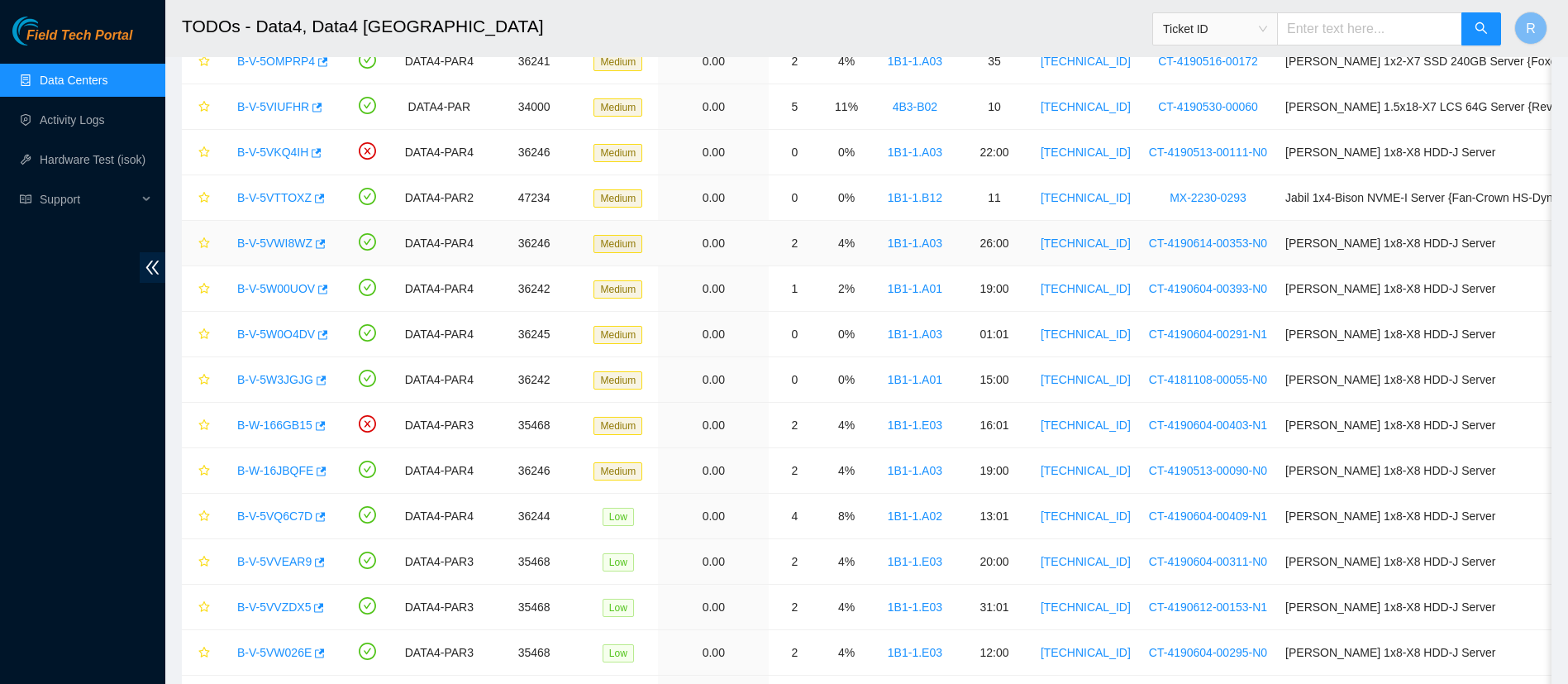
scroll to position [0, 0]
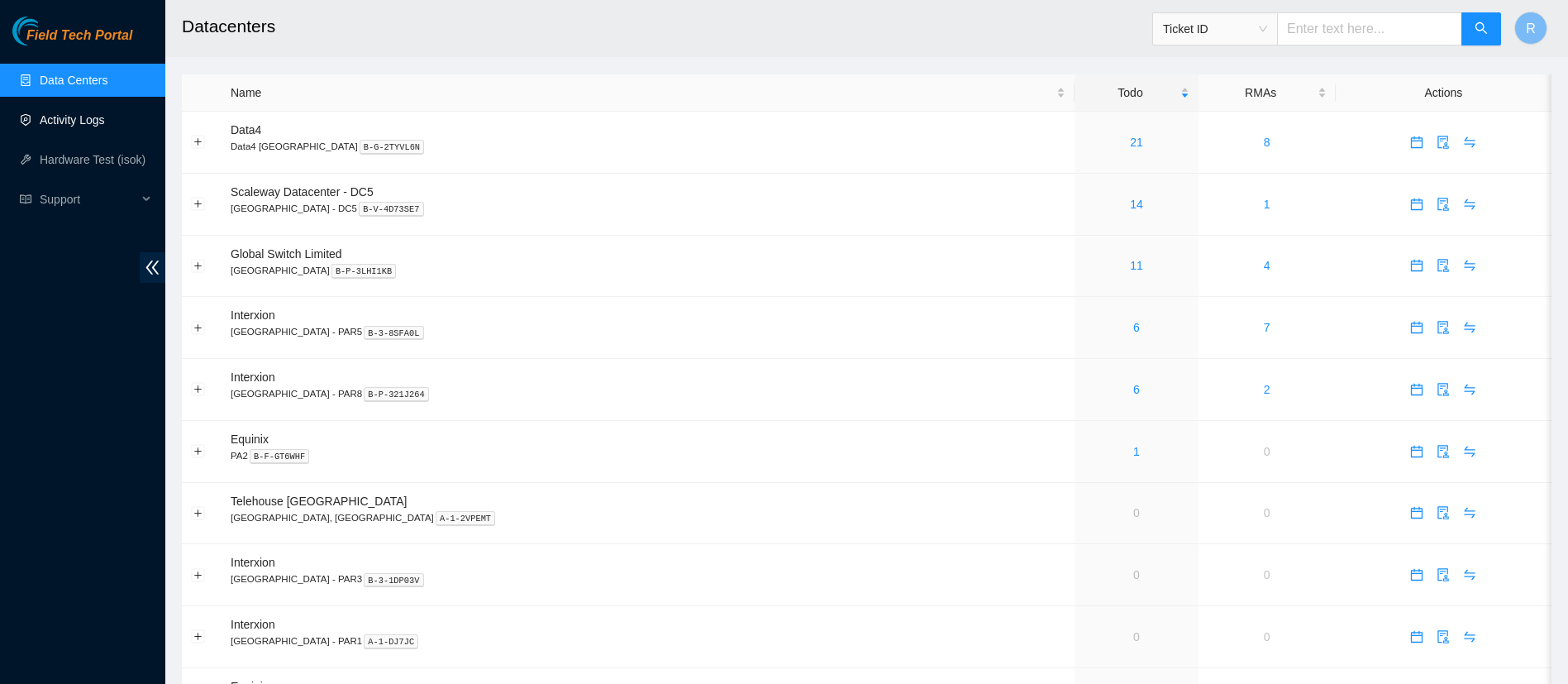
click at [103, 122] on link "Activity Logs" at bounding box center [72, 119] width 65 height 13
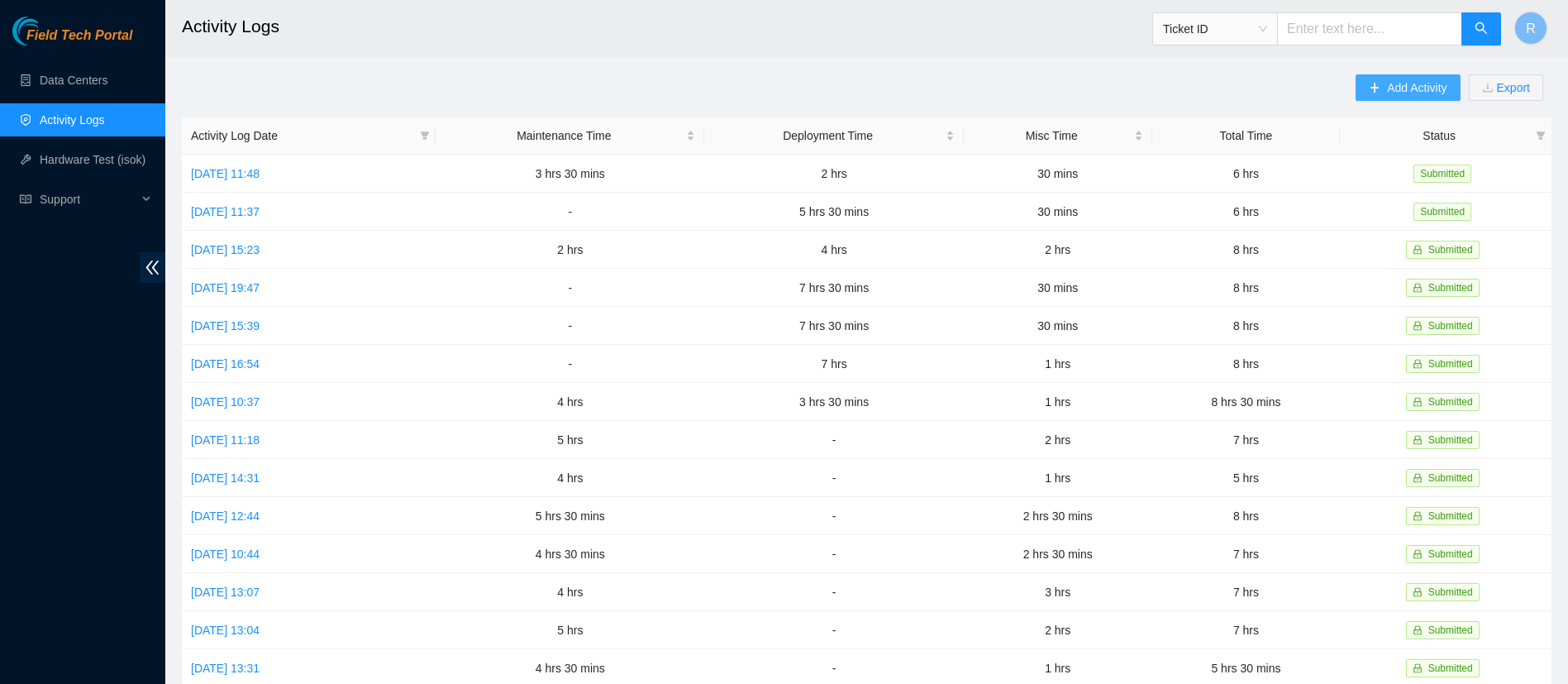
click at [1384, 86] on button "Add Activity" at bounding box center [1407, 87] width 104 height 26
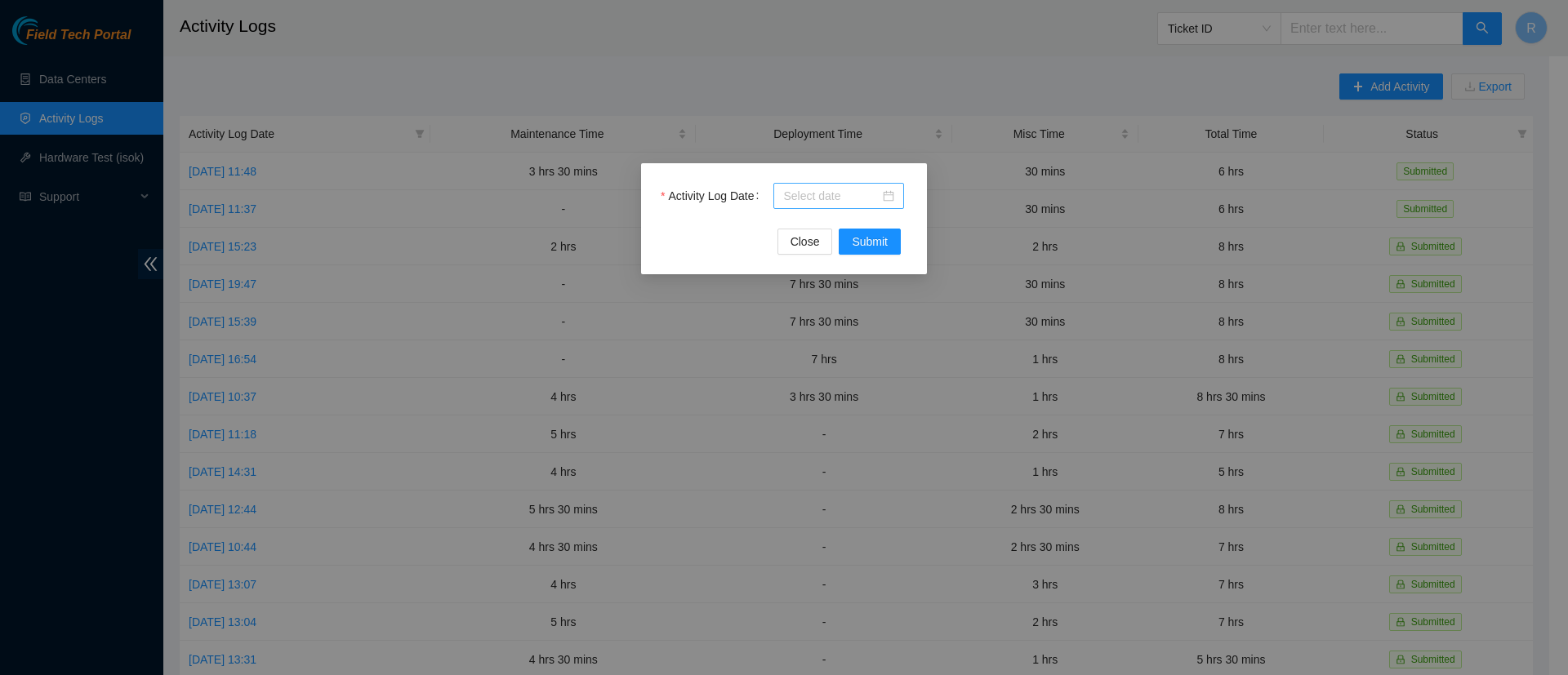
click at [815, 200] on input "Activity Log Date" at bounding box center [831, 196] width 97 height 18
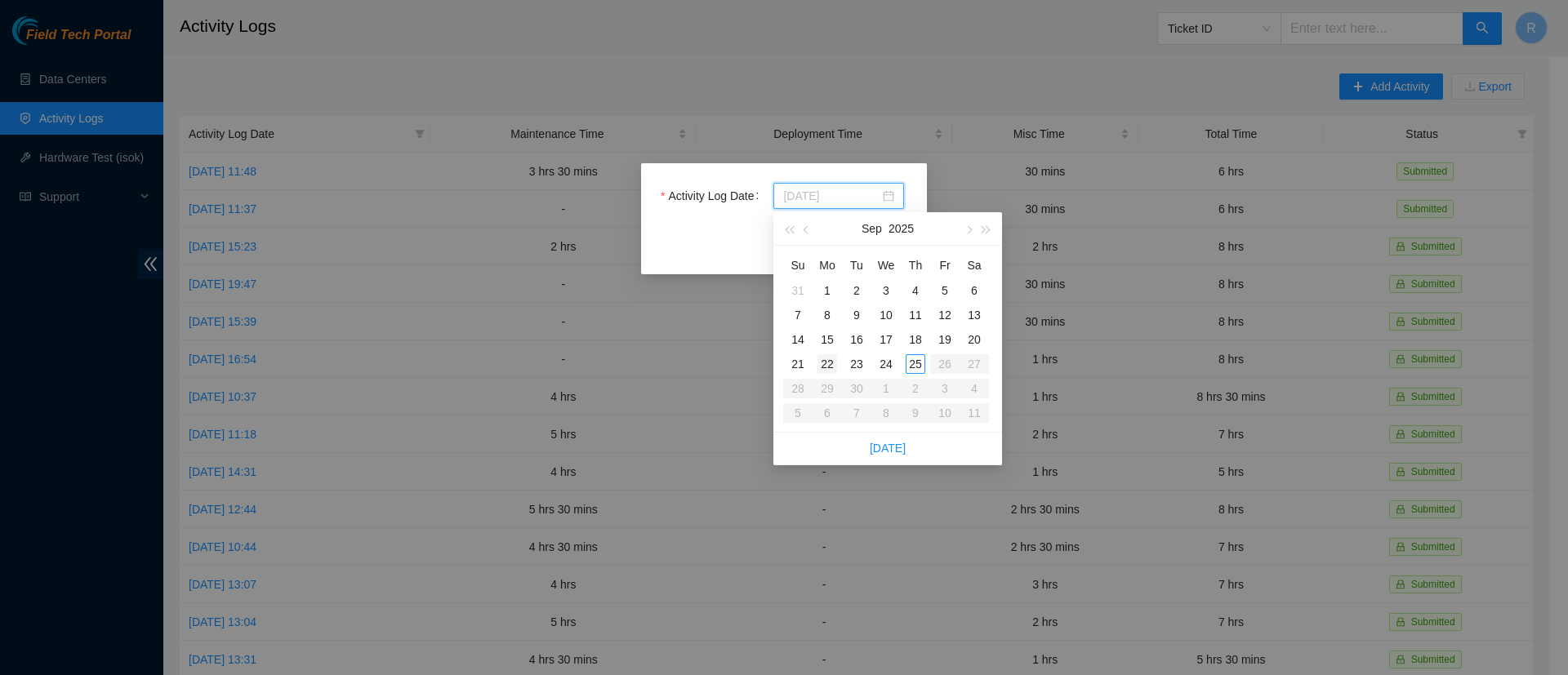
type input "2025-09-22"
click at [832, 365] on div "22" at bounding box center [827, 364] width 19 height 19
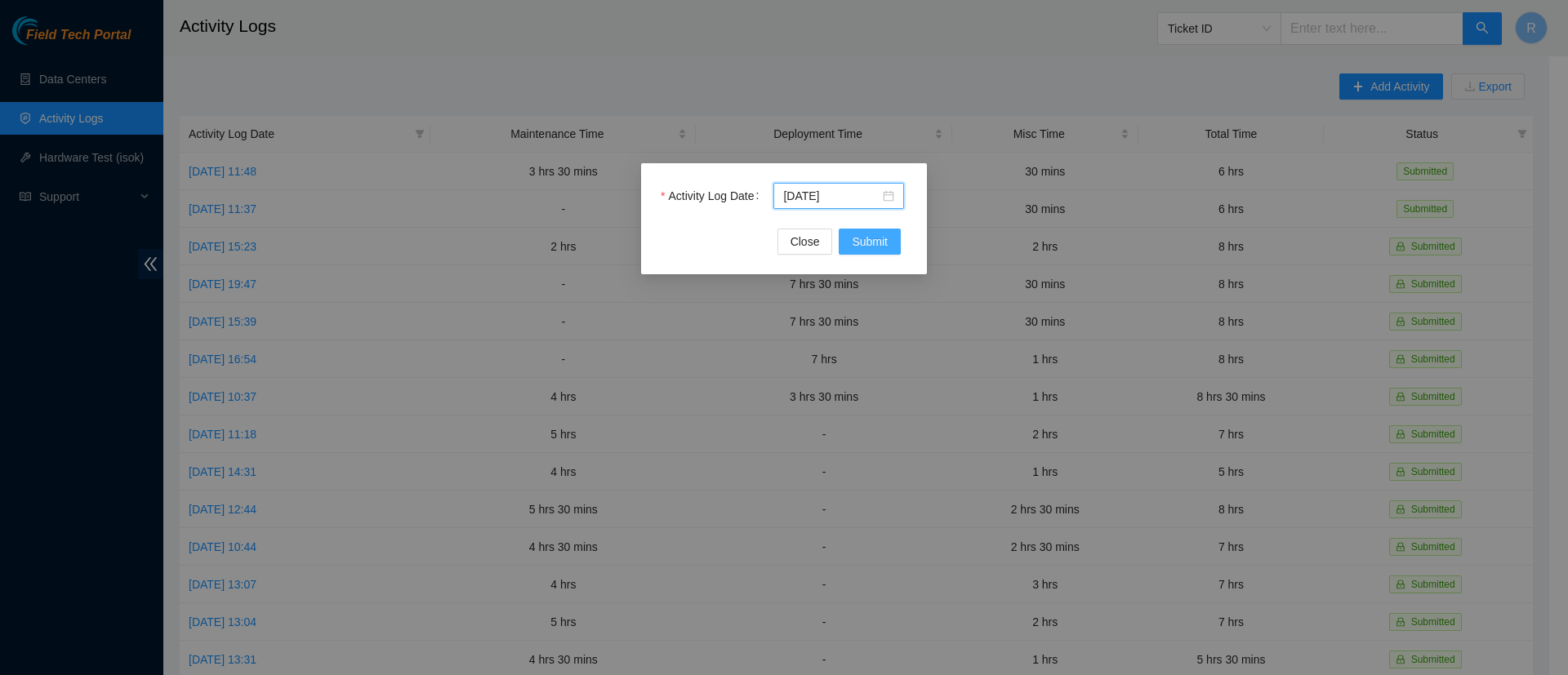
click at [870, 252] on button "Submit" at bounding box center [869, 241] width 62 height 26
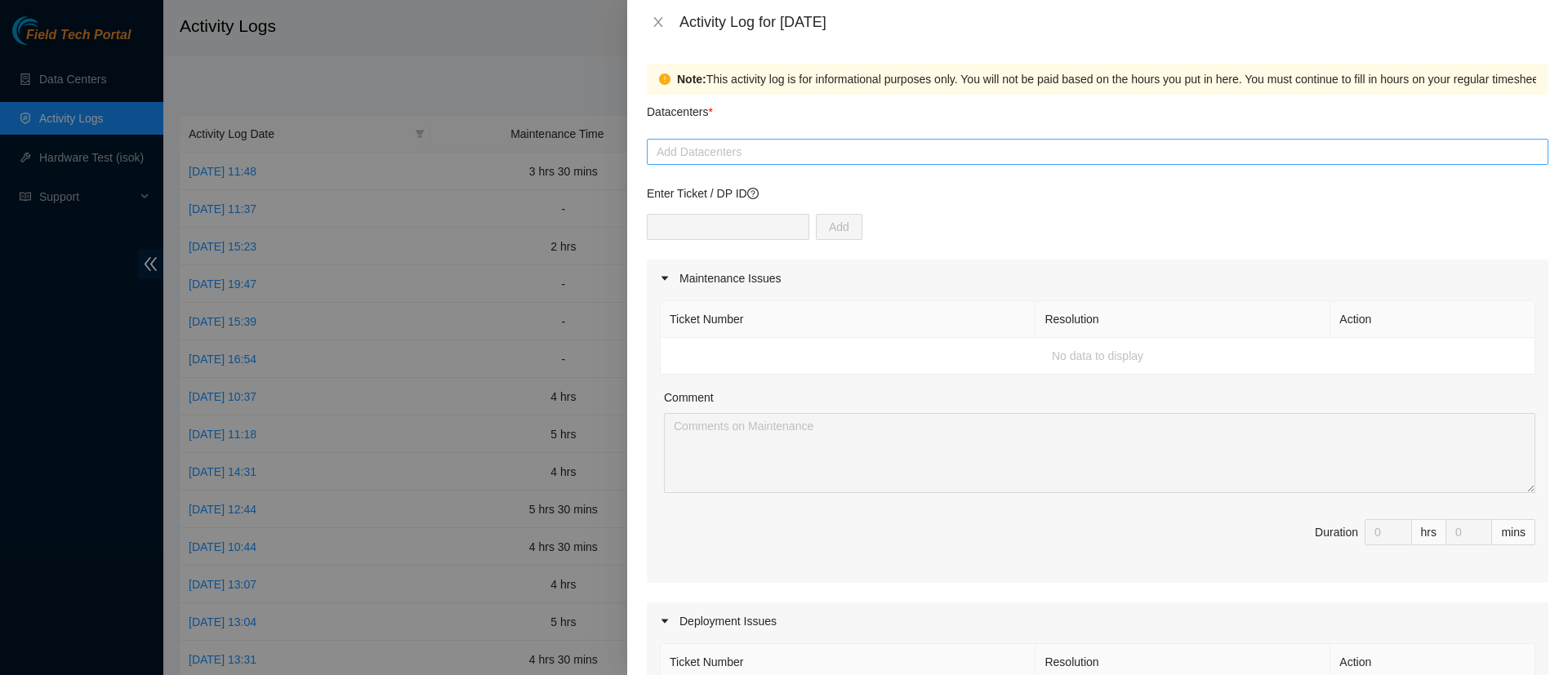
click at [750, 149] on div at bounding box center [1097, 152] width 893 height 19
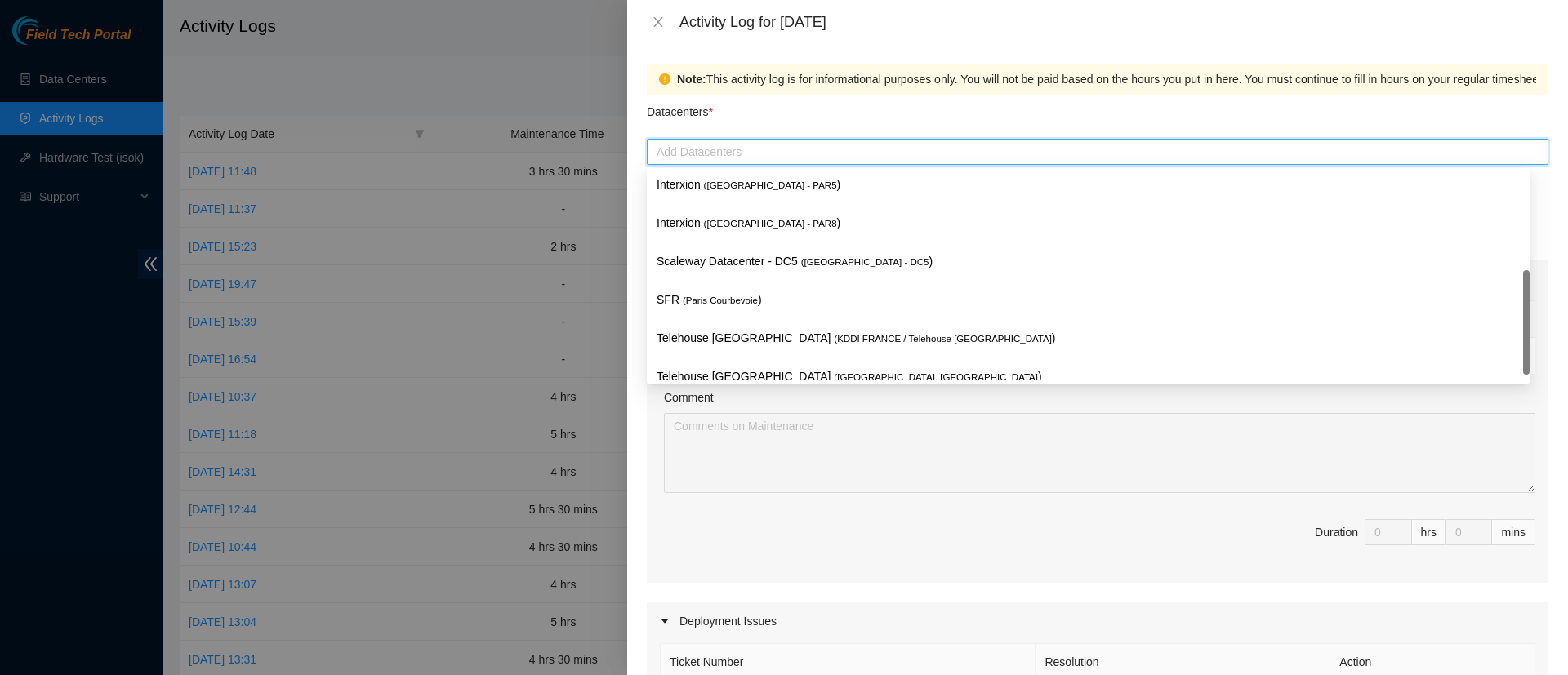
scroll to position [347, 0]
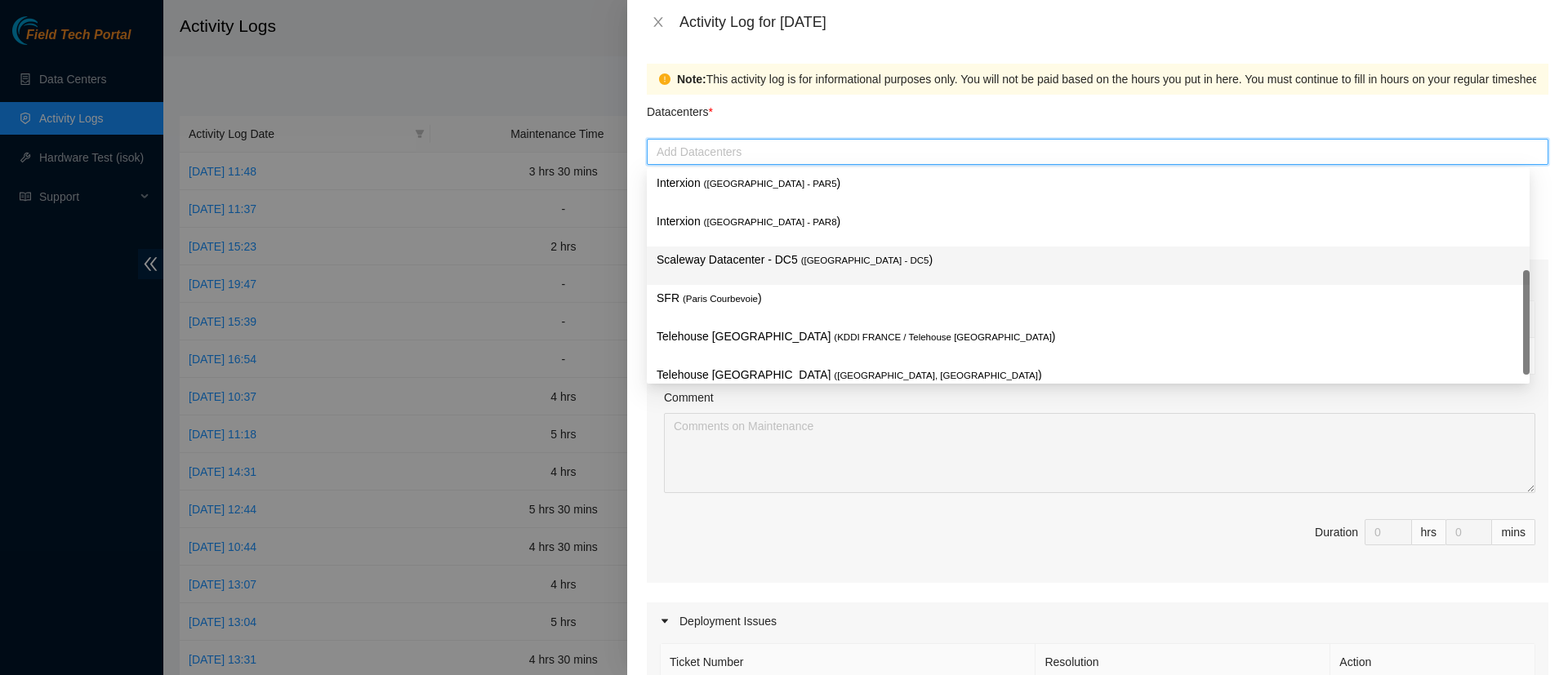
click at [735, 256] on p "Scaleway Datacenter - DC5 ( Paris - DC5 )" at bounding box center [1088, 260] width 863 height 19
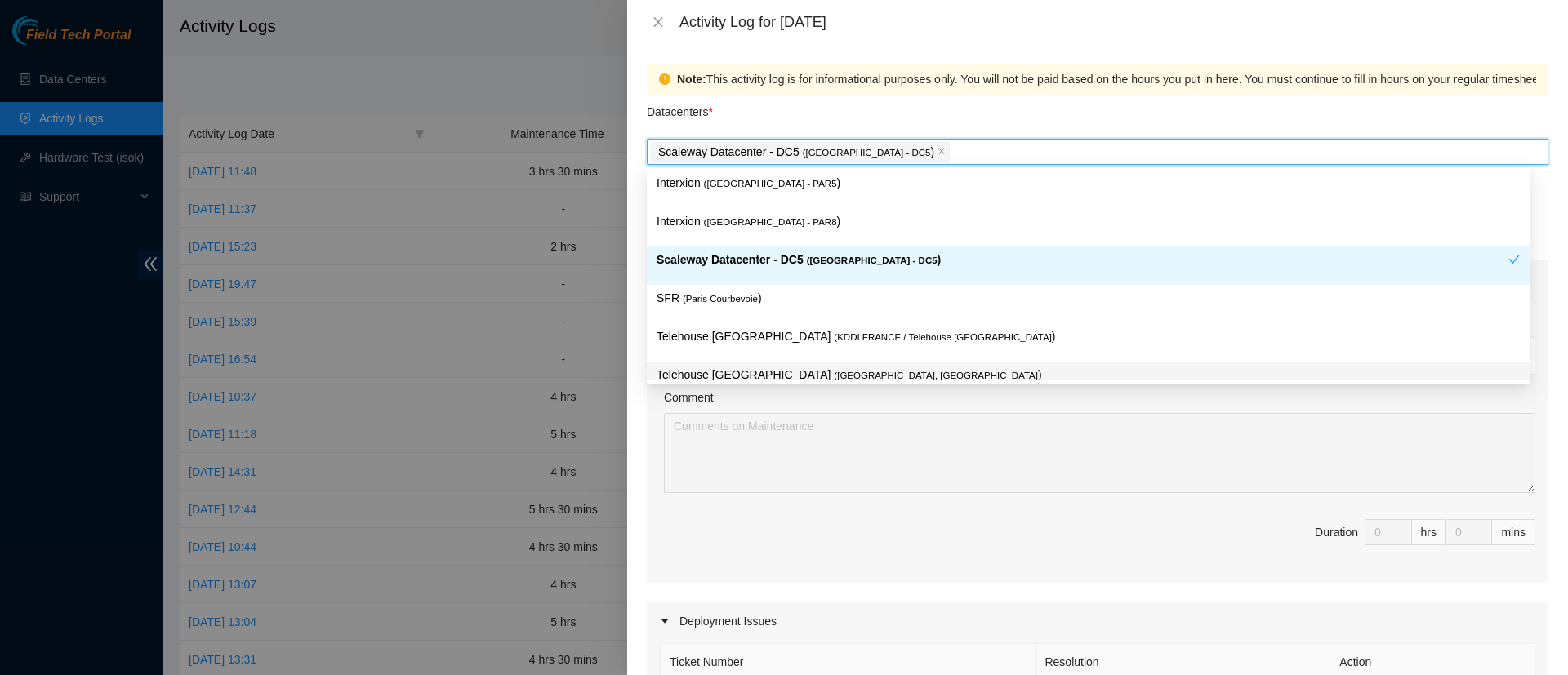
click at [625, 446] on div at bounding box center [784, 337] width 1568 height 675
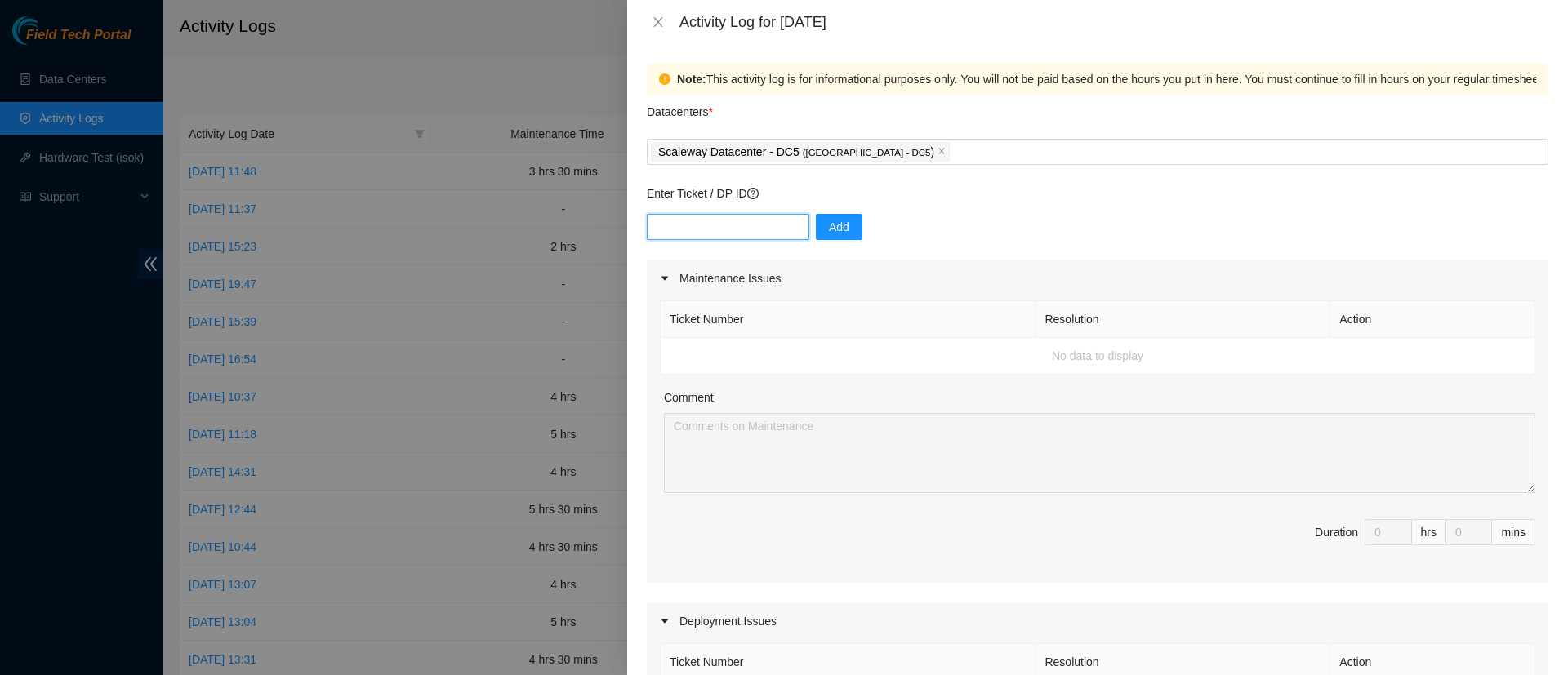
click at [682, 233] on input "text" at bounding box center [728, 226] width 162 height 26
type input "DP77674"
click at [829, 222] on span "Add" at bounding box center [838, 226] width 20 height 18
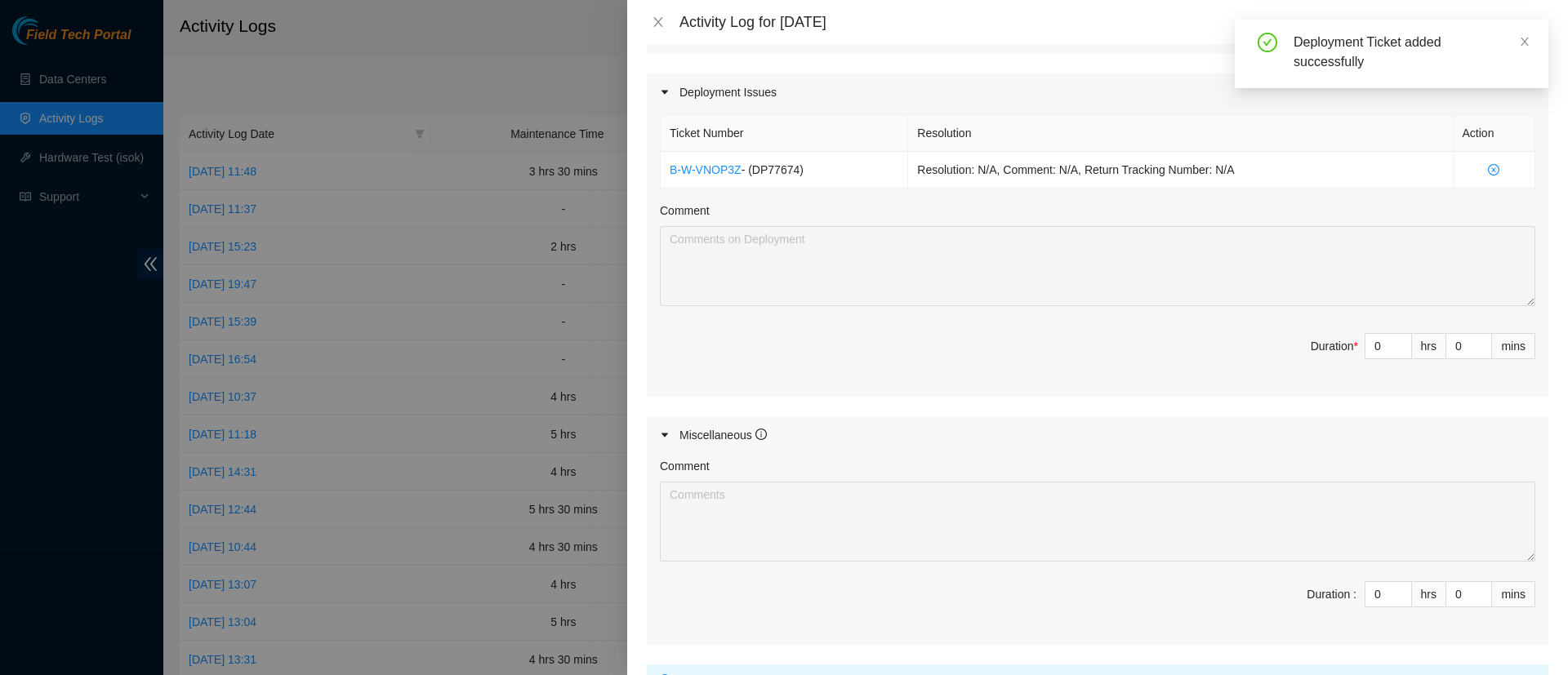
scroll to position [536, 0]
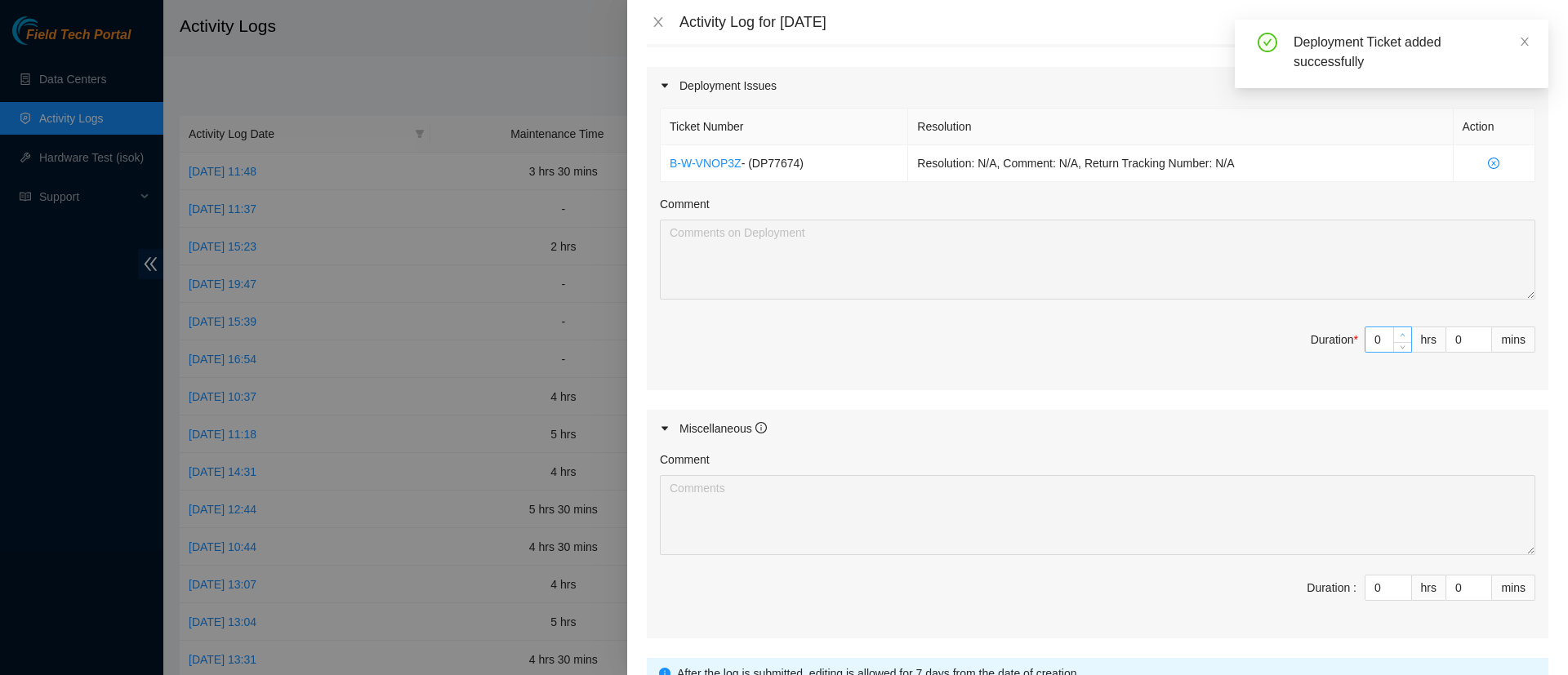
type input "1"
click at [1398, 330] on span "up" at bounding box center [1402, 334] width 10 height 10
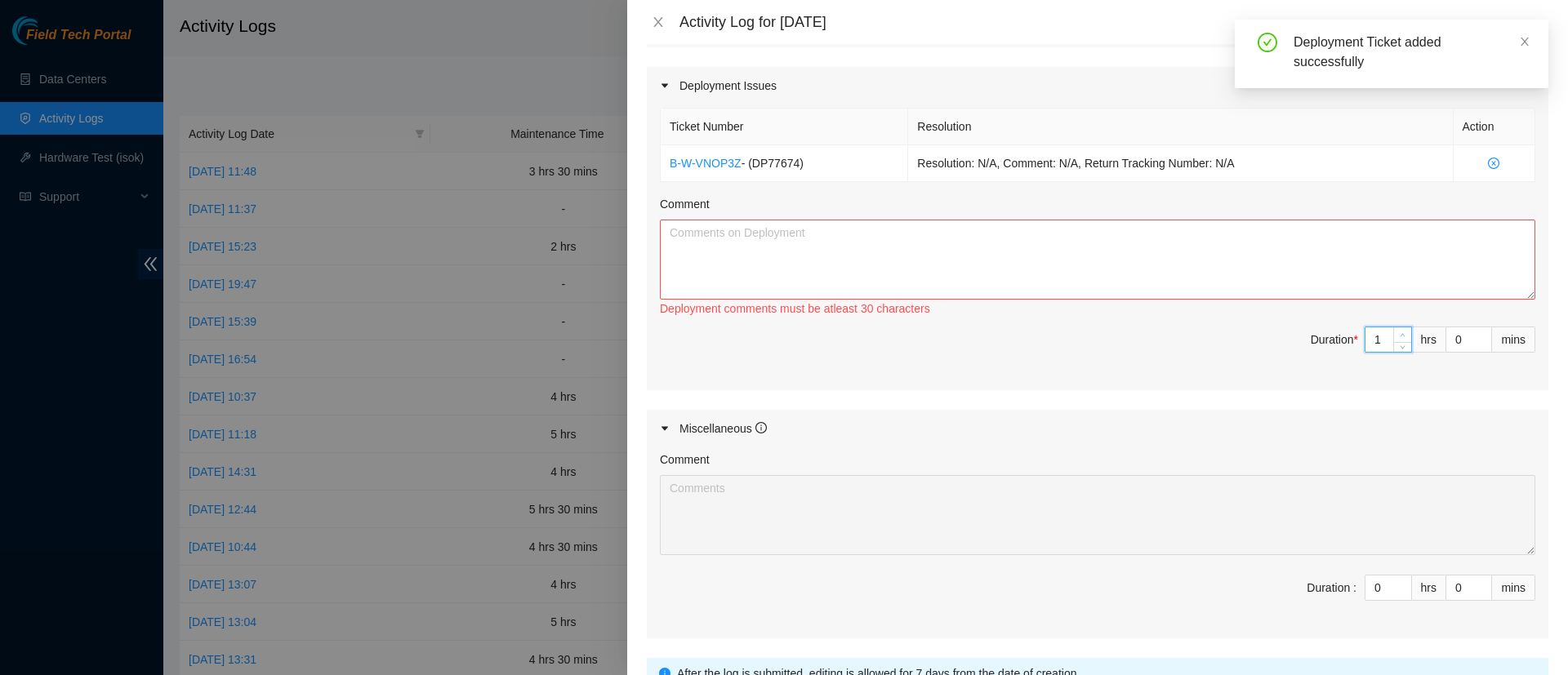
type input "2"
click at [1398, 330] on span "up" at bounding box center [1402, 334] width 10 height 10
type input "3"
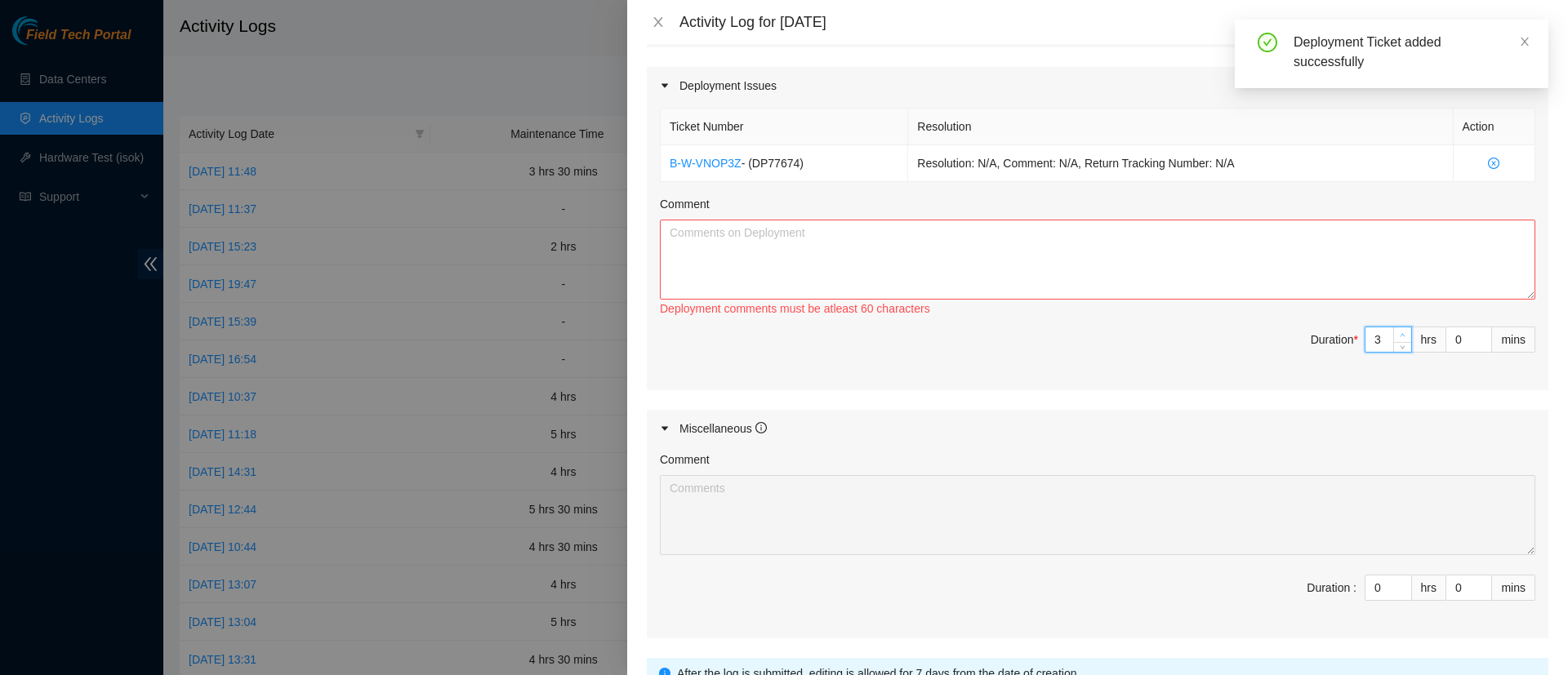
click at [1398, 330] on span "up" at bounding box center [1402, 334] width 10 height 10
click at [1143, 279] on textarea "Comment" at bounding box center [1097, 260] width 875 height 80
paste textarea "Access at OC5 Requested power in racks to the NOCC, organised the day with coll…"
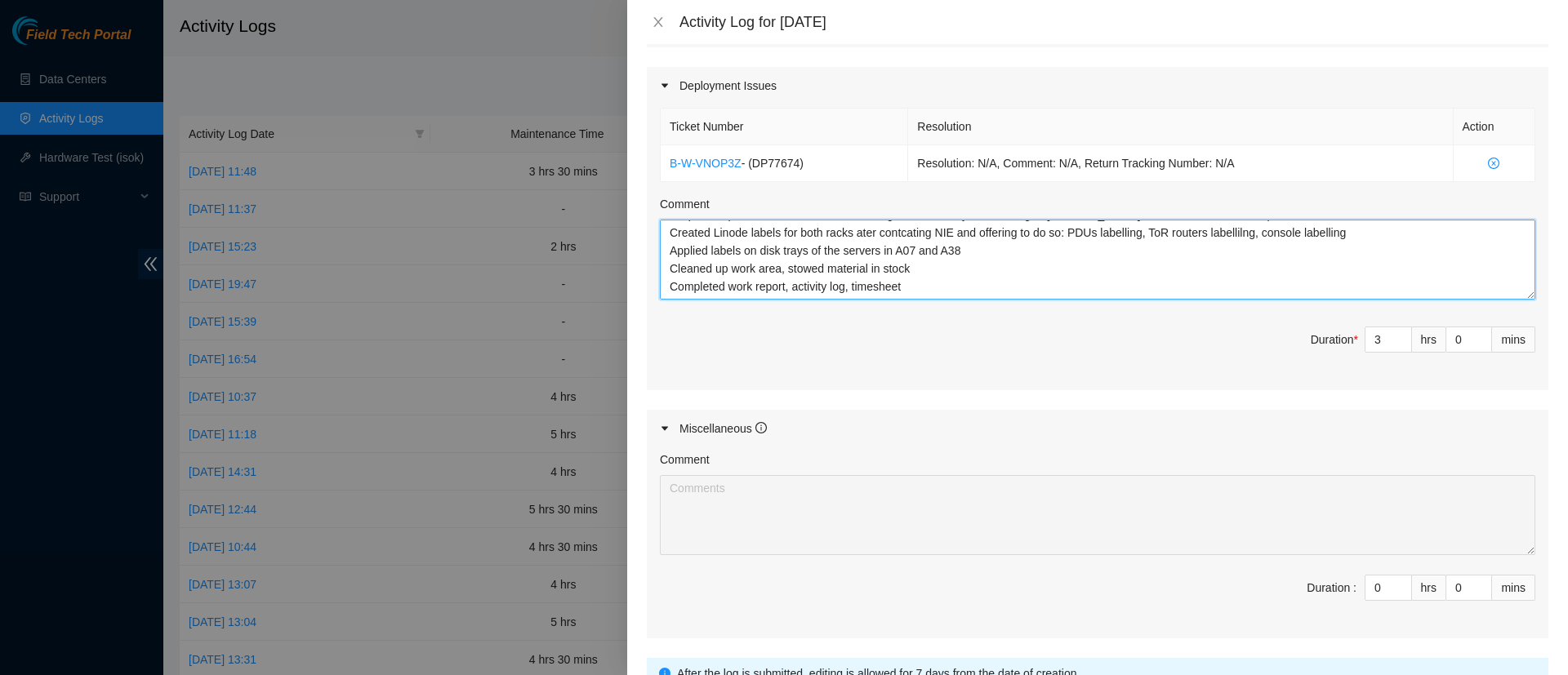
scroll to position [0, 0]
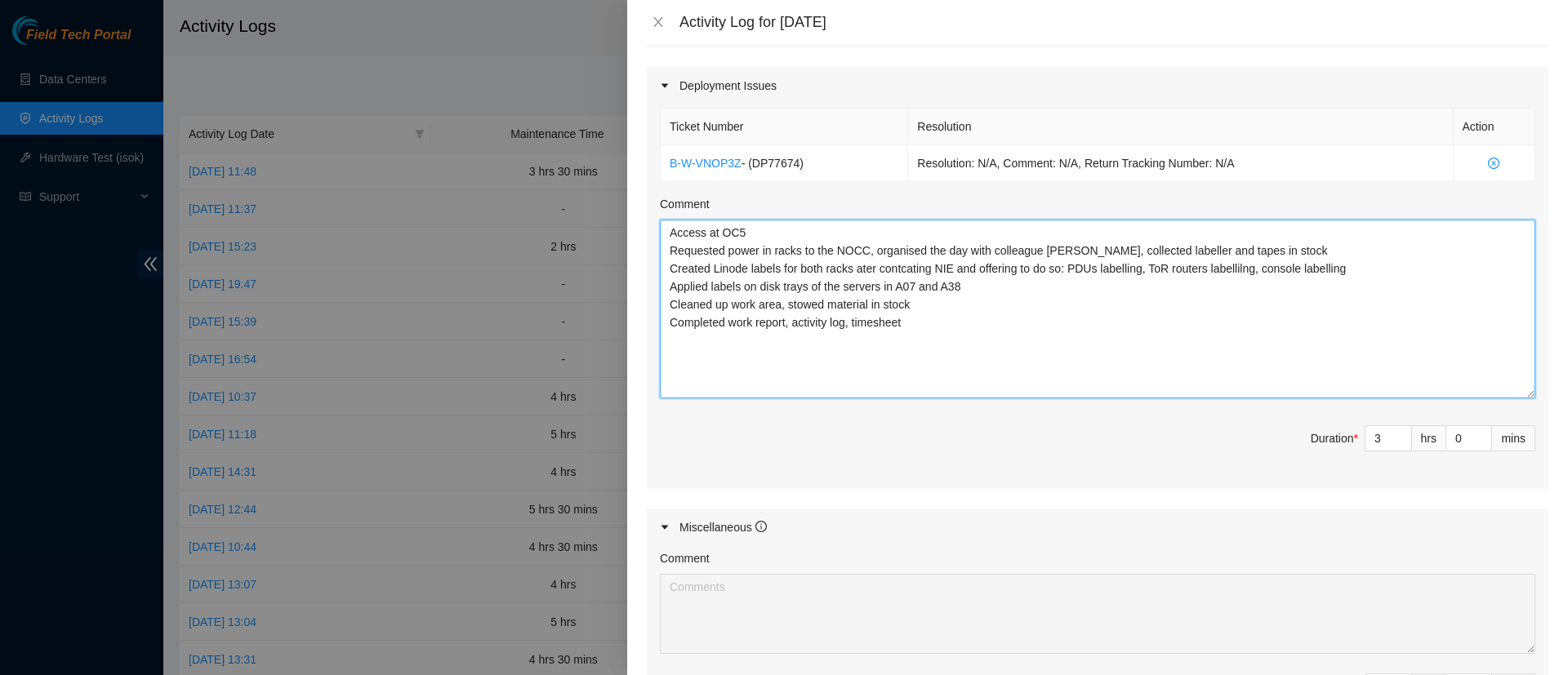
drag, startPoint x: 1508, startPoint y: 292, endPoint x: 1508, endPoint y: 391, distance: 99.0
click at [1508, 391] on textarea "Access at OC5 Requested power in racks to the NOCC, organised the day with coll…" at bounding box center [1097, 308] width 875 height 179
drag, startPoint x: 747, startPoint y: 226, endPoint x: 672, endPoint y: 229, distance: 75.1
click at [672, 229] on textarea "Access at OC5 Requested power in racks to the NOCC, organised the day with coll…" at bounding box center [1097, 308] width 875 height 179
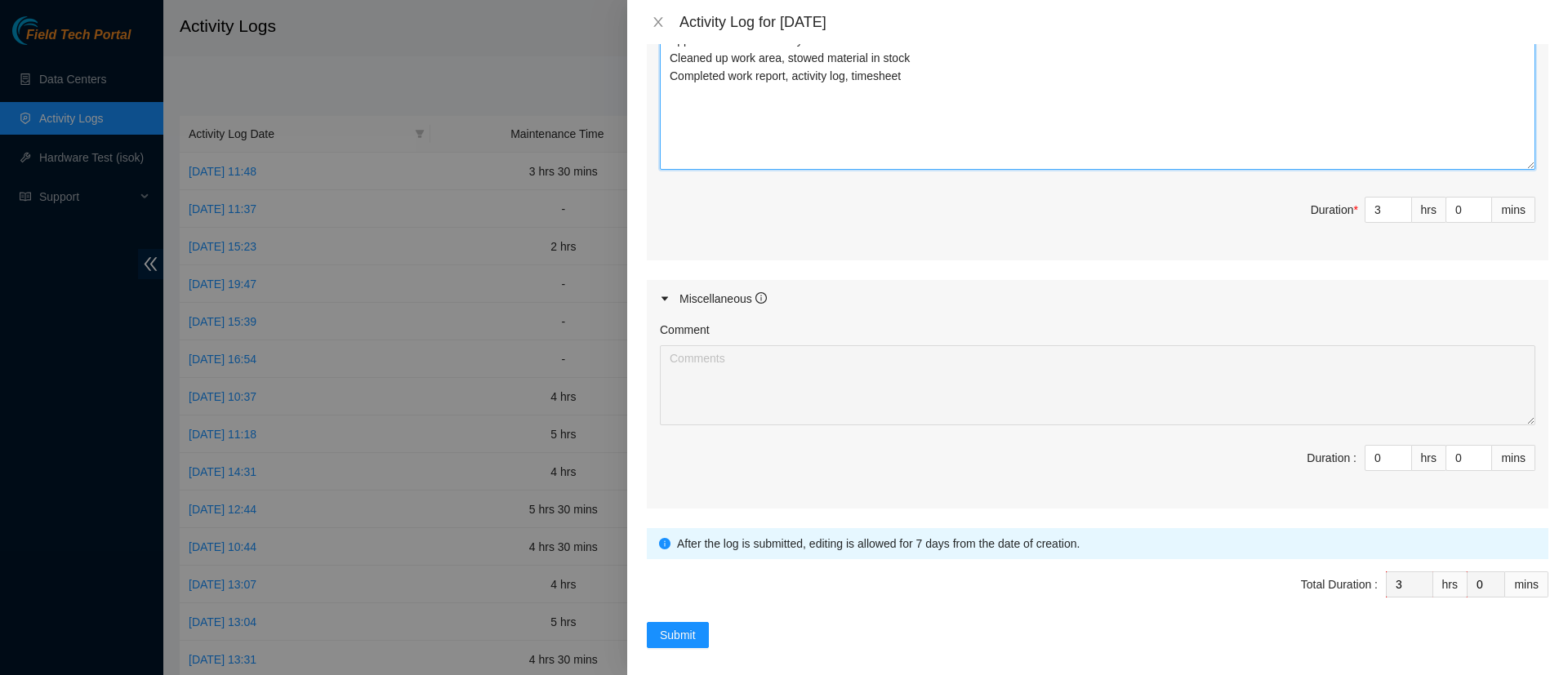
scroll to position [776, 0]
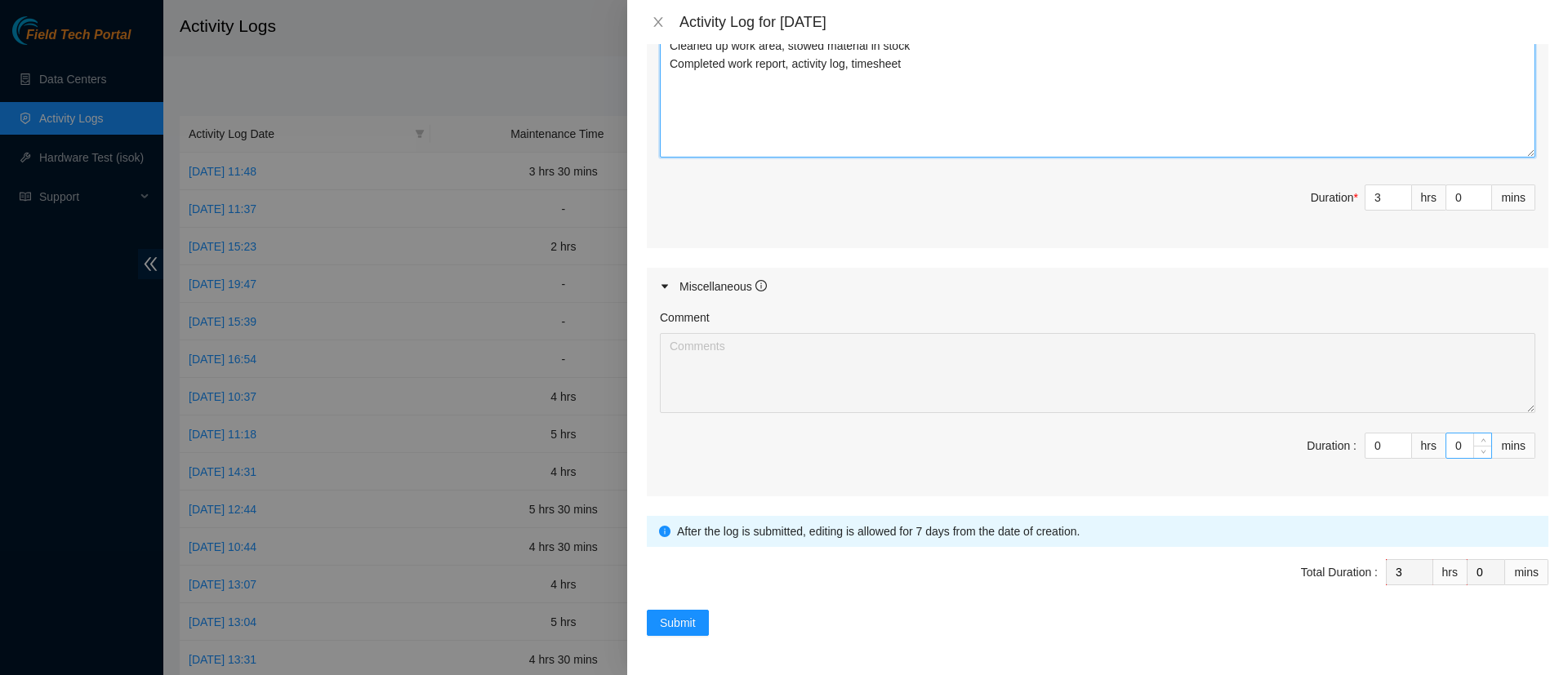
type textarea "Requested power in racks to the NOCC, organised the day with colleague Souleyk,…"
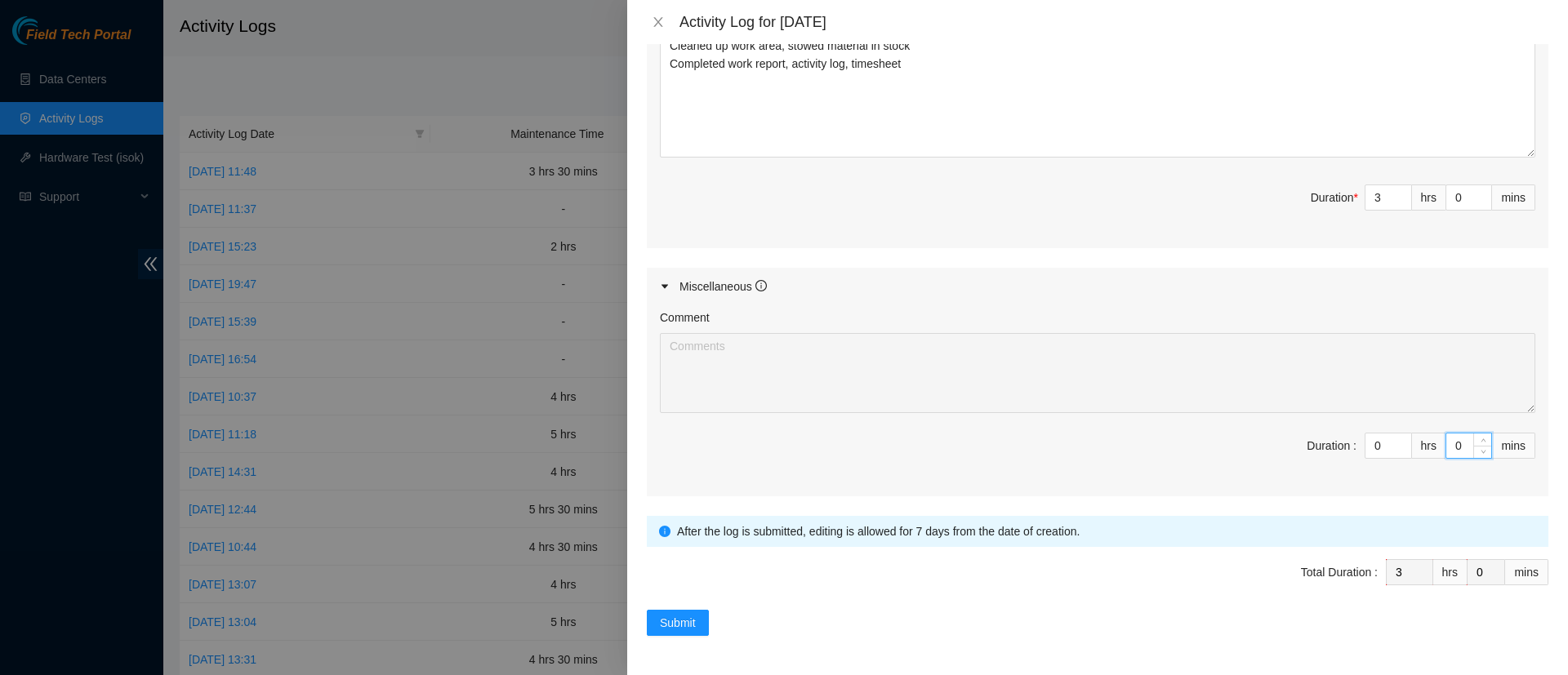
click at [1446, 440] on input "0" at bounding box center [1469, 445] width 45 height 24
type input "30"
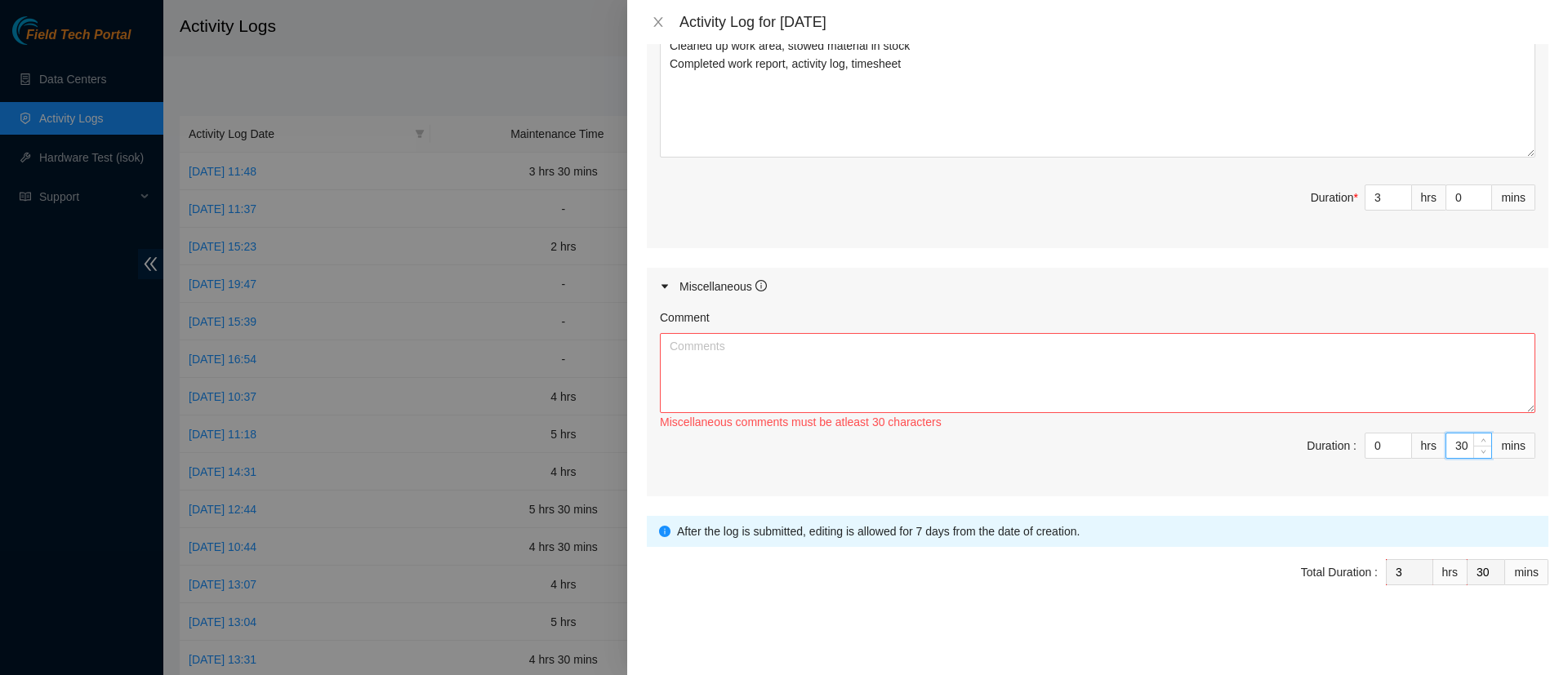
type input "30"
click at [1229, 363] on textarea "Comment" at bounding box center [1097, 373] width 875 height 80
paste textarea "Access at OC5"
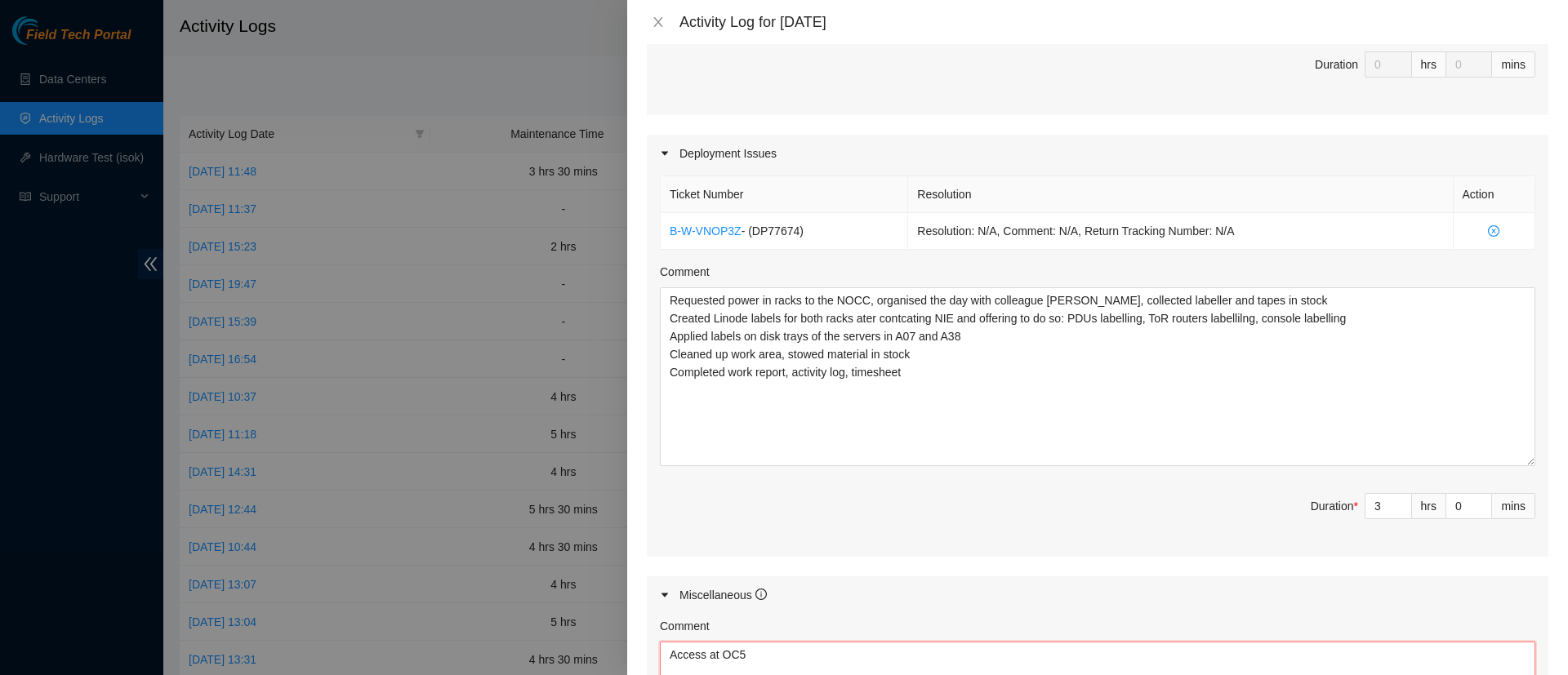
scroll to position [462, 0]
type textarea "Access at OC5"
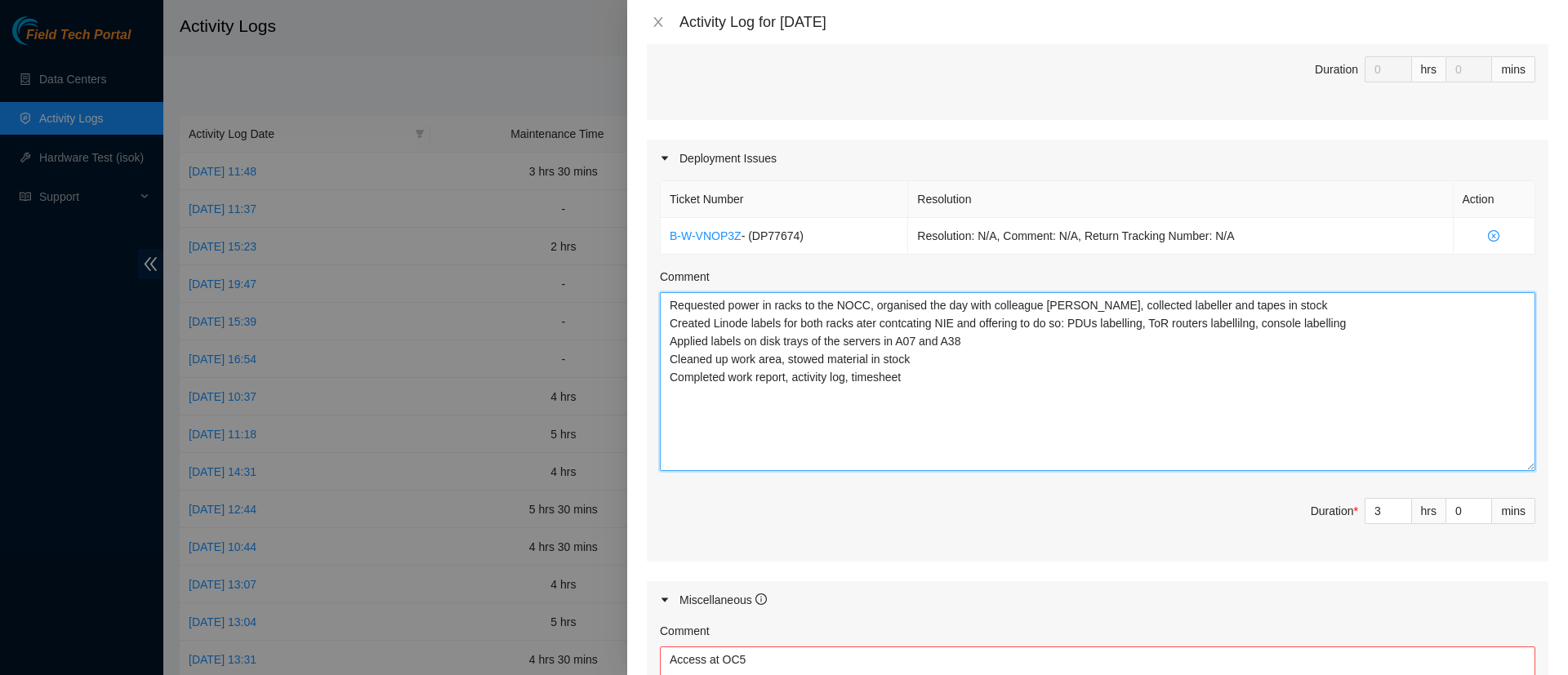
click at [906, 405] on textarea "Requested power in racks to the NOCC, organised the day with colleague Souleyk,…" at bounding box center [1097, 381] width 875 height 179
drag, startPoint x: 909, startPoint y: 395, endPoint x: 665, endPoint y: 403, distance: 244.1
click at [665, 403] on textarea "Requested power in racks to the NOCC, organised the day with colleague Souleyk,…" at bounding box center [1097, 381] width 875 height 179
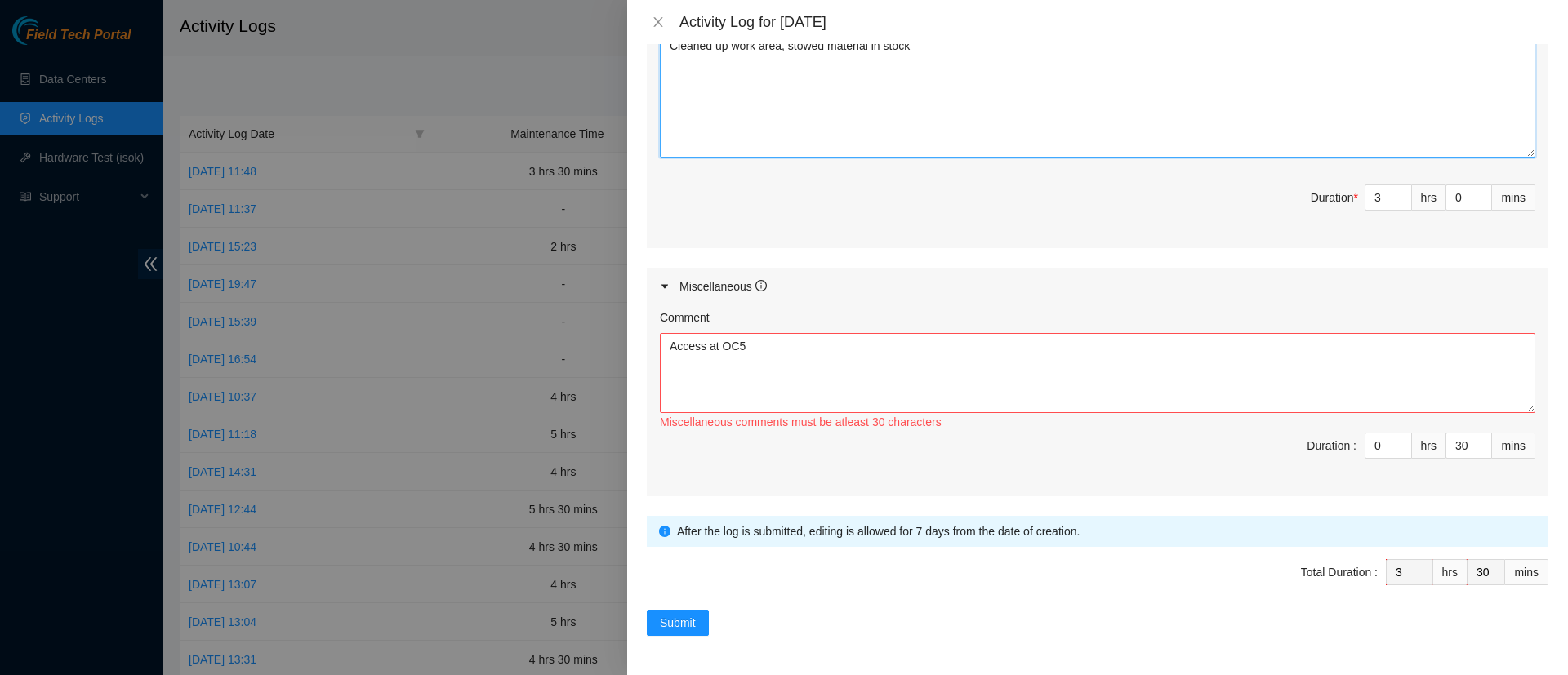
type textarea "Requested power in racks to the NOCC, organised the day with colleague Souleyk,…"
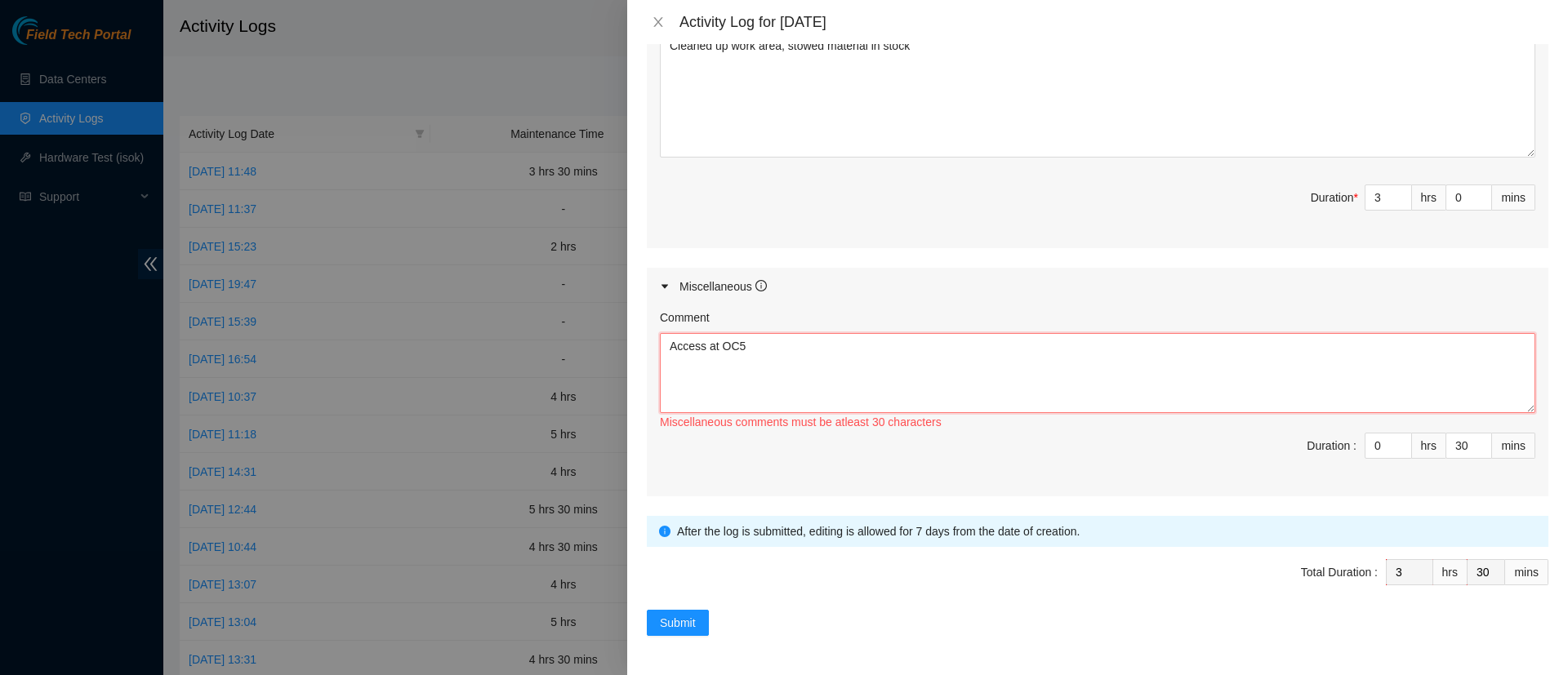
click at [674, 368] on textarea "Access at OC5" at bounding box center [1097, 373] width 875 height 80
click at [782, 334] on textarea "Access at OC5" at bounding box center [1097, 373] width 875 height 80
paste textarea "Completed work report, activity log, timesheet"
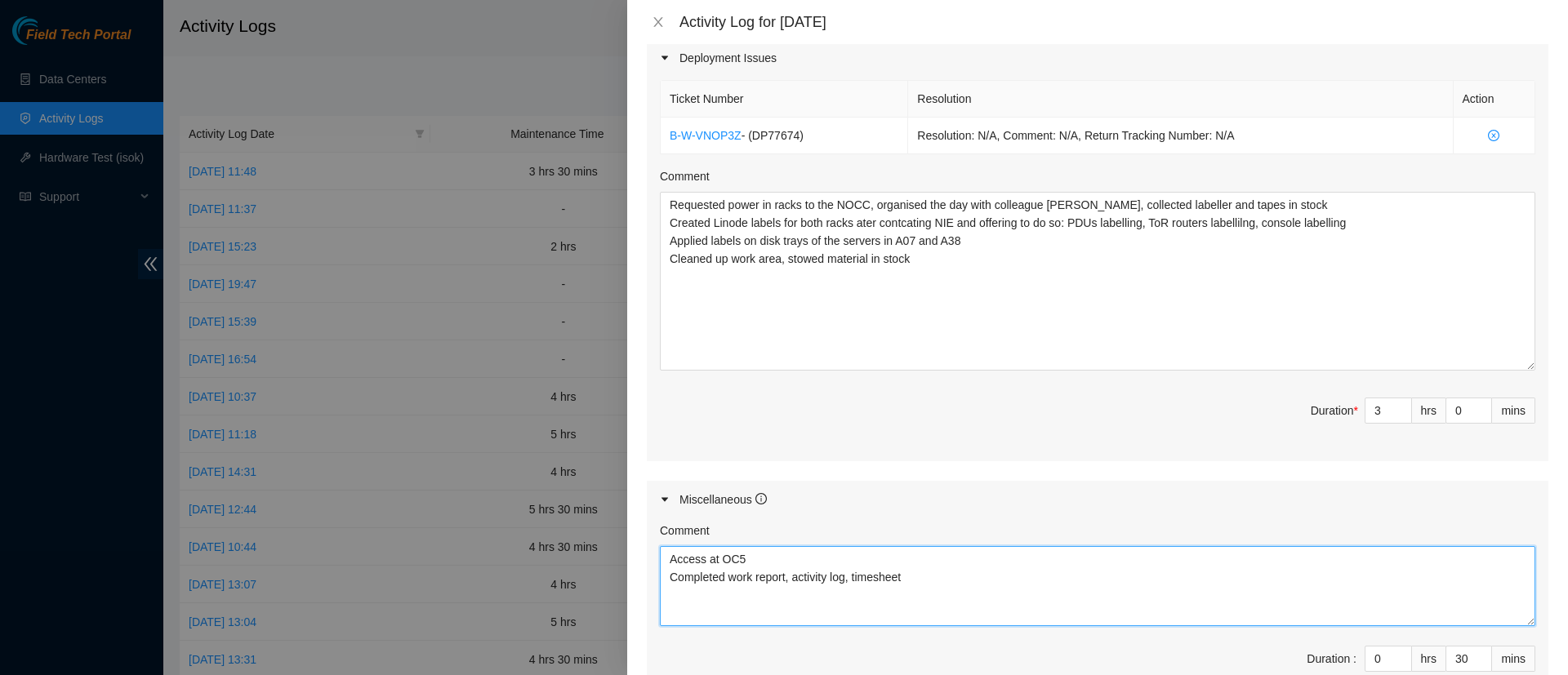
scroll to position [562, 0]
type textarea "Access at OC5 Completed work report, activity log, timesheet"
click at [1384, 396] on div "Ticket Number Resolution Action B-W-VNOP3Z - ( DP77674 ) Resolution: N/A, Comme…" at bounding box center [1097, 269] width 901 height 384
type input "4"
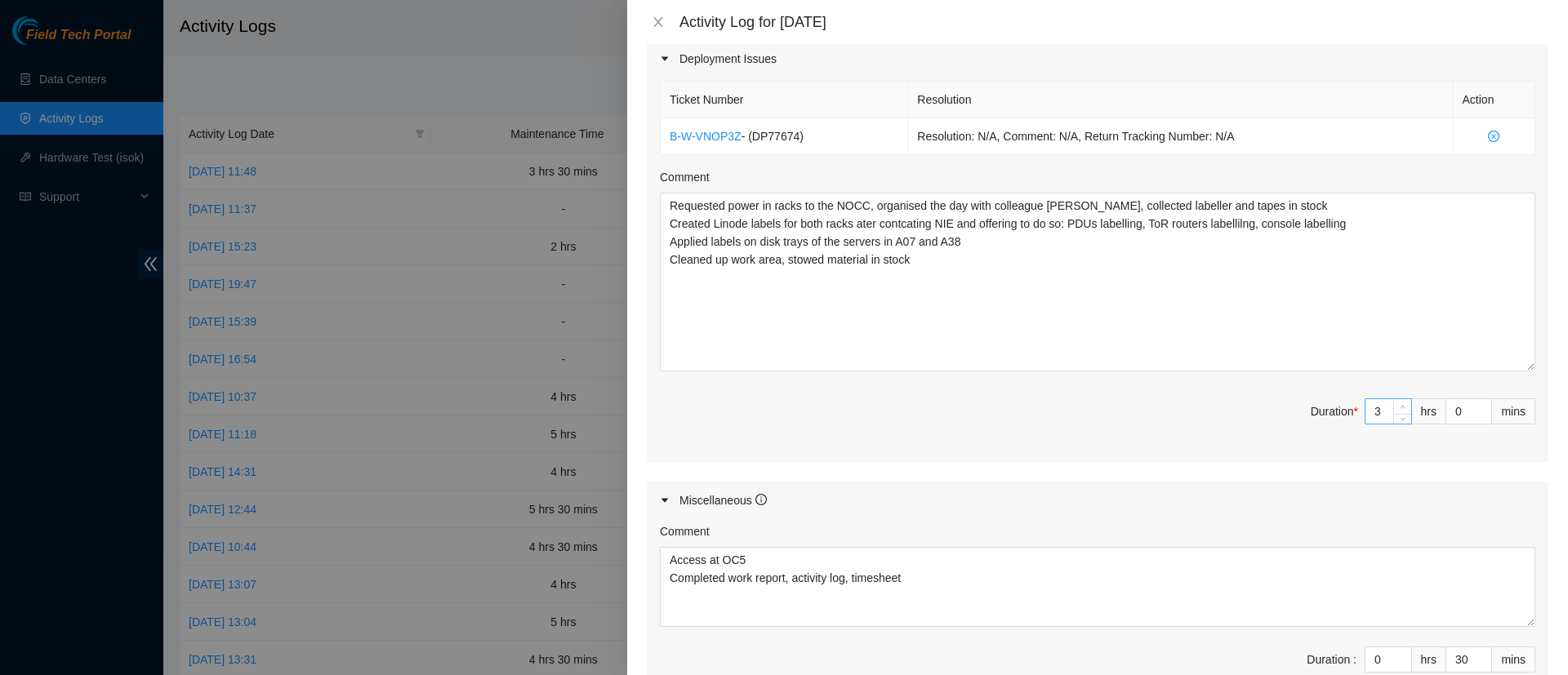
type input "4"
click at [1401, 406] on icon "up" at bounding box center [1403, 408] width 5 height 3
type input "5"
click at [1401, 406] on icon "up" at bounding box center [1403, 408] width 5 height 3
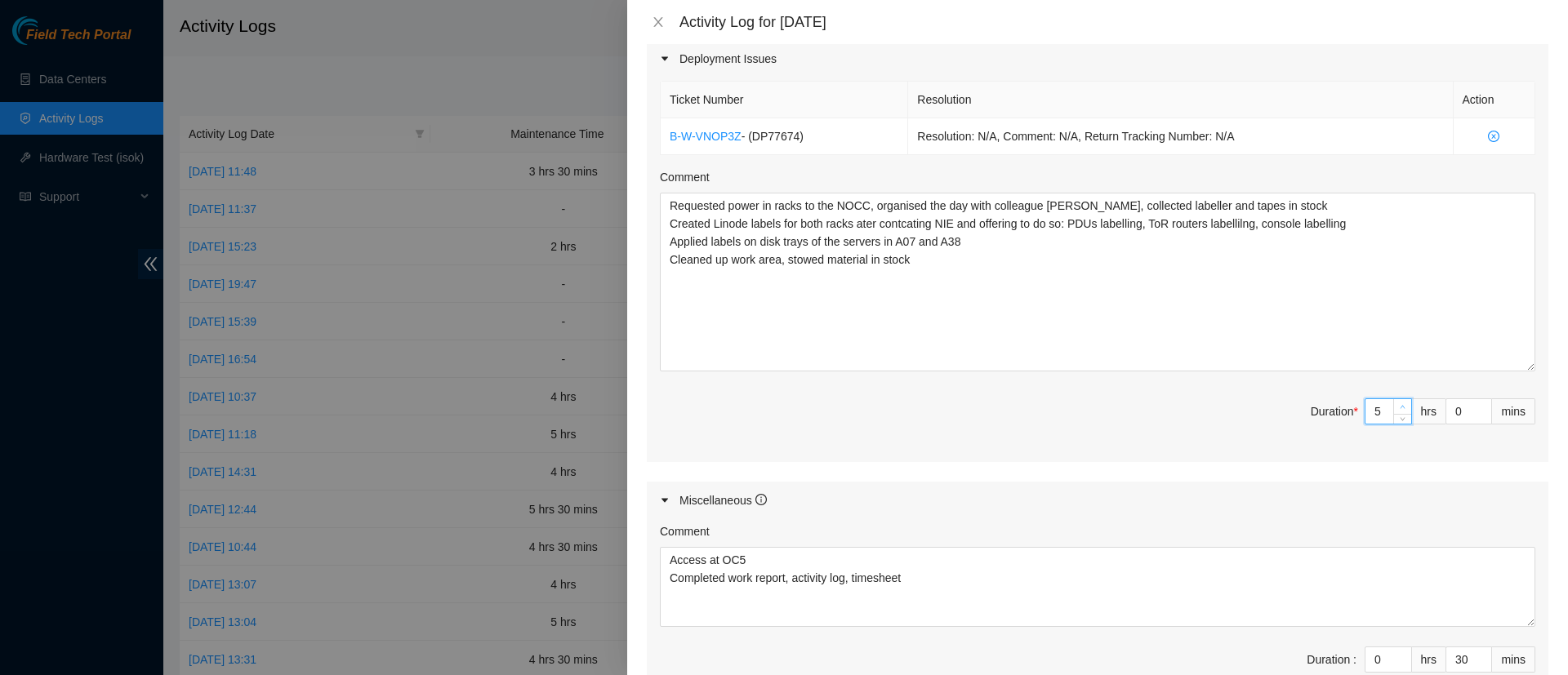
scroll to position [776, 0]
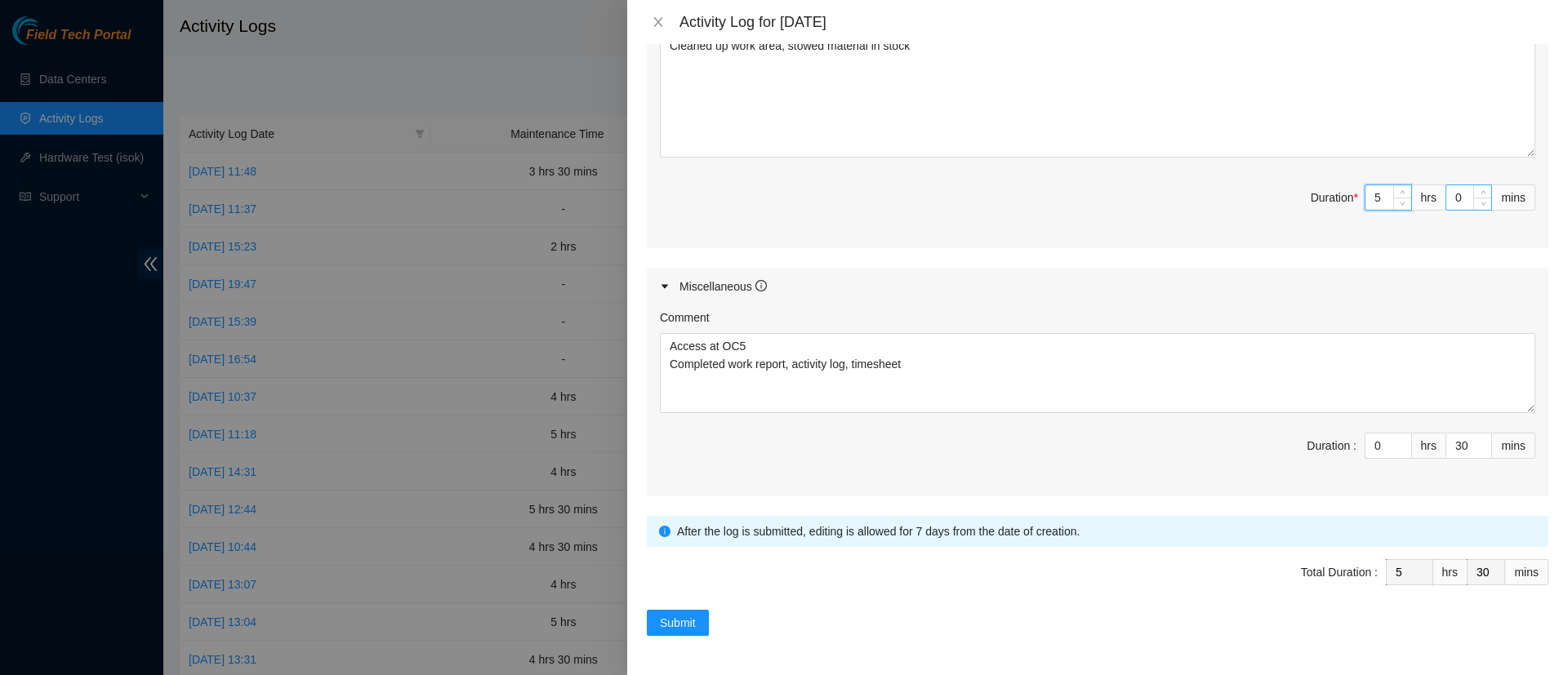
click at [1446, 191] on input "0" at bounding box center [1469, 198] width 45 height 24
type input "30"
type input "6"
type input "0"
type input "30"
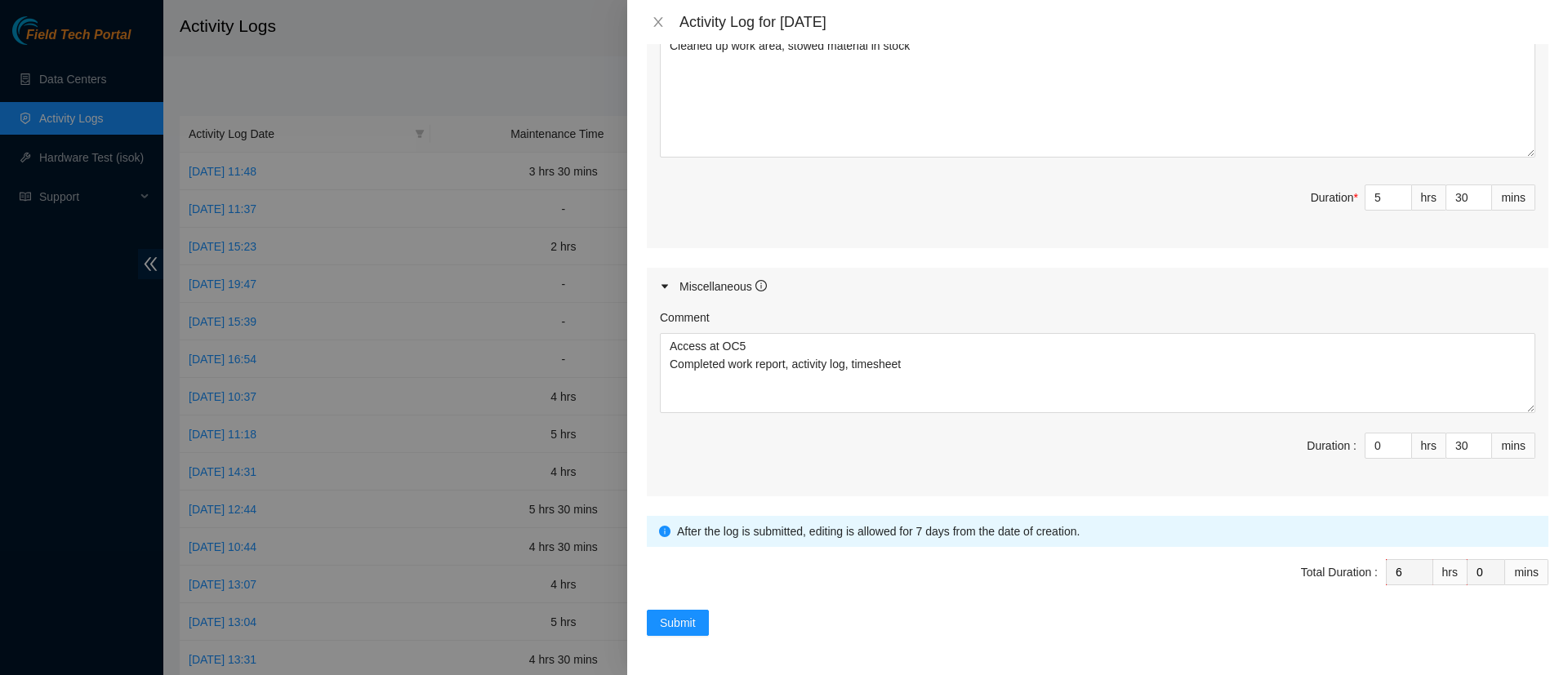
click at [670, 614] on span "Submit" at bounding box center [677, 623] width 36 height 18
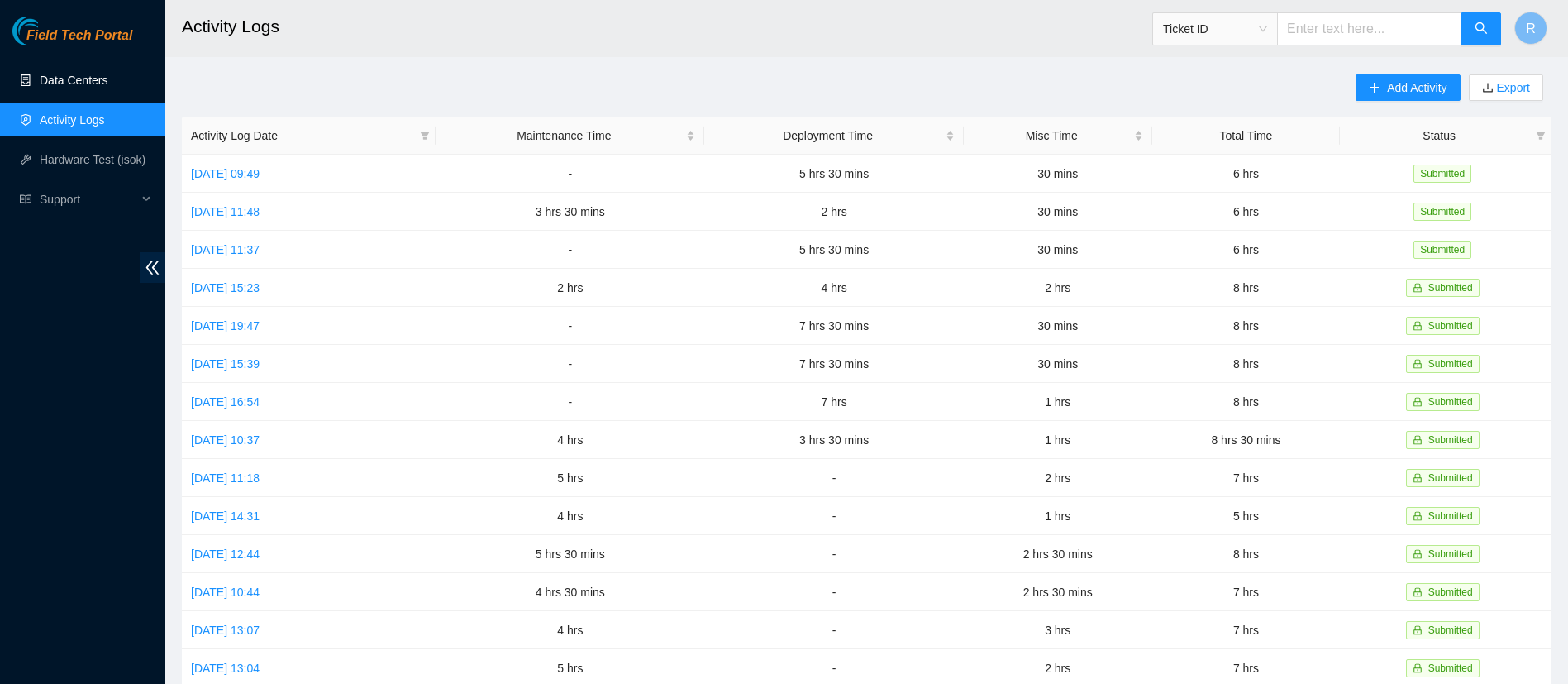
click at [58, 86] on link "Data Centers" at bounding box center [73, 79] width 68 height 13
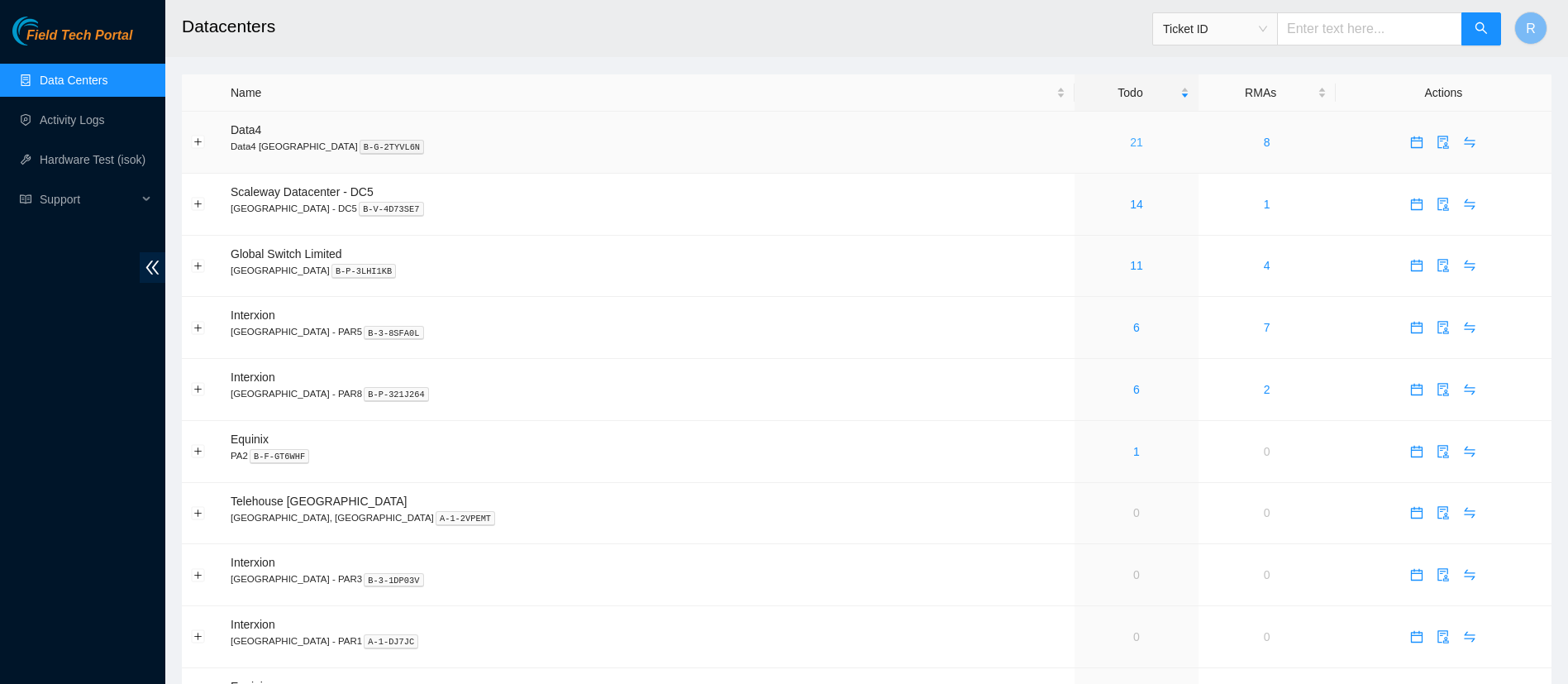
click at [1130, 144] on link "21" at bounding box center [1137, 142] width 13 height 13
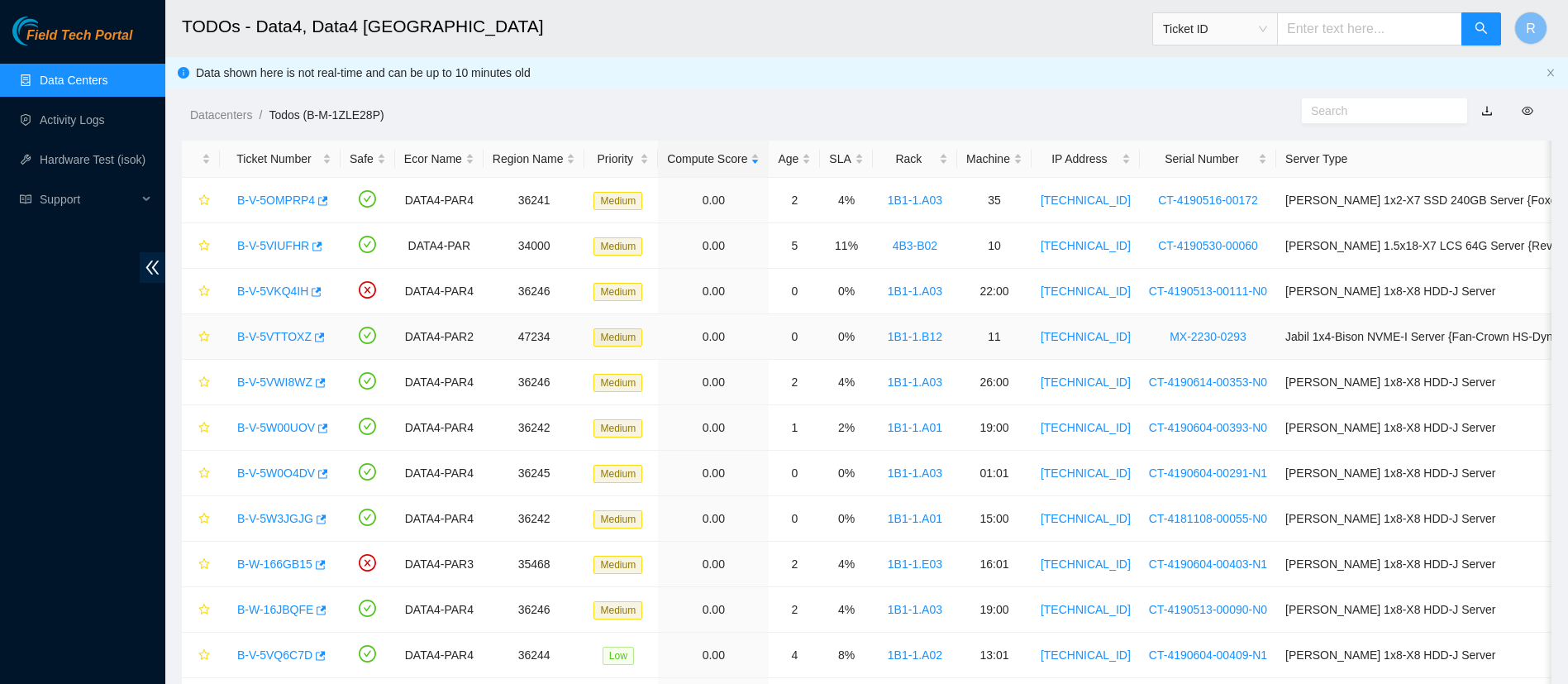
click at [266, 332] on link "B-V-5VTTOXZ" at bounding box center [274, 336] width 74 height 13
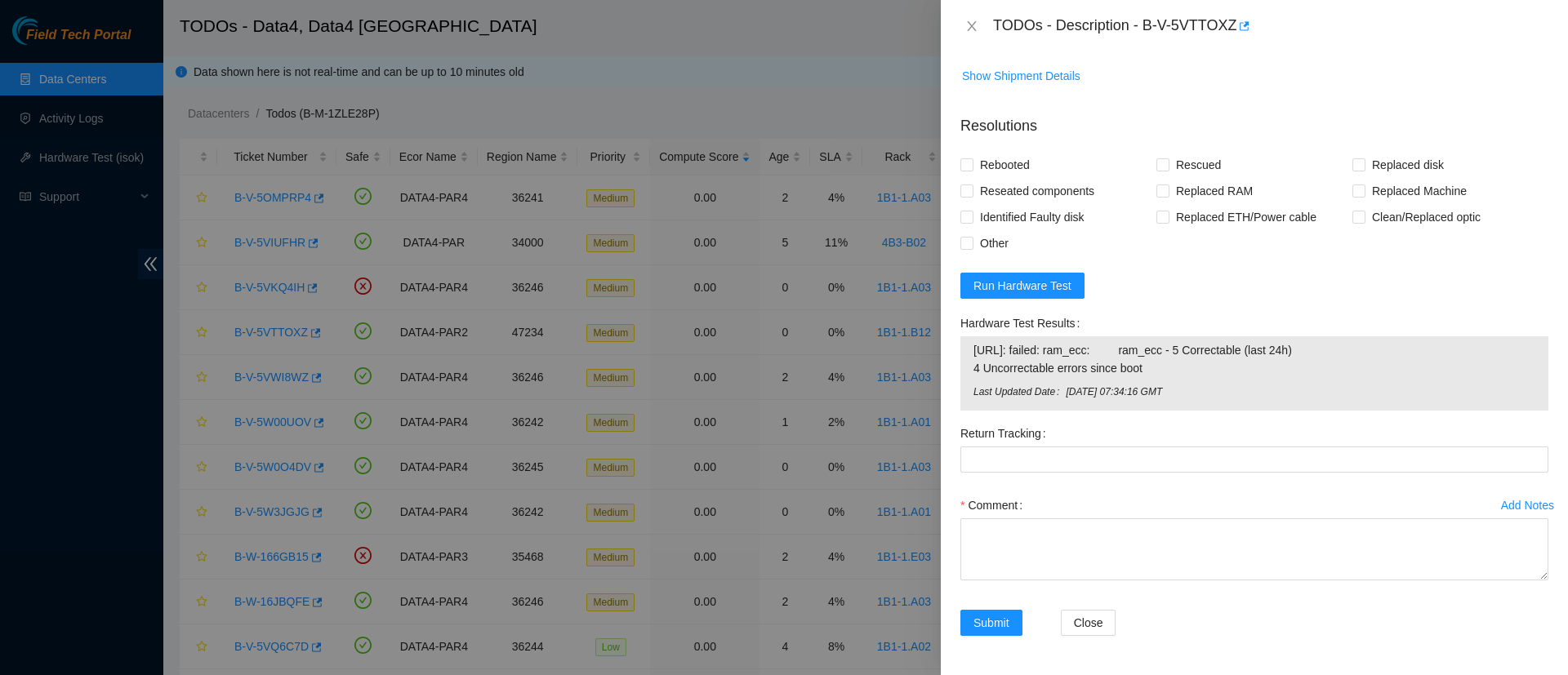
scroll to position [935, 0]
click at [1019, 294] on span "Run Hardware Test" at bounding box center [1022, 286] width 98 height 18
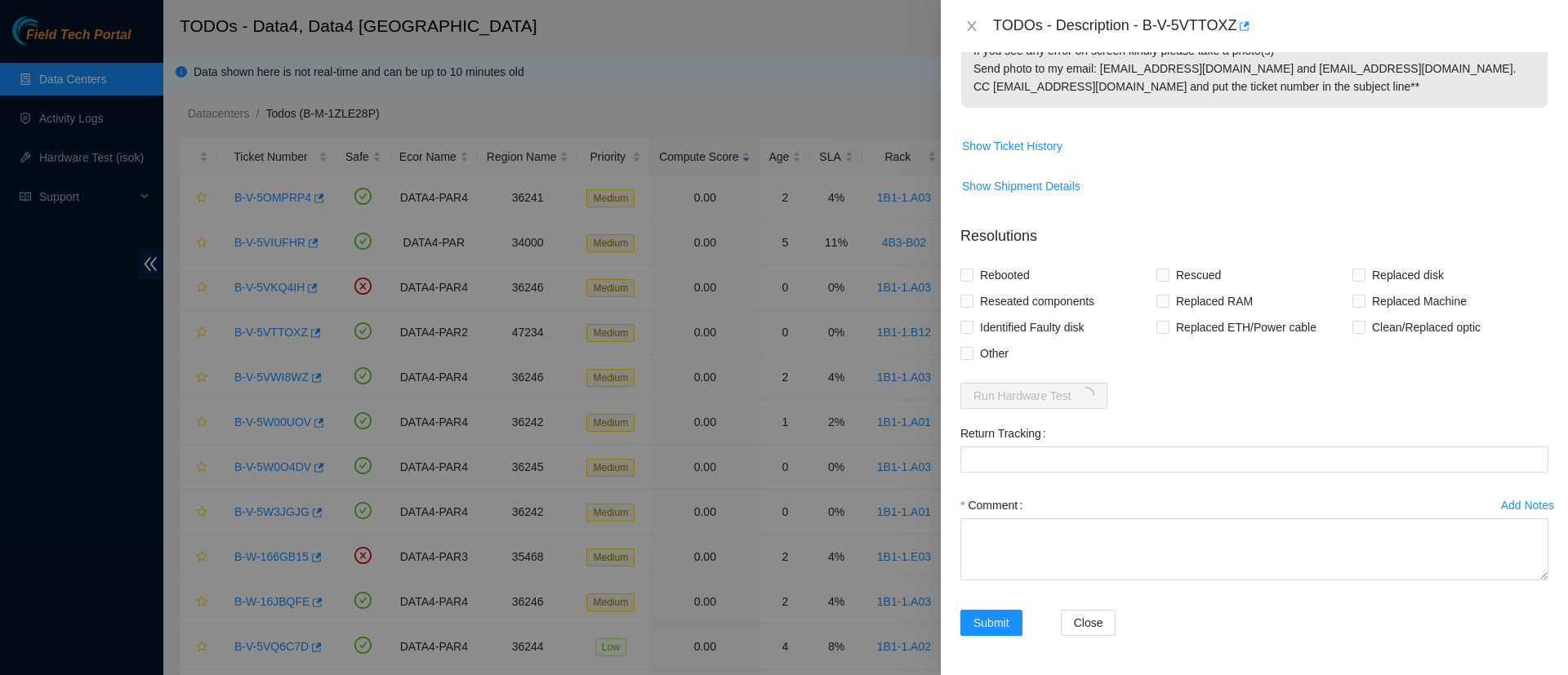
scroll to position [898, 0]
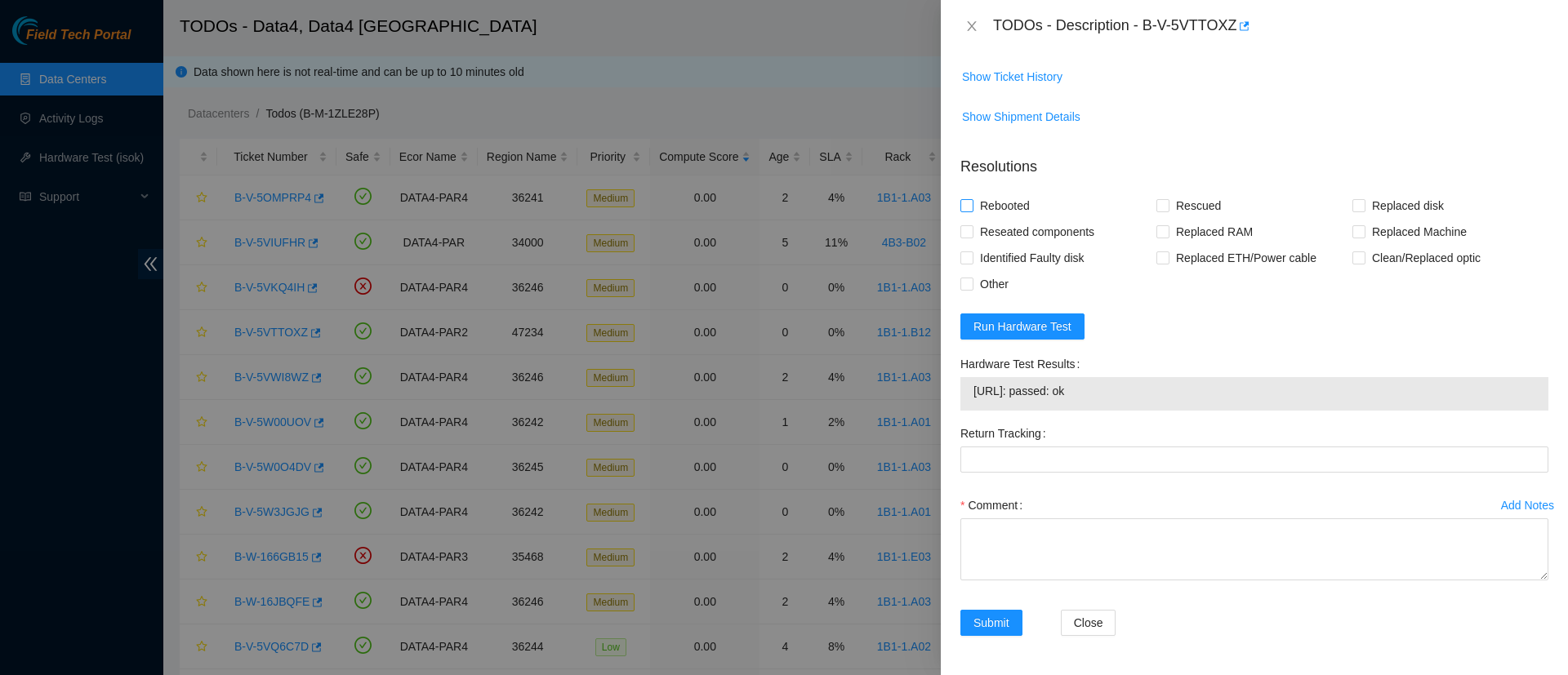
click at [973, 207] on span at bounding box center [967, 206] width 13 height 13
click at [972, 207] on input "Rebooted" at bounding box center [966, 205] width 11 height 11
checkbox input "true"
click at [972, 233] on span at bounding box center [967, 232] width 13 height 13
click at [972, 233] on input "Reseated components" at bounding box center [966, 231] width 11 height 11
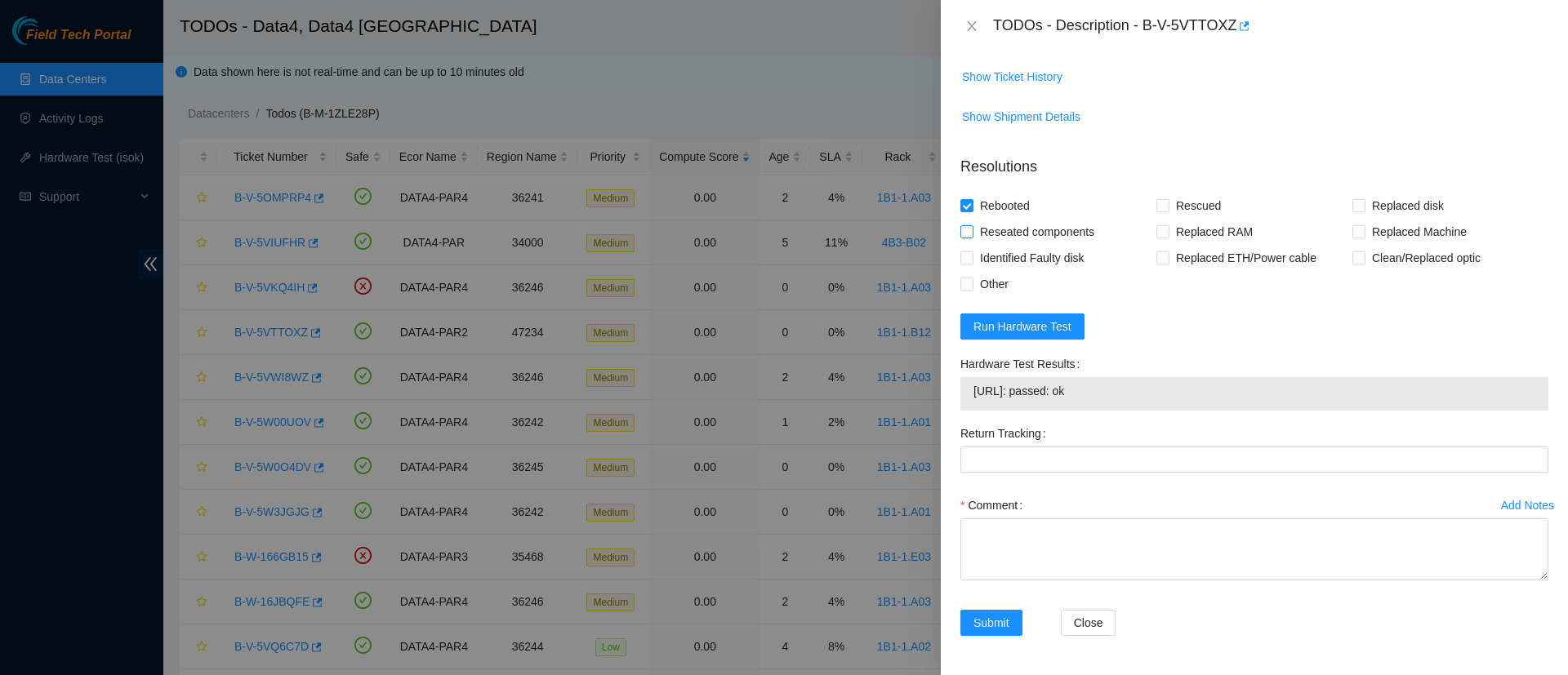
checkbox input "true"
click at [960, 288] on div "Problem Type Hardware Rack Number 1B1-1.B12 Machine Number 11 Serial Number MX-…" at bounding box center [1253, 363] width 627 height 623
click at [963, 284] on input "Other" at bounding box center [966, 283] width 11 height 11
checkbox input "true"
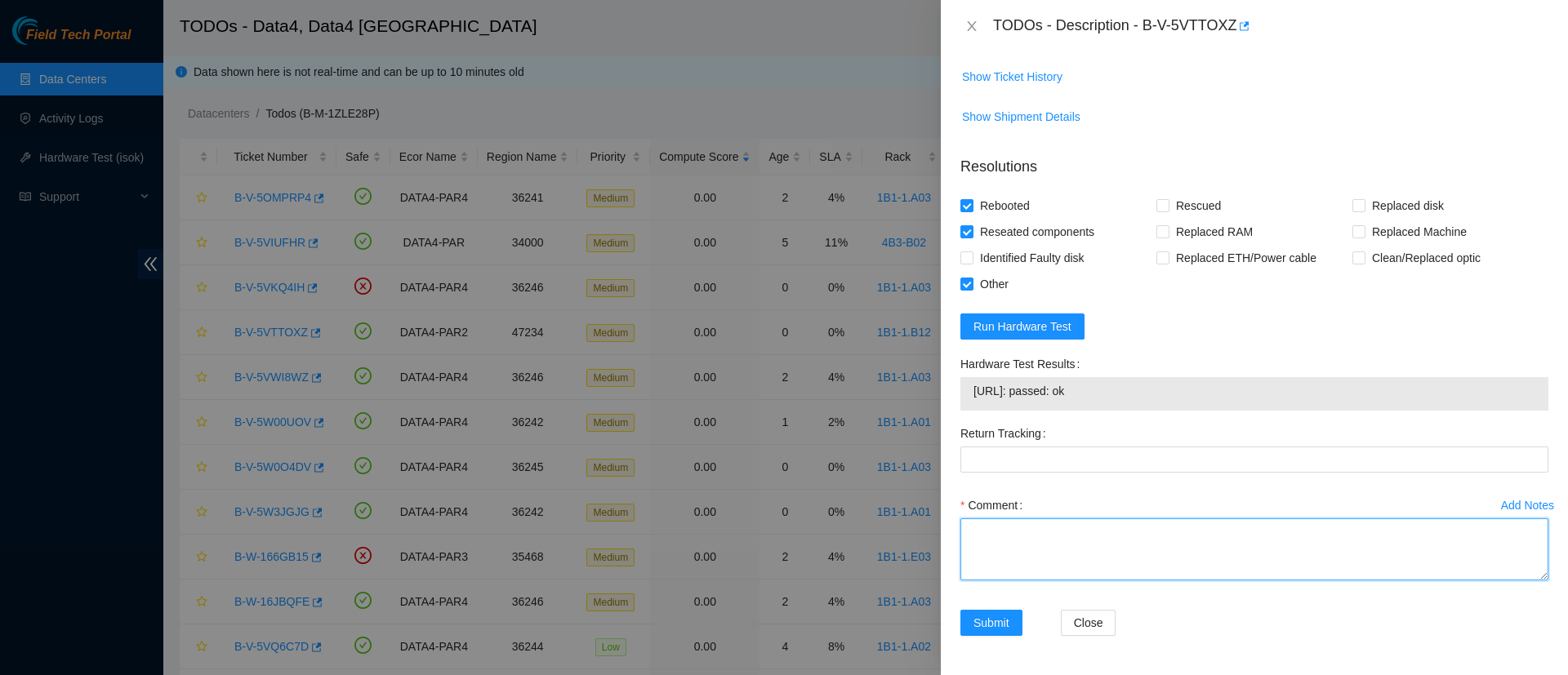
click at [1174, 547] on textarea "Comment" at bounding box center [1254, 549] width 588 height 62
click at [1082, 534] on textarea "Cold rebooted server, server took time to boot" at bounding box center [1254, 549] width 588 height 62
type textarea "Cold rebooted server, removed power cord during 10 minutes. Server took time to…"
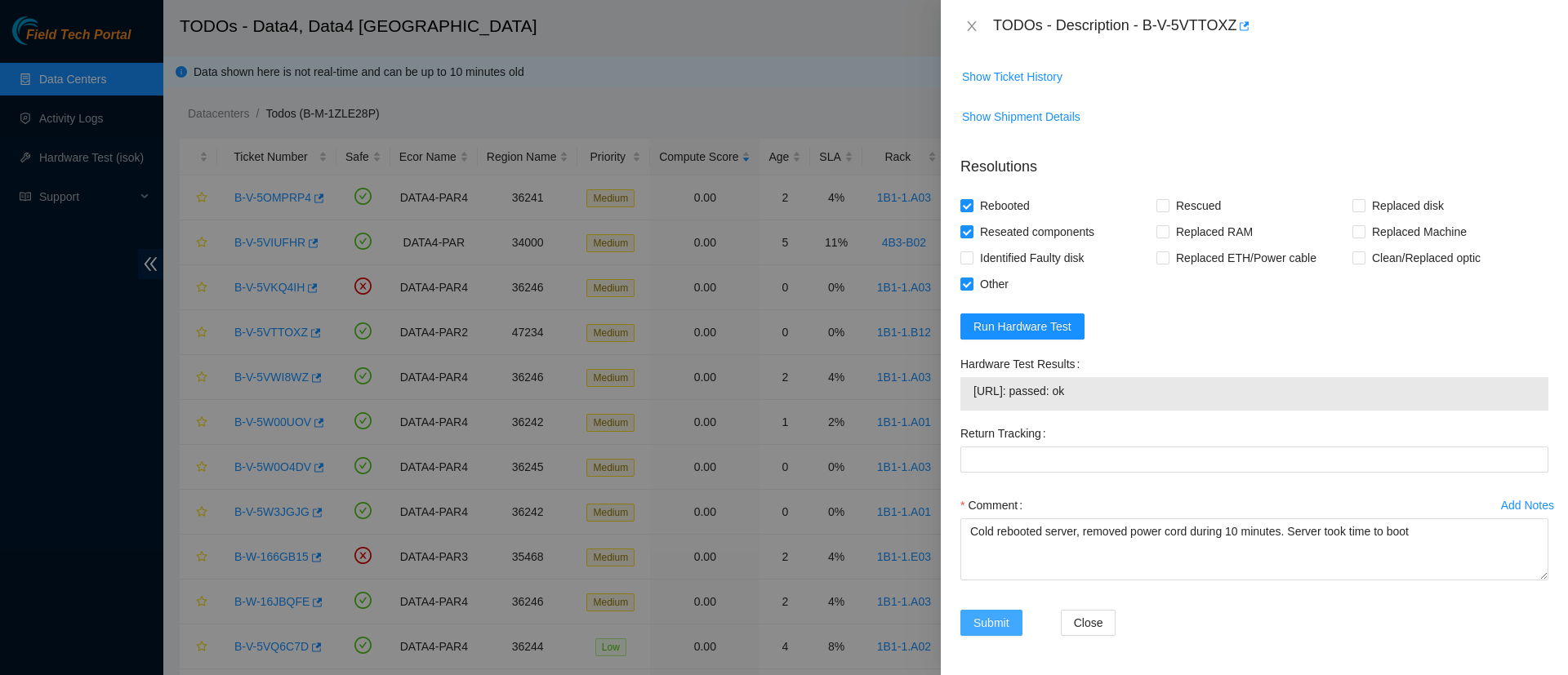
click at [981, 614] on span "Submit" at bounding box center [991, 623] width 36 height 18
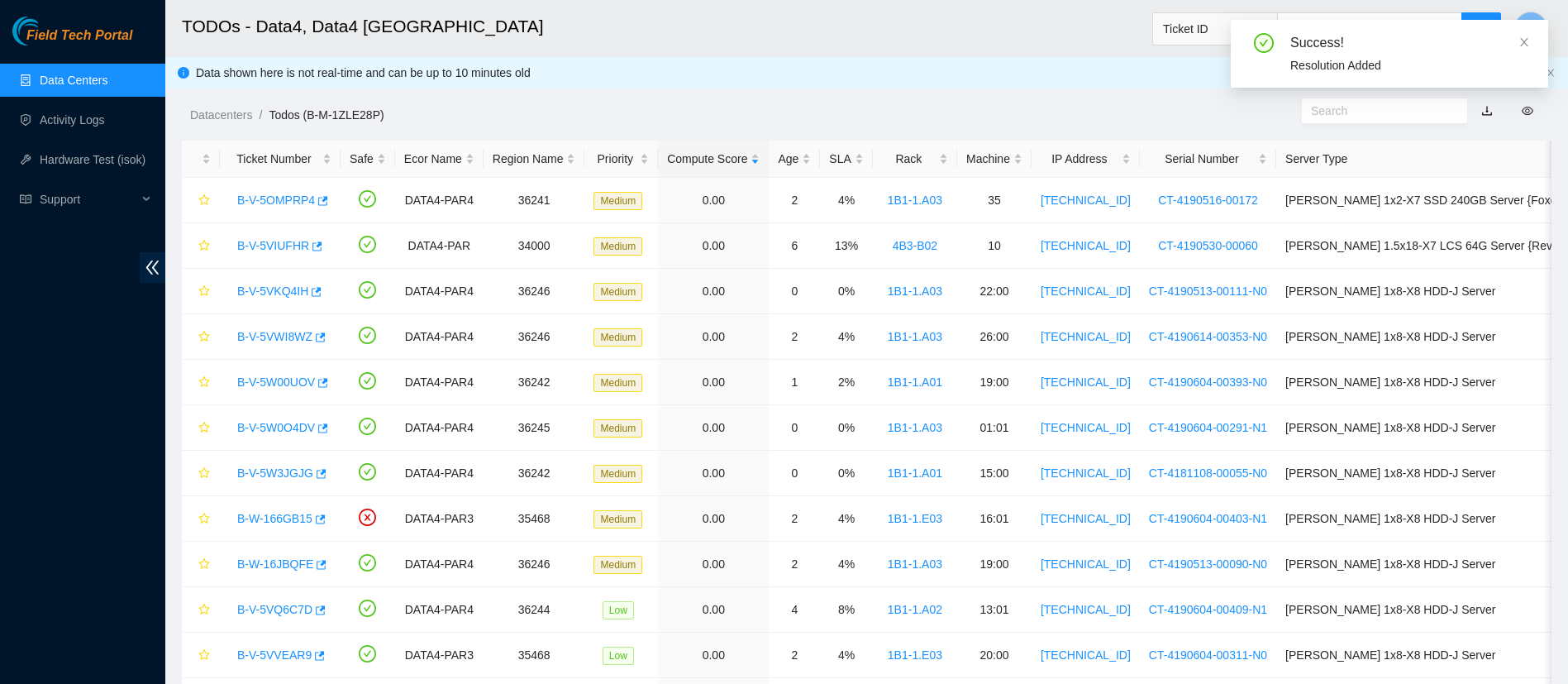
scroll to position [439, 0]
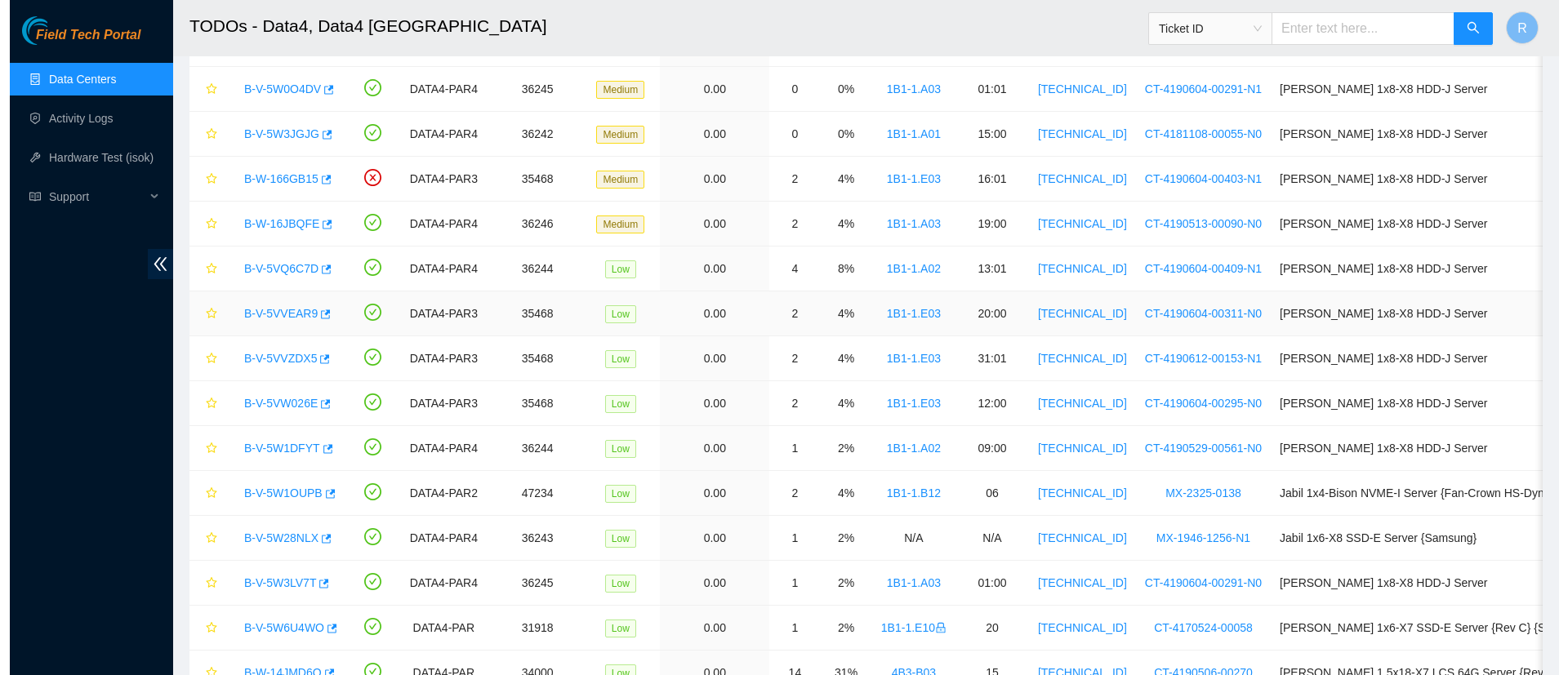
scroll to position [335, 0]
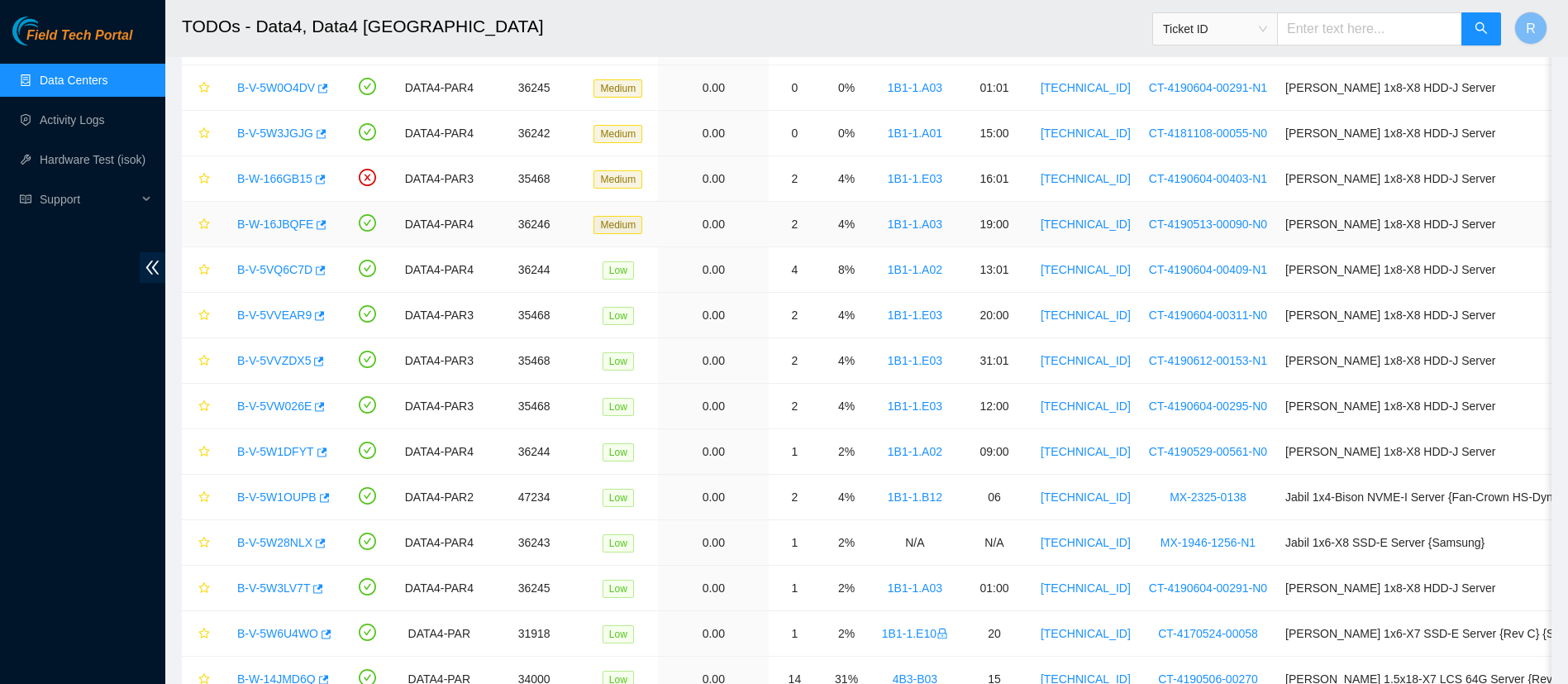
click at [287, 219] on link "B-W-16JBQFE" at bounding box center [275, 223] width 76 height 13
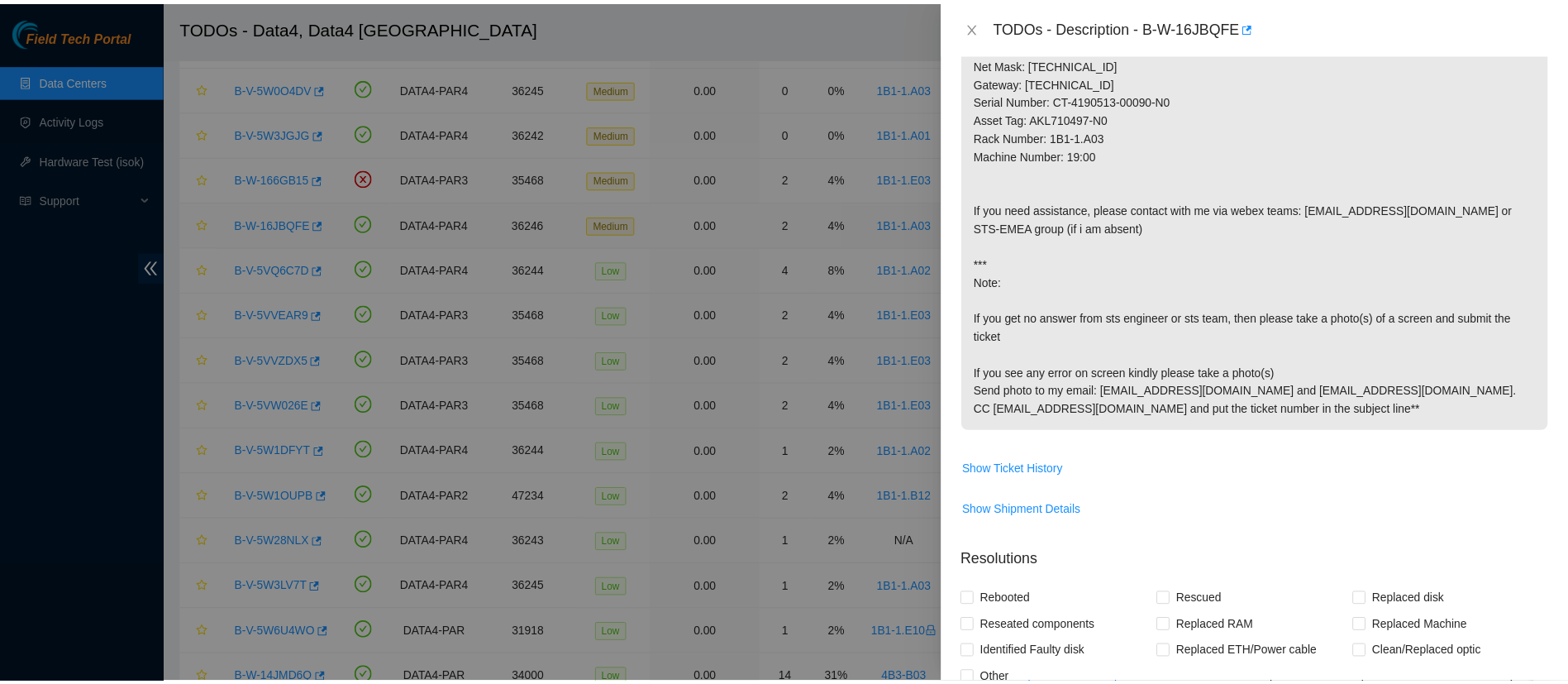
scroll to position [870, 0]
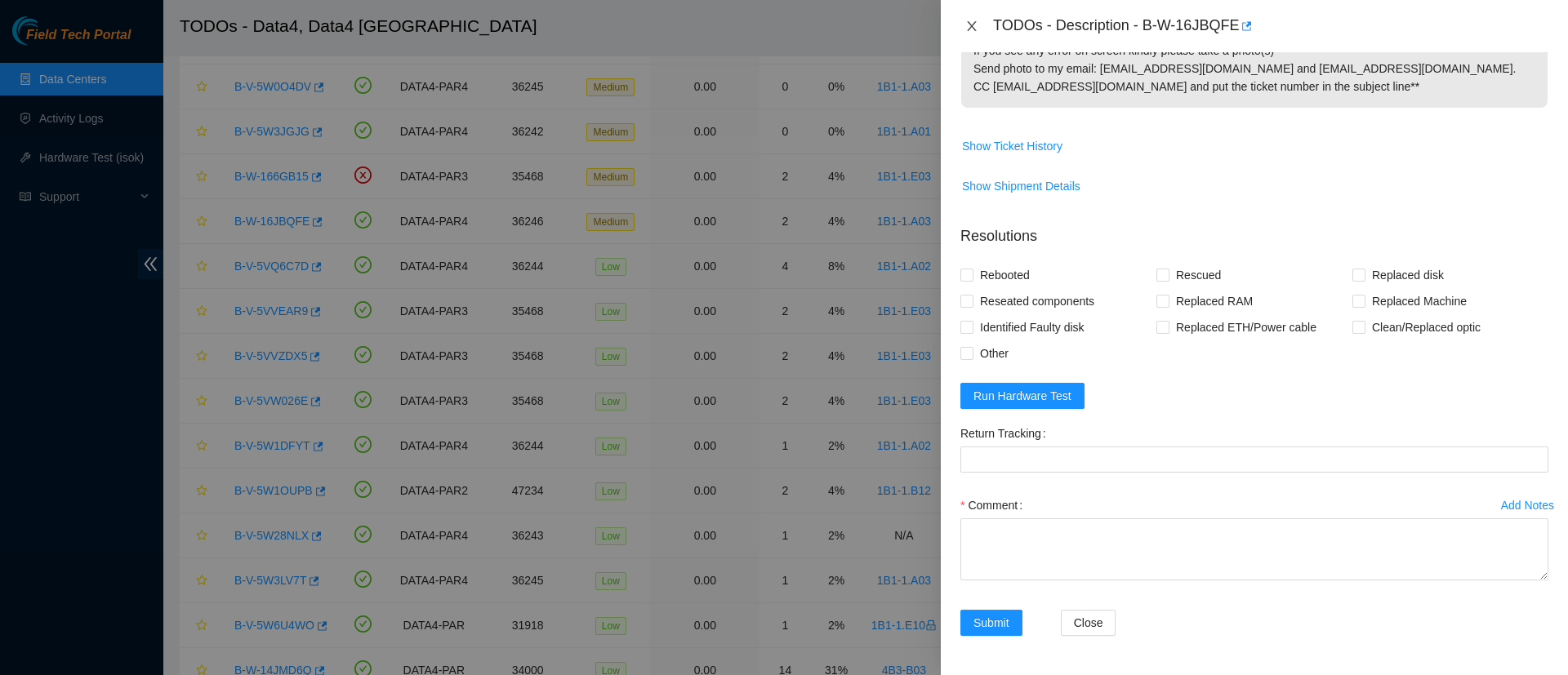
click at [971, 24] on icon "close" at bounding box center [971, 25] width 13 height 13
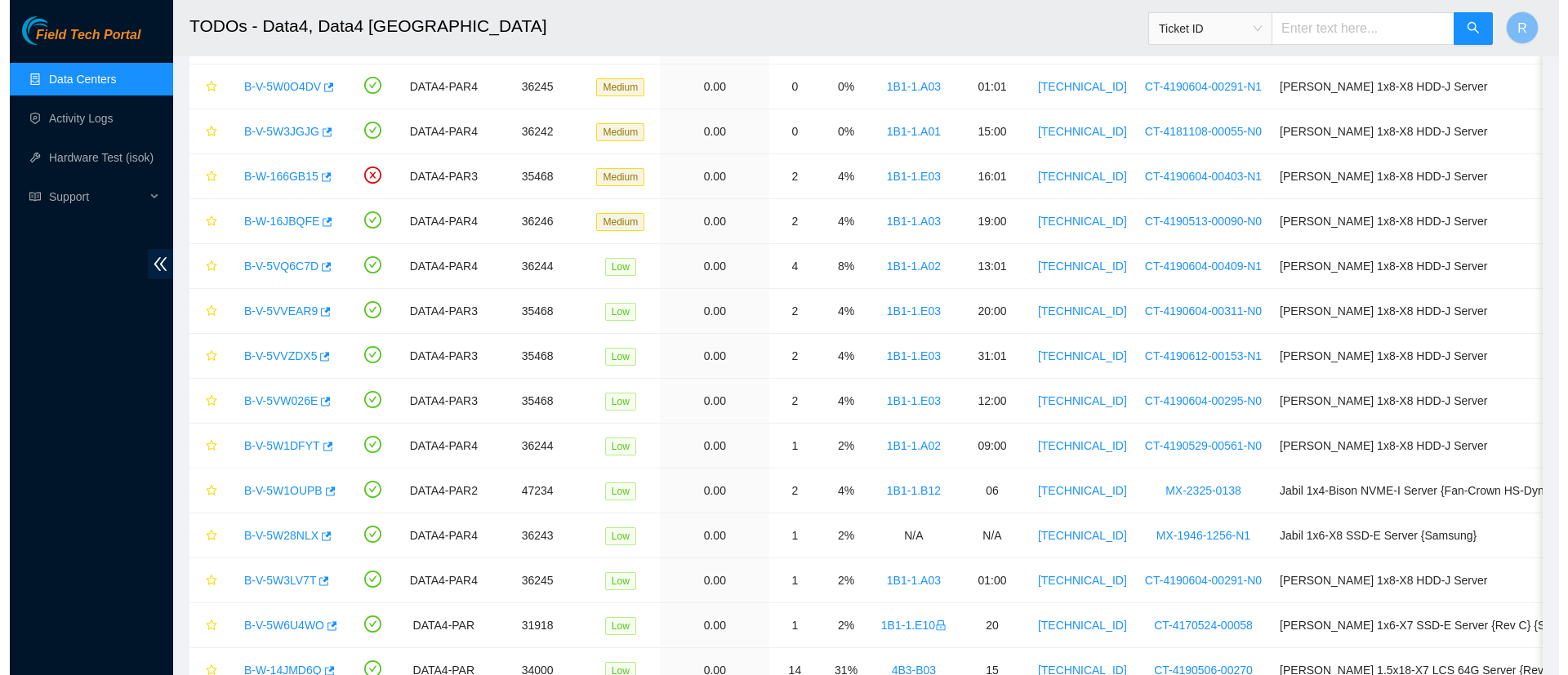
scroll to position [433, 0]
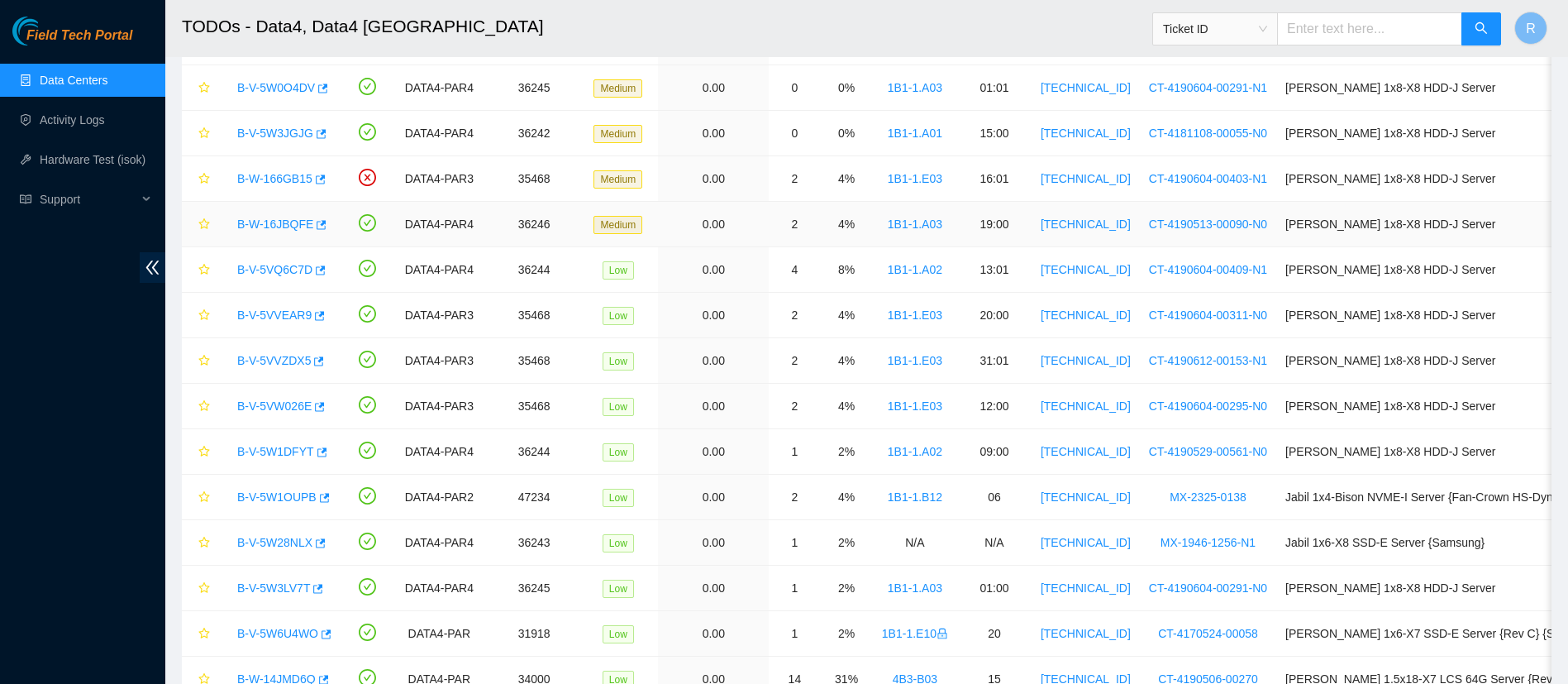
click at [280, 219] on link "B-W-16JBQFE" at bounding box center [275, 223] width 76 height 13
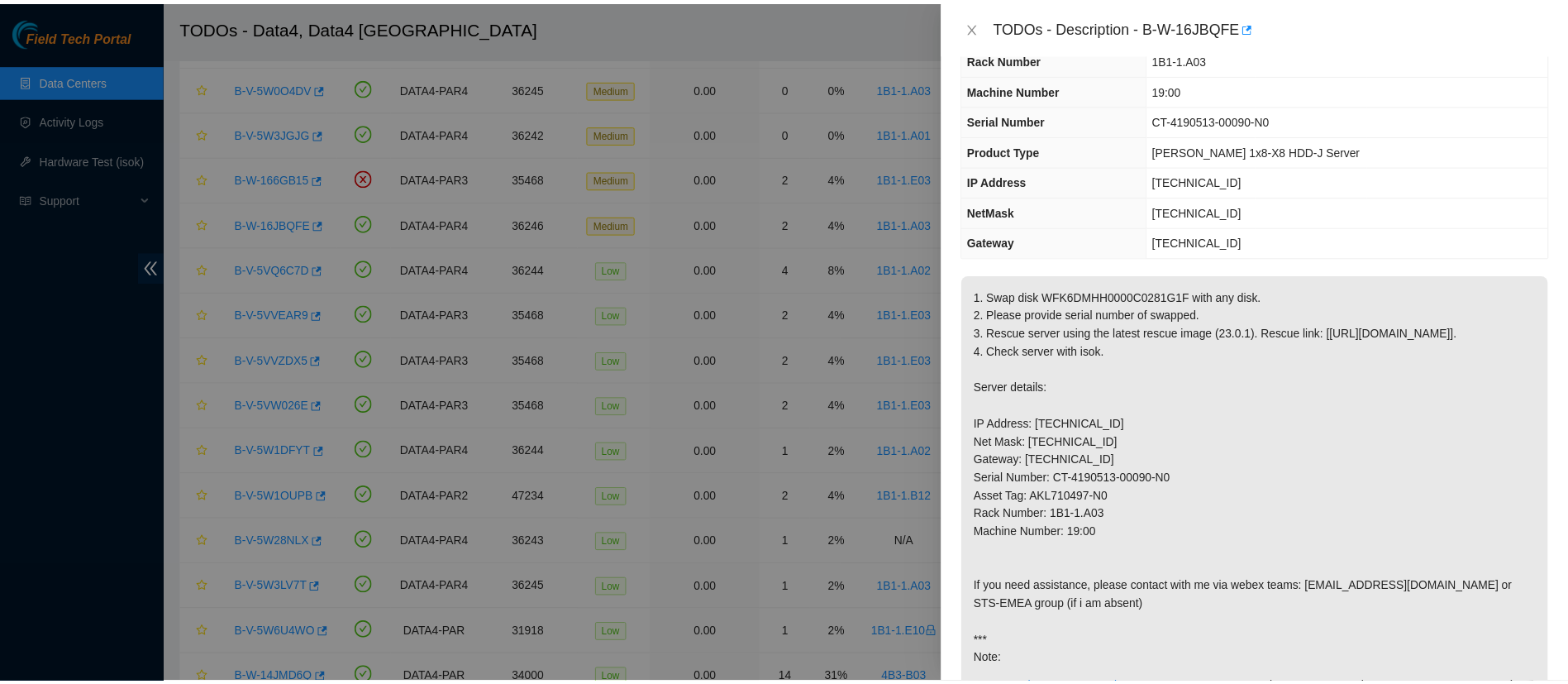
scroll to position [59, 0]
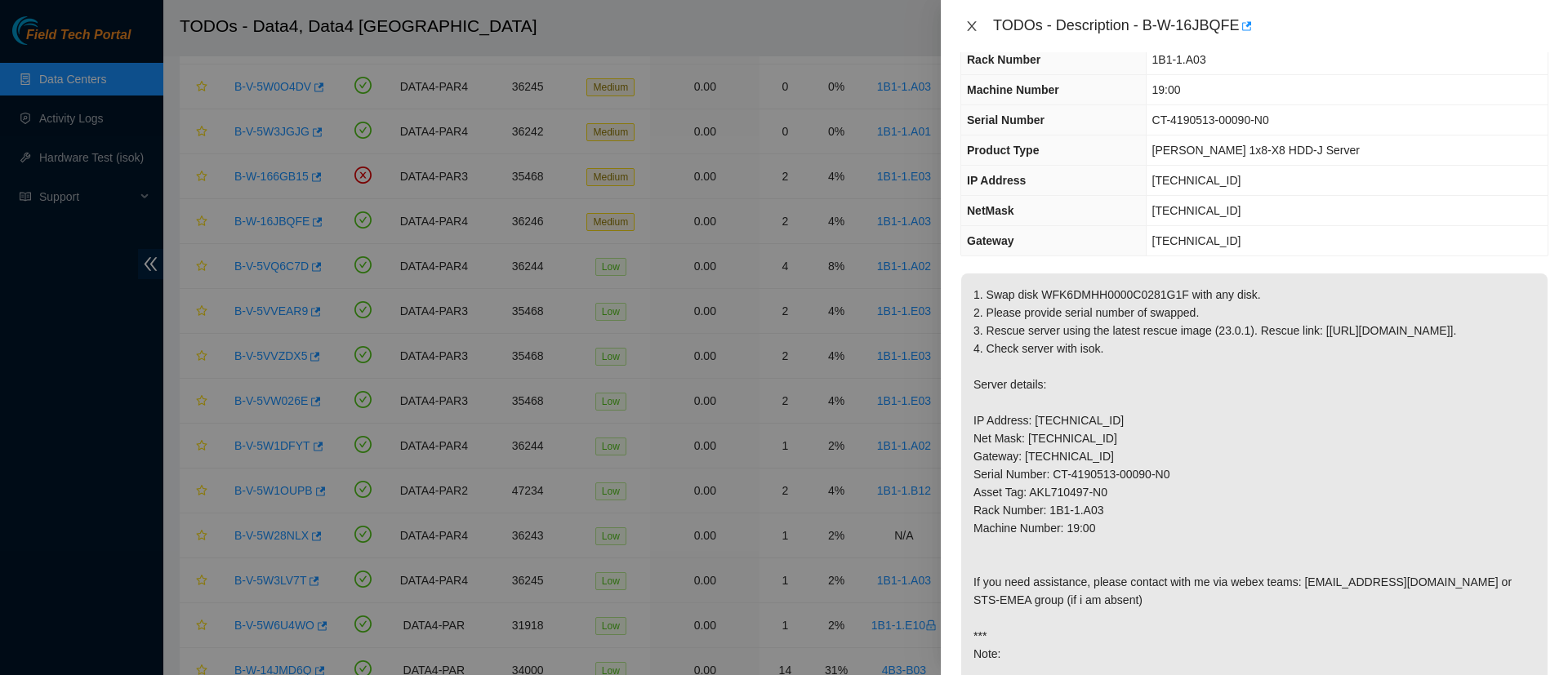
click at [970, 30] on icon "close" at bounding box center [971, 25] width 13 height 13
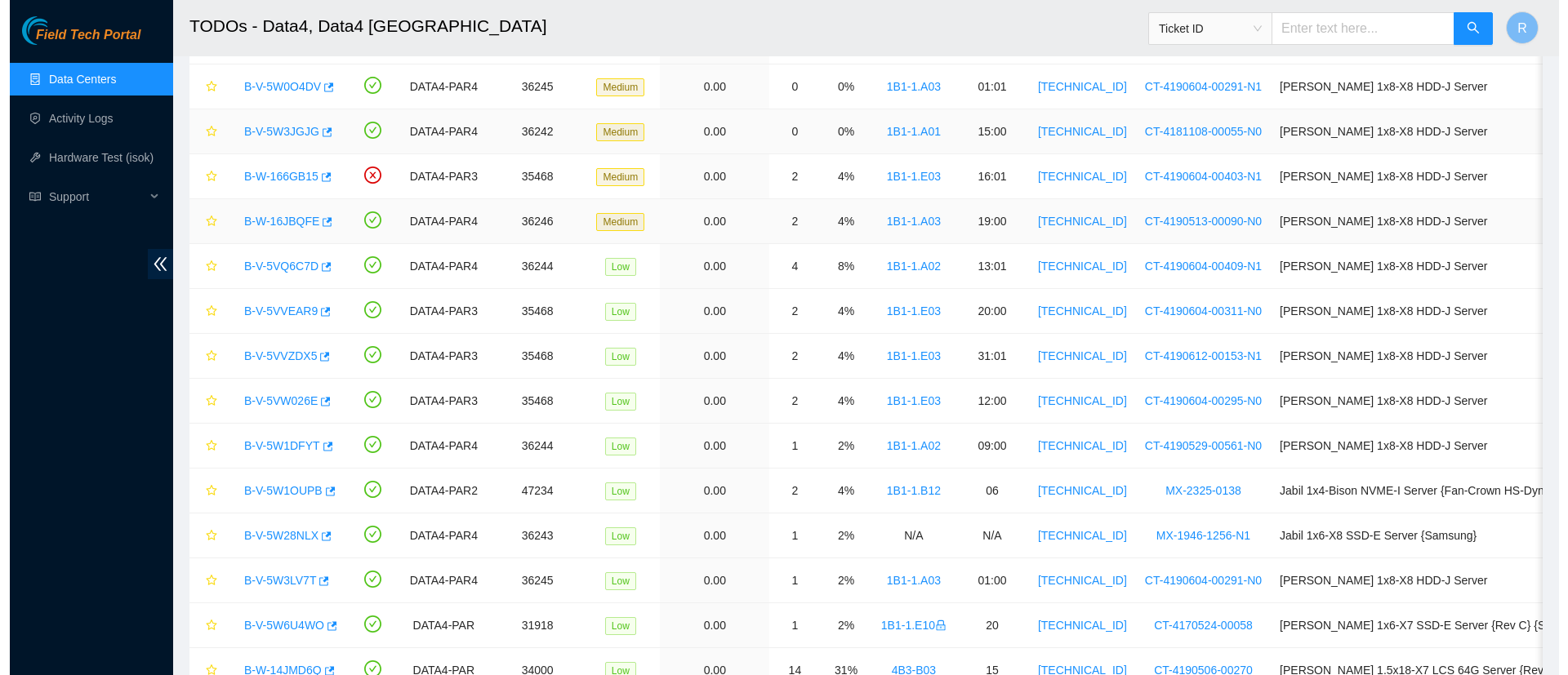
scroll to position [76, 0]
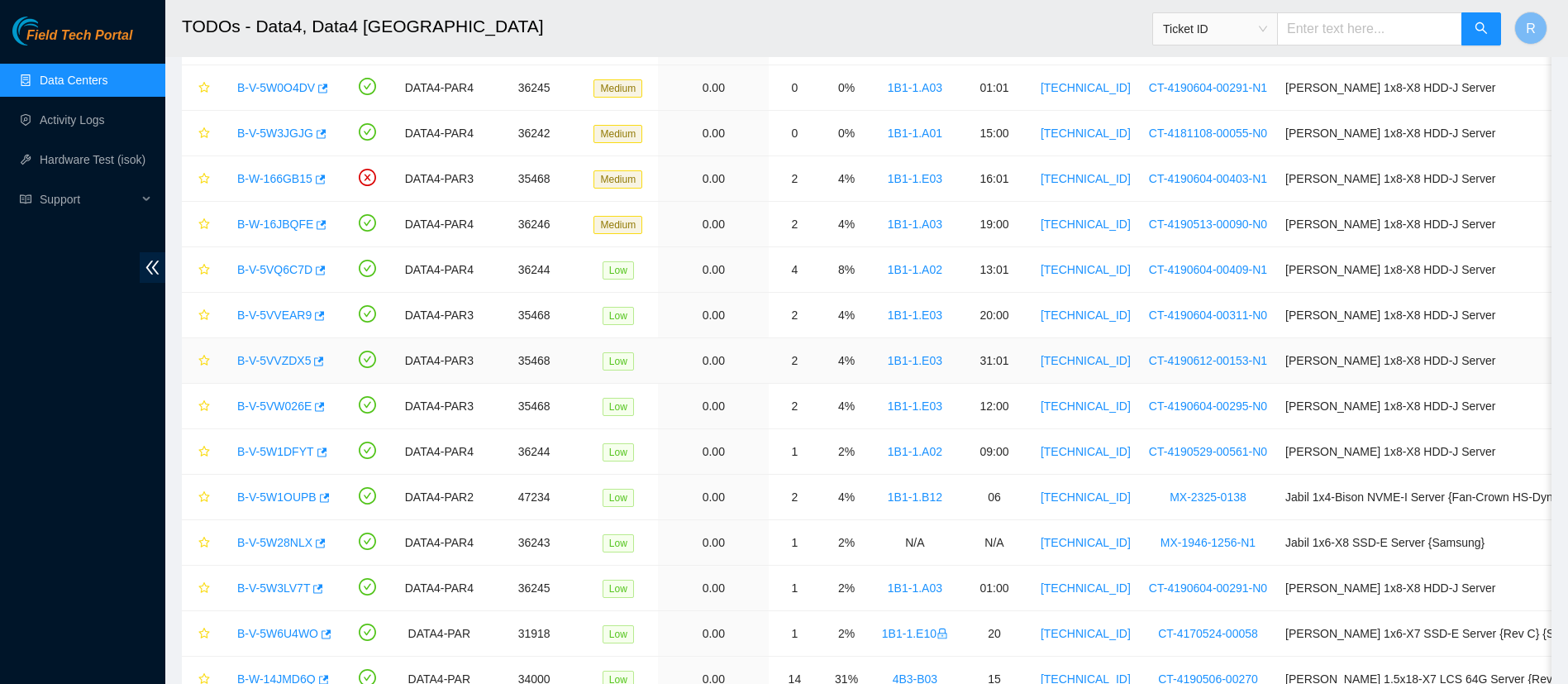
click at [279, 356] on link "B-V-5VVZDX5" at bounding box center [274, 360] width 73 height 13
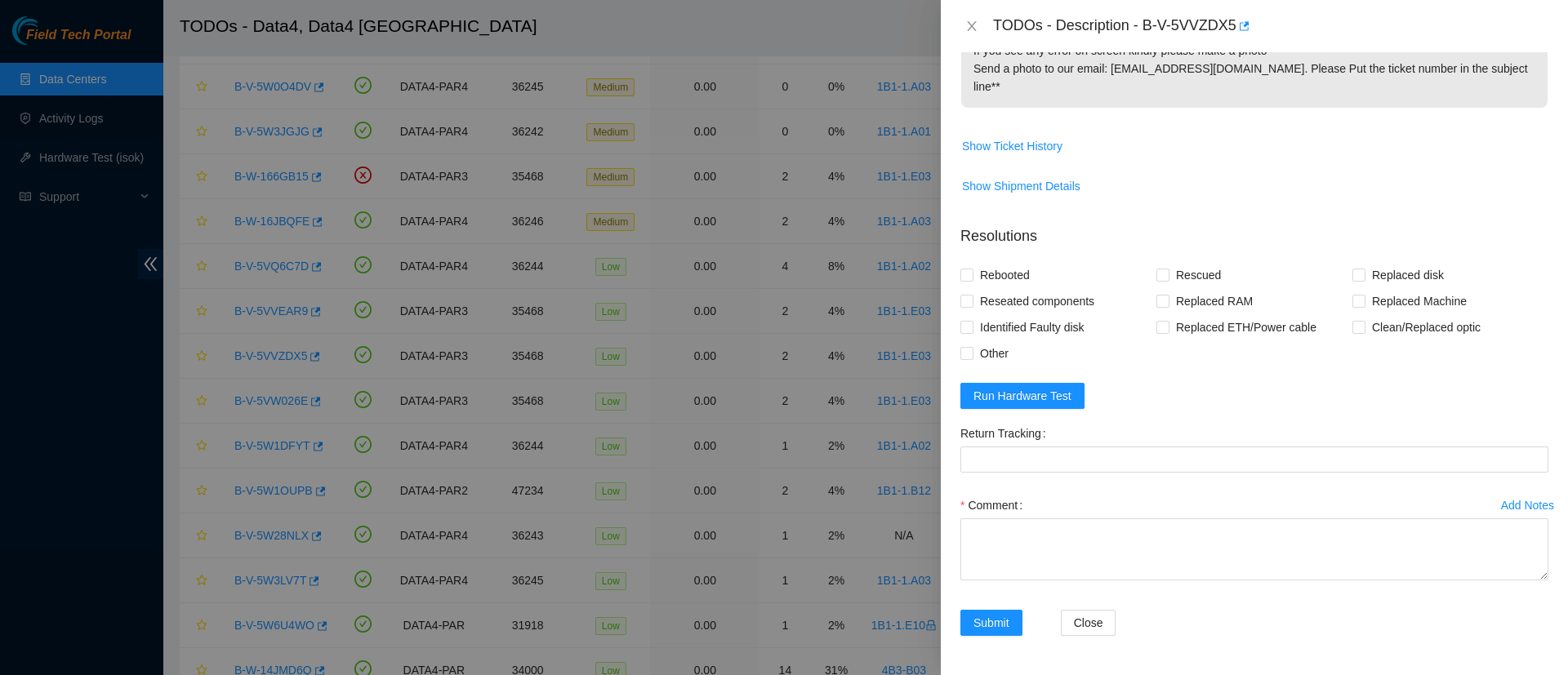
scroll to position [697, 0]
click at [1015, 383] on button "Run Hardware Test" at bounding box center [1022, 395] width 124 height 26
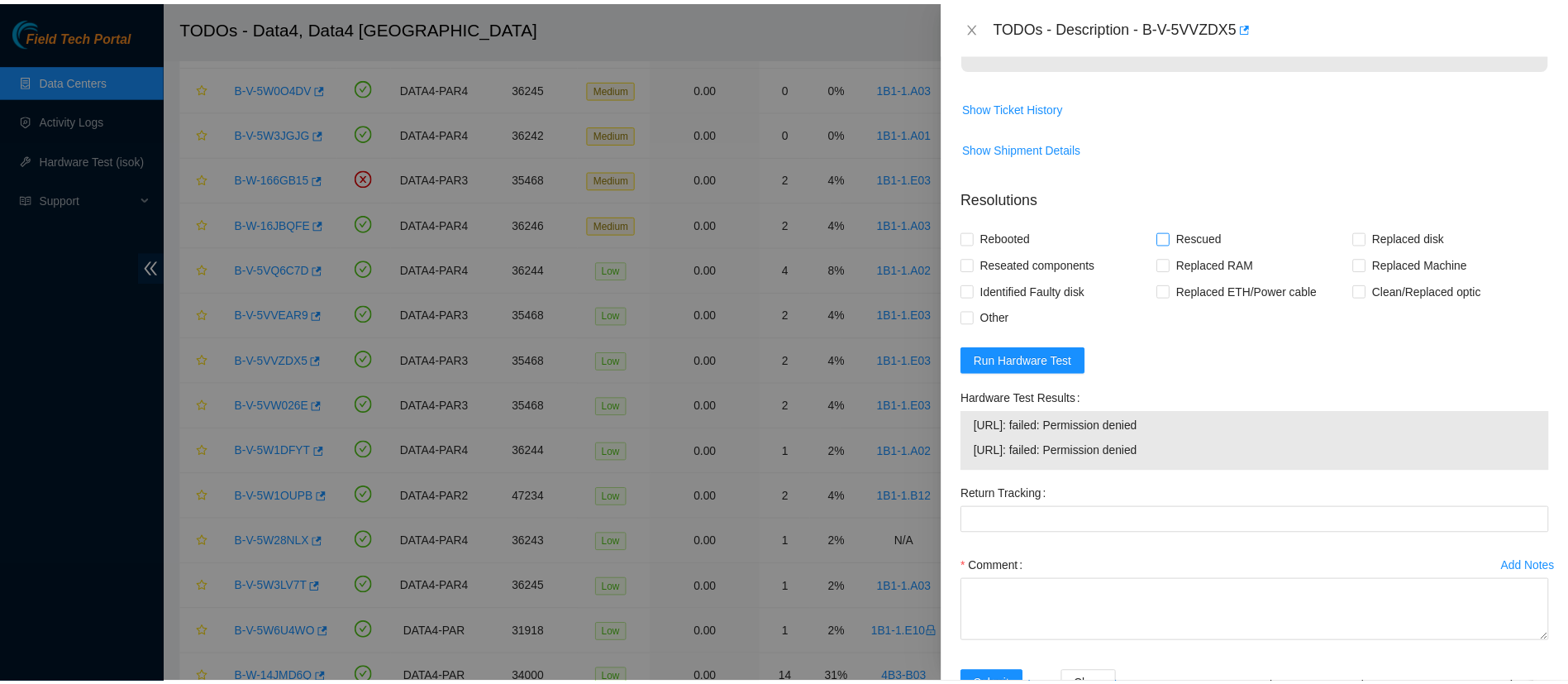
scroll to position [0, 0]
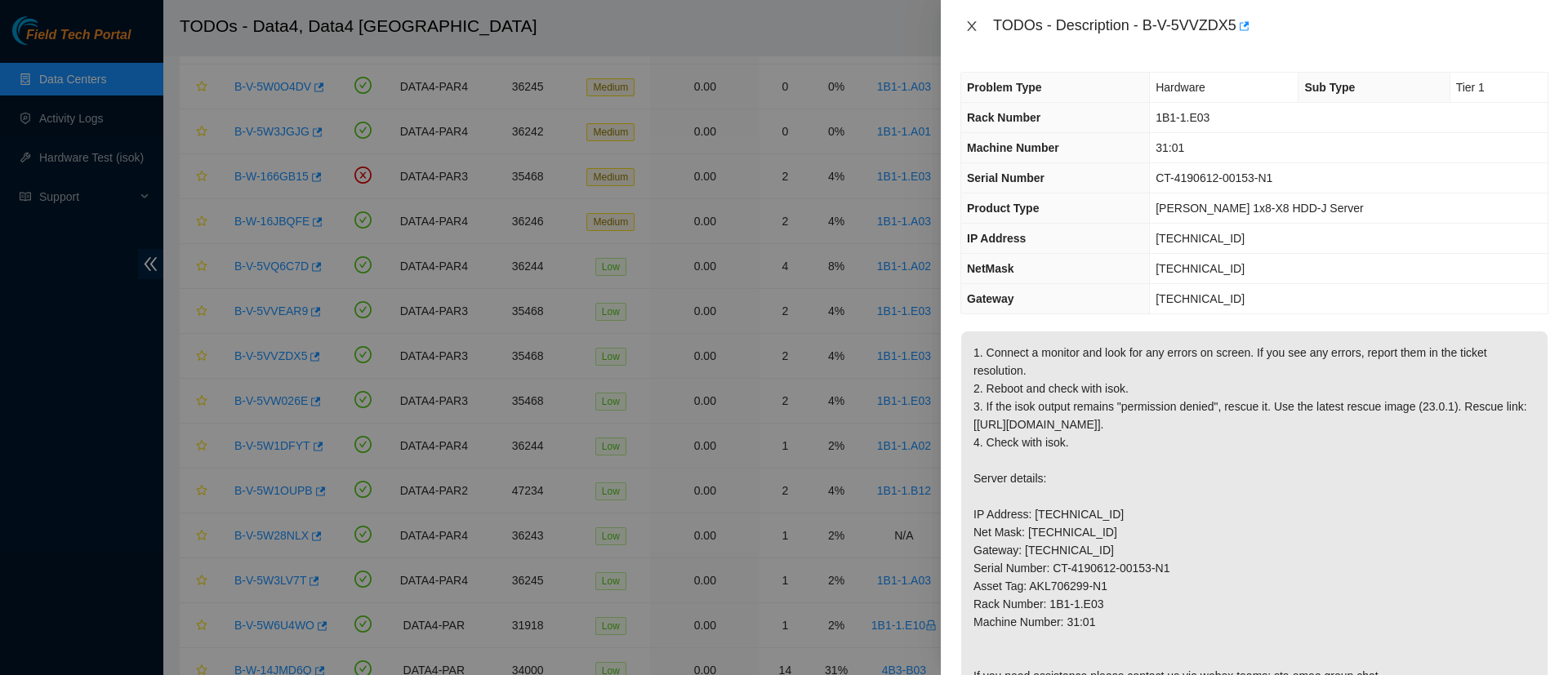
click at [974, 29] on icon "close" at bounding box center [971, 25] width 9 height 10
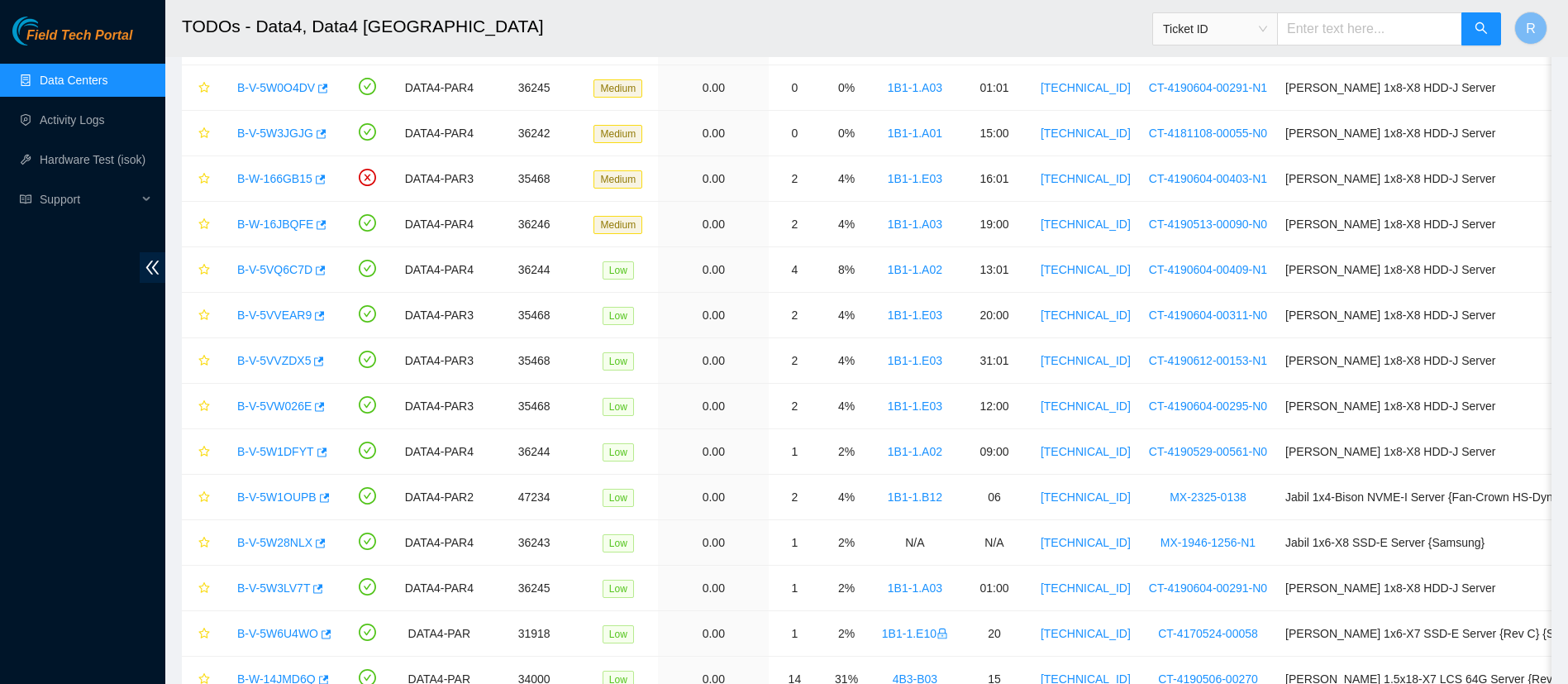
click at [75, 73] on link "Data Centers" at bounding box center [73, 79] width 68 height 13
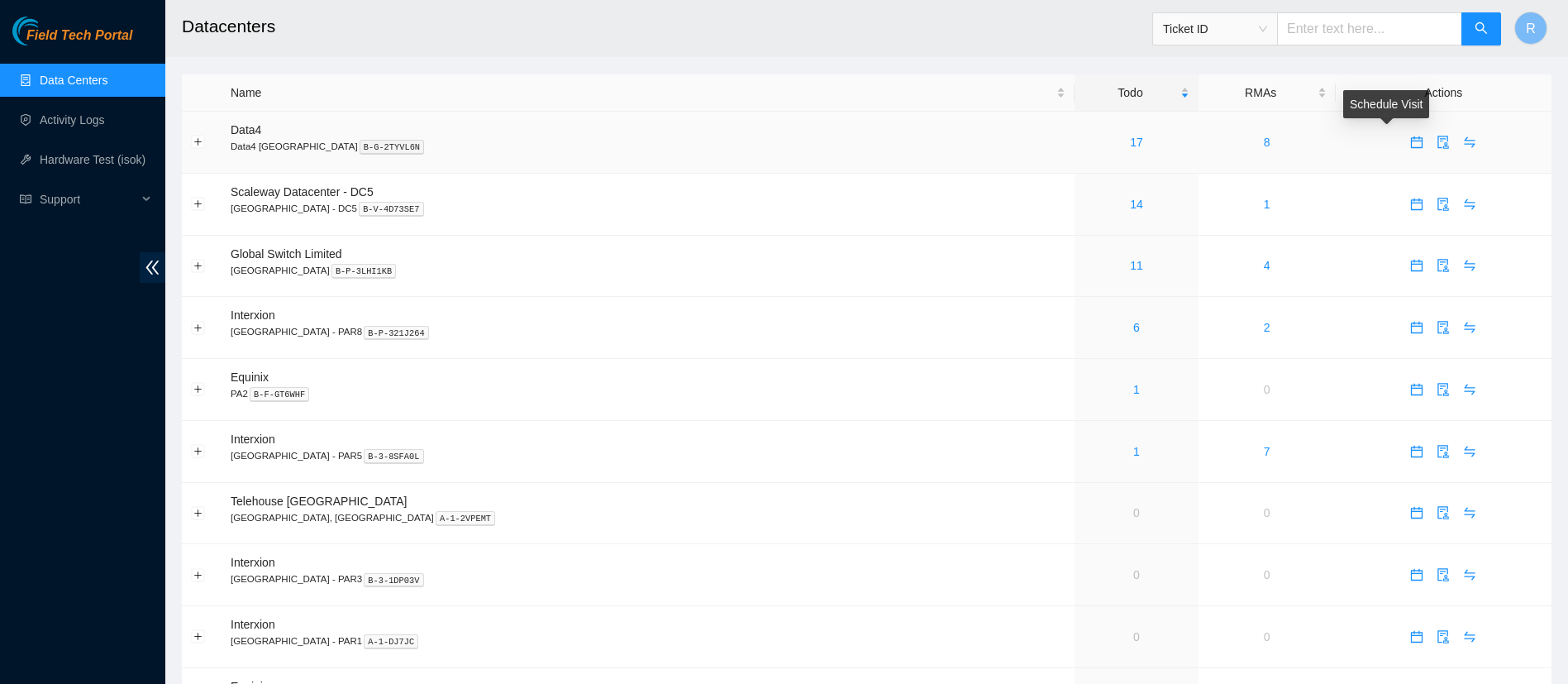
click at [1410, 145] on icon "calendar" at bounding box center [1416, 142] width 13 height 13
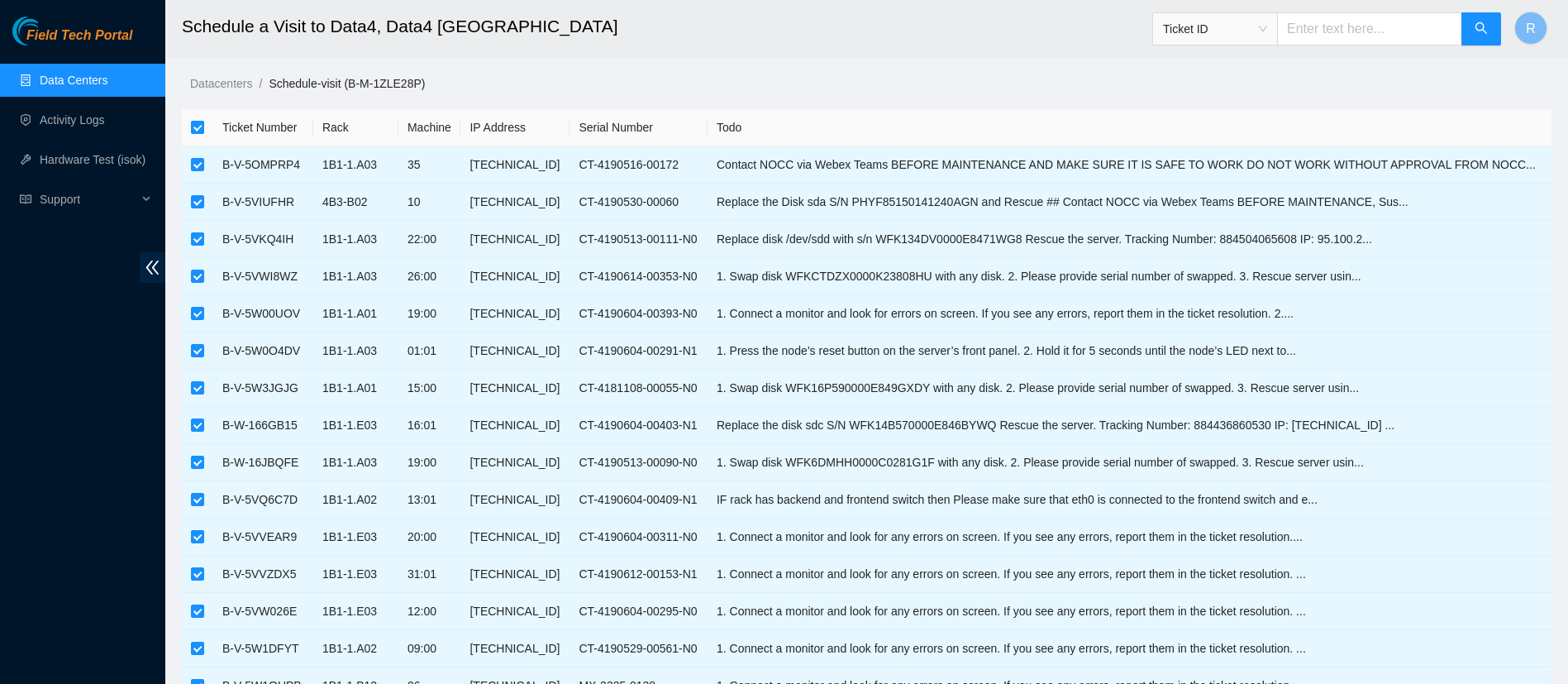
click at [193, 126] on input "checkbox" at bounding box center [197, 127] width 13 height 13
checkbox input "false"
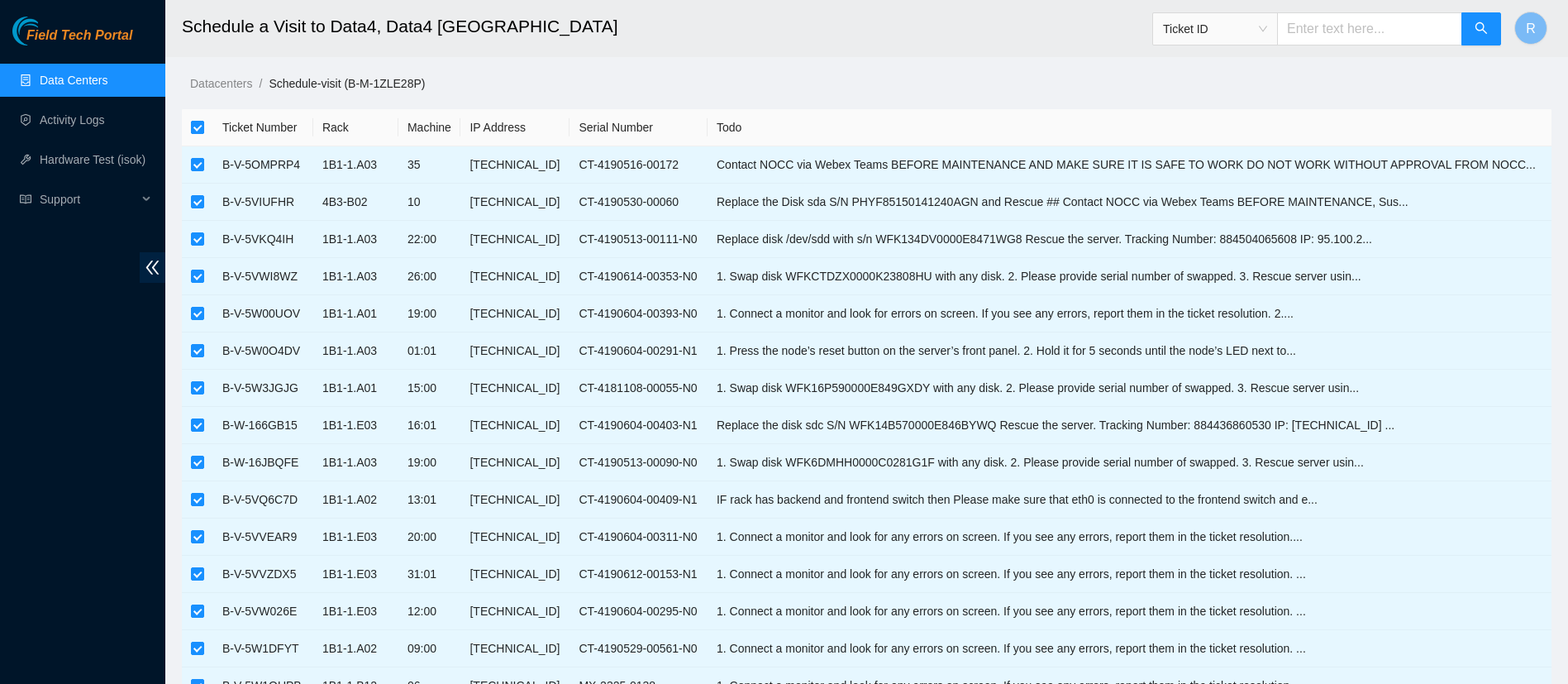
checkbox input "false"
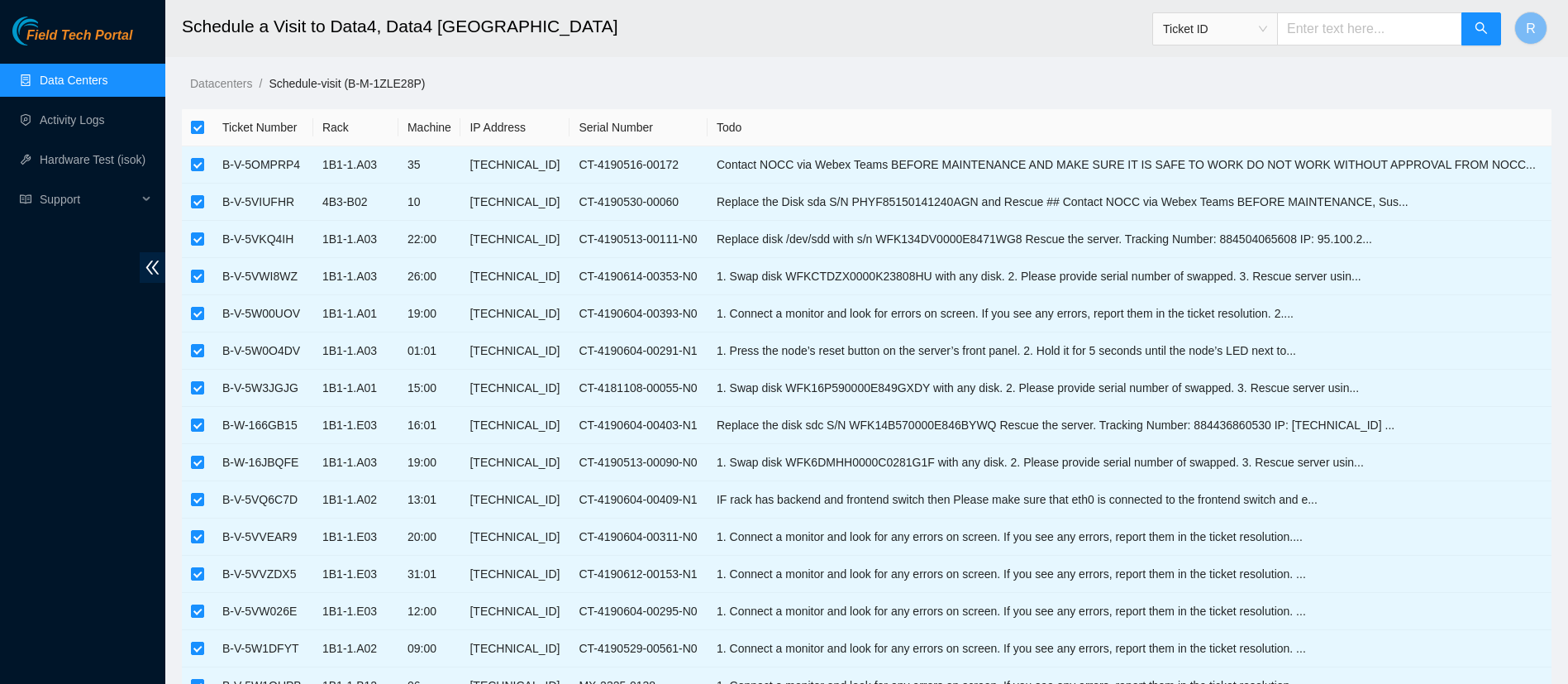
checkbox input "false"
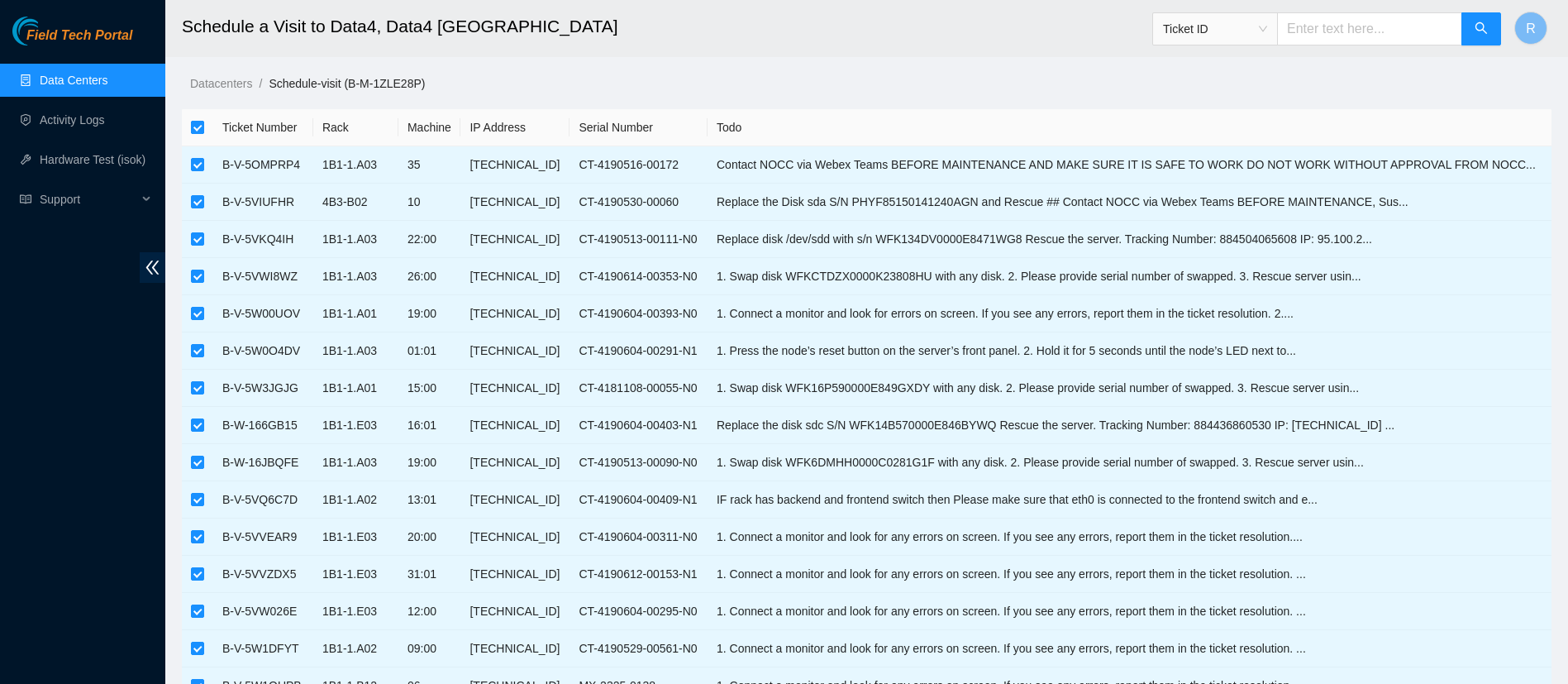
checkbox input "false"
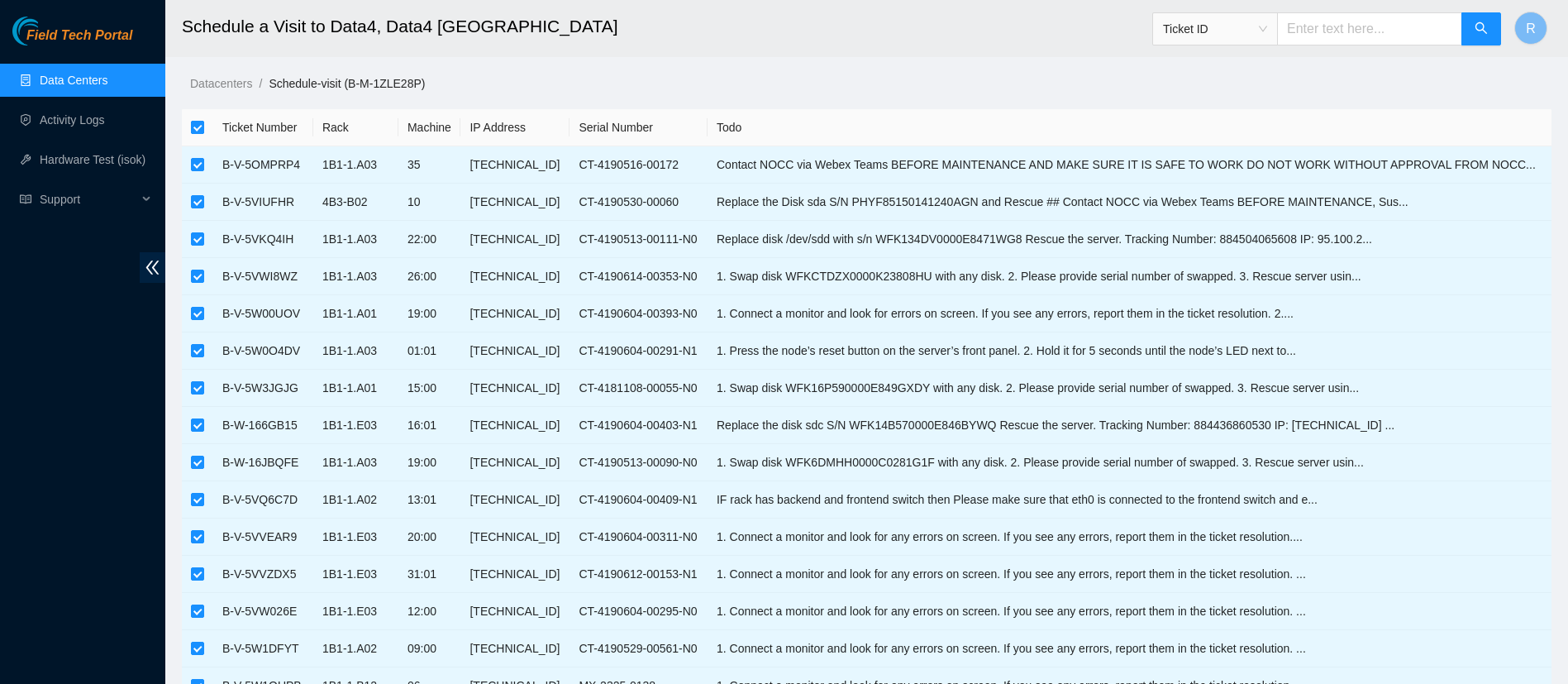
checkbox input "false"
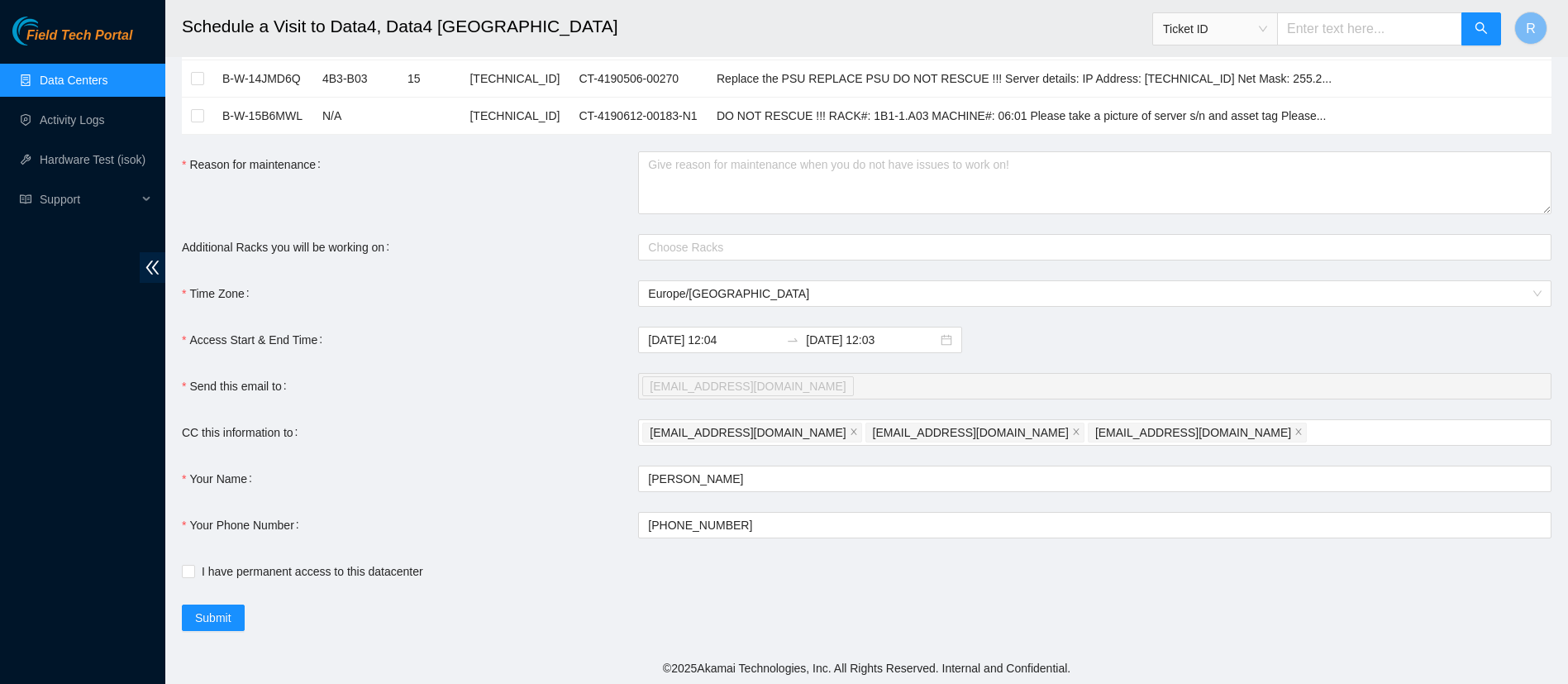
scroll to position [756, 0]
click at [742, 190] on textarea "Reason for maintenance" at bounding box center [1094, 182] width 913 height 63
click at [748, 245] on div at bounding box center [1086, 246] width 889 height 19
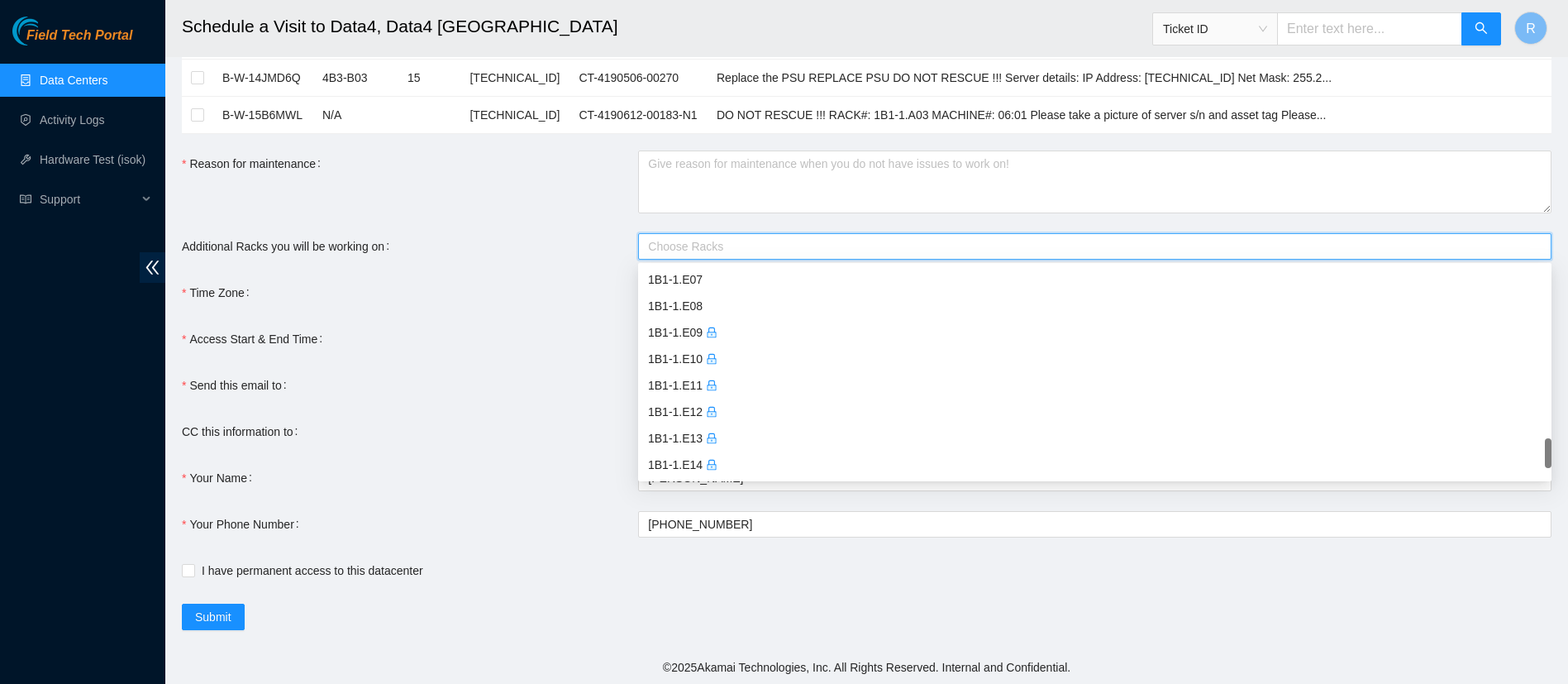
scroll to position [1563, 0]
click at [714, 329] on div "1B1-1.E09" at bounding box center [1094, 330] width 894 height 19
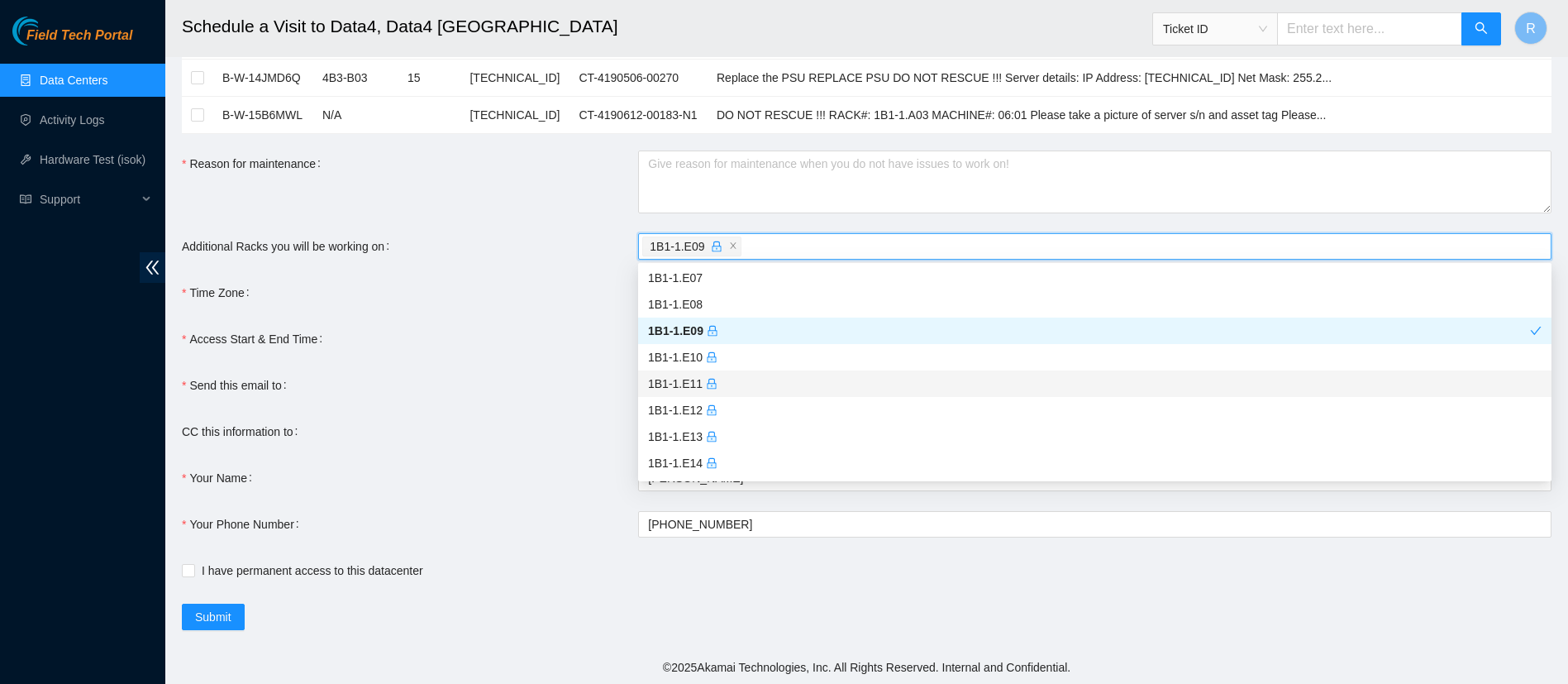
click at [747, 389] on div "1B1-1.E11" at bounding box center [1094, 383] width 894 height 19
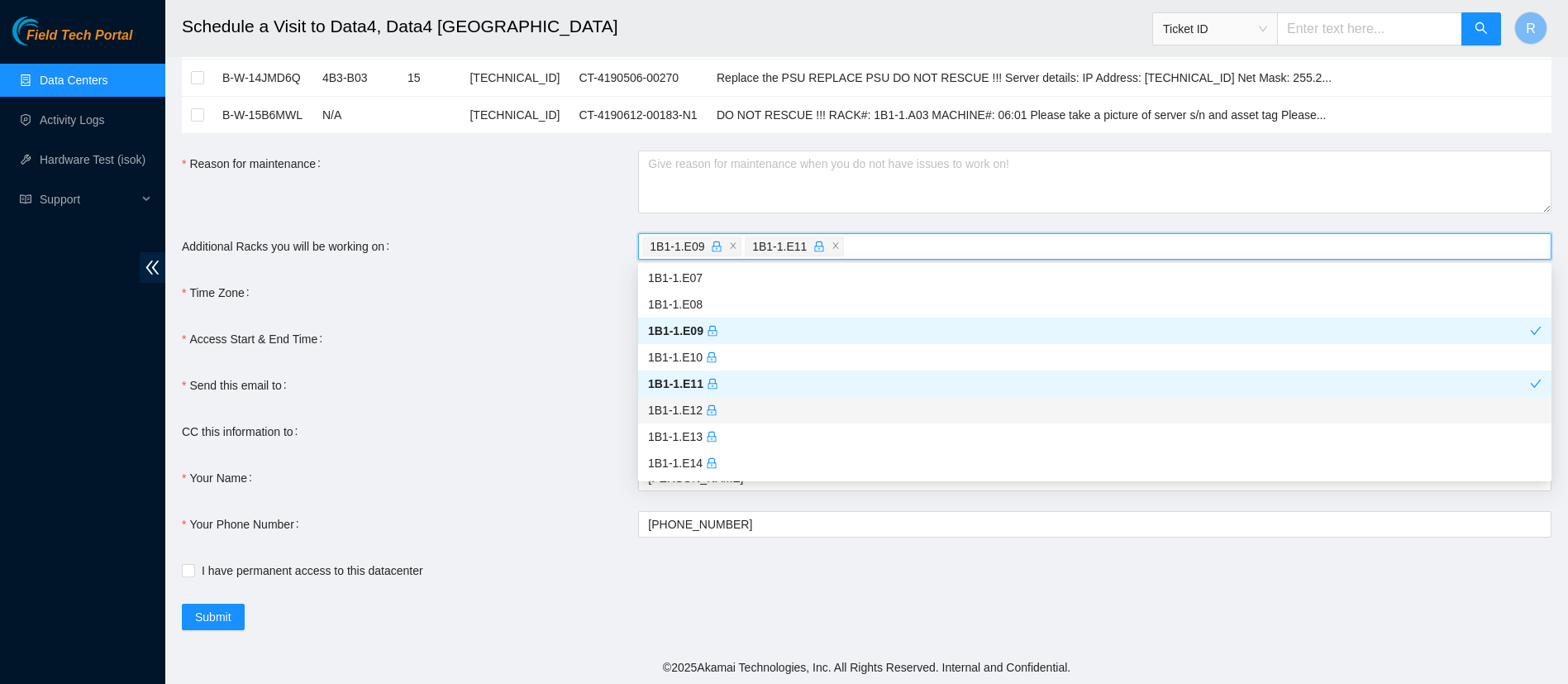
click at [746, 417] on div "1B1-1.E12" at bounding box center [1094, 410] width 894 height 19
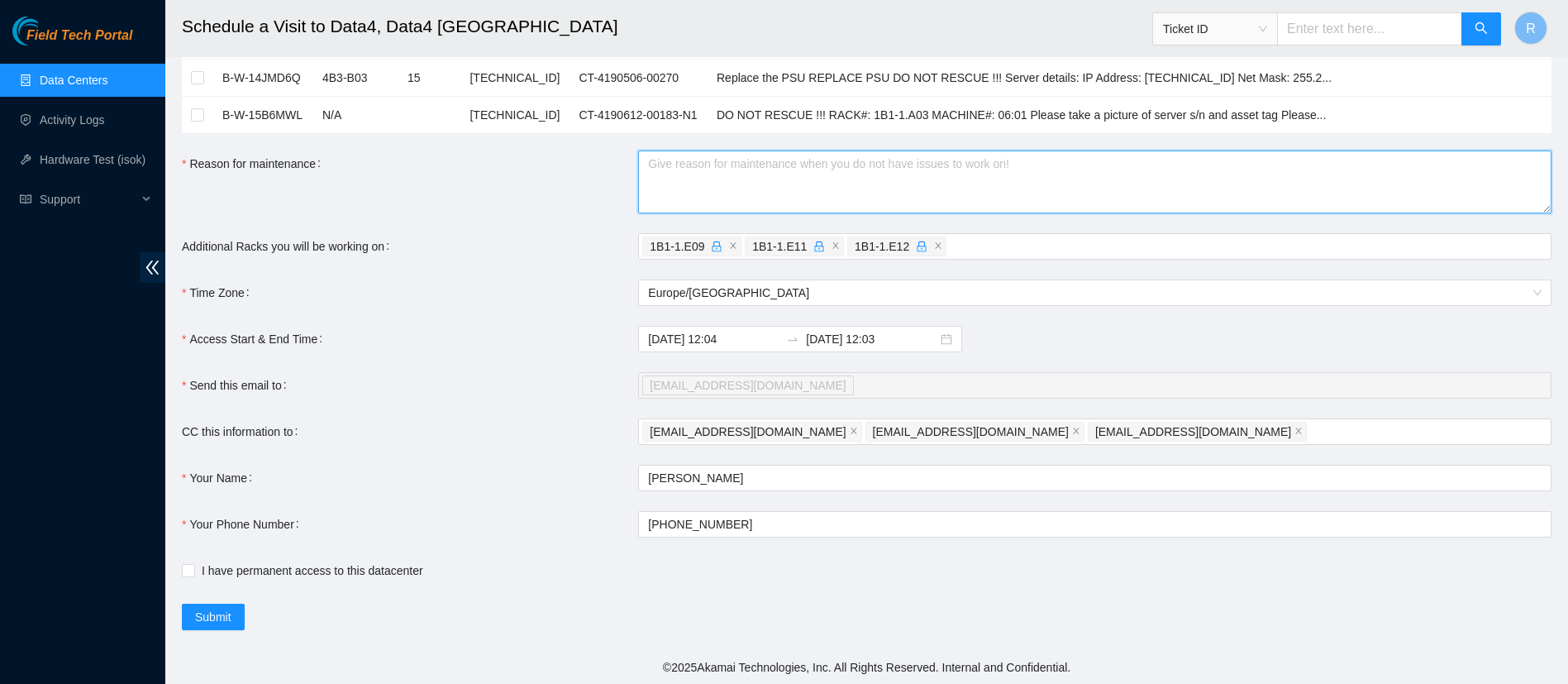
click at [682, 179] on textarea "Reason for maintenance" at bounding box center [1094, 182] width 913 height 63
type textarea "Apply labels on uplinks"
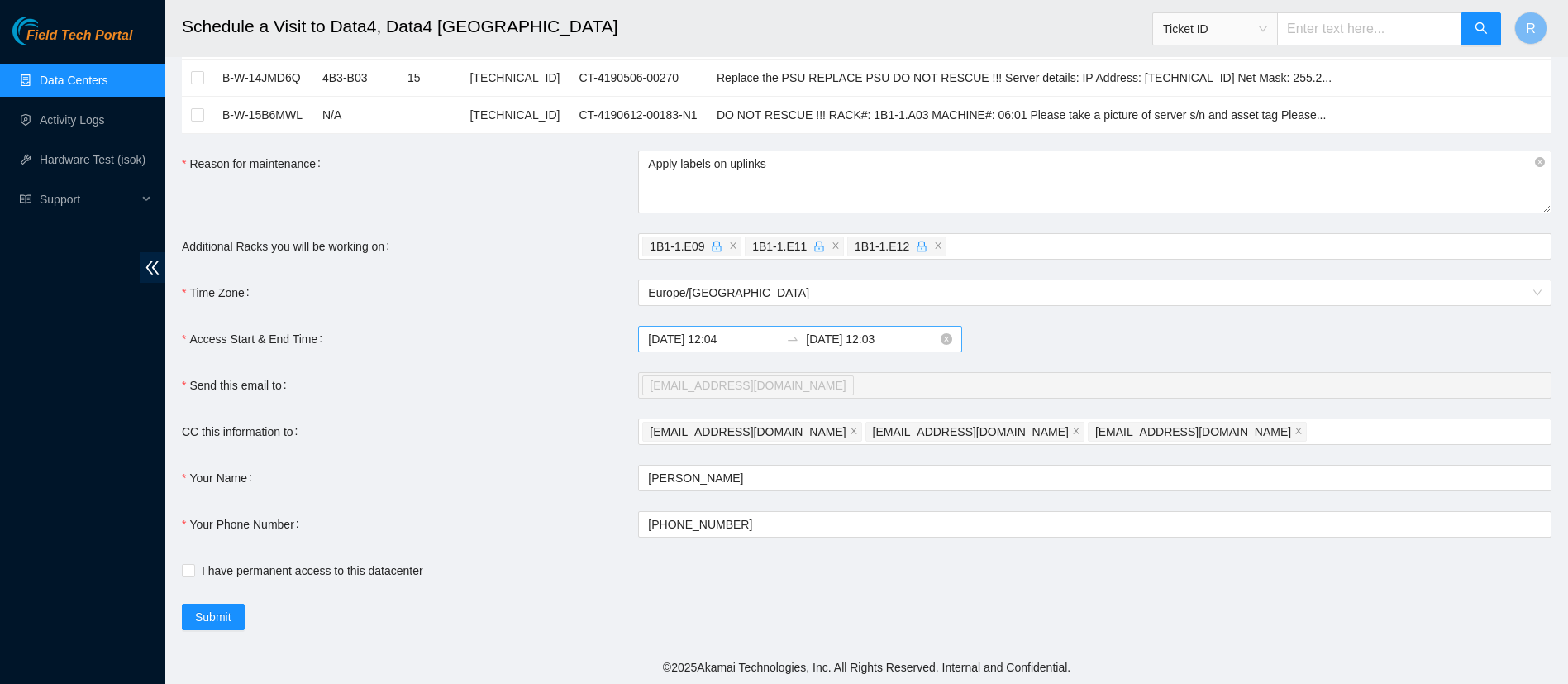
click at [860, 340] on input "2025-09-26 12:03" at bounding box center [871, 339] width 131 height 19
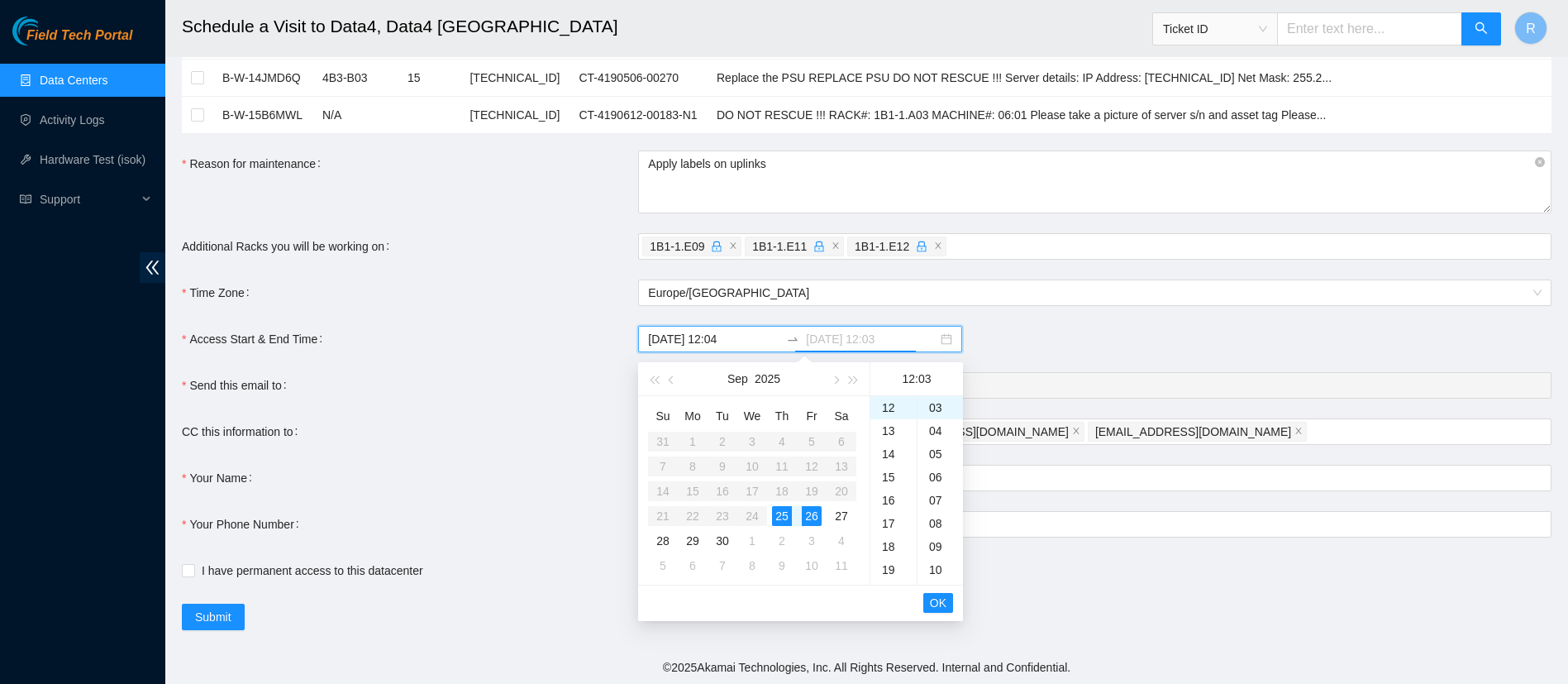
click at [781, 522] on div "25" at bounding box center [782, 515] width 19 height 19
click at [886, 496] on div "16" at bounding box center [894, 500] width 46 height 23
type input "2025-09-25 16:03"
click at [940, 601] on span "OK" at bounding box center [938, 603] width 17 height 19
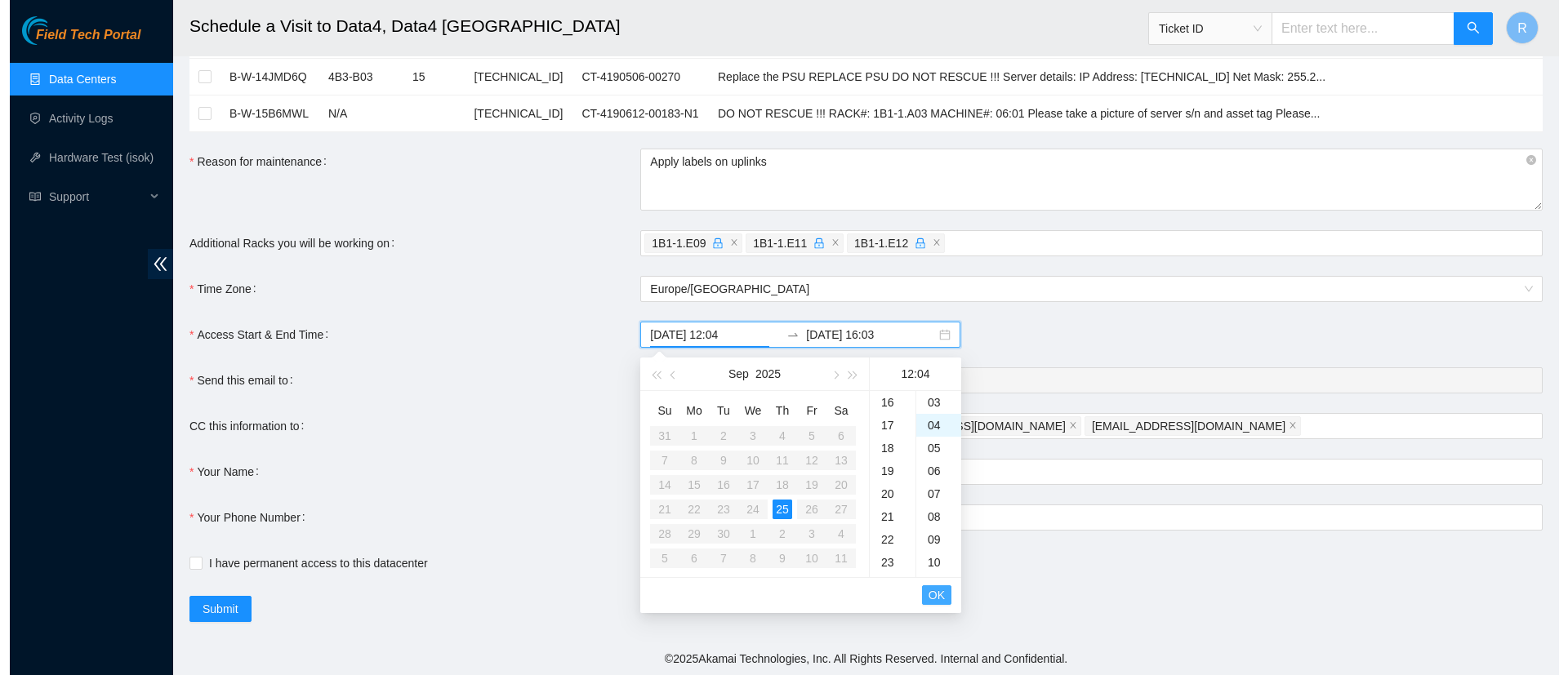
scroll to position [91, 0]
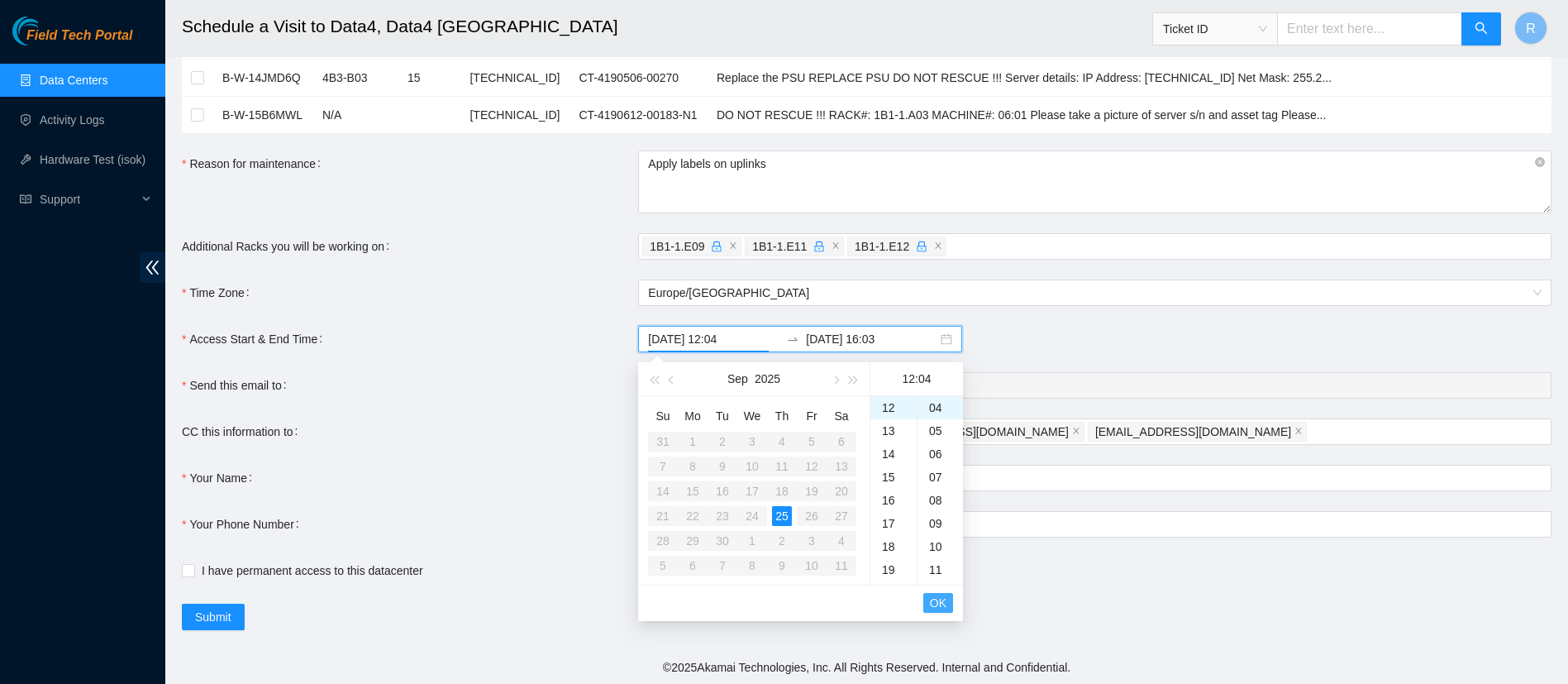
click at [940, 601] on span "OK" at bounding box center [938, 603] width 17 height 19
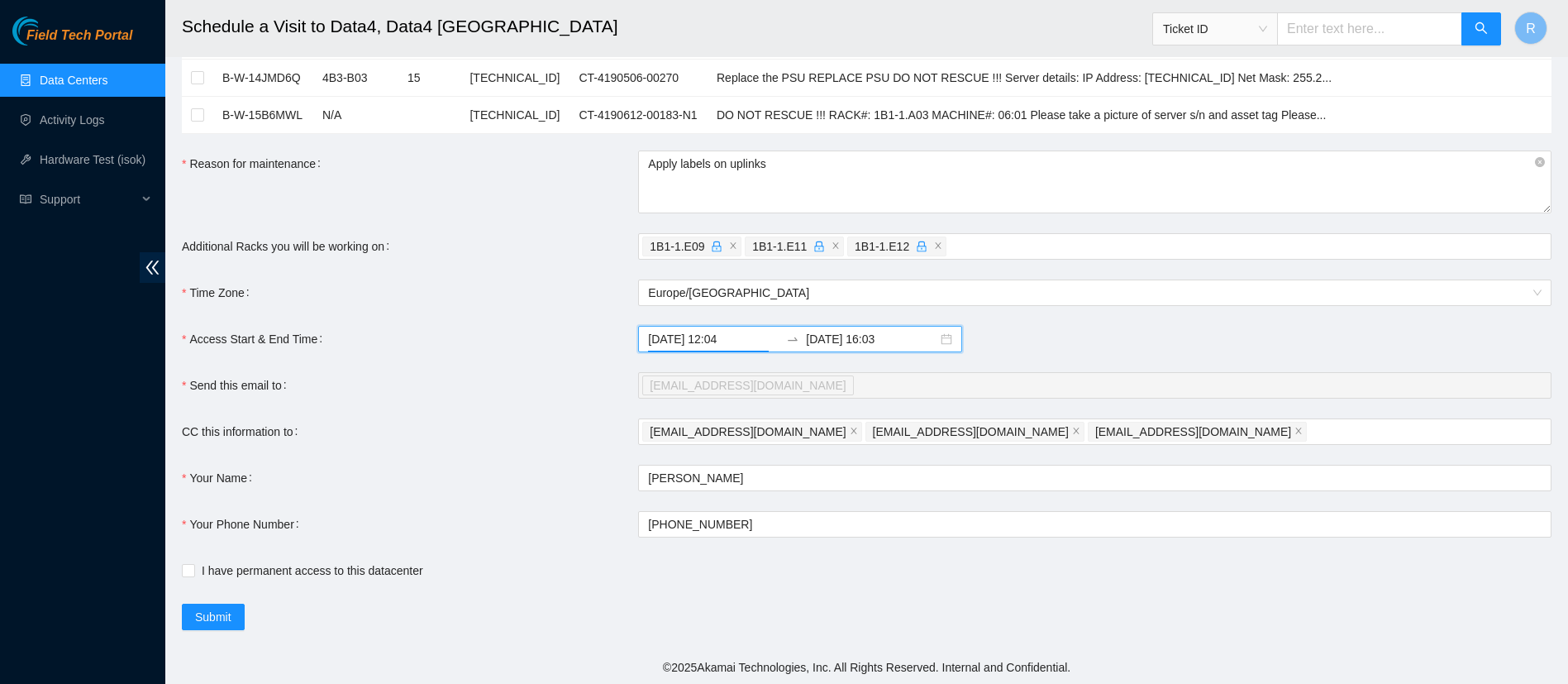
click at [182, 575] on input "I have permanent access to this datacenter" at bounding box center [187, 569] width 11 height 11
checkbox input "true"
click at [216, 616] on span "Submit" at bounding box center [213, 617] width 36 height 19
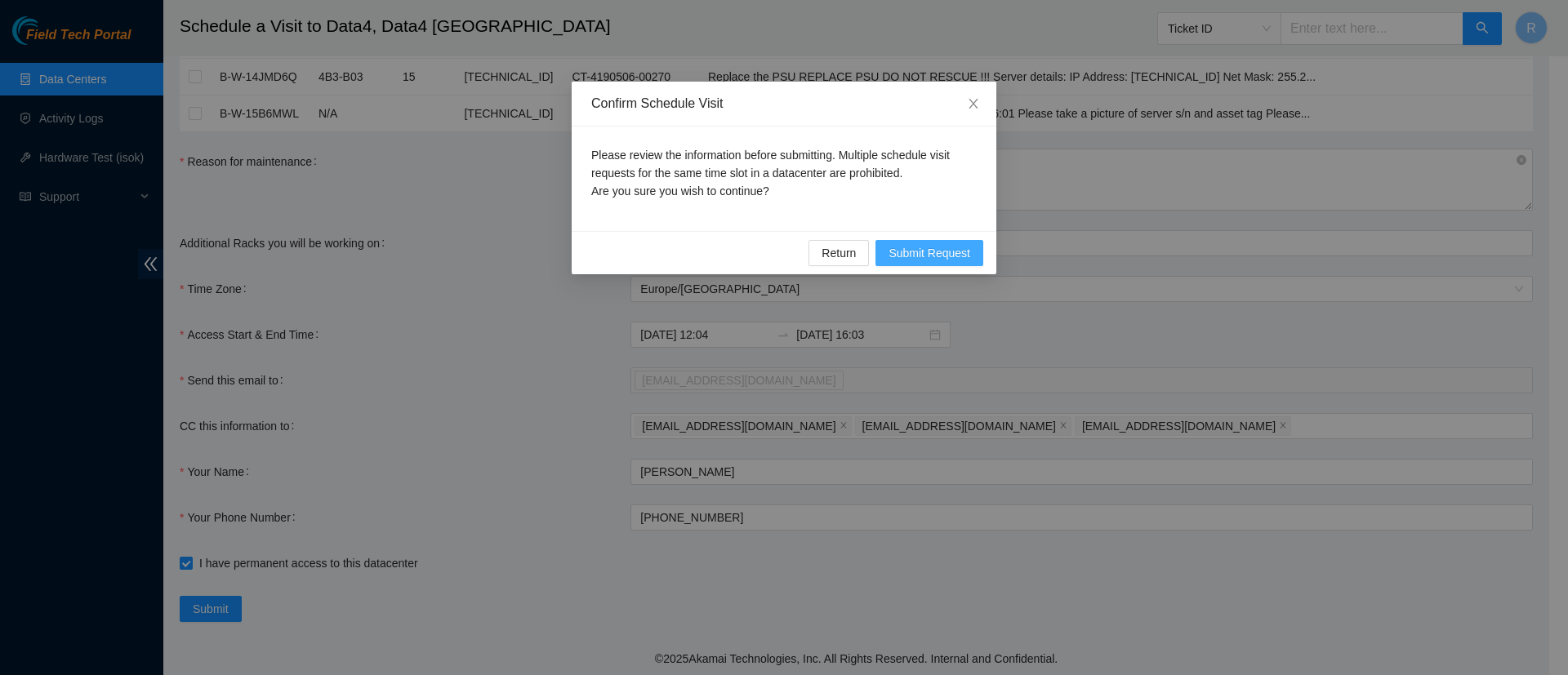
click at [940, 258] on span "Submit Request" at bounding box center [929, 253] width 82 height 18
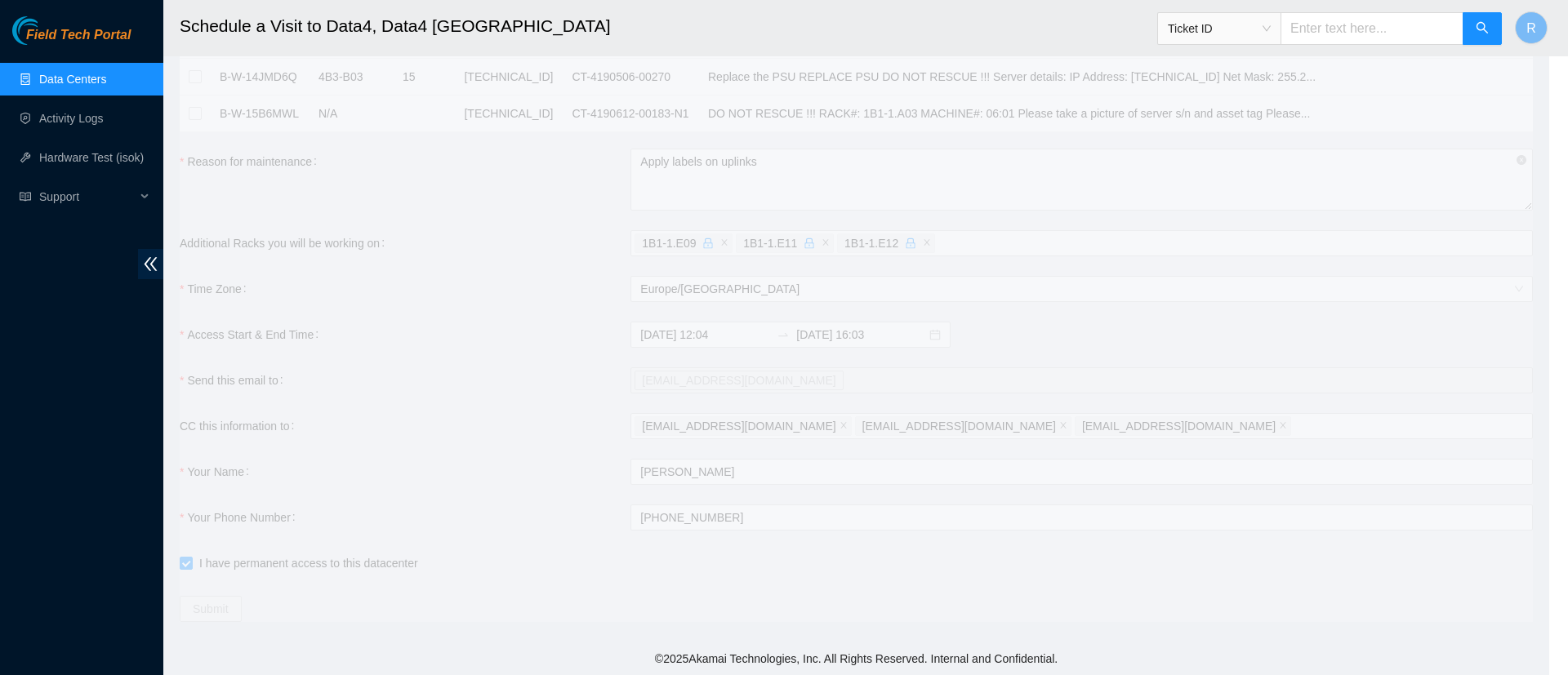
type input "2025-09-25 12:06"
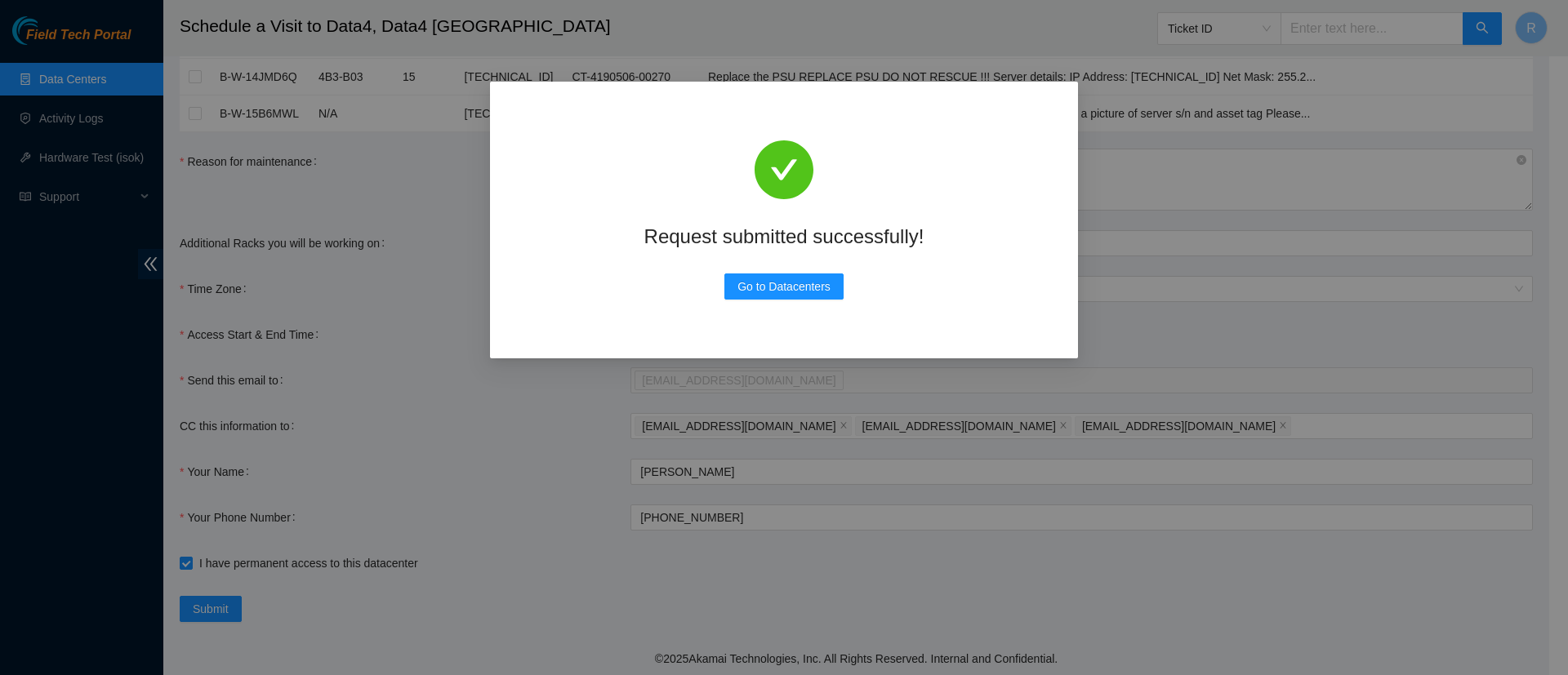
click at [773, 301] on div "Request submitted successfully! Go to Datacenters" at bounding box center [784, 219] width 549 height 238
click at [771, 296] on button "Go to Datacenters" at bounding box center [784, 287] width 119 height 26
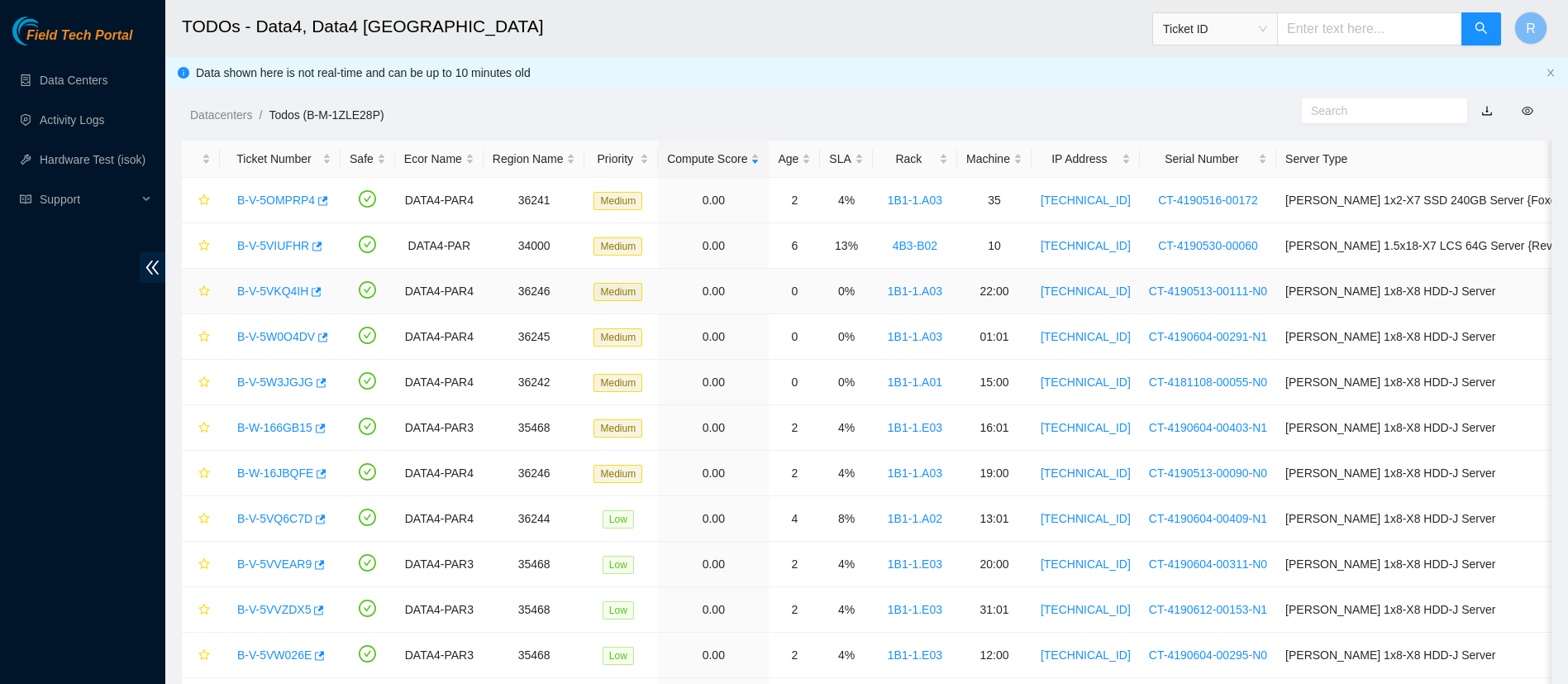
click at [287, 293] on link "B-V-5VKQ4IH" at bounding box center [273, 290] width 71 height 13
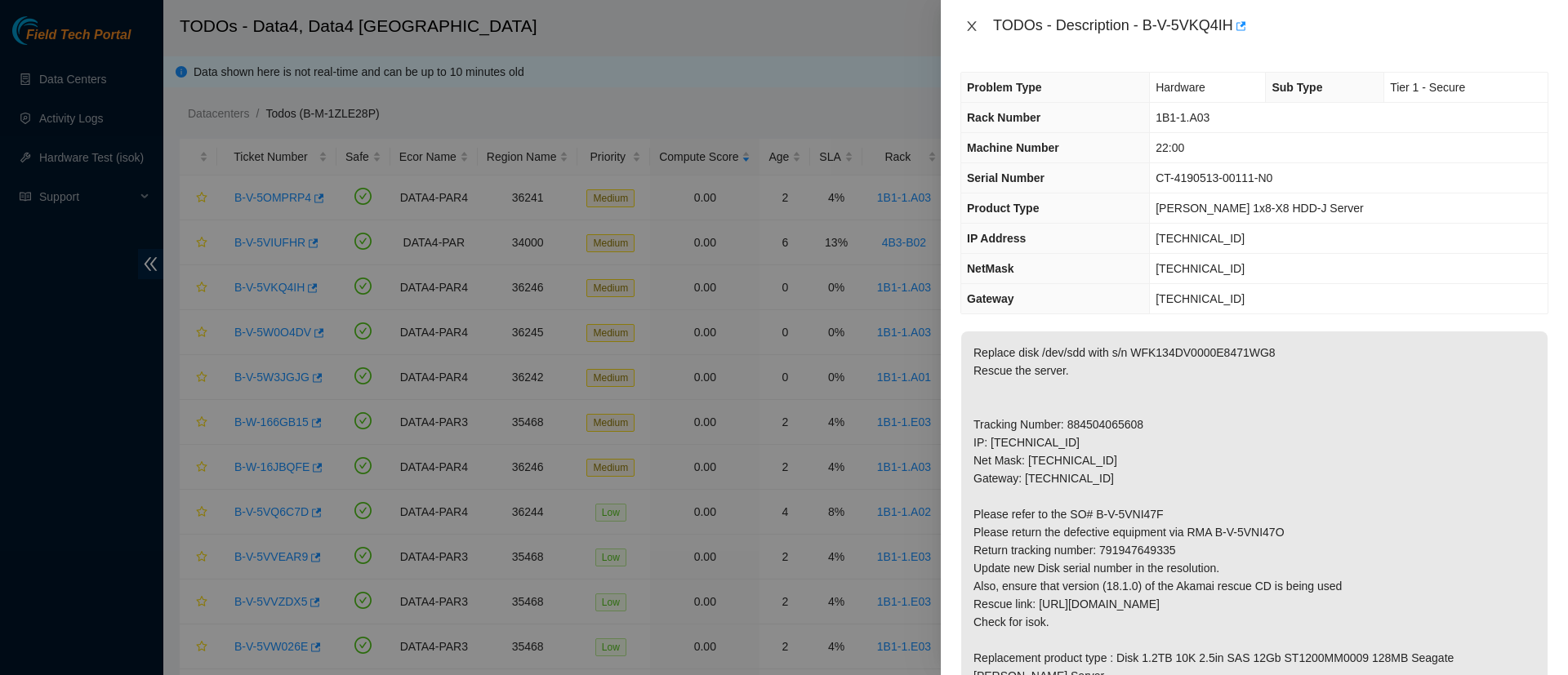
click at [974, 24] on icon "close" at bounding box center [971, 25] width 9 height 10
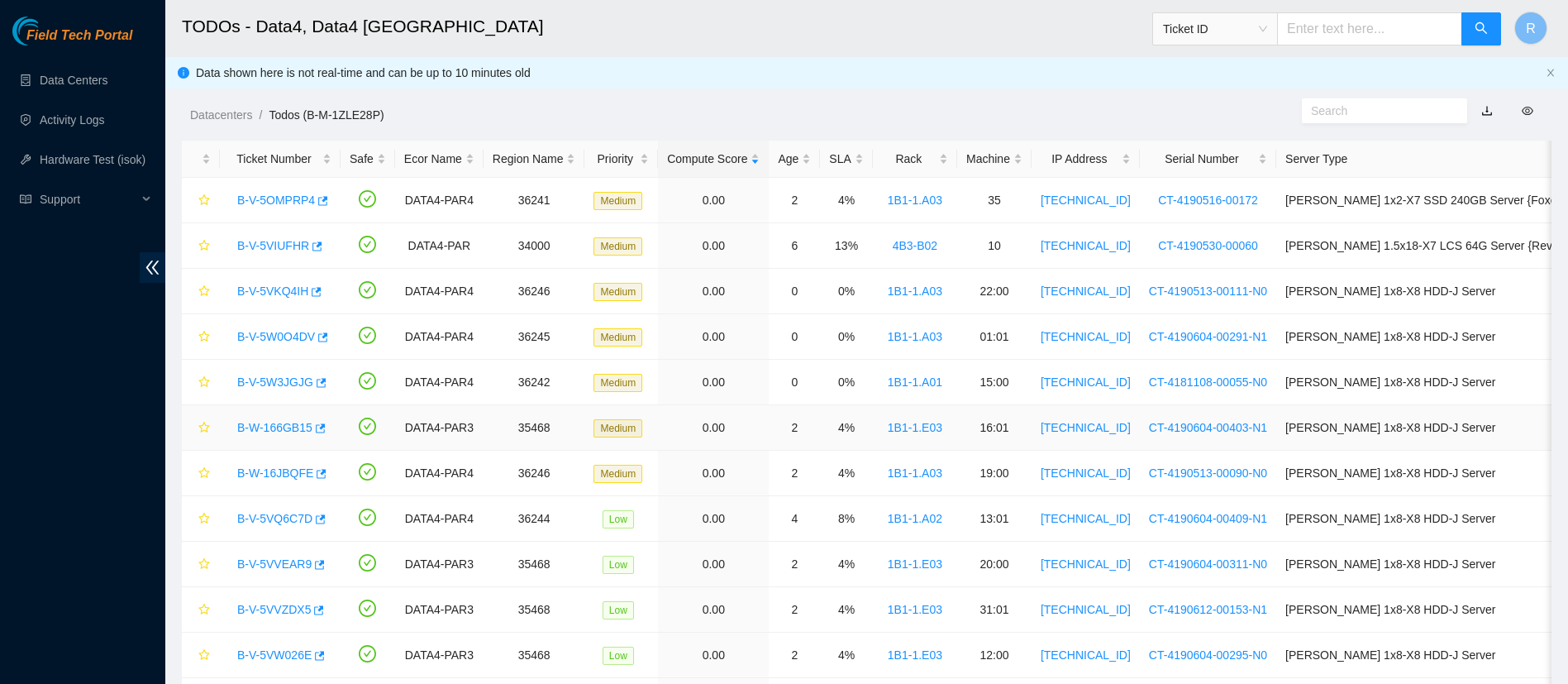
click at [292, 427] on link "B-W-166GB15" at bounding box center [274, 427] width 75 height 13
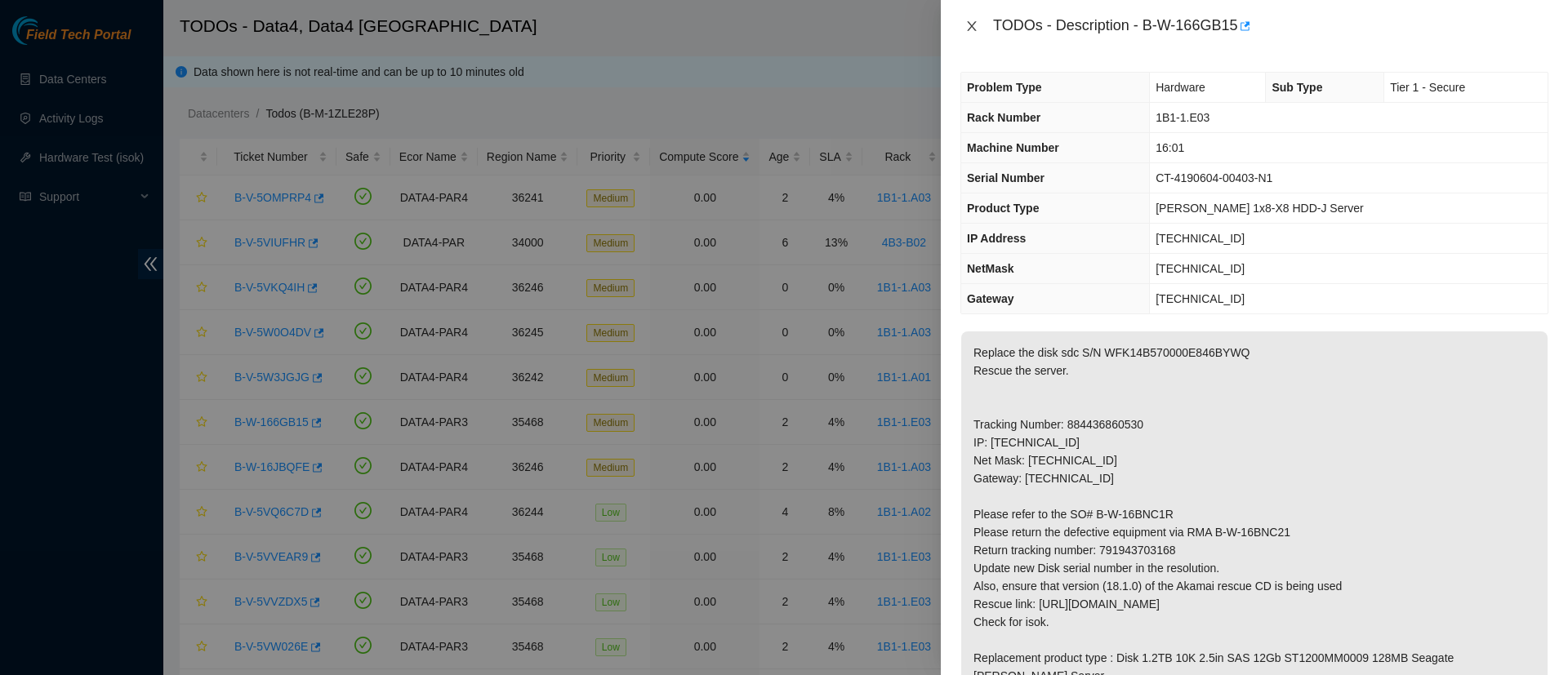
click at [967, 32] on icon "close" at bounding box center [971, 25] width 13 height 13
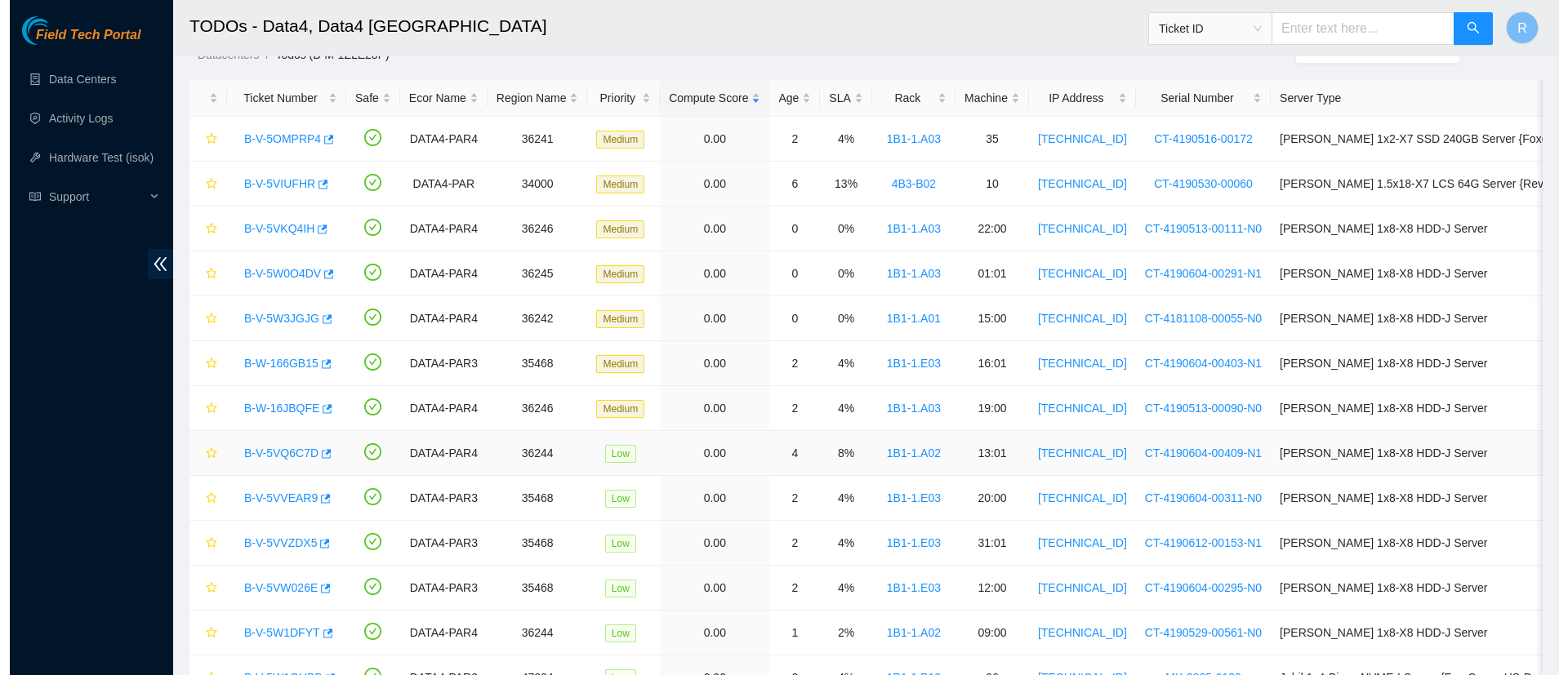
scroll to position [69, 0]
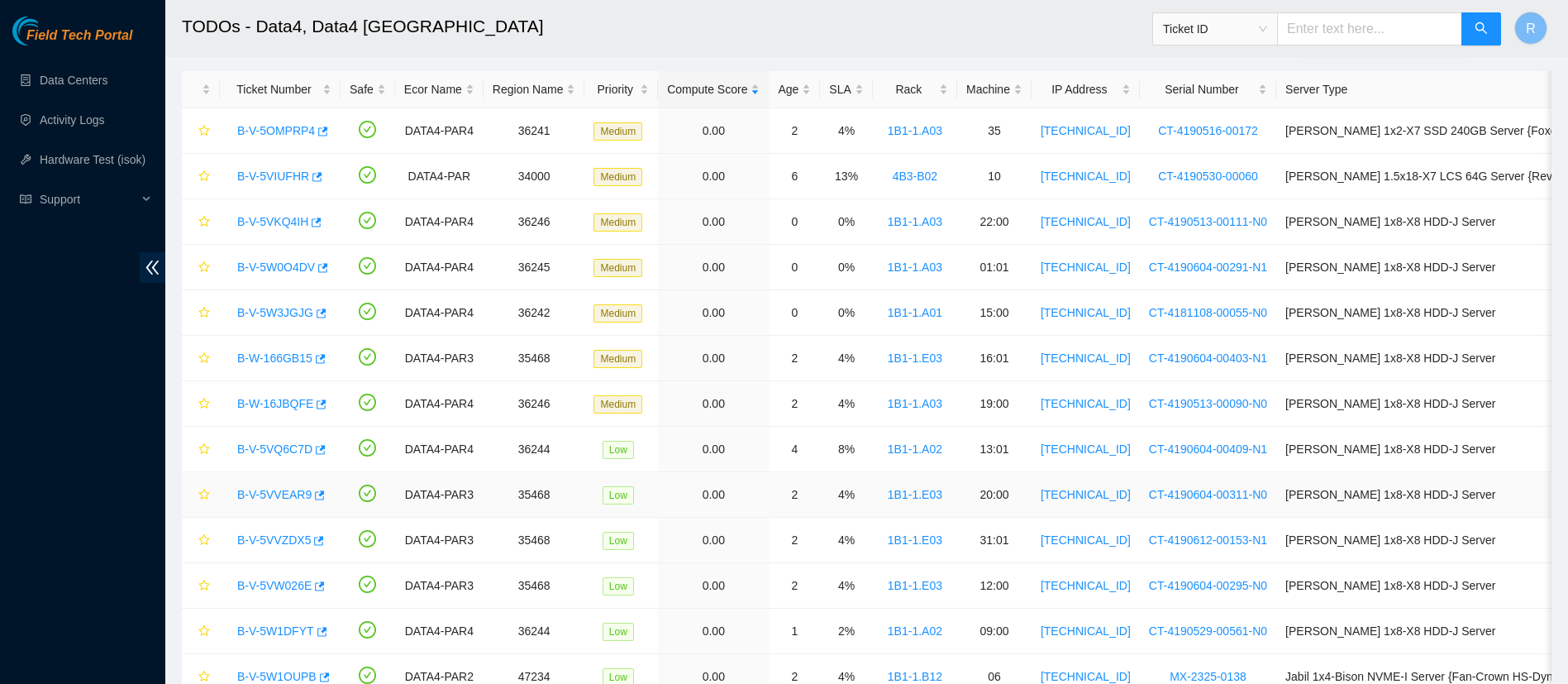
click at [286, 499] on link "B-V-5VVEAR9" at bounding box center [274, 494] width 74 height 13
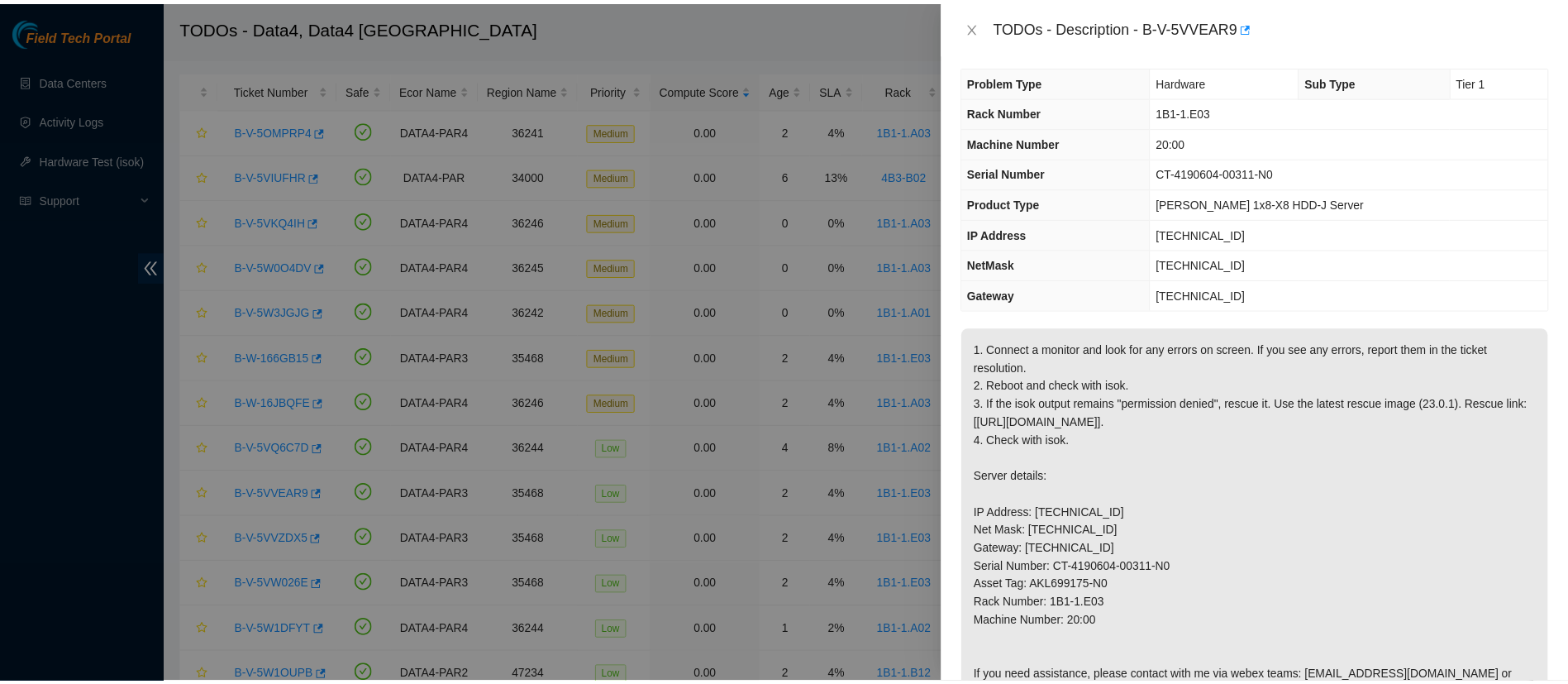
scroll to position [0, 0]
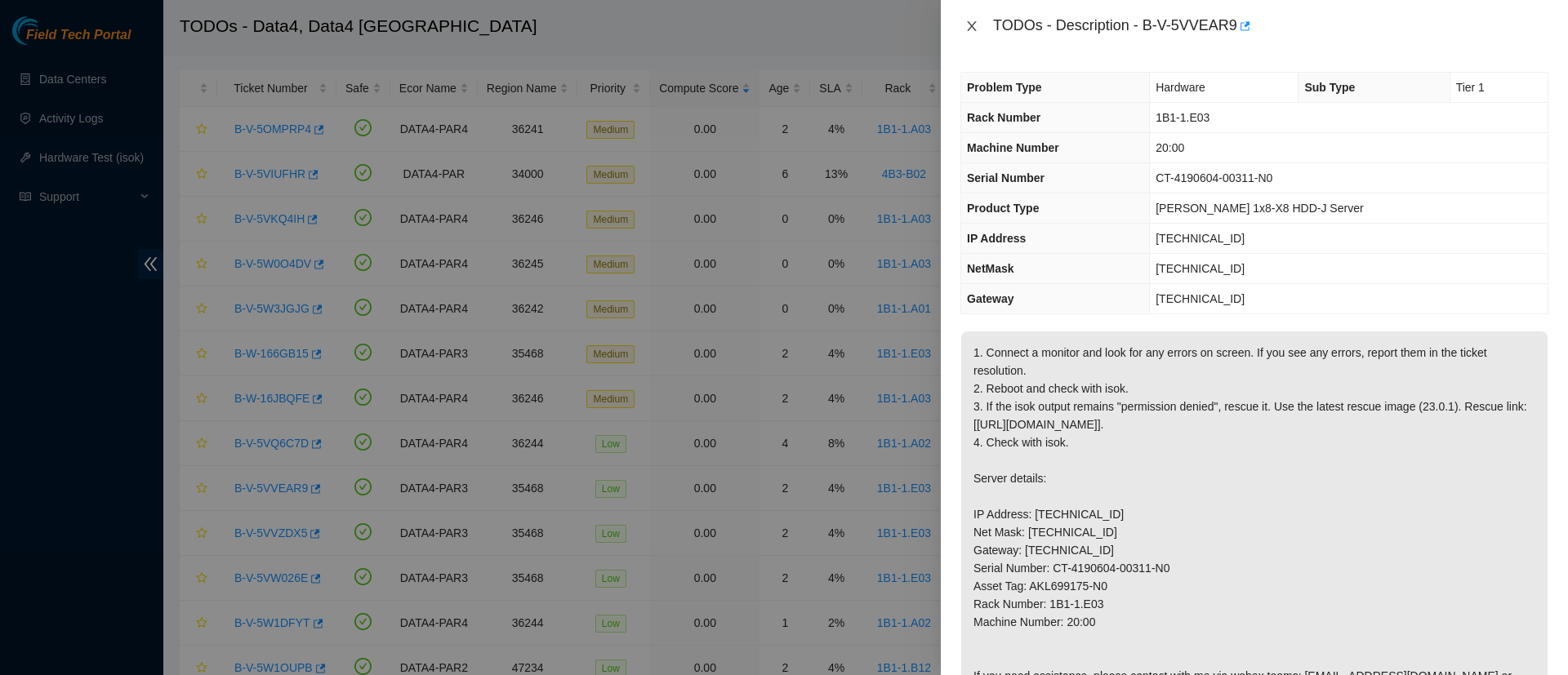
click at [973, 25] on icon "close" at bounding box center [971, 25] width 9 height 10
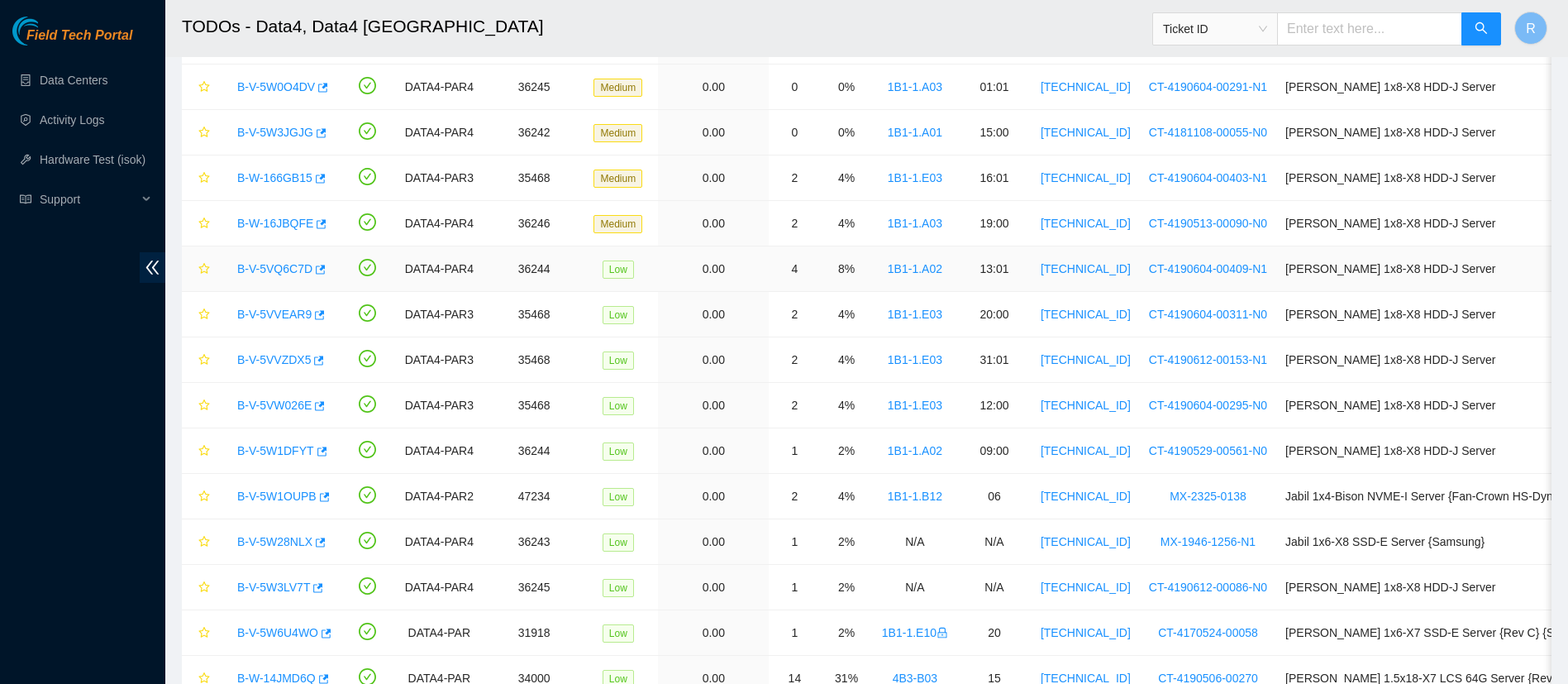
scroll to position [255, 0]
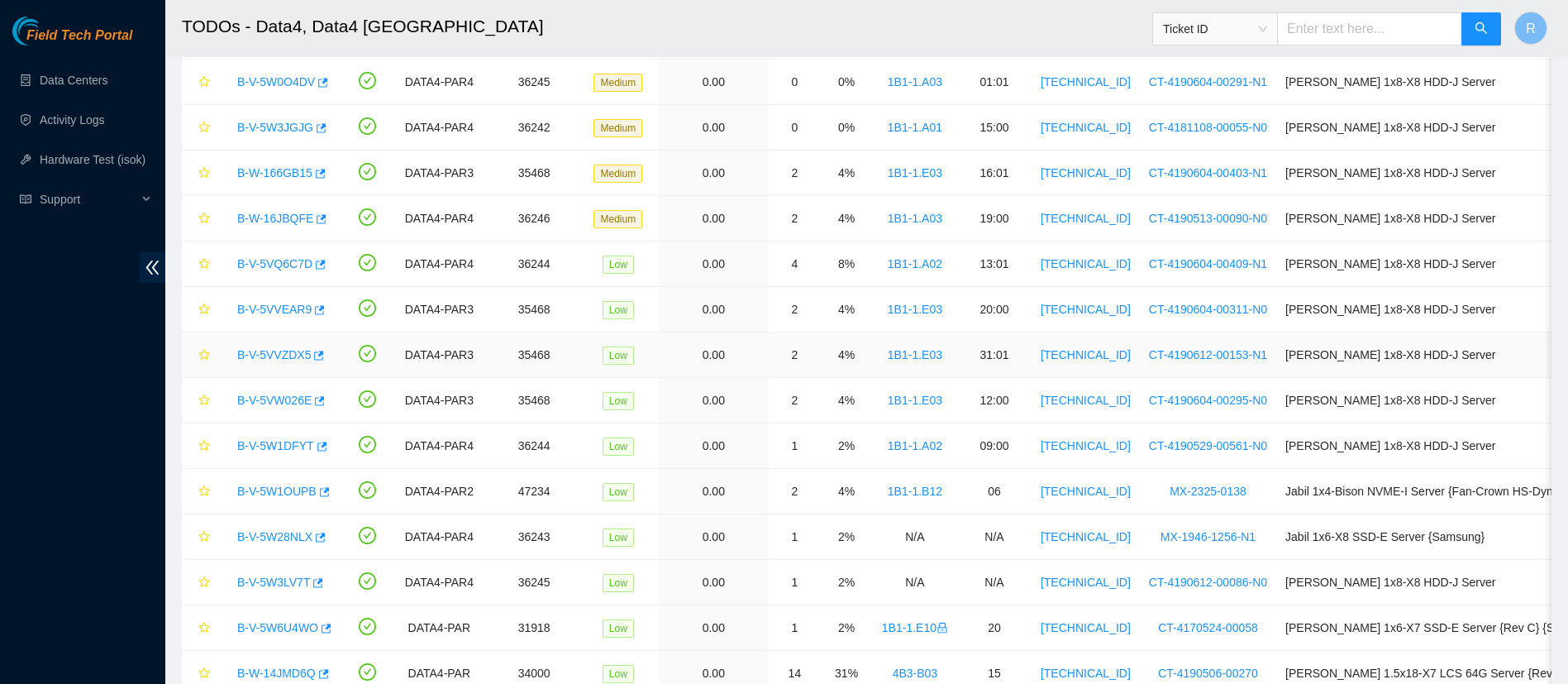
click at [291, 357] on link "B-V-5VVZDX5" at bounding box center [274, 354] width 73 height 13
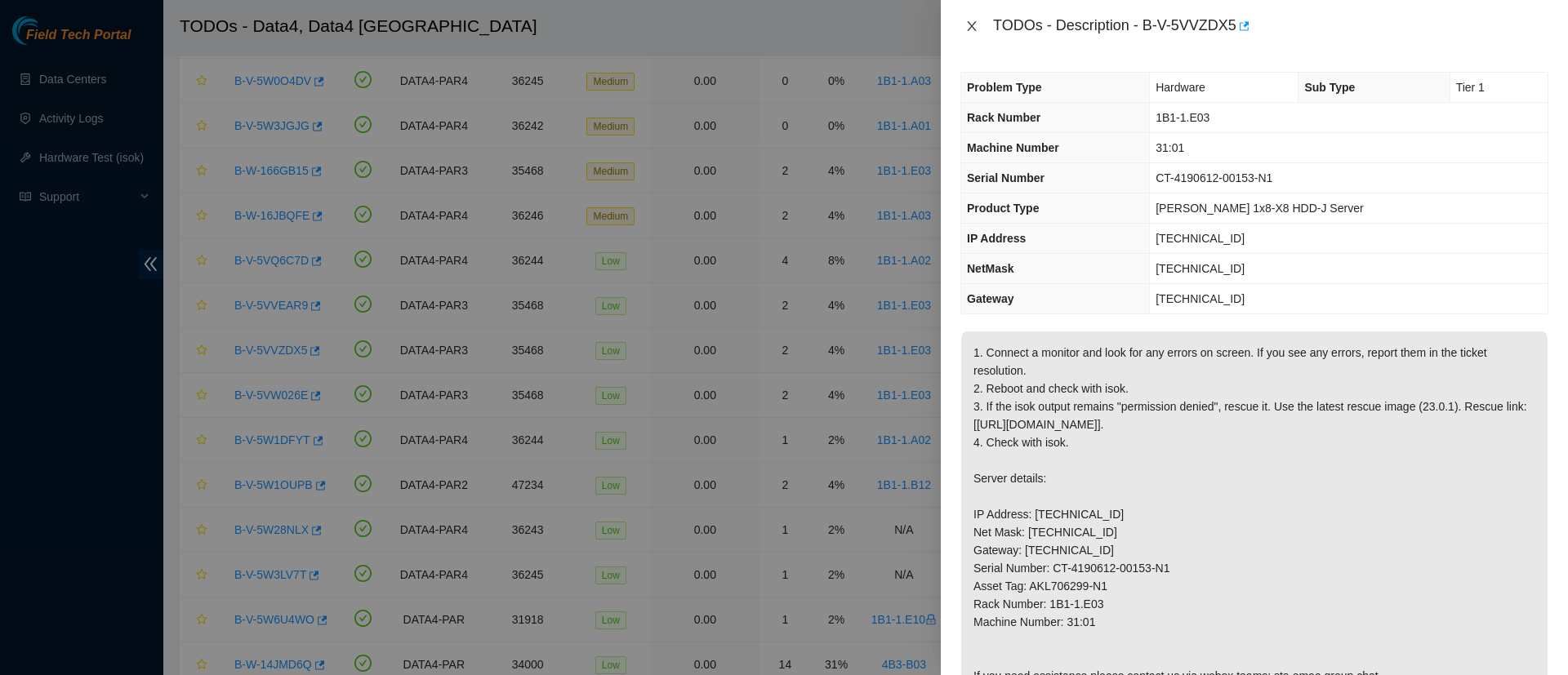
click at [971, 28] on icon "close" at bounding box center [971, 25] width 13 height 13
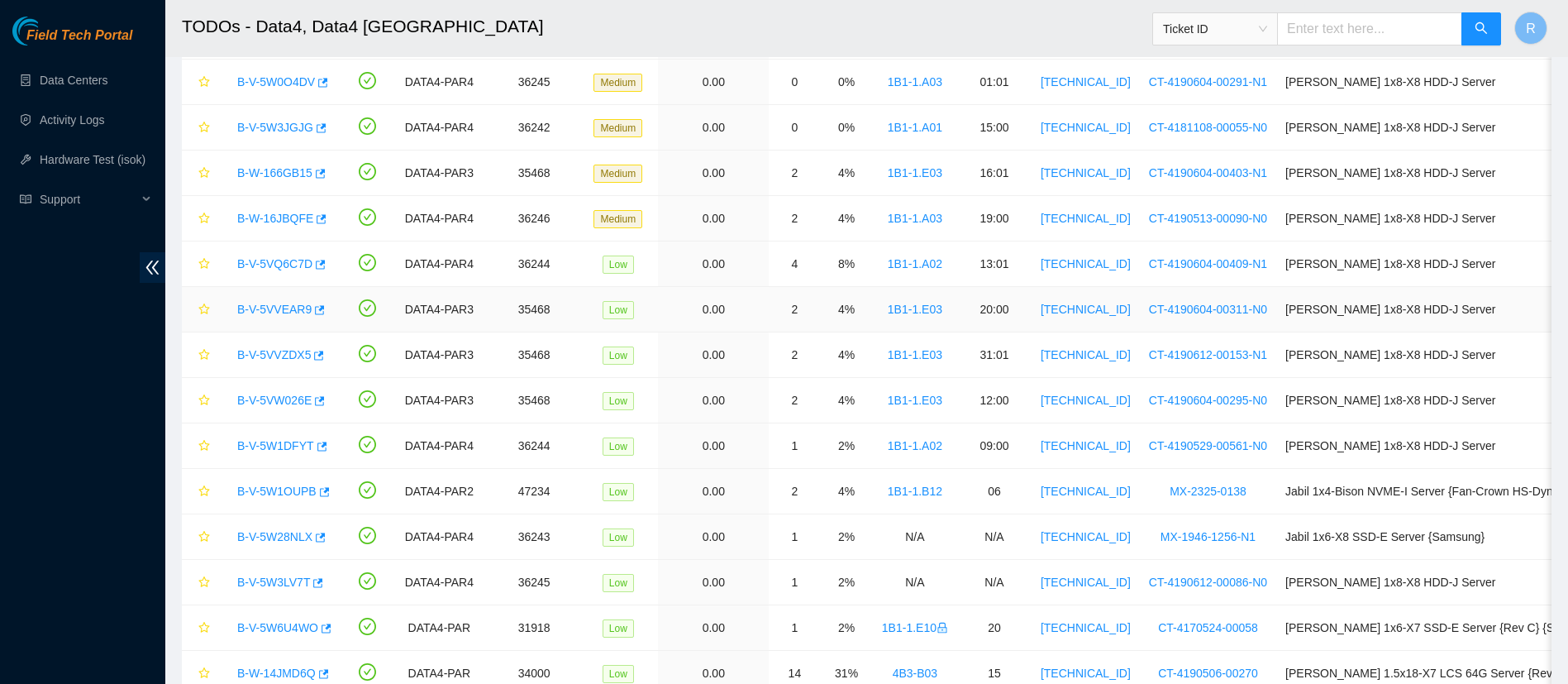
click at [281, 309] on link "B-V-5VVEAR9" at bounding box center [274, 309] width 74 height 13
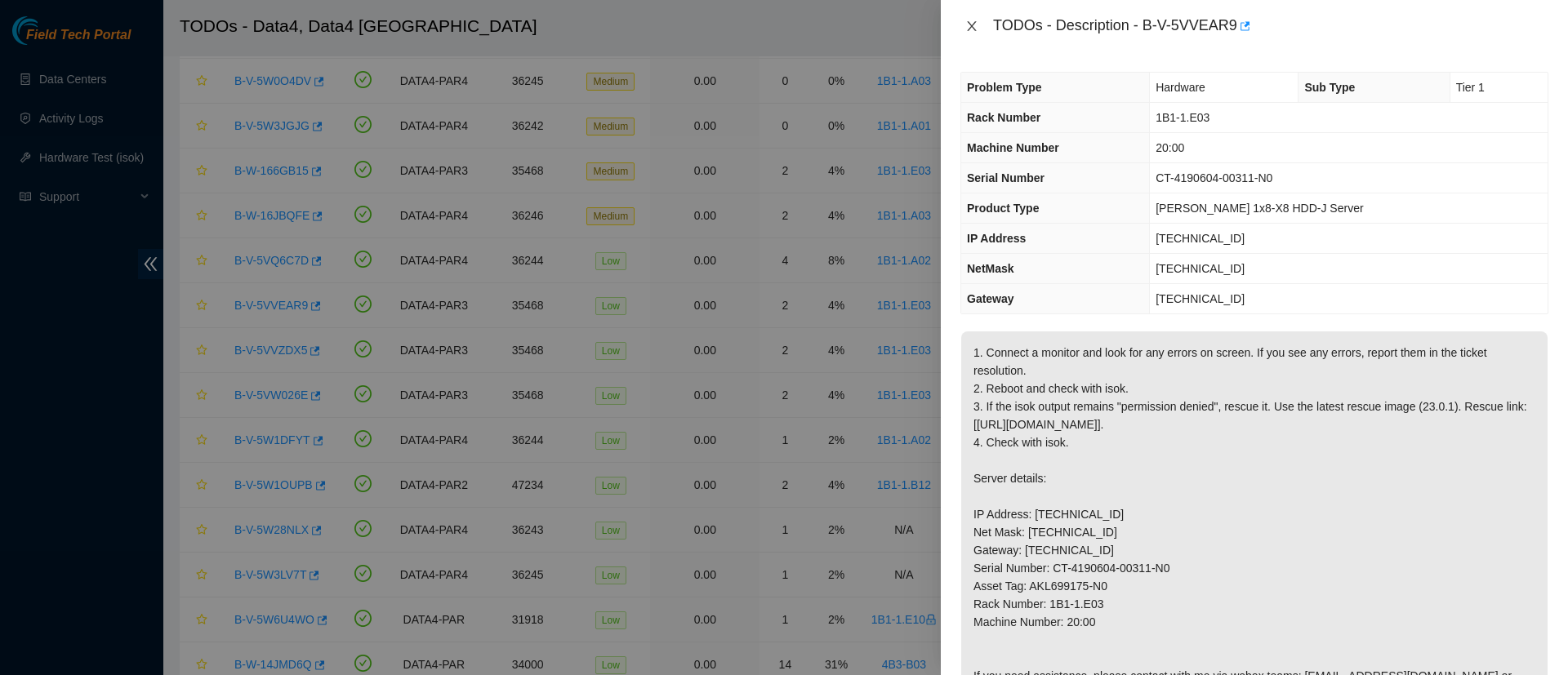
click at [967, 27] on icon "close" at bounding box center [971, 25] width 13 height 13
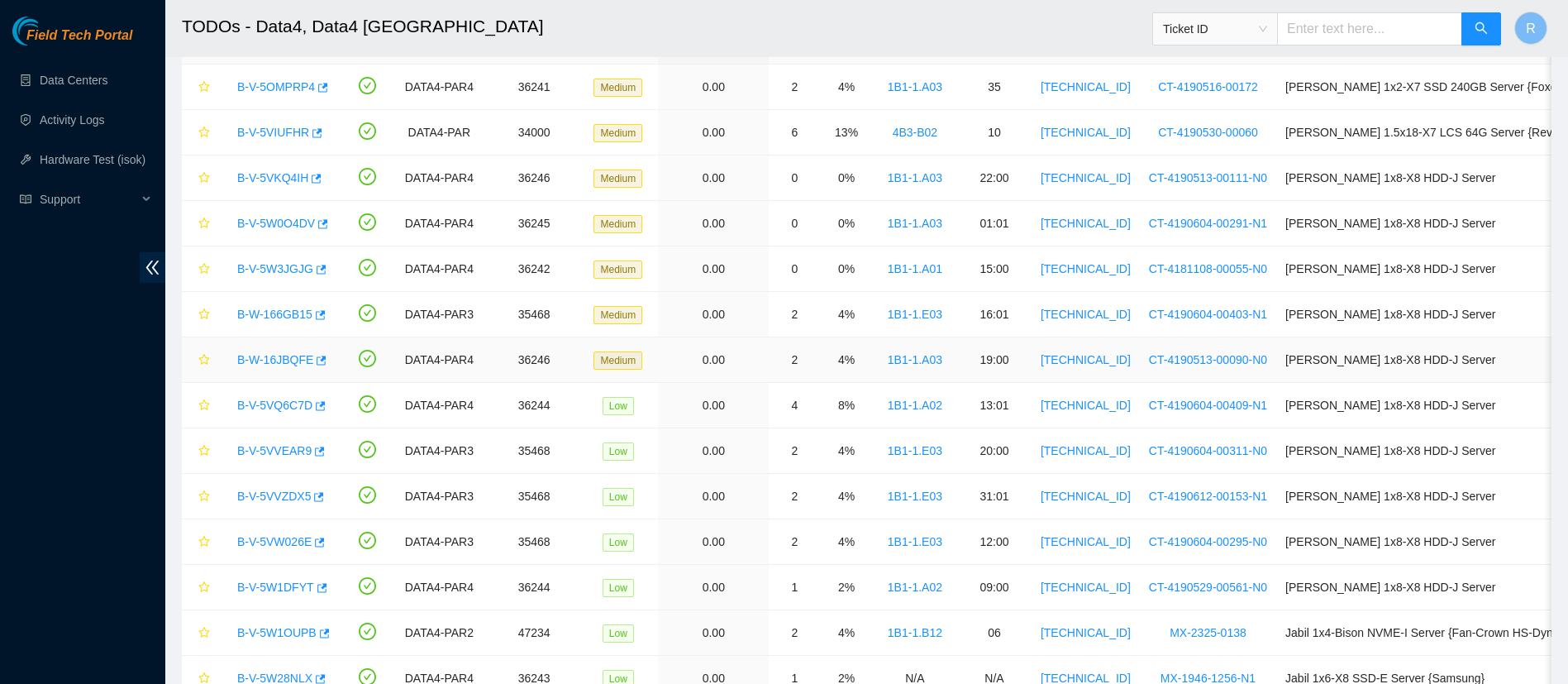
scroll to position [114, 0]
click at [276, 500] on link "B-V-5VVZDX5" at bounding box center [274, 495] width 73 height 13
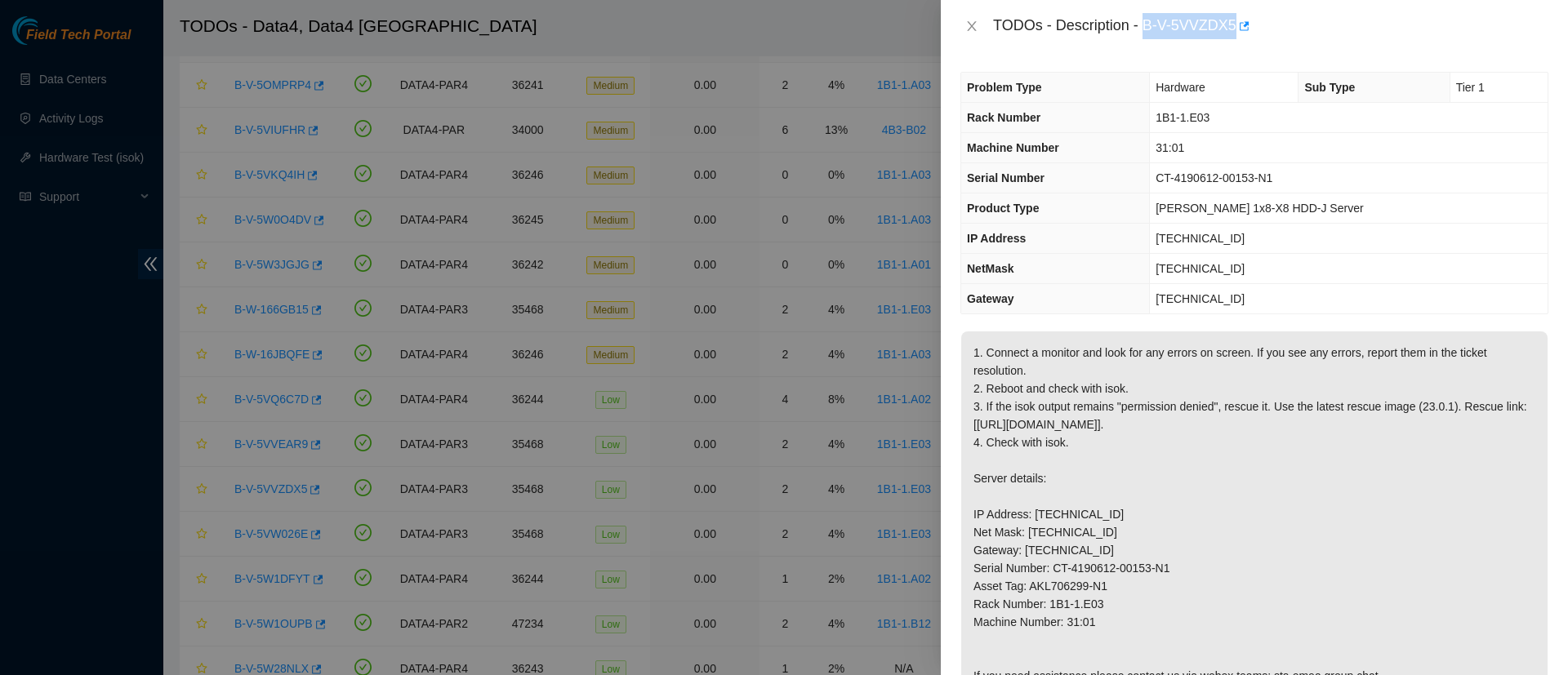
drag, startPoint x: 1145, startPoint y: 24, endPoint x: 1241, endPoint y: 41, distance: 97.5
click at [1241, 41] on div "TODOs - Description - B-V-5VVZDX5" at bounding box center [1253, 26] width 627 height 52
copy div "B-V-5VVZDX5"
click at [973, 17] on div "TODOs - Description - B-V-5VVZDX5" at bounding box center [1254, 26] width 588 height 26
click at [974, 24] on icon "close" at bounding box center [971, 25] width 9 height 10
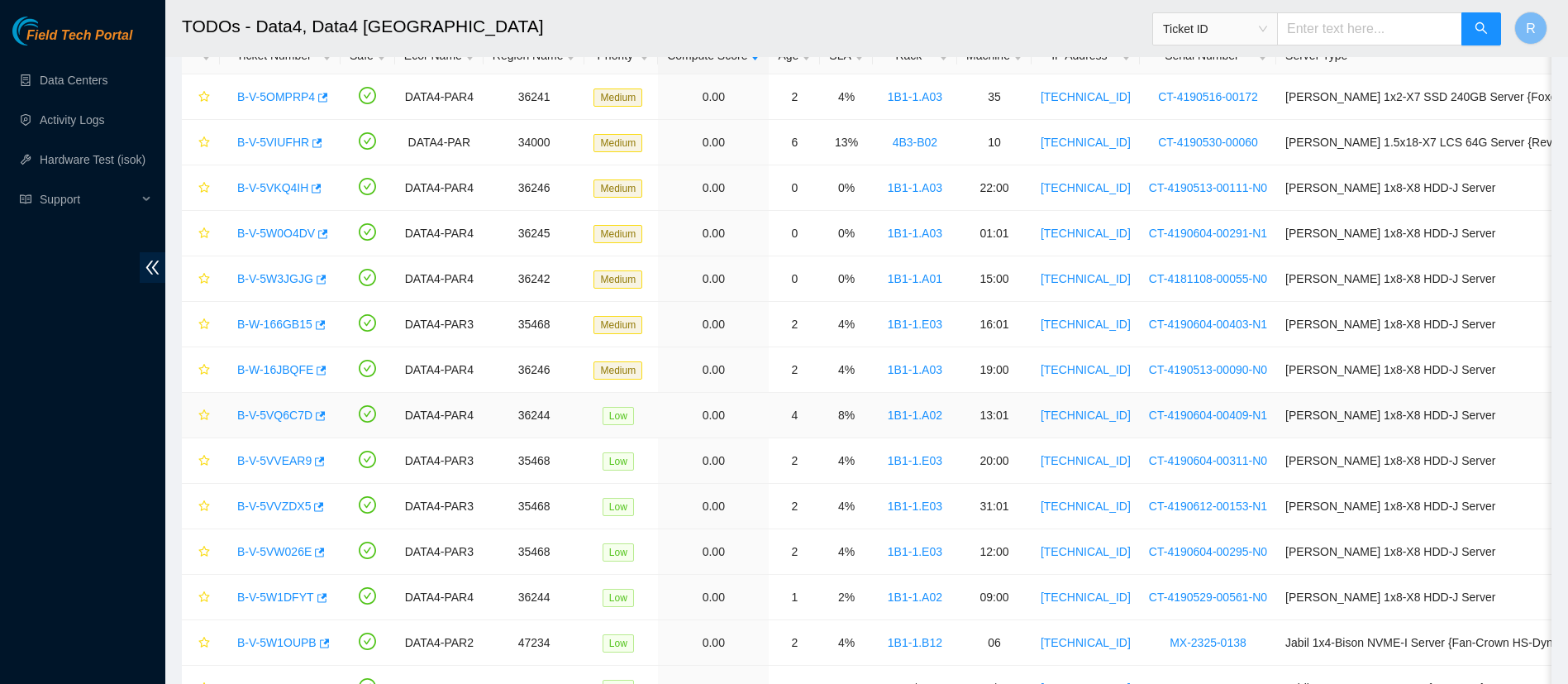
scroll to position [104, 0]
click at [275, 502] on link "B-V-5VVZDX5" at bounding box center [274, 505] width 73 height 13
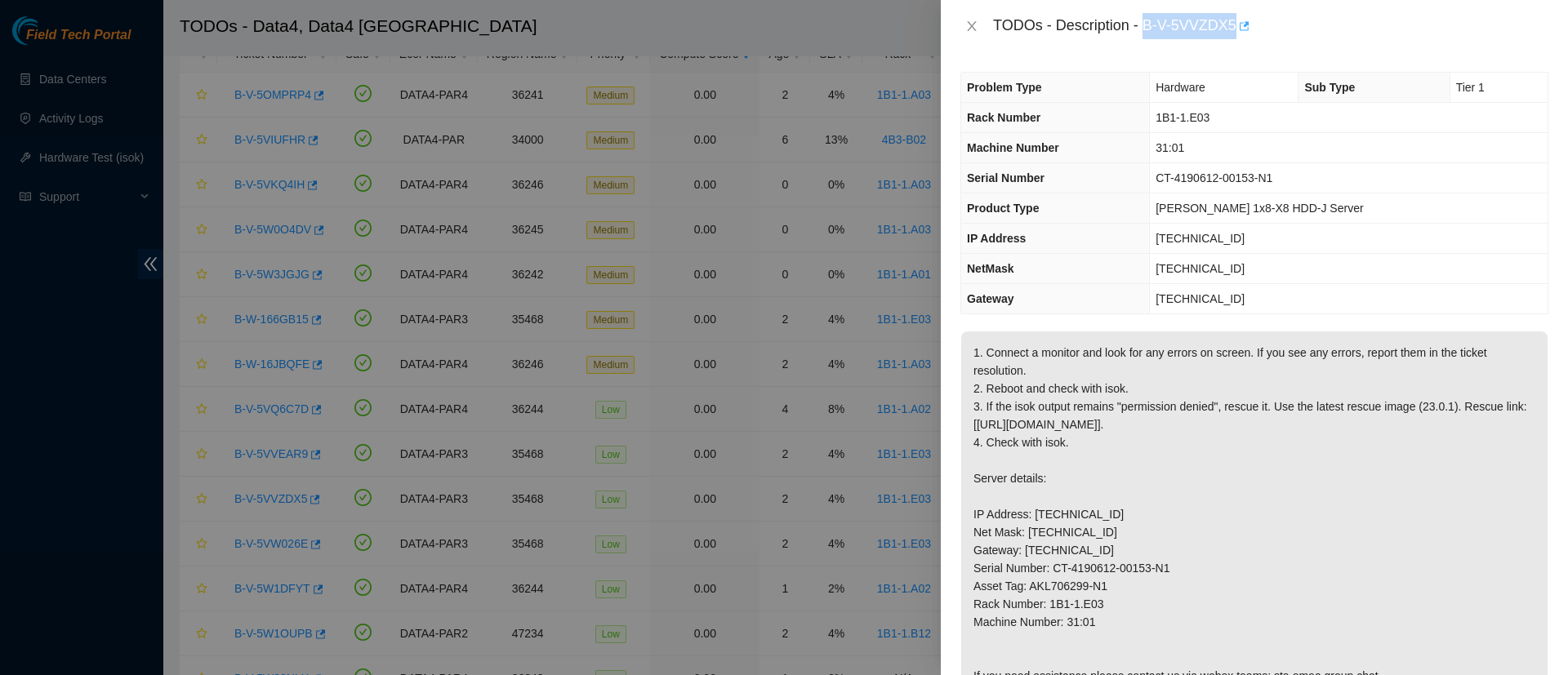
drag, startPoint x: 1144, startPoint y: 24, endPoint x: 1237, endPoint y: 15, distance: 93.4
click at [1237, 15] on div "TODOs - Description - B-V-5VVZDX5" at bounding box center [1270, 26] width 555 height 26
copy div "B-V-5VVZDX5"
click at [1094, 136] on th "Machine Number" at bounding box center [1056, 148] width 188 height 30
click at [971, 26] on icon "close" at bounding box center [971, 25] width 9 height 10
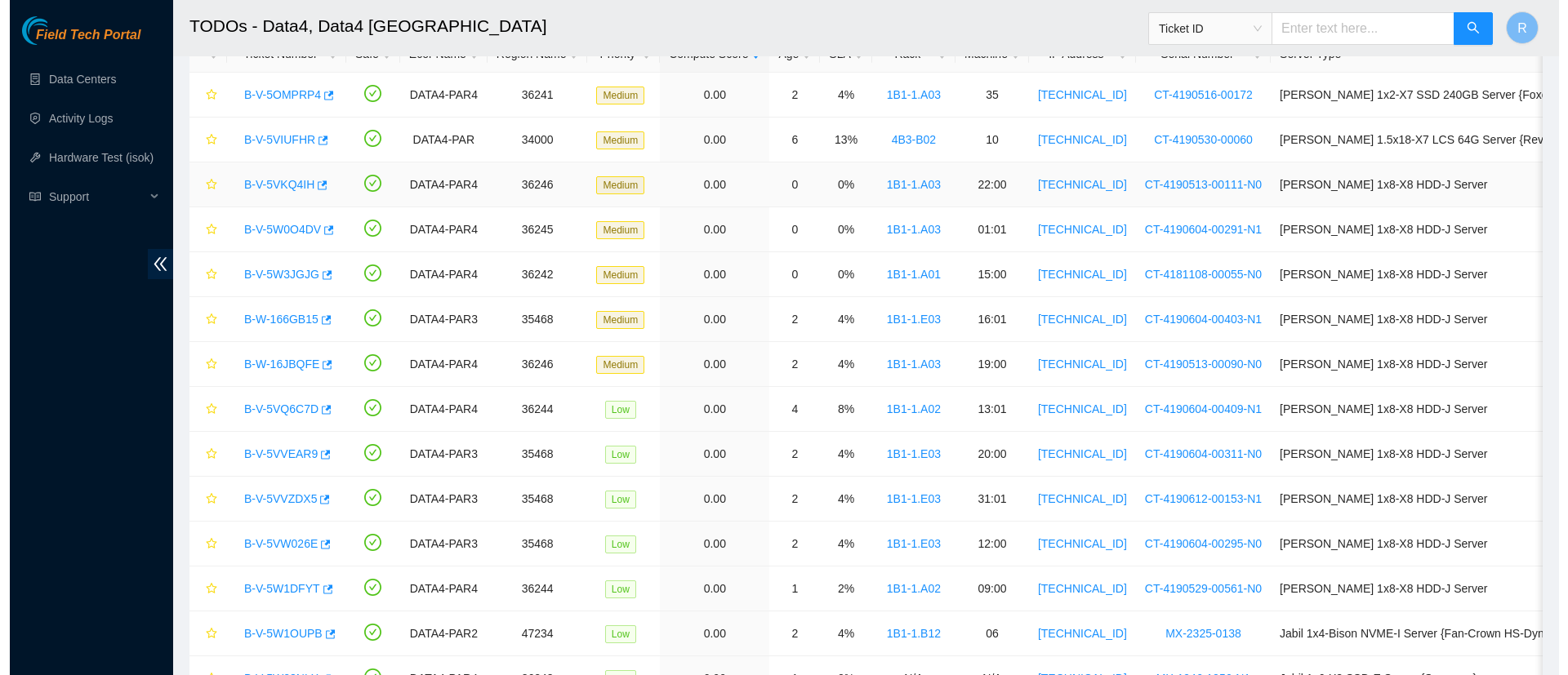
scroll to position [0, 0]
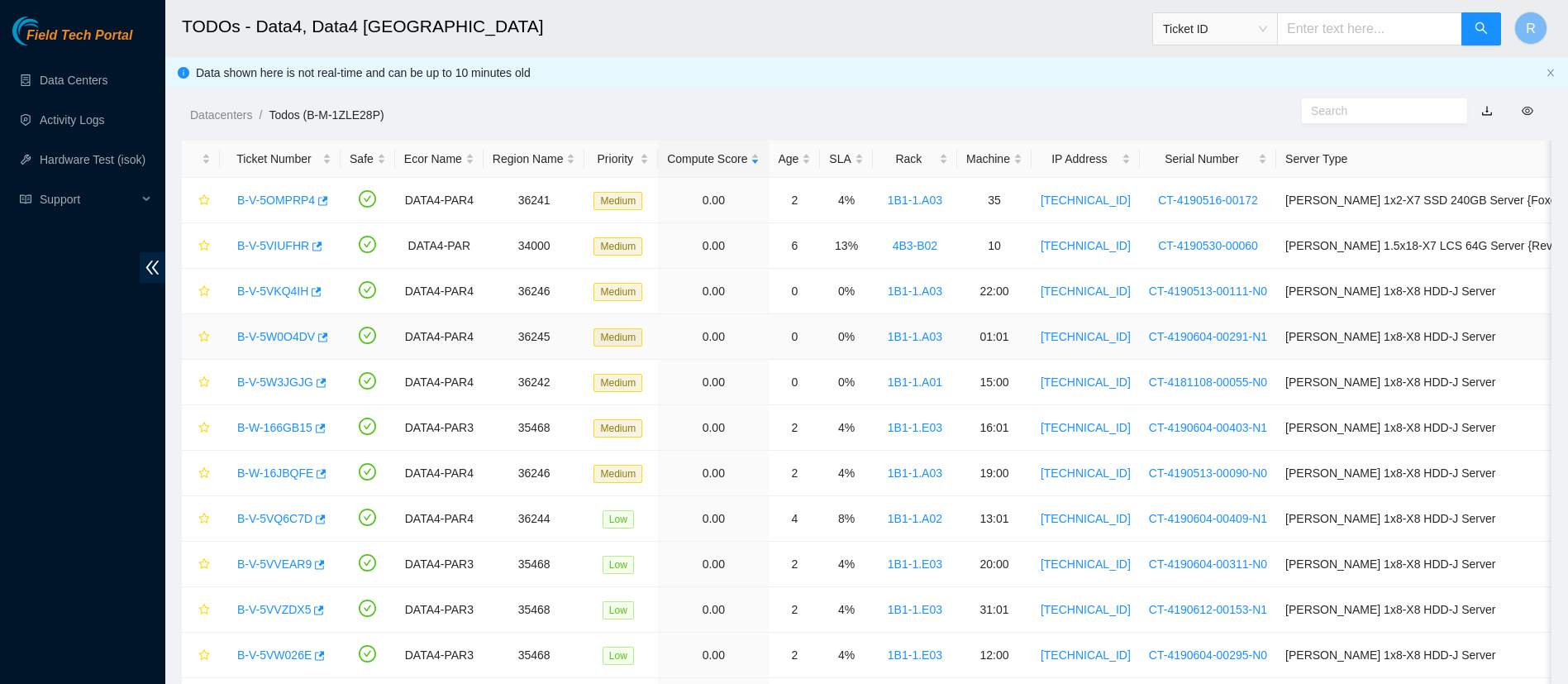
click at [281, 336] on link "B-V-5W0O4DV" at bounding box center [276, 336] width 78 height 13
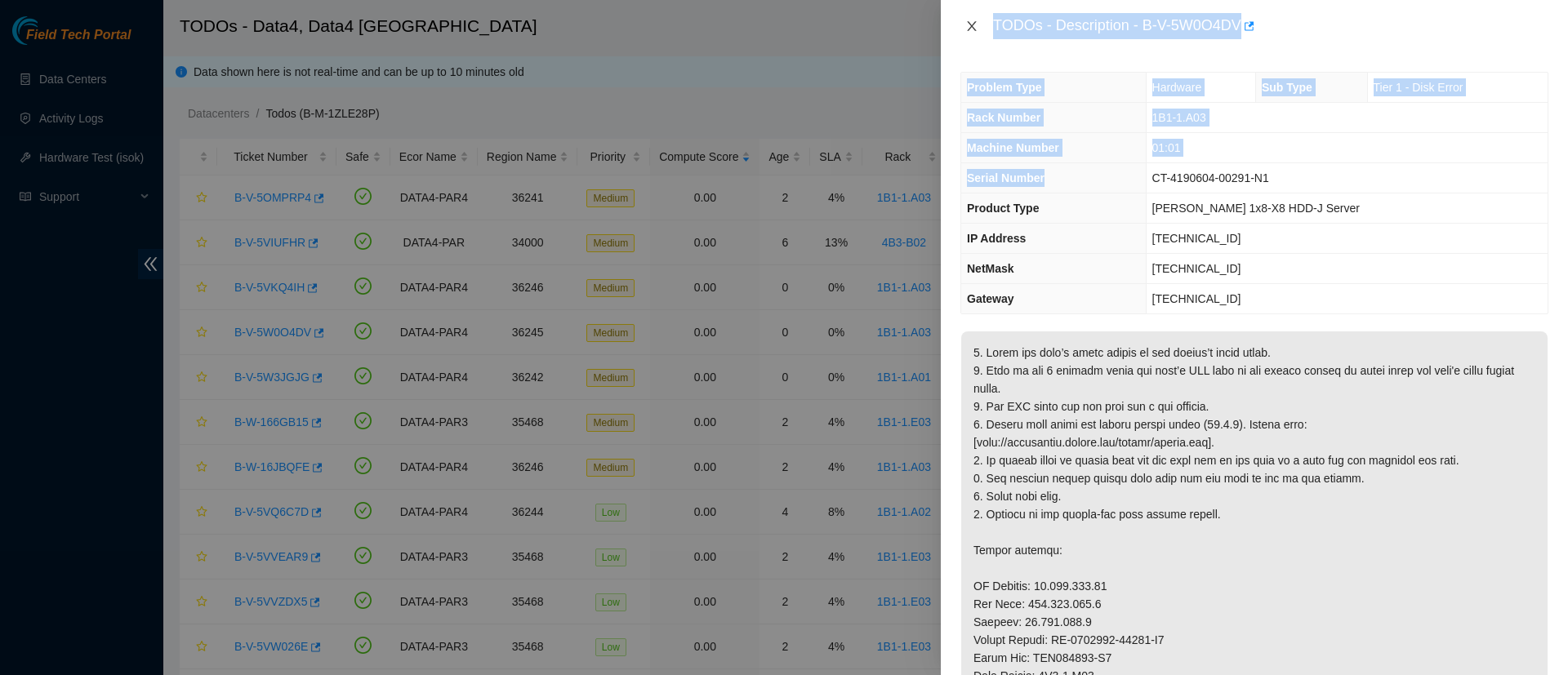
drag, startPoint x: 1090, startPoint y: 182, endPoint x: 971, endPoint y: 32, distance: 191.5
click at [971, 32] on div "TODOs - Description - B-V-5W0O4DV Problem Type Hardware Sub Type Tier 1 - Disk …" at bounding box center [1253, 337] width 627 height 675
click at [971, 32] on button "Close" at bounding box center [972, 27] width 23 height 16
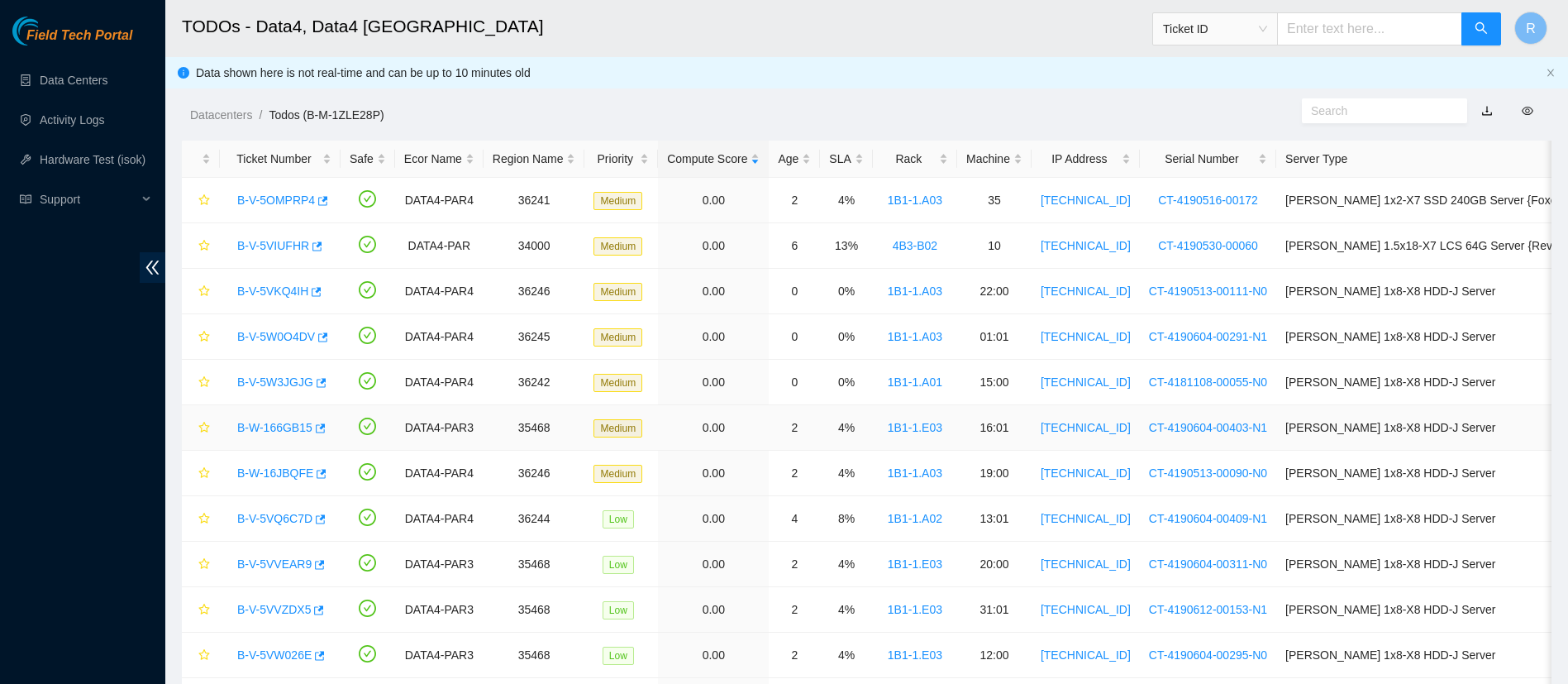
click at [278, 425] on link "B-W-166GB15" at bounding box center [274, 427] width 75 height 13
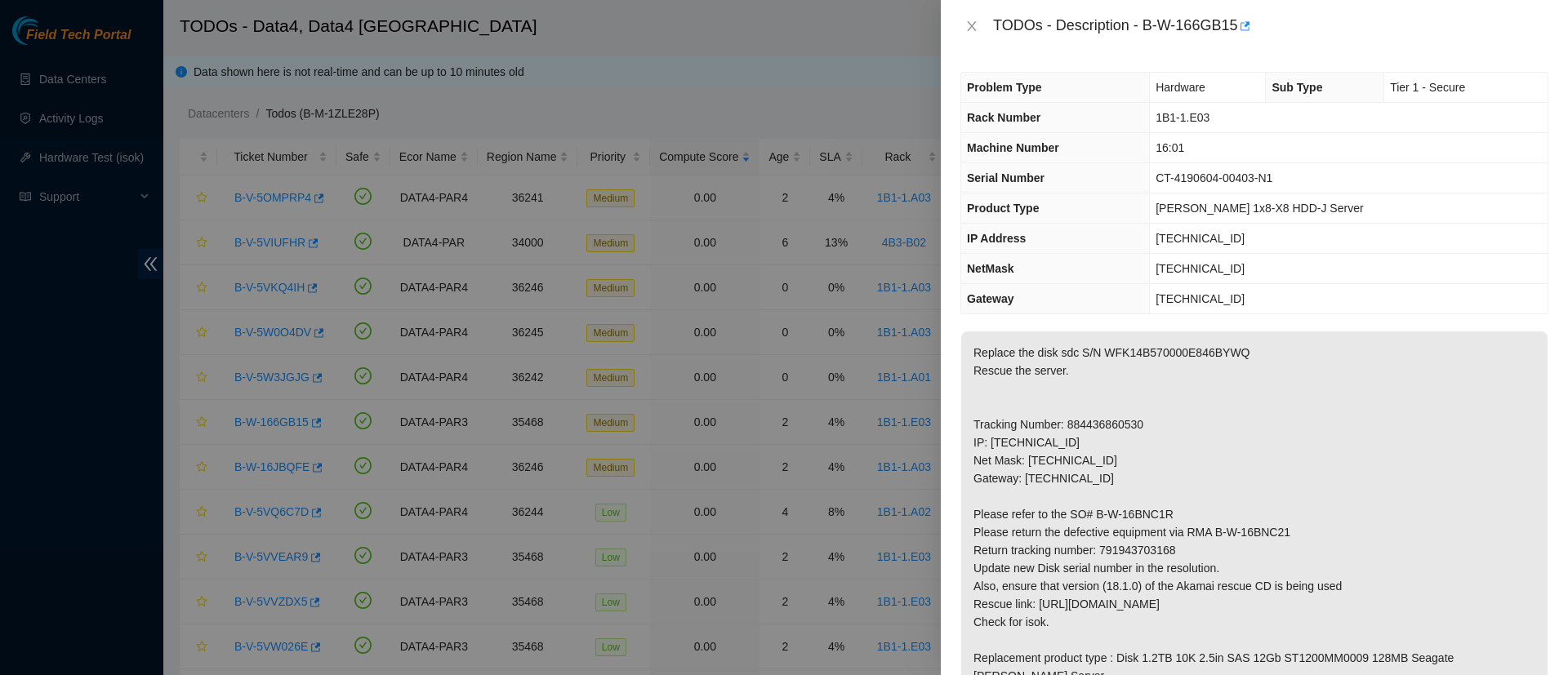
click at [1268, 395] on p "Replace the disk sdc S/N WFK14B570000E846BYWQ Rescue the server. Tracking Numbe…" at bounding box center [1254, 523] width 587 height 383
click at [969, 31] on icon "close" at bounding box center [971, 25] width 13 height 13
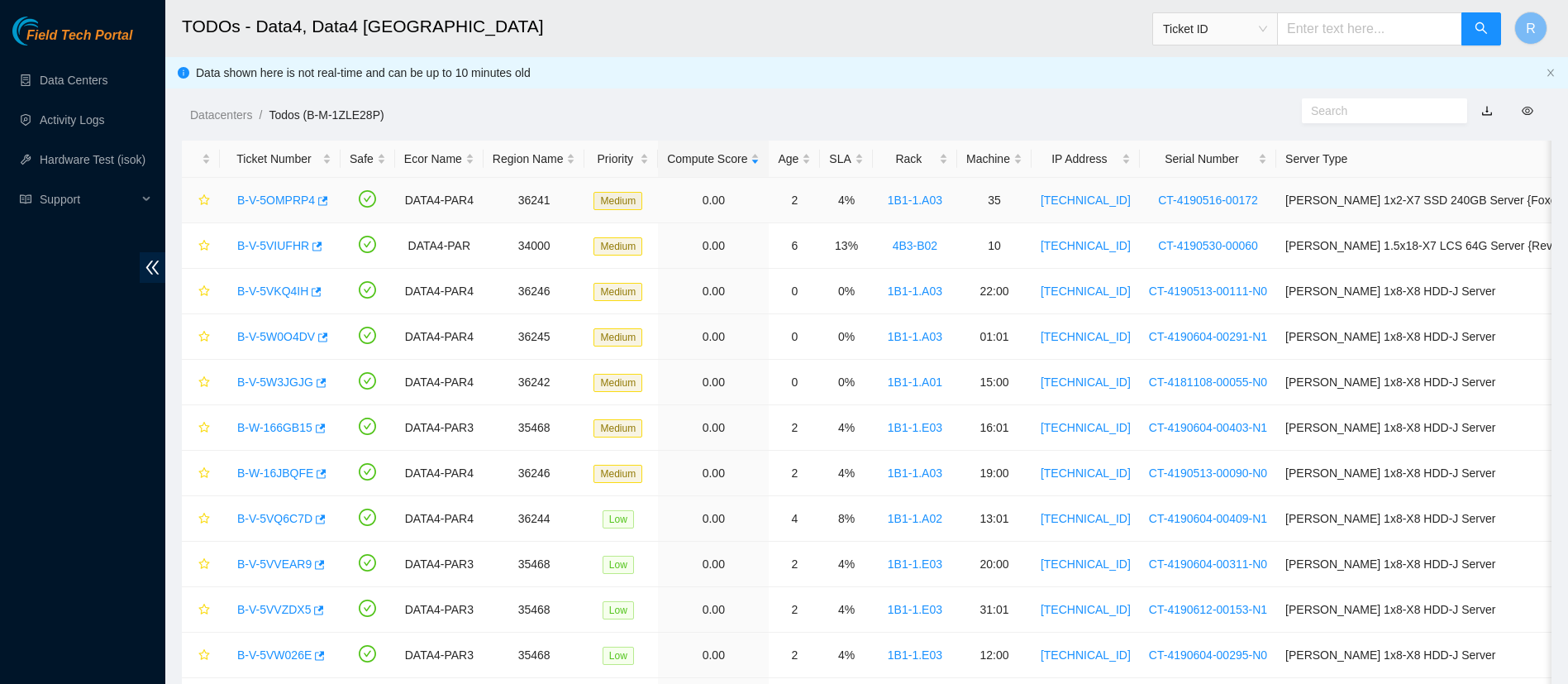
click at [289, 194] on link "B-V-5OMPRP4" at bounding box center [276, 199] width 78 height 13
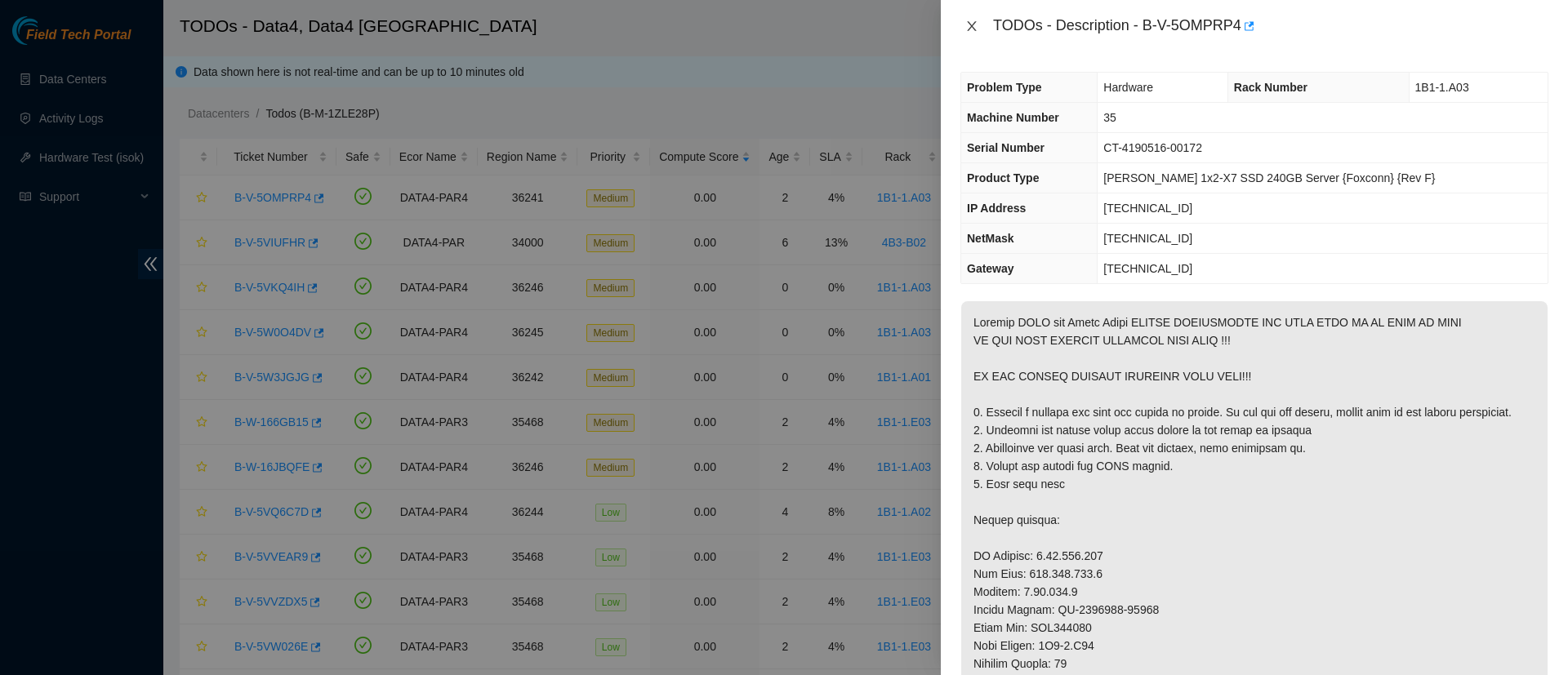
click at [971, 33] on div "TODOs - Description - B-V-5OMPRP4" at bounding box center [1254, 26] width 588 height 26
click at [975, 27] on icon "close" at bounding box center [971, 25] width 13 height 13
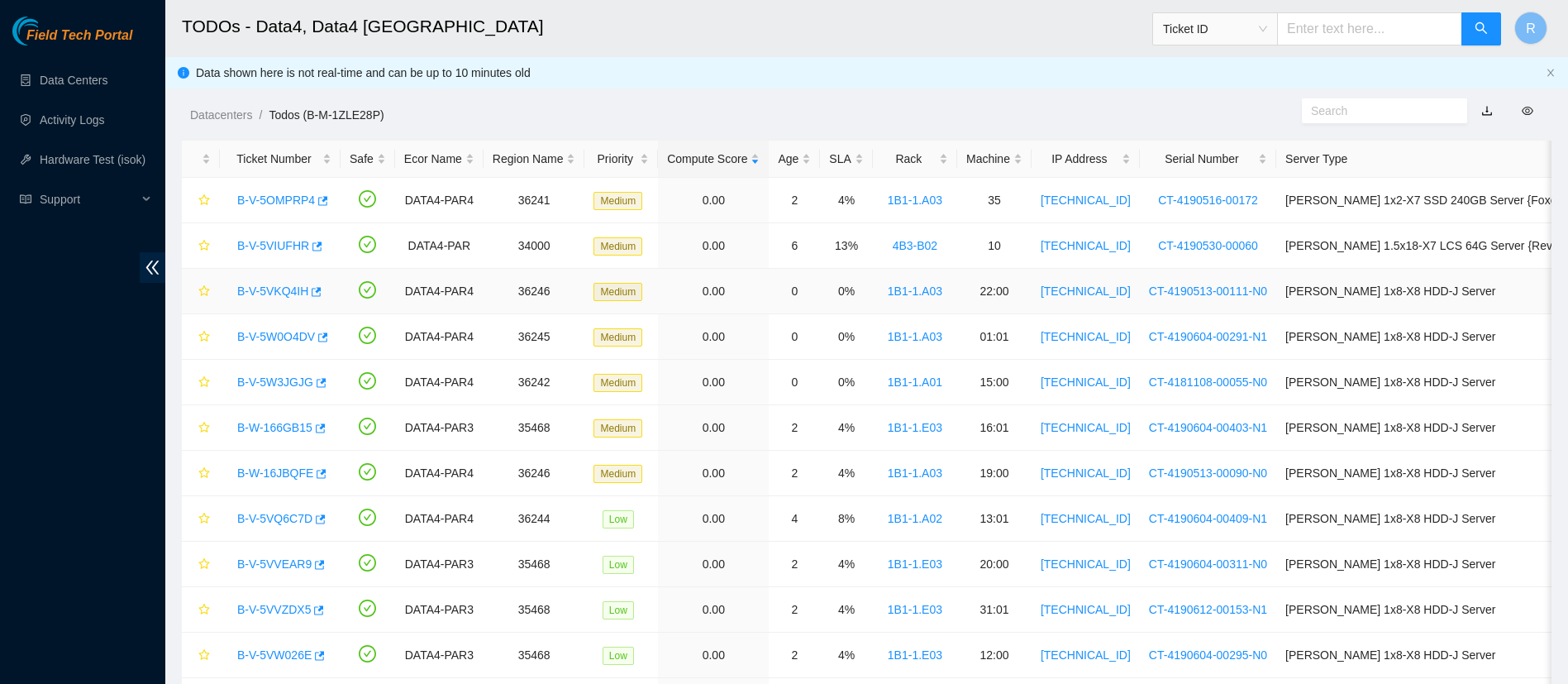
click at [263, 293] on link "B-V-5VKQ4IH" at bounding box center [273, 290] width 71 height 13
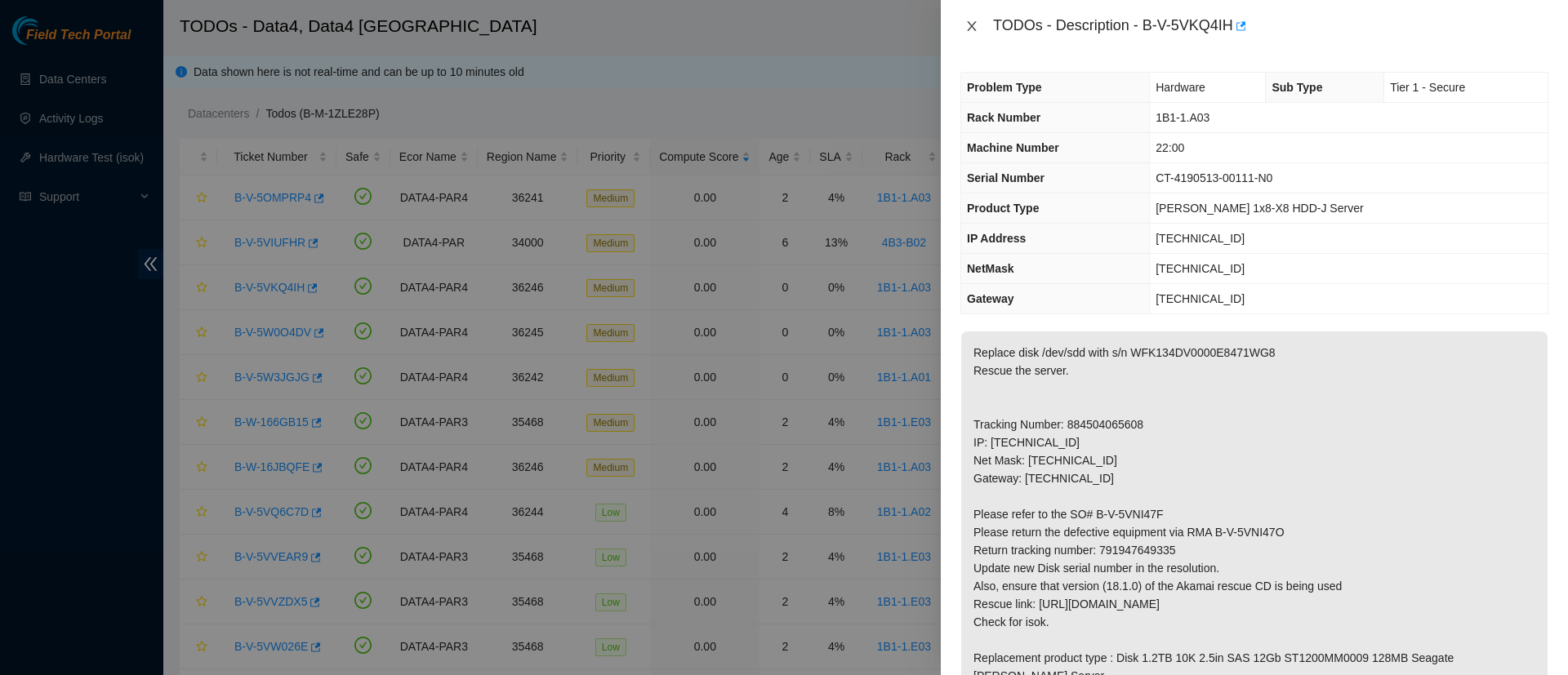
click at [968, 32] on icon "close" at bounding box center [971, 25] width 13 height 13
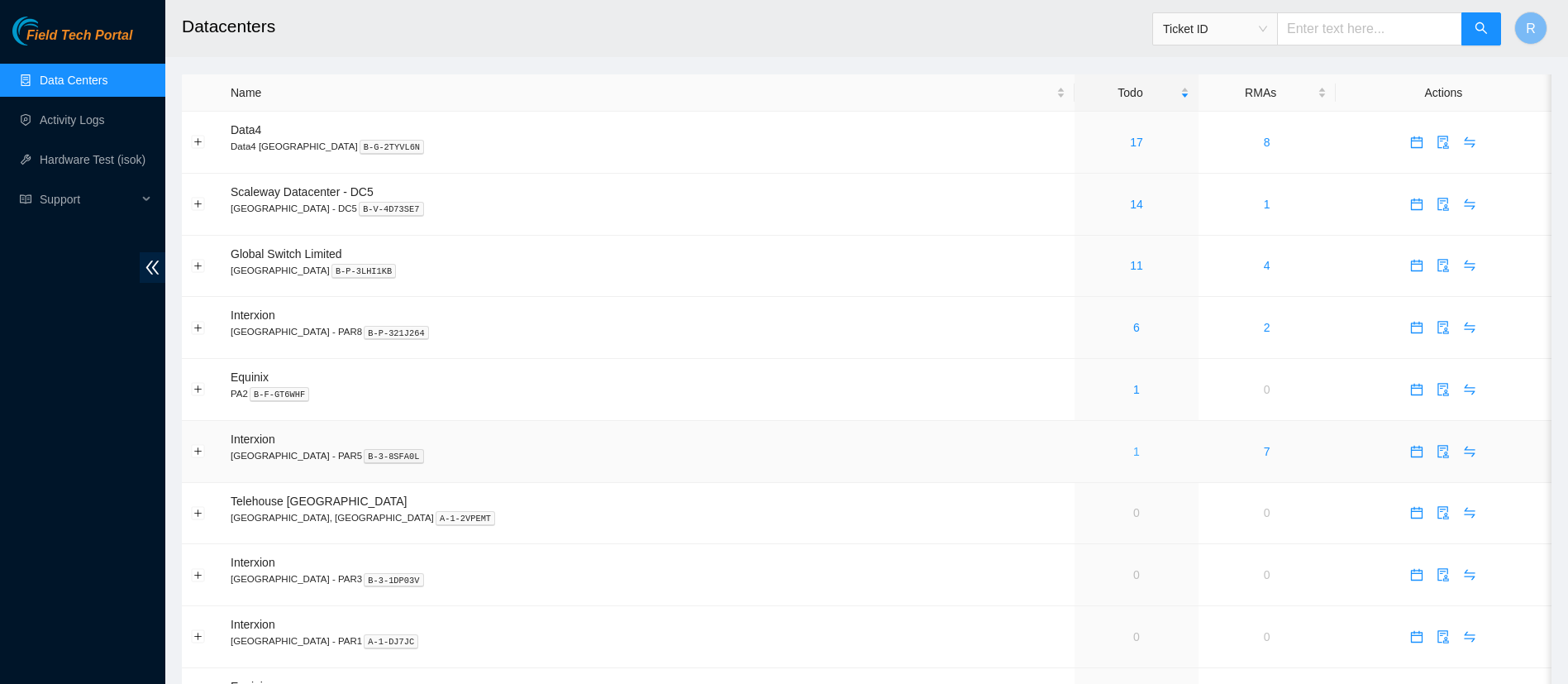
click at [1133, 447] on link "1" at bounding box center [1136, 451] width 6 height 13
click at [1133, 455] on link "1" at bounding box center [1136, 451] width 6 height 13
click at [1130, 143] on link "17" at bounding box center [1137, 142] width 13 height 13
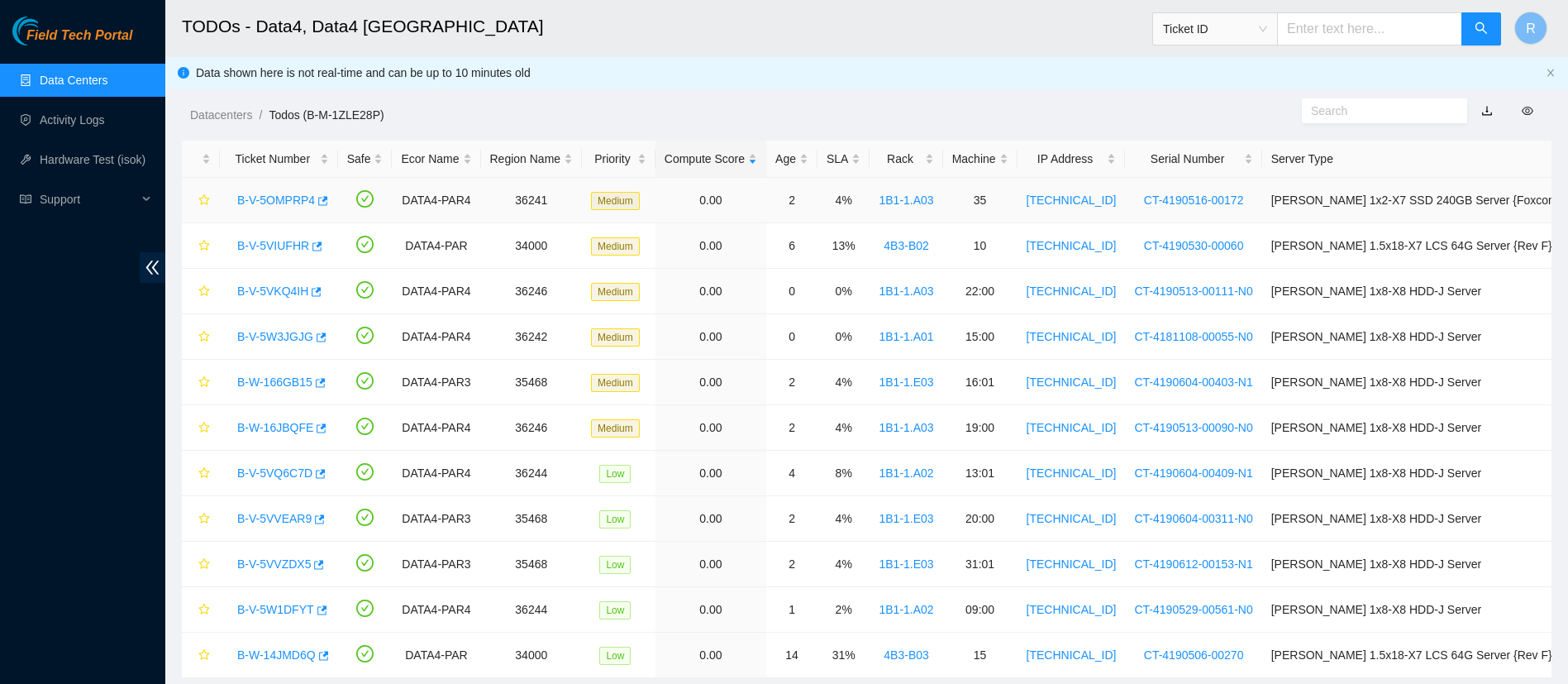
click at [294, 207] on div "B-V-5OMPRP4" at bounding box center [279, 200] width 100 height 26
click at [289, 200] on link "B-V-5OMPRP4" at bounding box center [276, 199] width 78 height 13
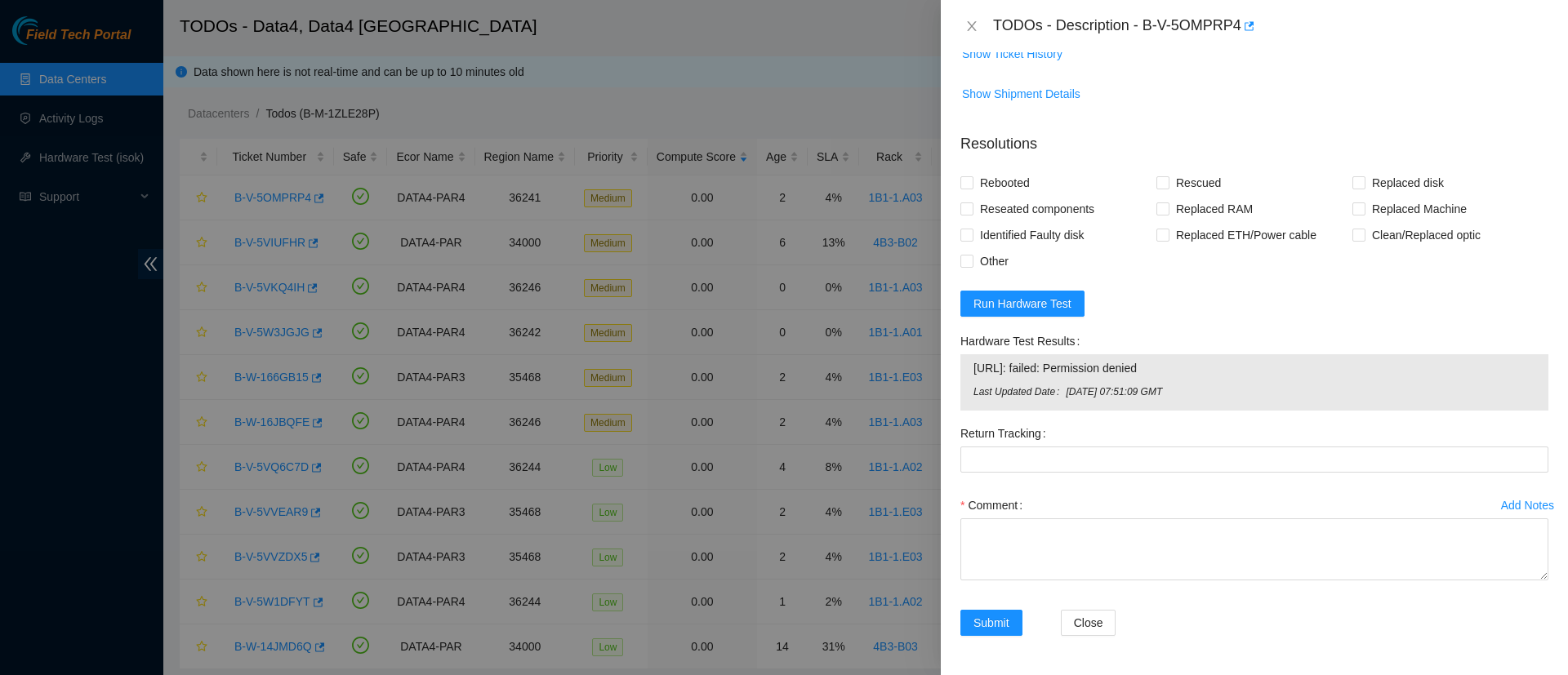
scroll to position [992, 0]
click at [1035, 304] on span "Run Hardware Test" at bounding box center [1022, 303] width 98 height 18
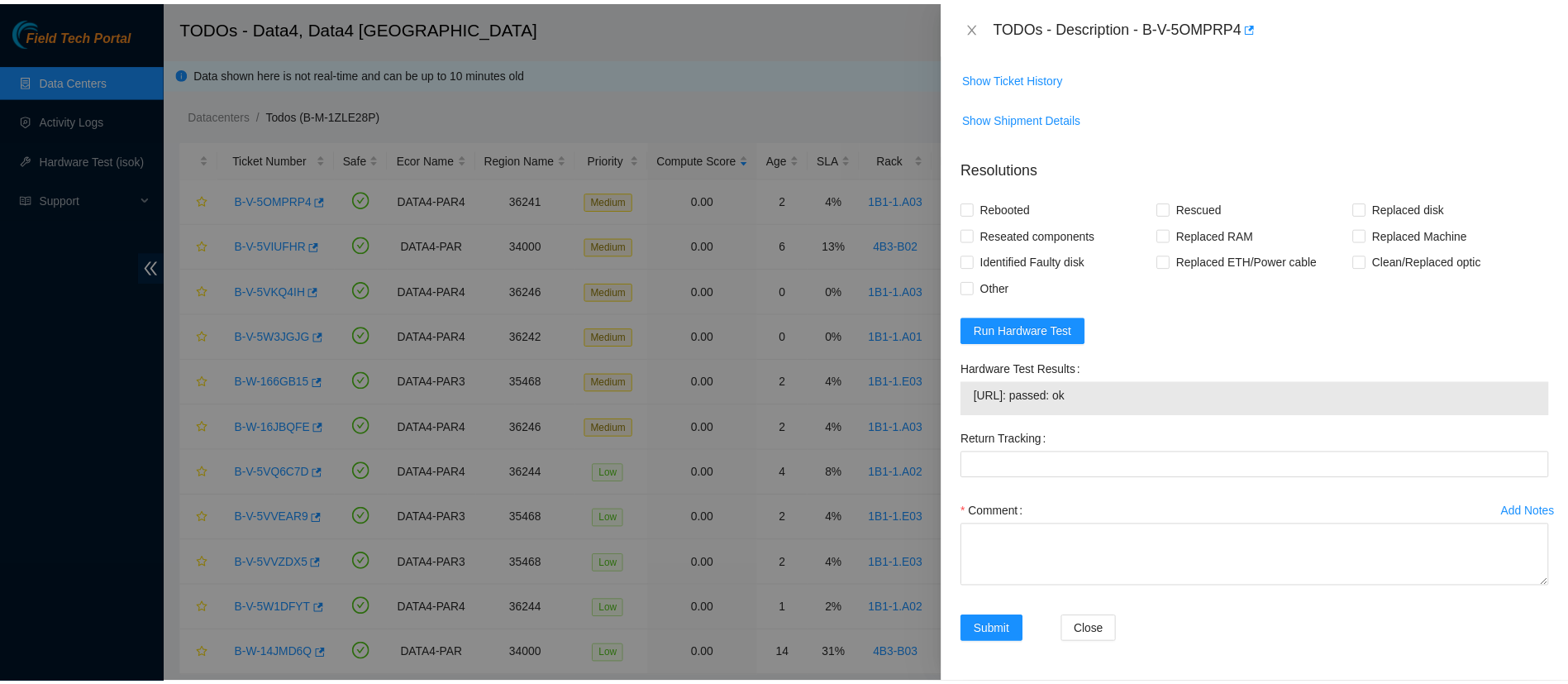
scroll to position [982, 0]
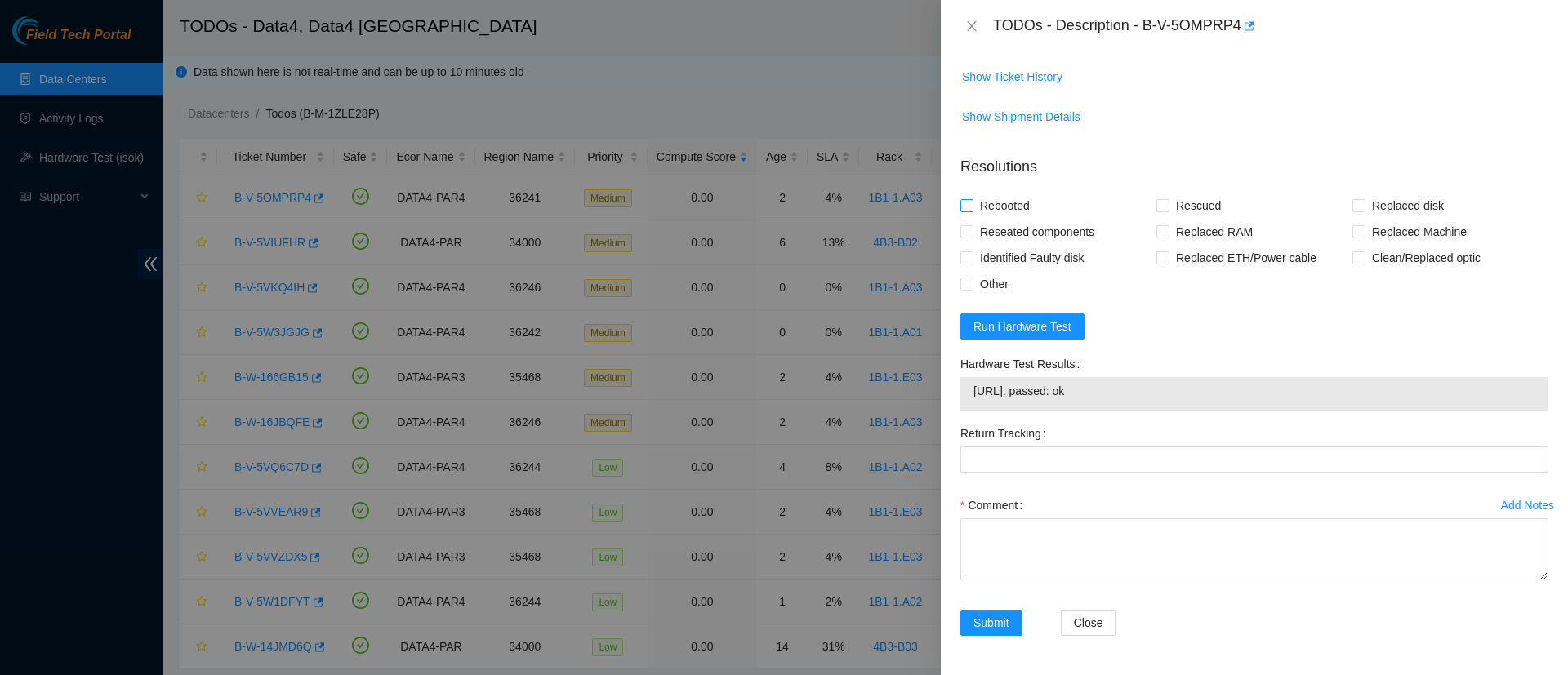
click at [962, 208] on input "Rebooted" at bounding box center [966, 205] width 11 height 11
checkbox input "true"
click at [962, 239] on label "Reseated components" at bounding box center [1030, 232] width 140 height 26
click at [962, 237] on input "Reseated components" at bounding box center [966, 231] width 11 height 11
checkbox input "true"
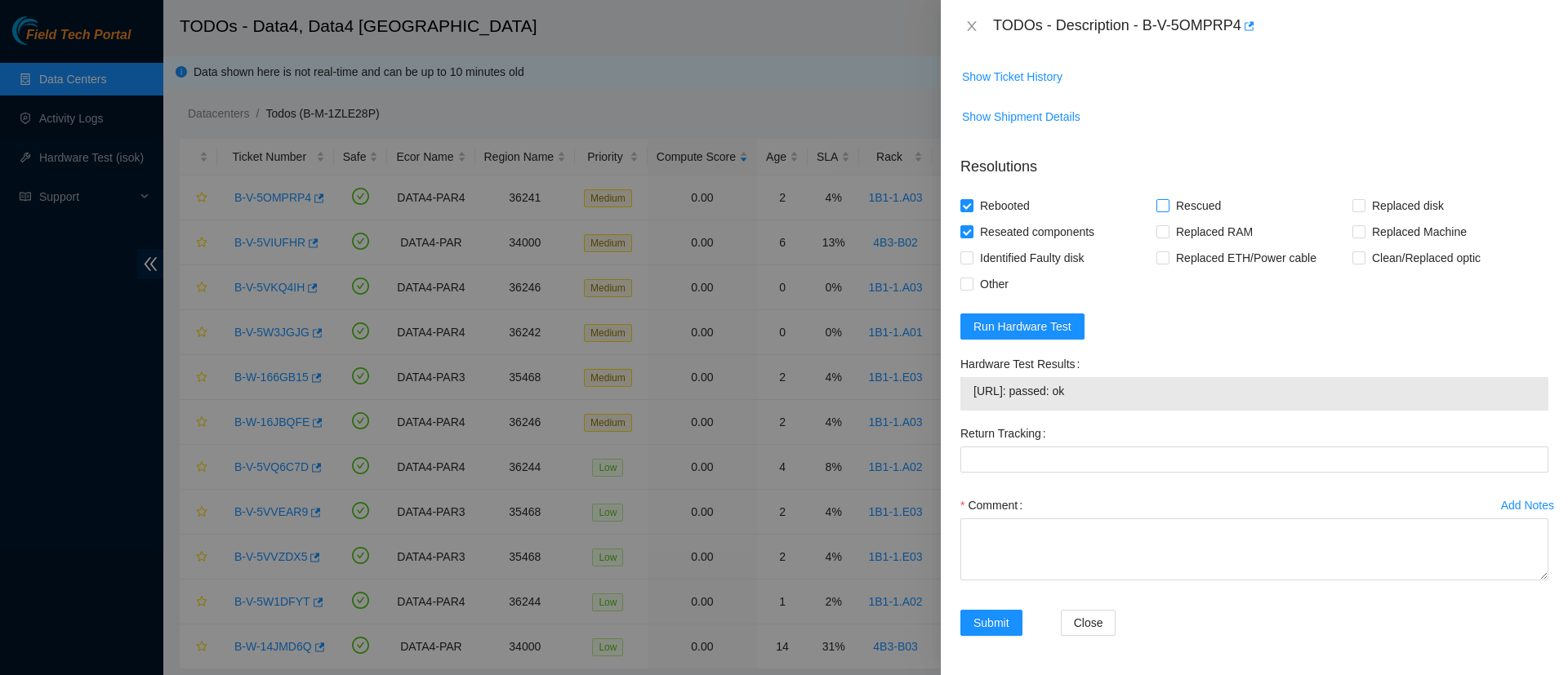
click at [1157, 207] on input "Rescued" at bounding box center [1162, 205] width 11 height 11
checkbox input "true"
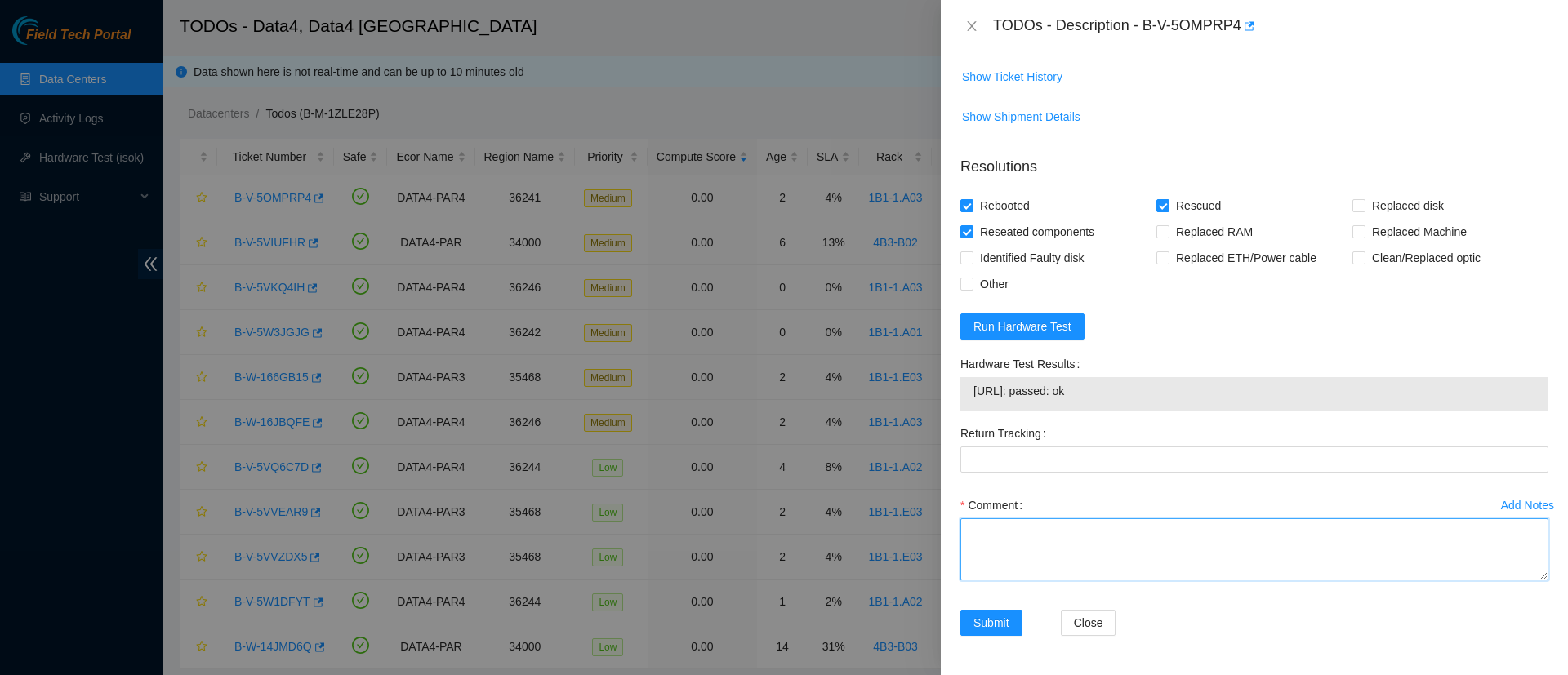
click at [1003, 536] on textarea "Comment" at bounding box center [1254, 549] width 588 height 62
type textarea "a"
type textarea "r"
type textarea "Rescue approved by the NOCC"
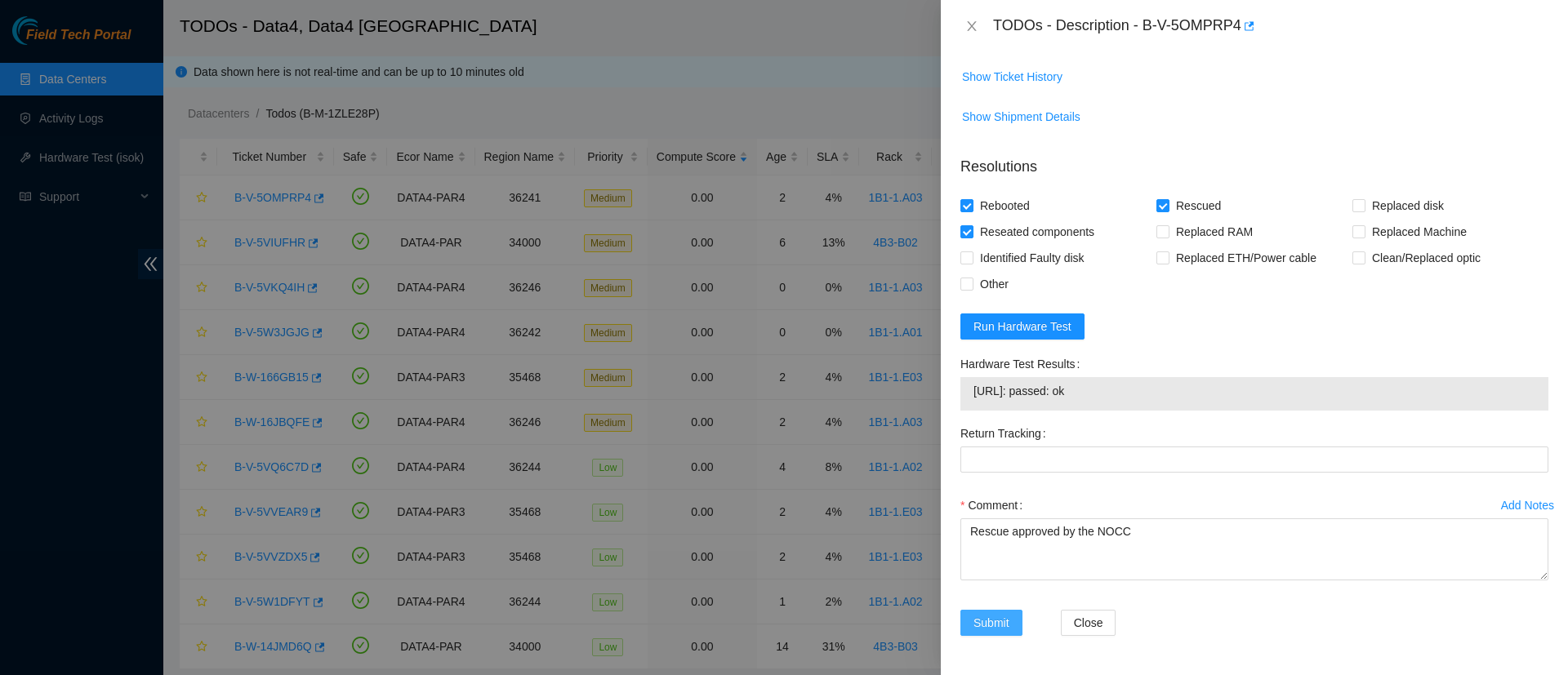
click at [978, 620] on span "Submit" at bounding box center [991, 623] width 36 height 18
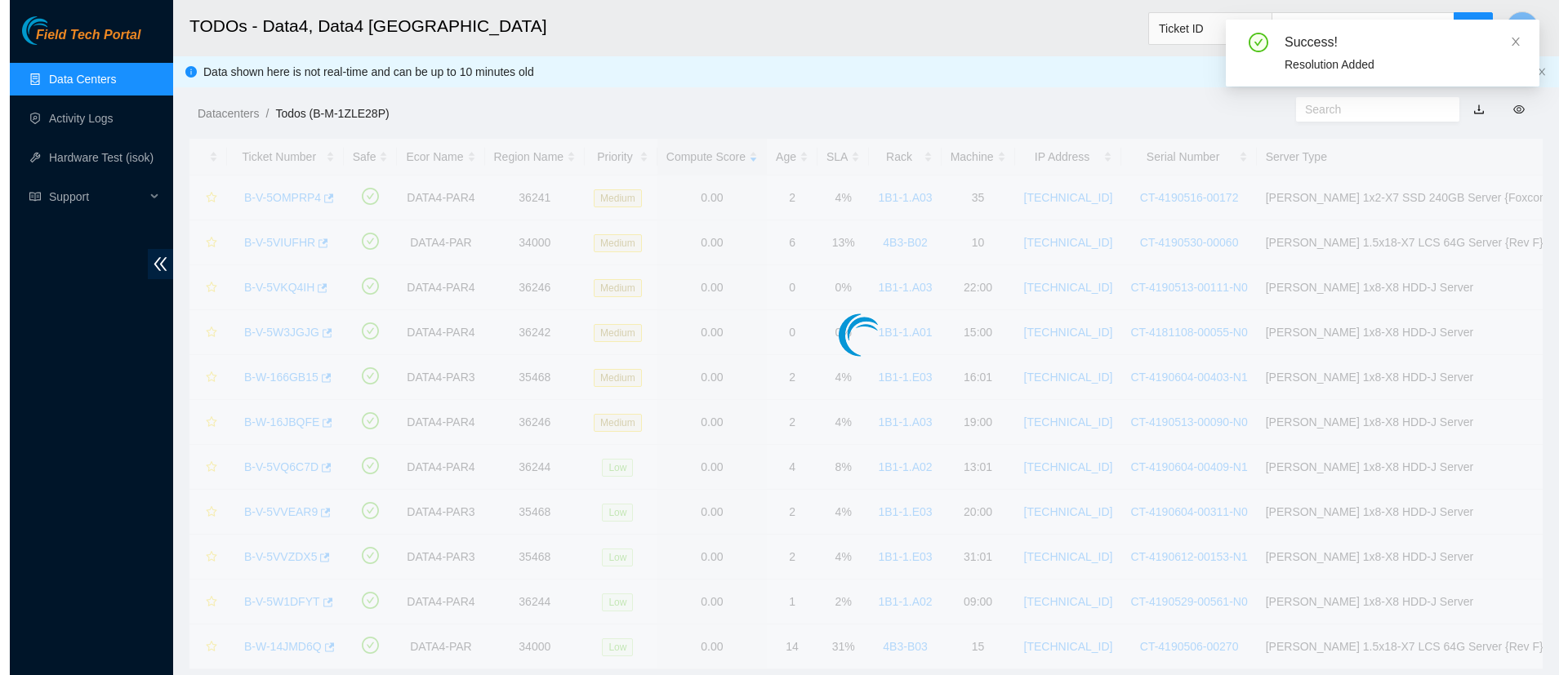
scroll to position [433, 0]
